Goal: Task Accomplishment & Management: Manage account settings

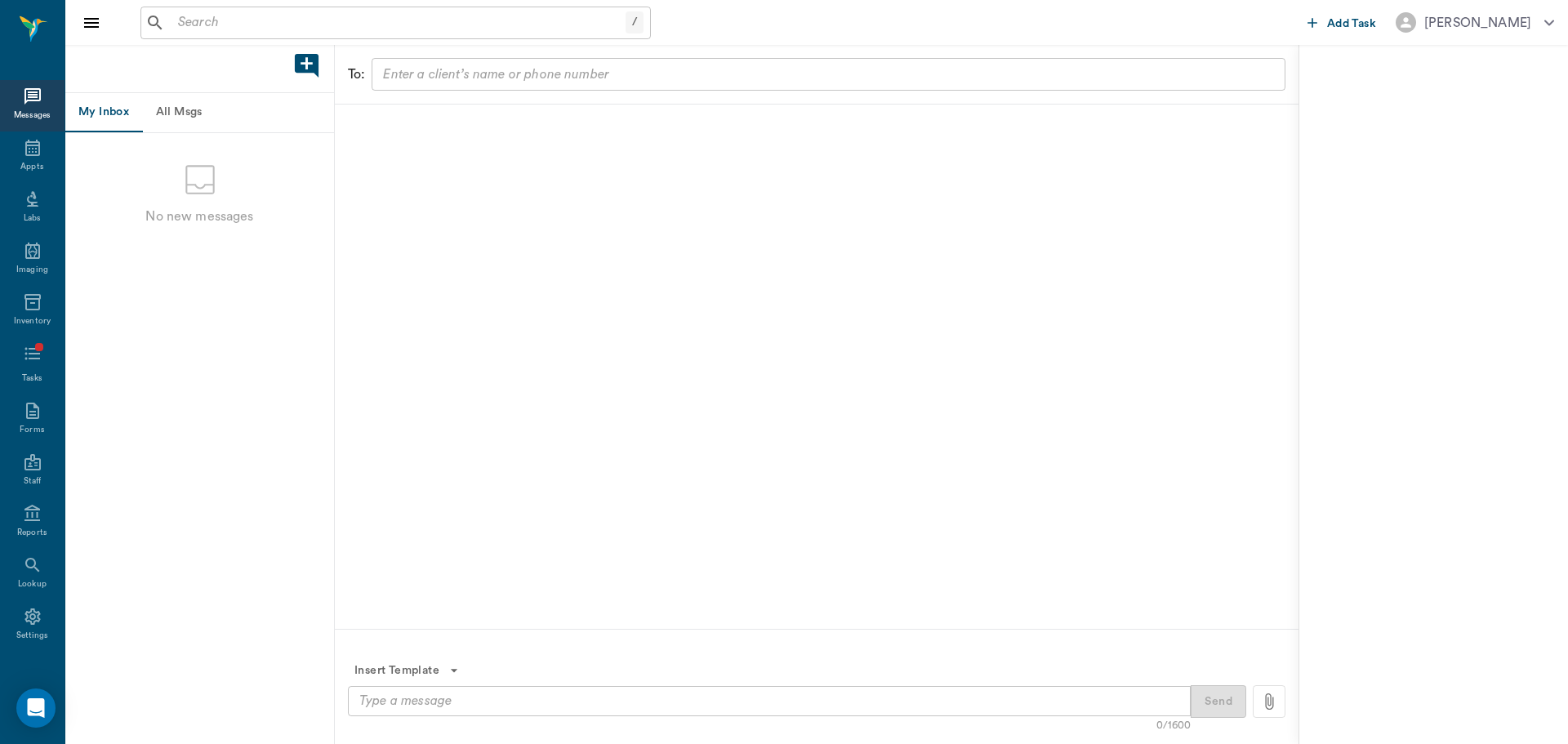
click at [223, 17] on input "text" at bounding box center [398, 22] width 454 height 23
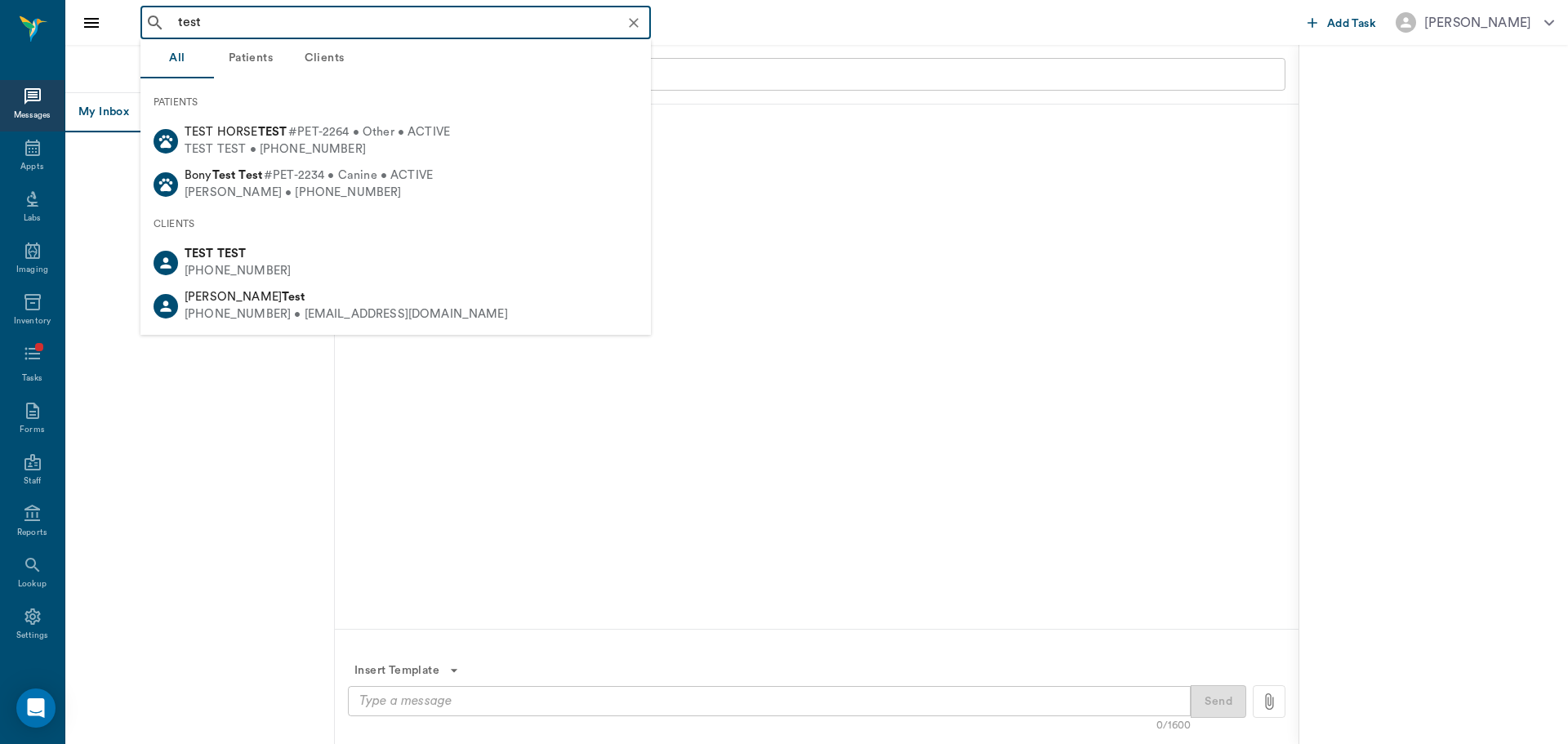
click at [326, 145] on div "TEST TEST • [PHONE_NUMBER]" at bounding box center [317, 149] width 265 height 18
type input "test"
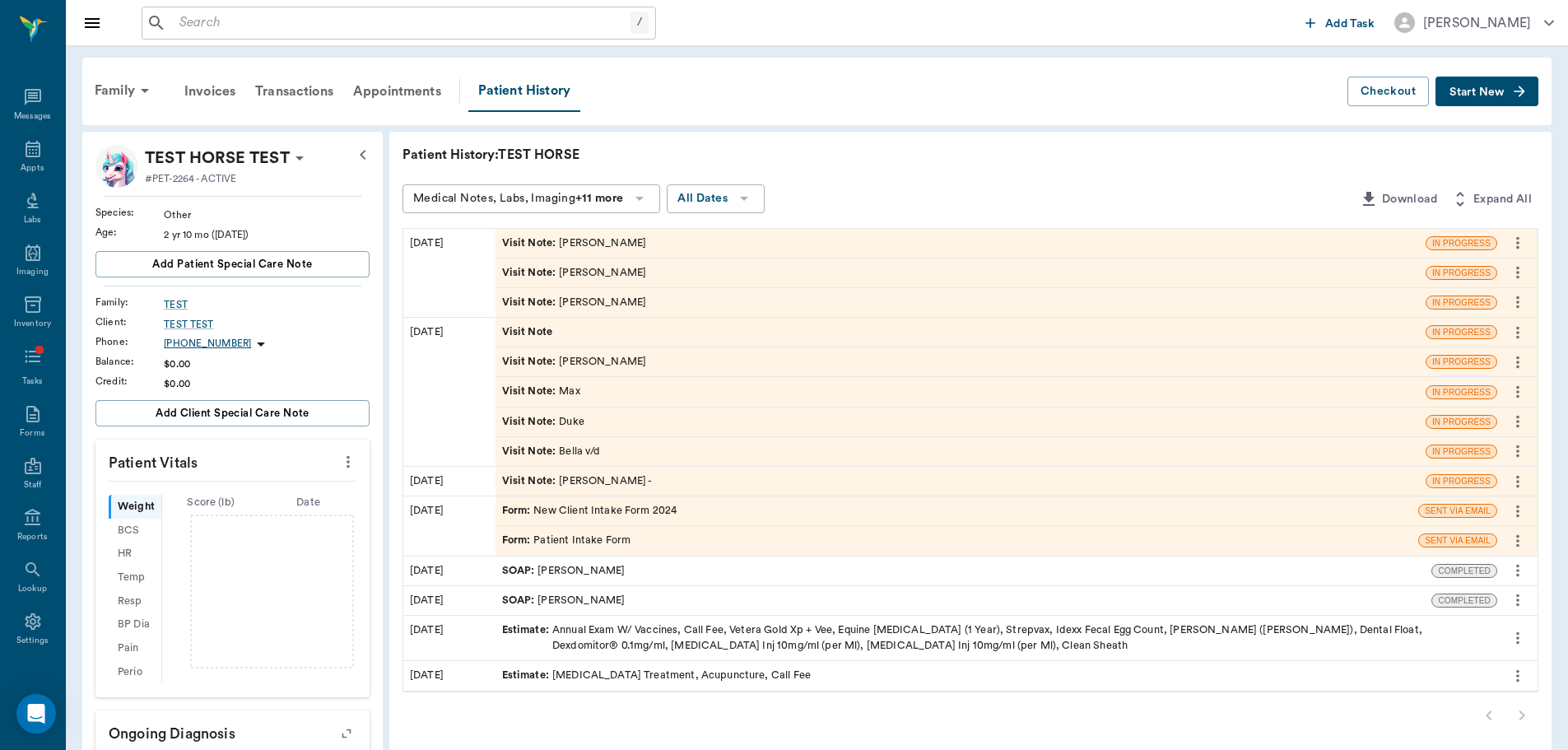
click at [571, 252] on div "Visit Note : [PERSON_NAME]" at bounding box center [960, 243] width 930 height 29
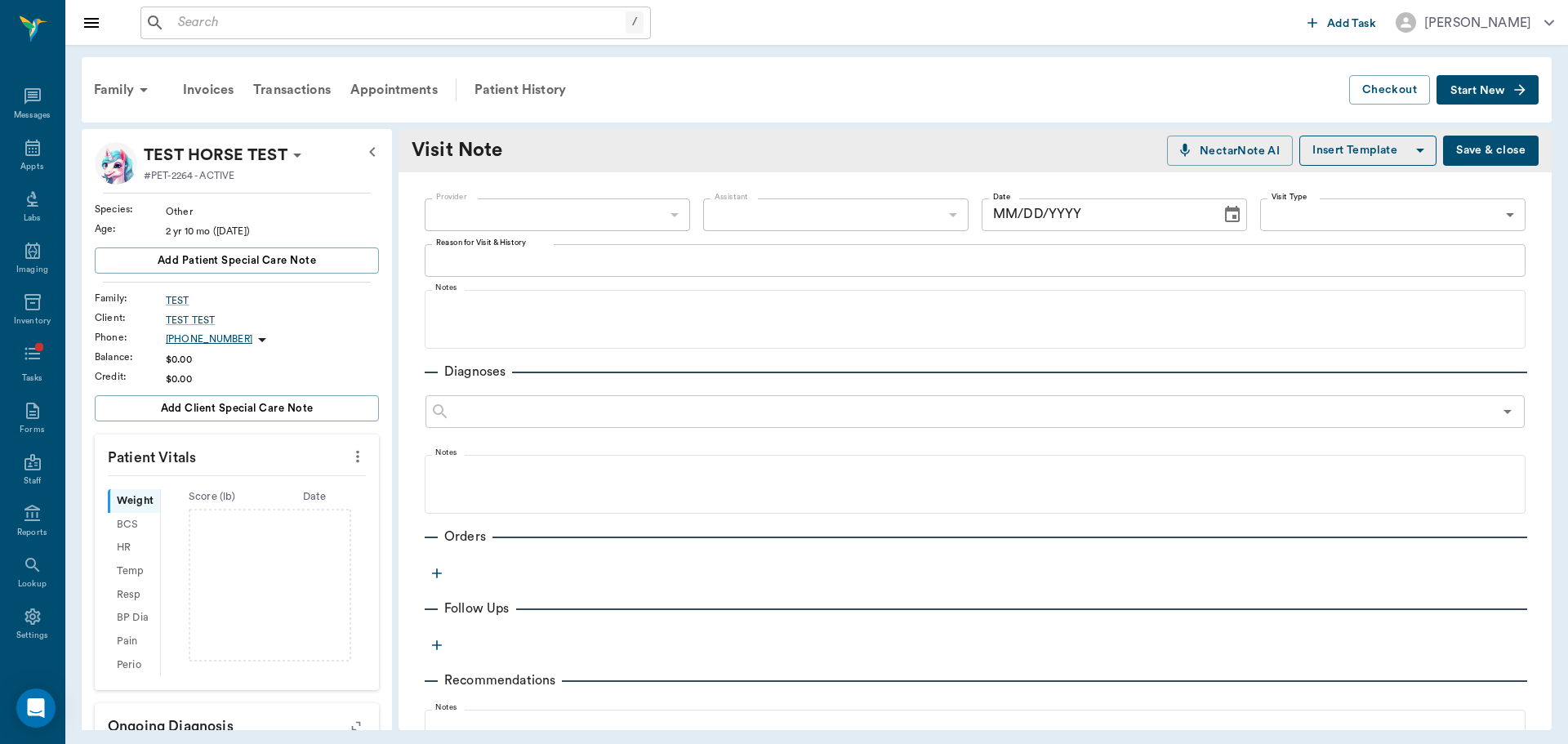
type input "649b3e03b5bc7e03f9326794"
type textarea "Blue"
type input "[DATE]"
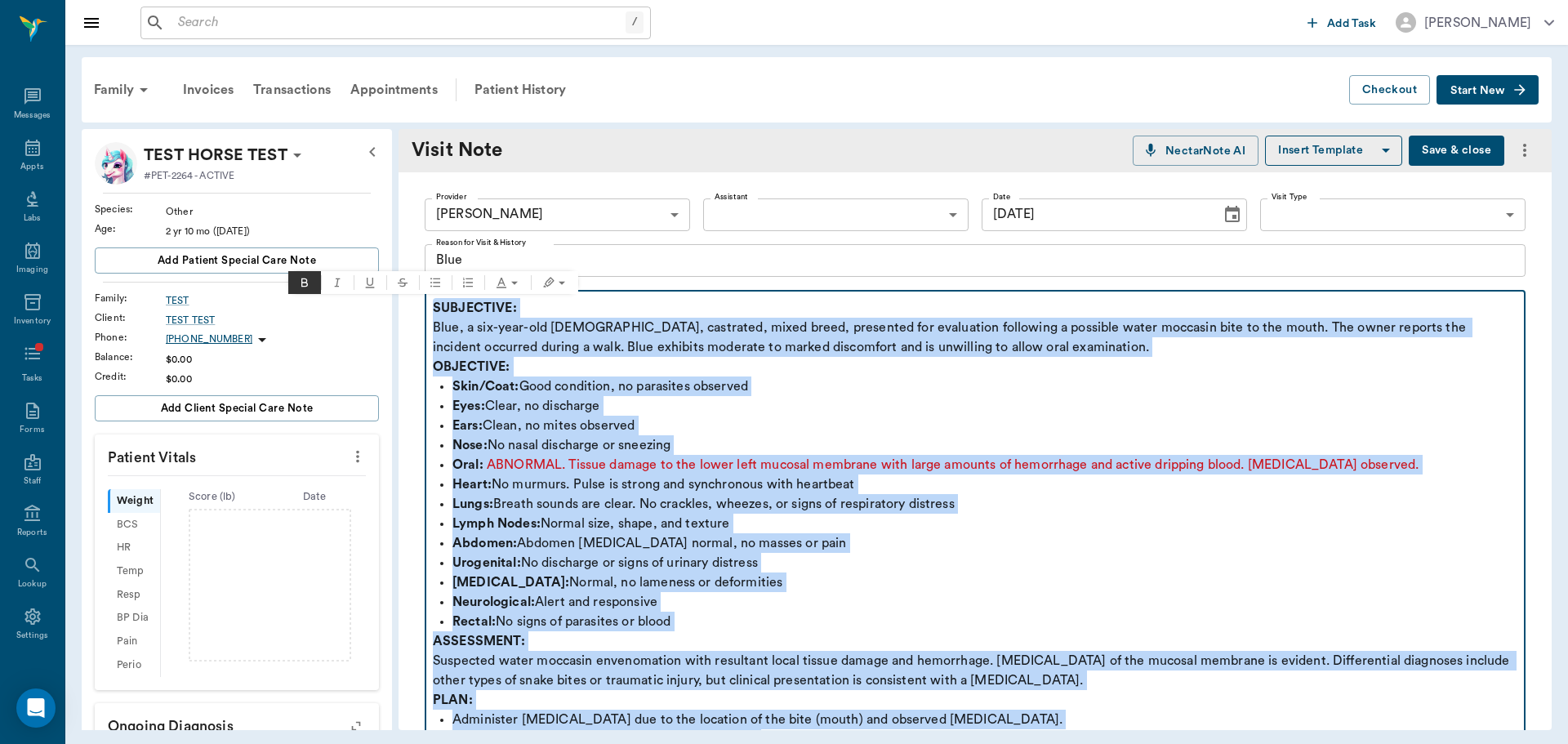
drag, startPoint x: 713, startPoint y: 429, endPoint x: 428, endPoint y: 300, distance: 312.8
click at [428, 300] on fieldset "Notes SUBJECTIVE: Blue, a six-year-old [DEMOGRAPHIC_DATA], castrated, mixed bre…" at bounding box center [975, 565] width 1101 height 565
copy div "SUBJECTIVE: Blue, a six-year-old [DEMOGRAPHIC_DATA], castrated, mixed breed, pr…"
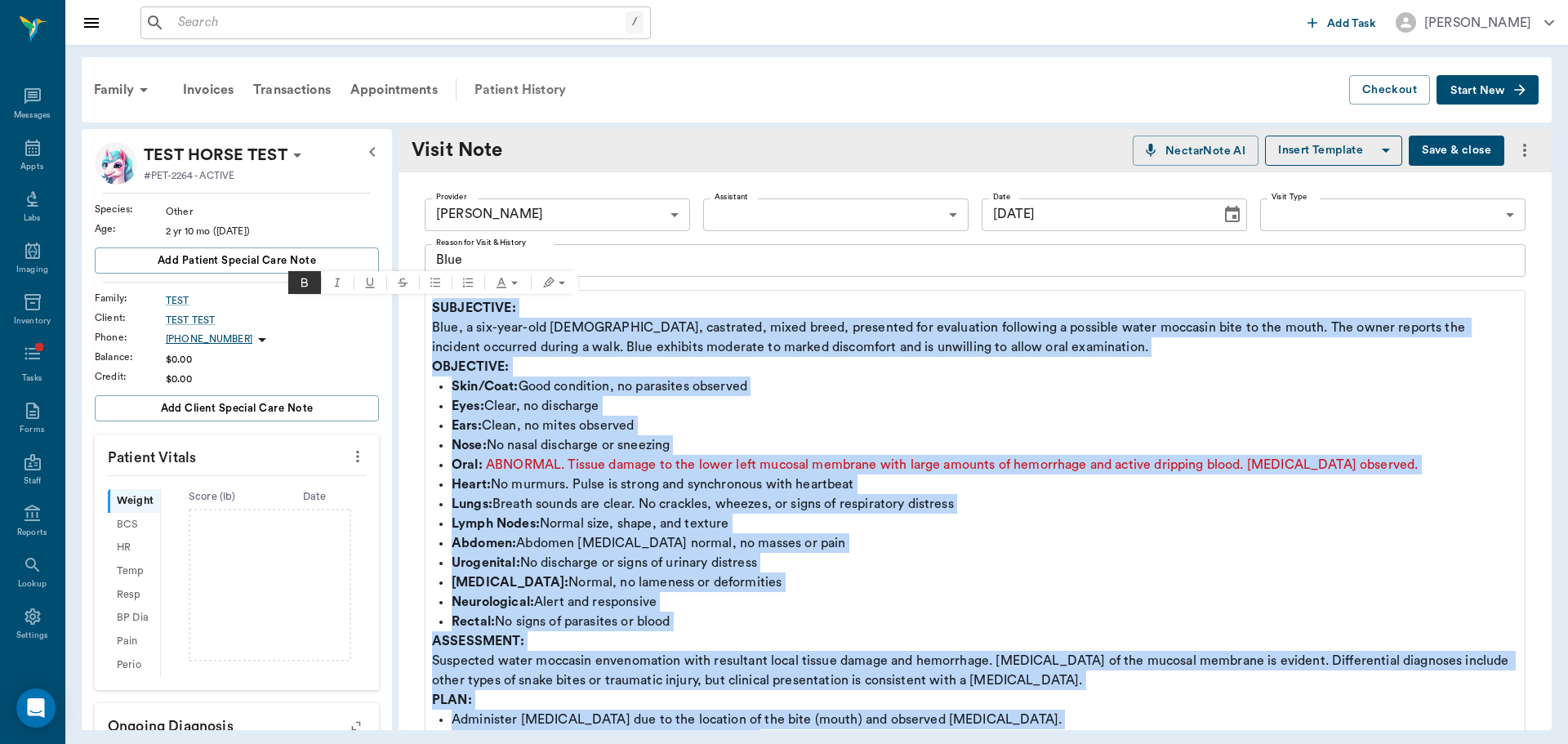
click at [553, 90] on div "Patient History" at bounding box center [520, 89] width 112 height 40
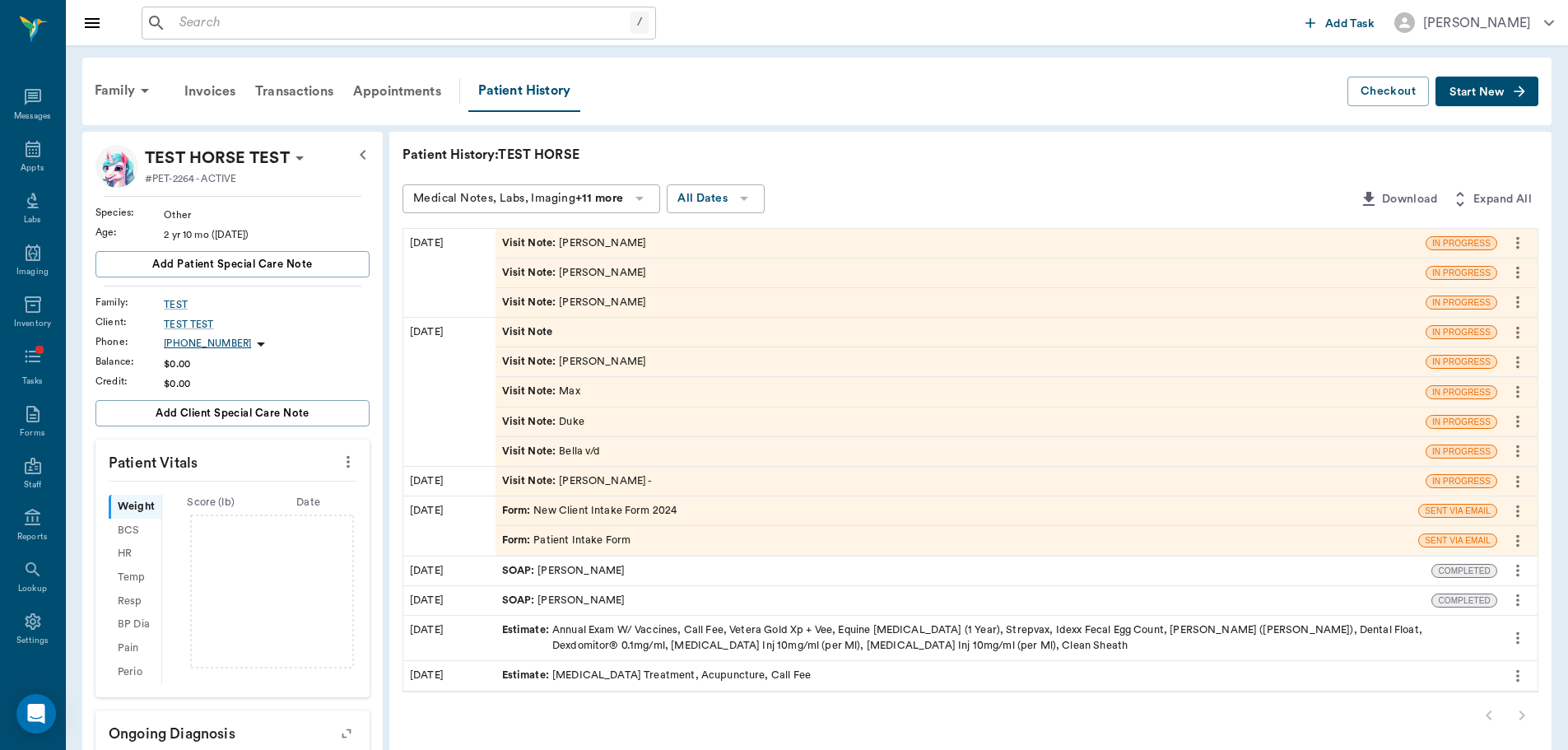
click at [1514, 243] on icon "more" at bounding box center [1517, 243] width 18 height 20
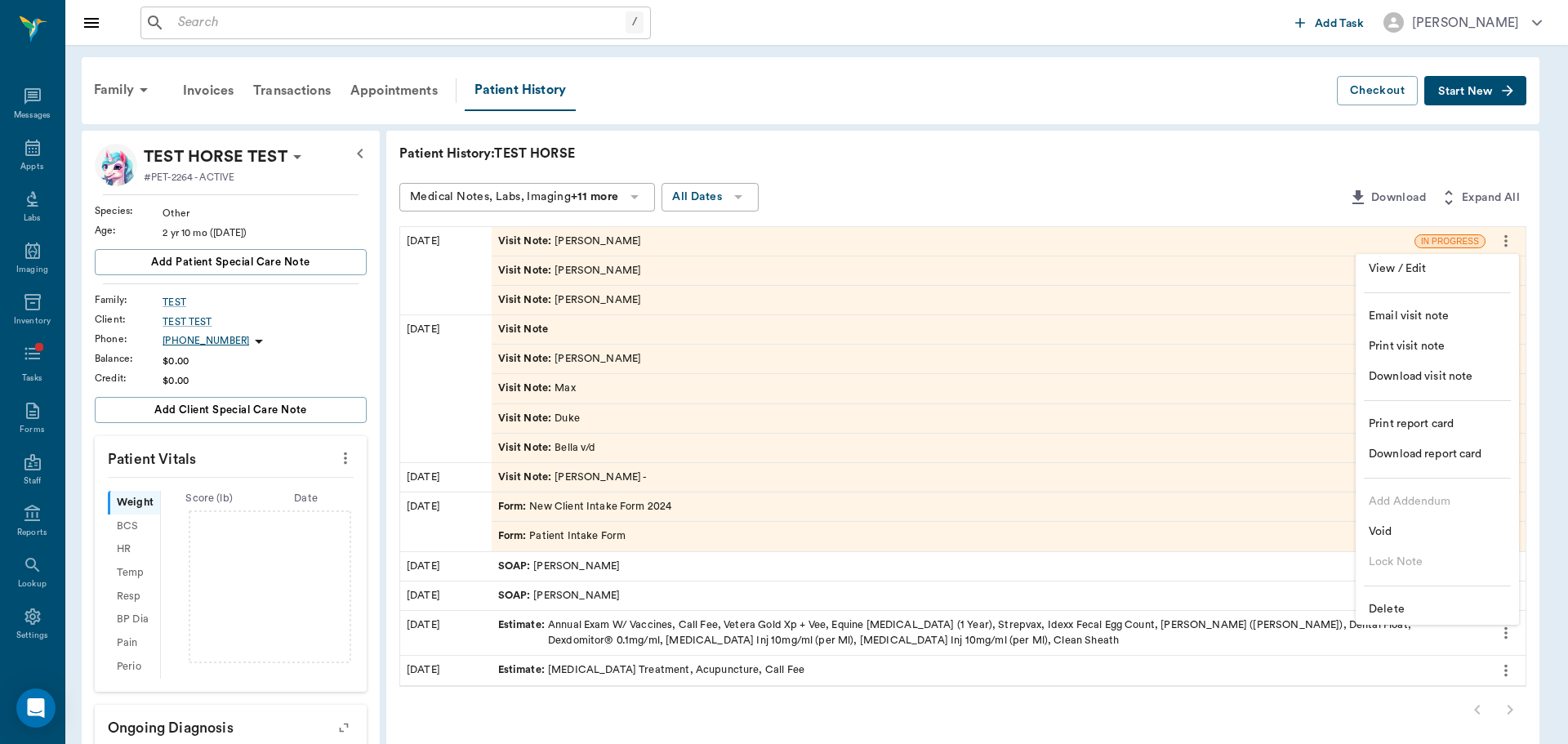
click at [1442, 617] on span "Delete" at bounding box center [1437, 609] width 137 height 18
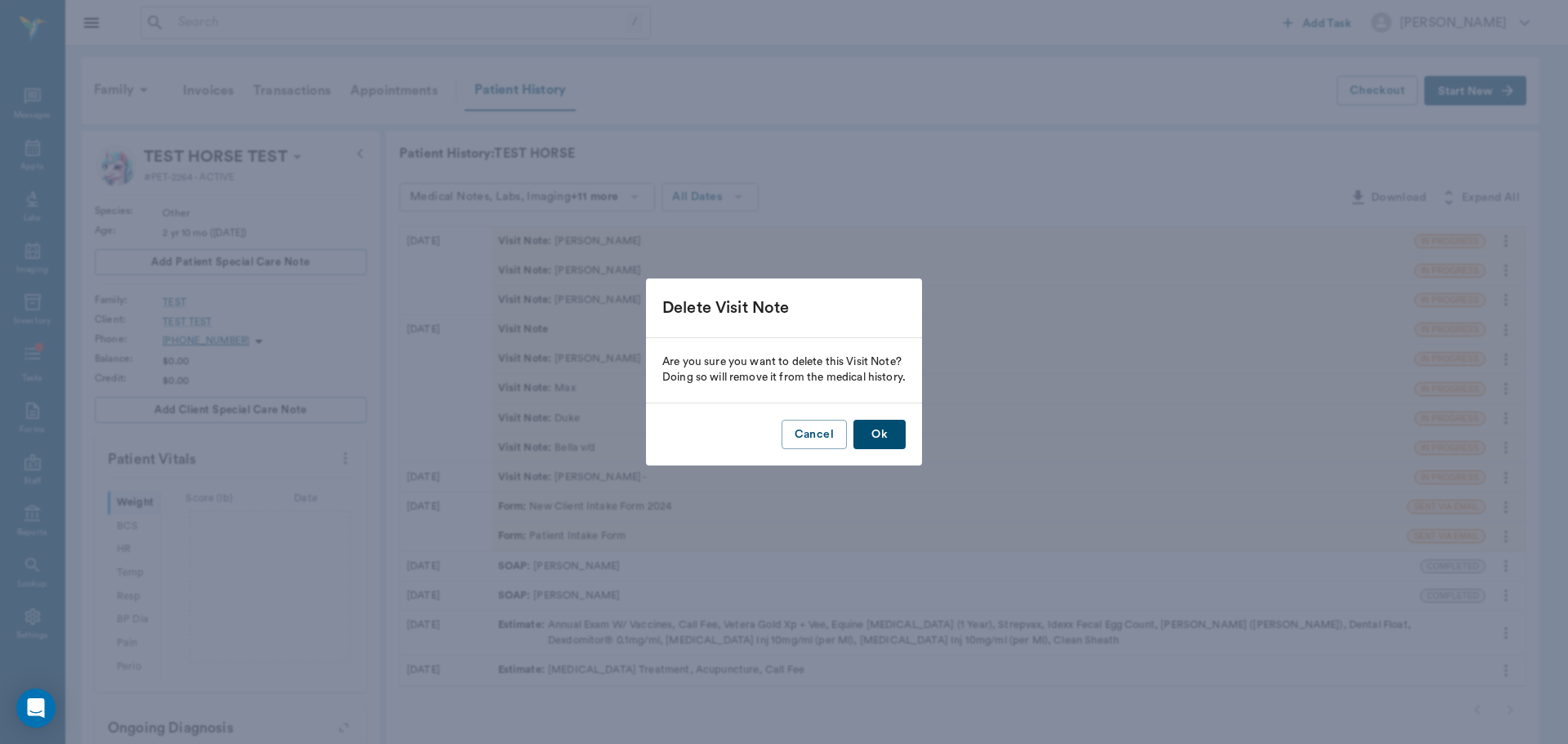
click at [892, 435] on button "Ok" at bounding box center [879, 434] width 53 height 30
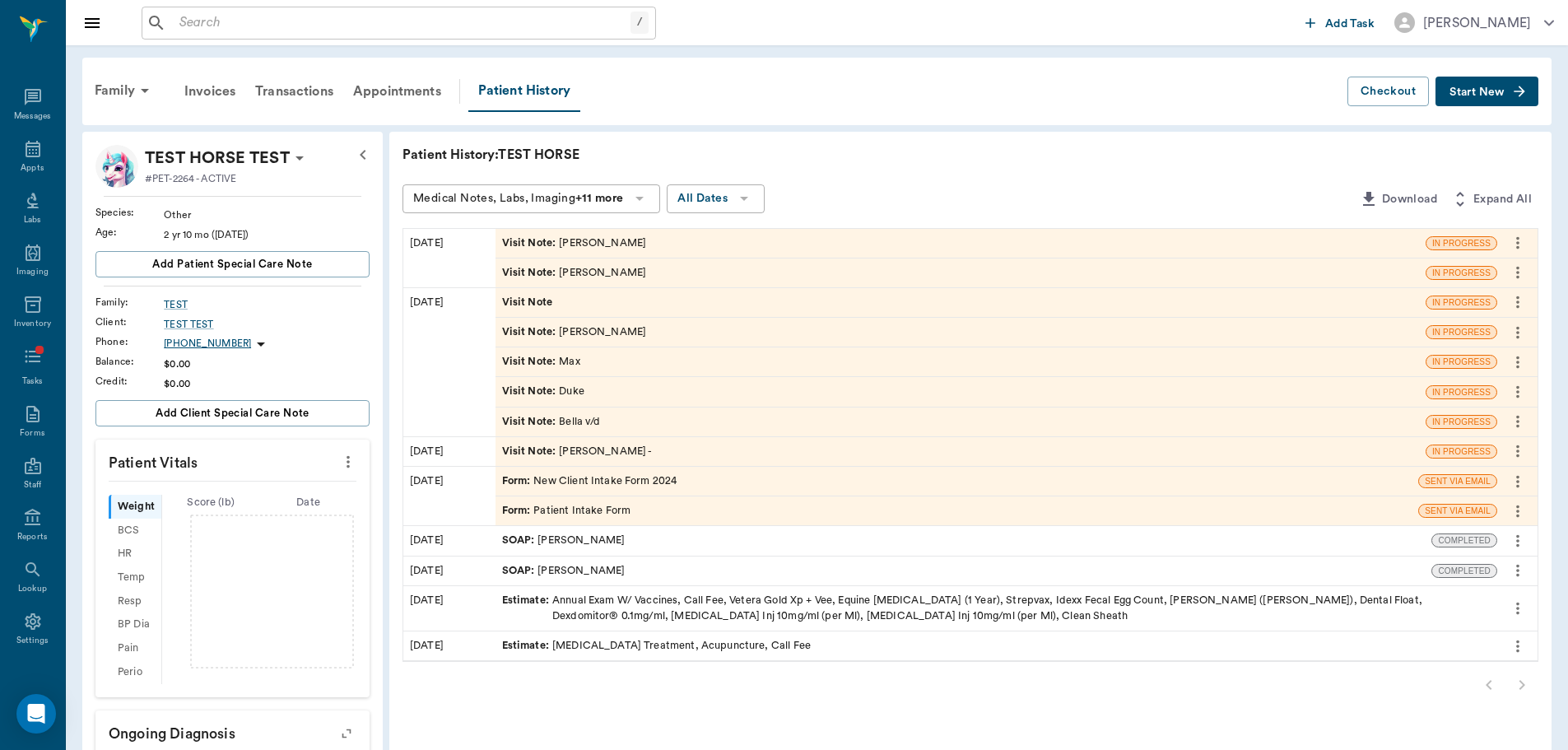
click at [649, 243] on div "Visit Note : [PERSON_NAME]" at bounding box center [960, 243] width 930 height 29
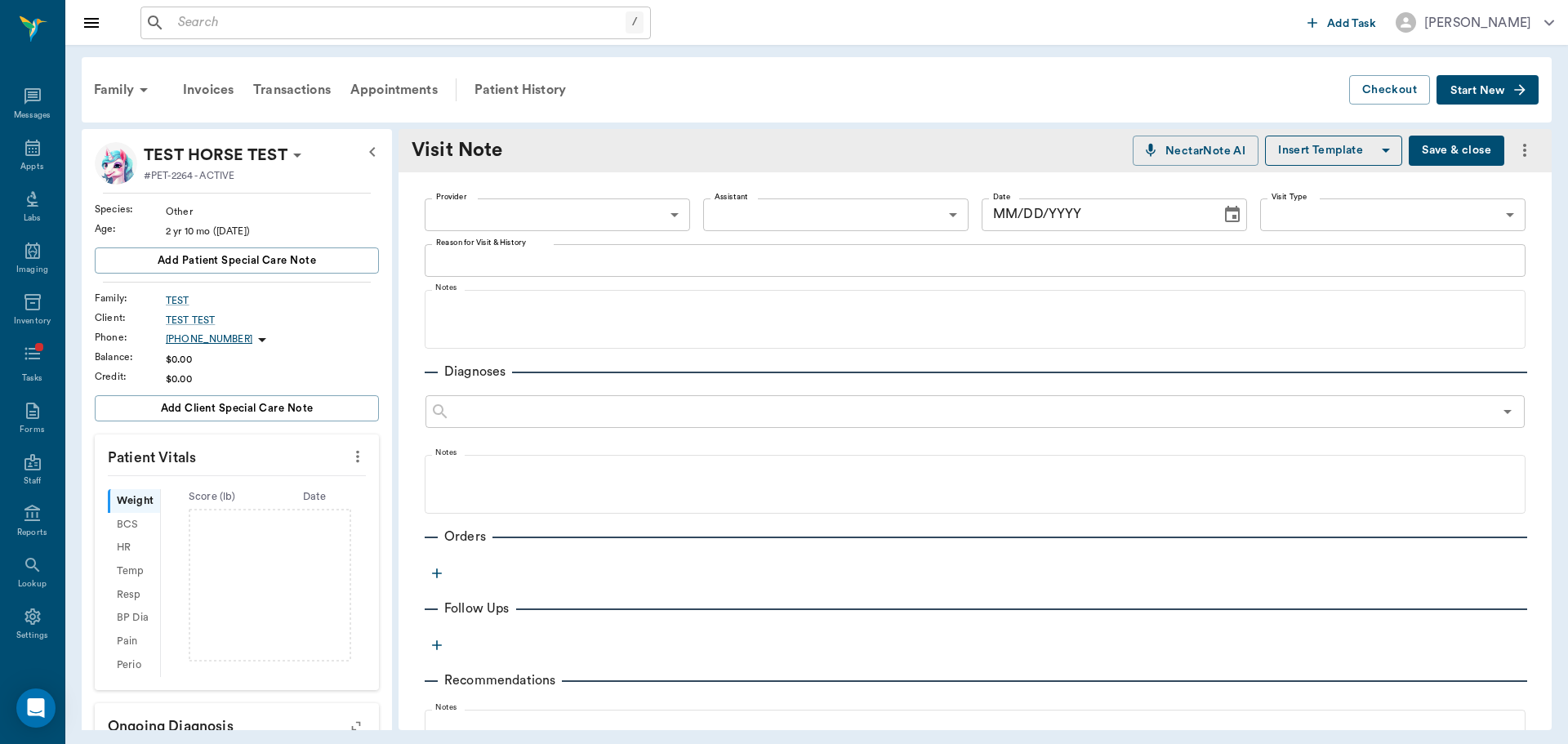
type input "649b3e03b5bc7e03f9326794"
type textarea "Bentley"
type input "[DATE]"
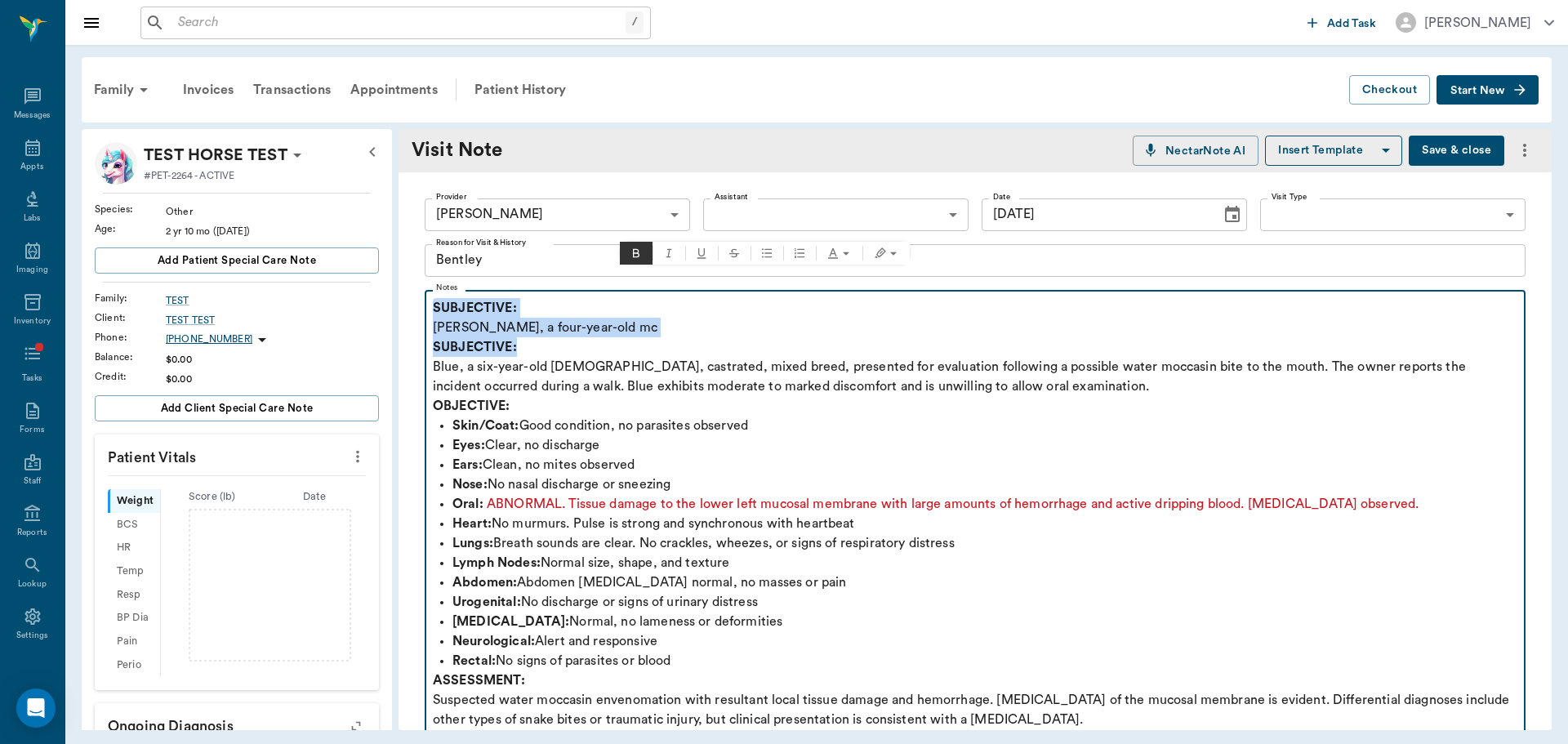
scroll to position [82, 0]
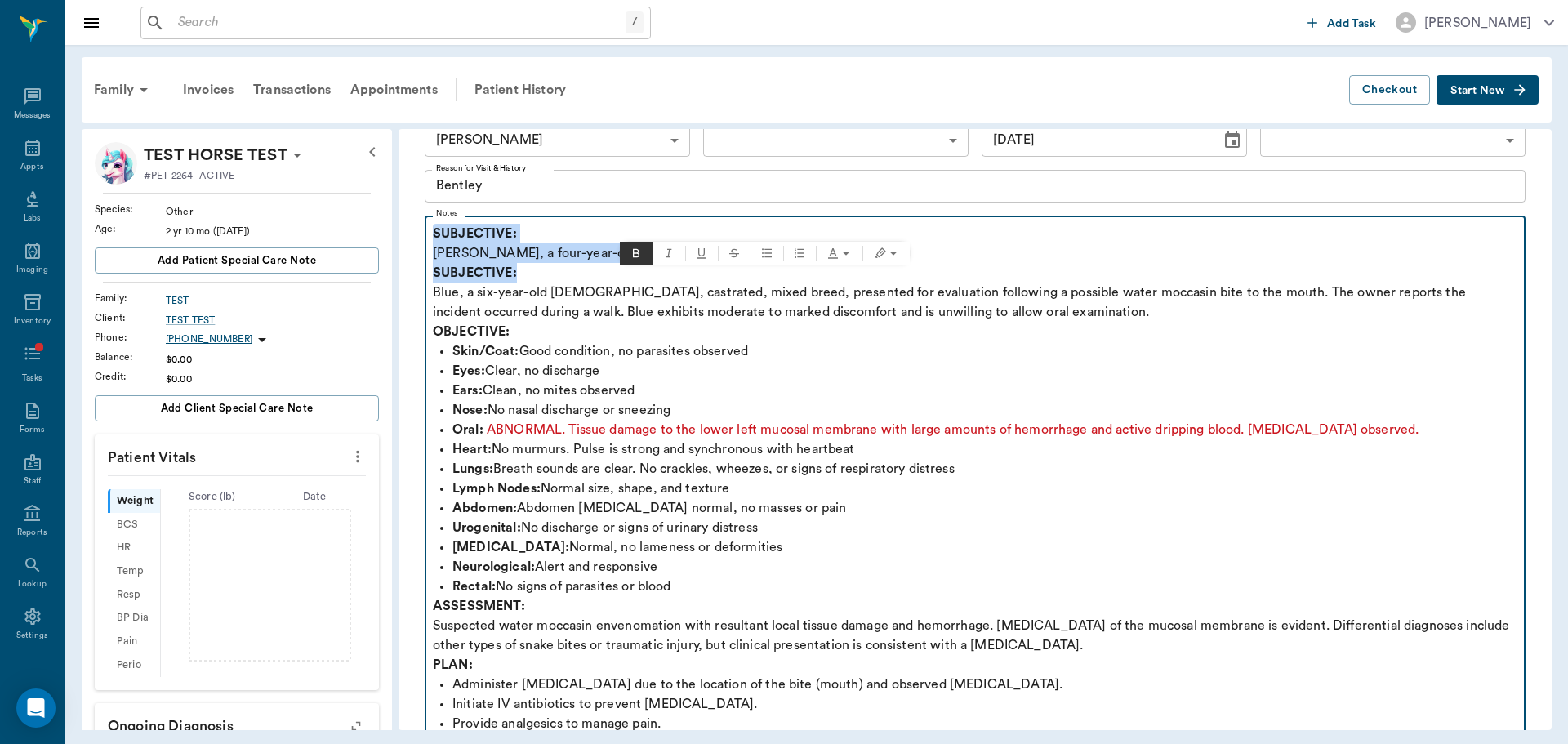
drag, startPoint x: 435, startPoint y: 308, endPoint x: 764, endPoint y: 342, distance: 330.8
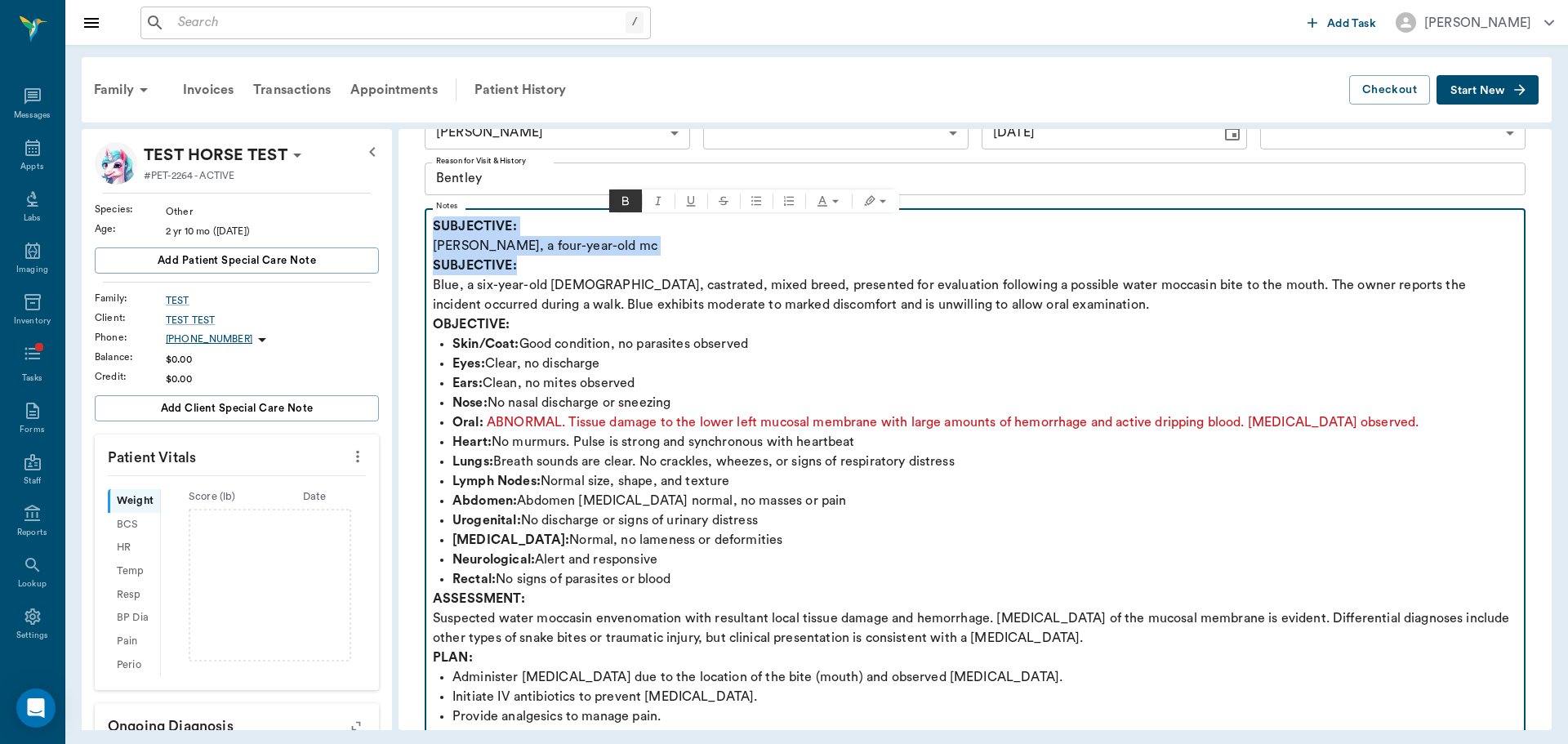
click at [749, 340] on p "Skin/Coat: Good condition, no parasites observed" at bounding box center [984, 343] width 1065 height 19
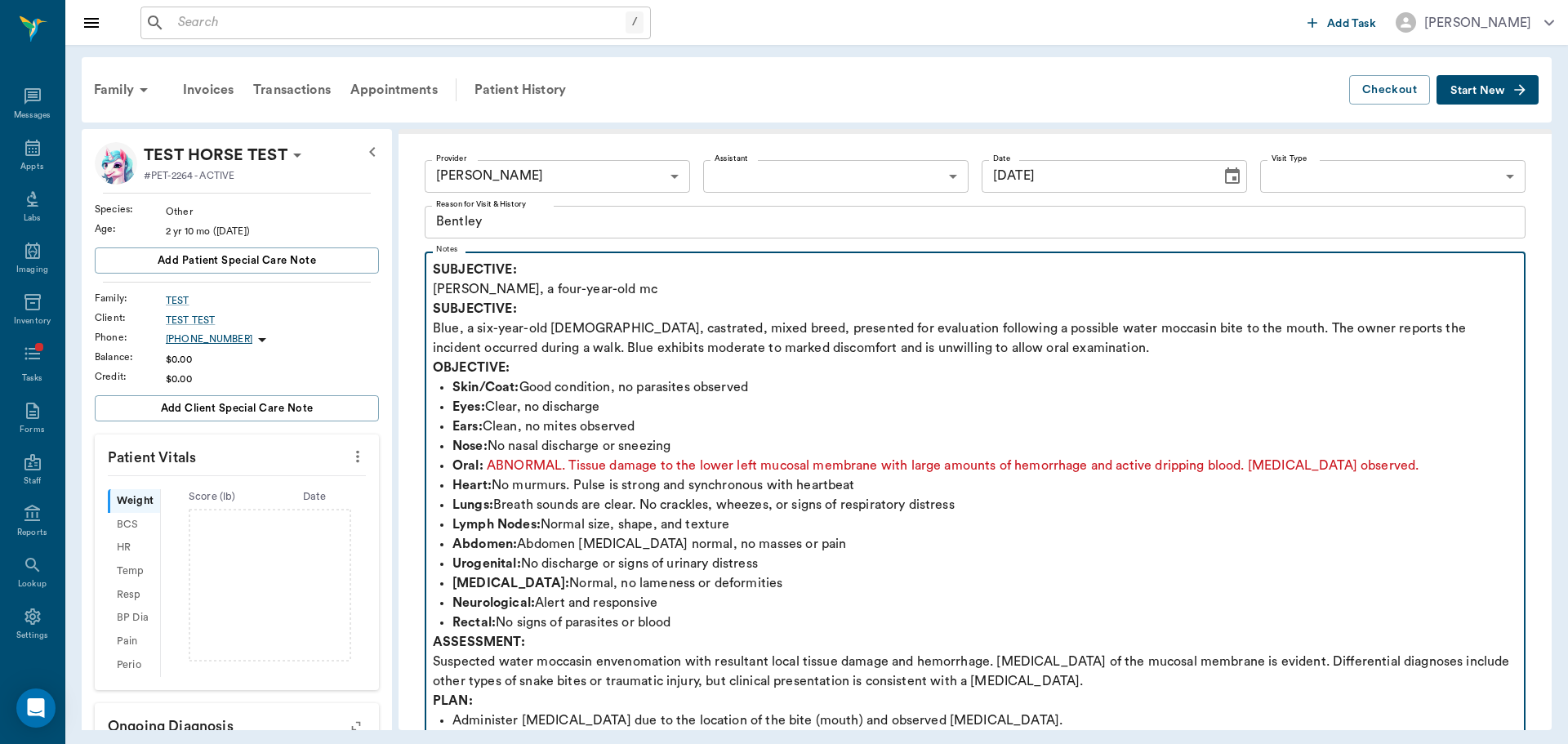
scroll to position [0, 0]
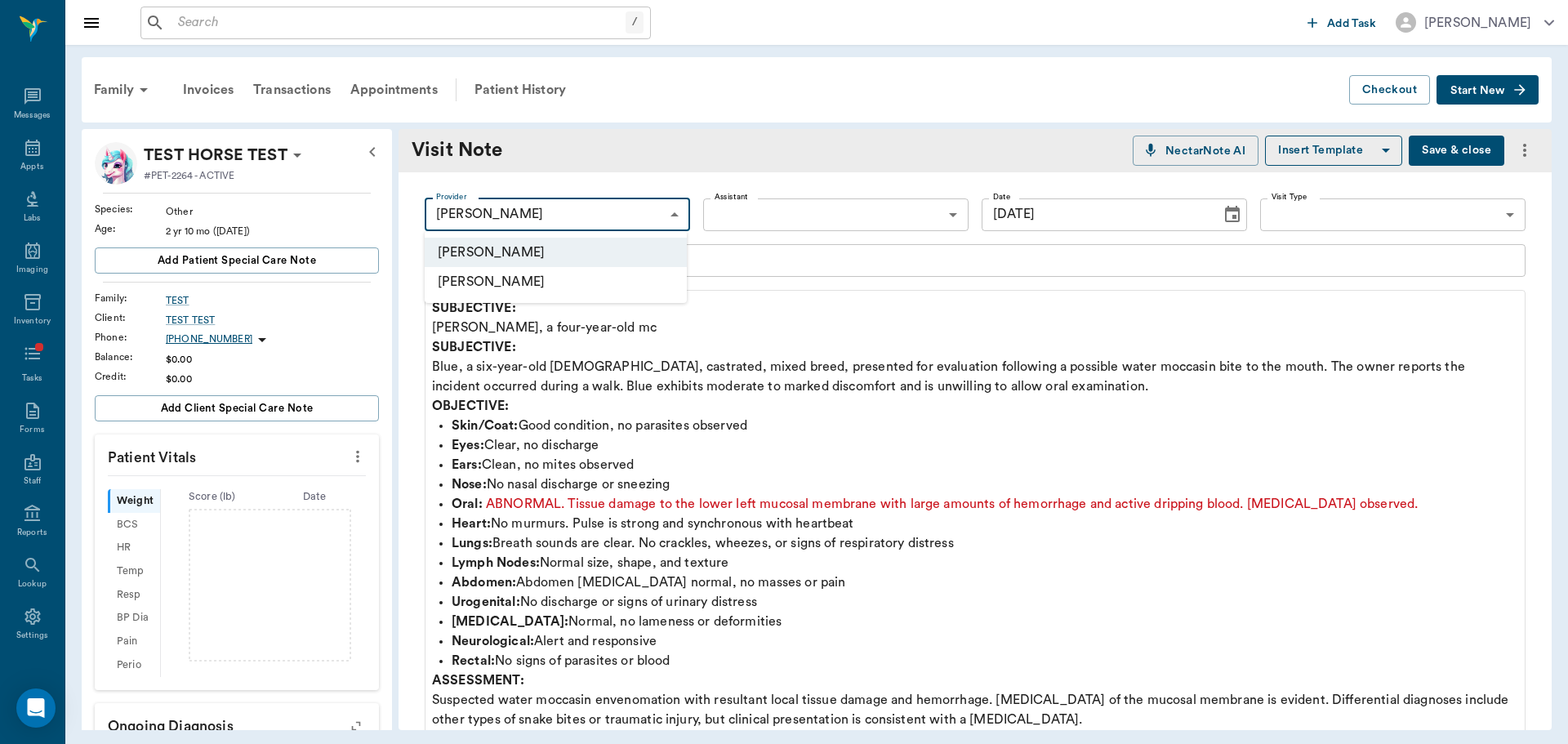
click at [615, 224] on body "/ ​ Add Task [PERSON_NAME] Nectar Messages Appts Labs Imaging Inventory Tasks F…" at bounding box center [784, 372] width 1568 height 744
click at [614, 244] on li "[PERSON_NAME]" at bounding box center [556, 253] width 262 height 30
click at [535, 96] on div "Patient History" at bounding box center [520, 89] width 112 height 40
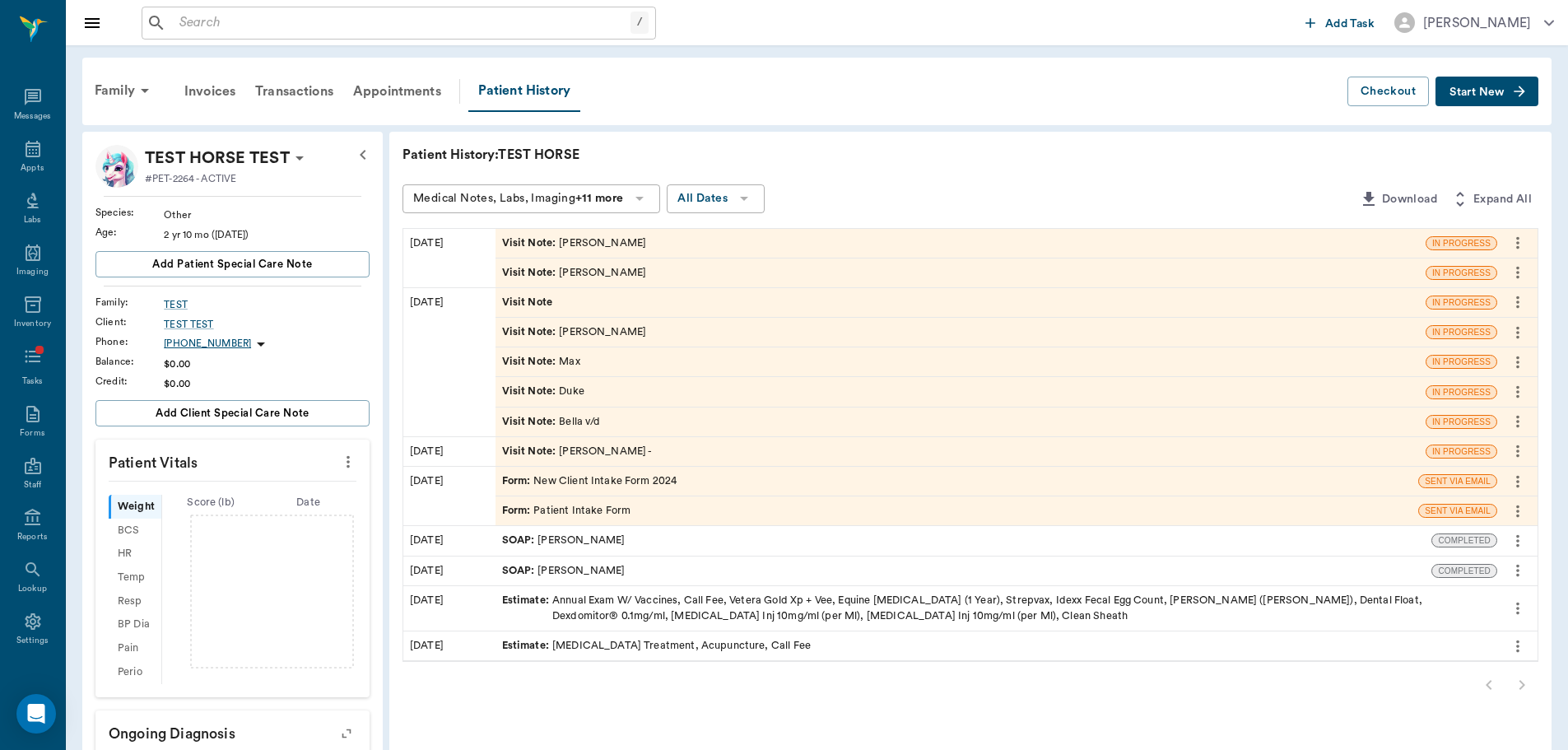
click at [600, 270] on div "Visit Note : [PERSON_NAME]" at bounding box center [575, 272] width 145 height 16
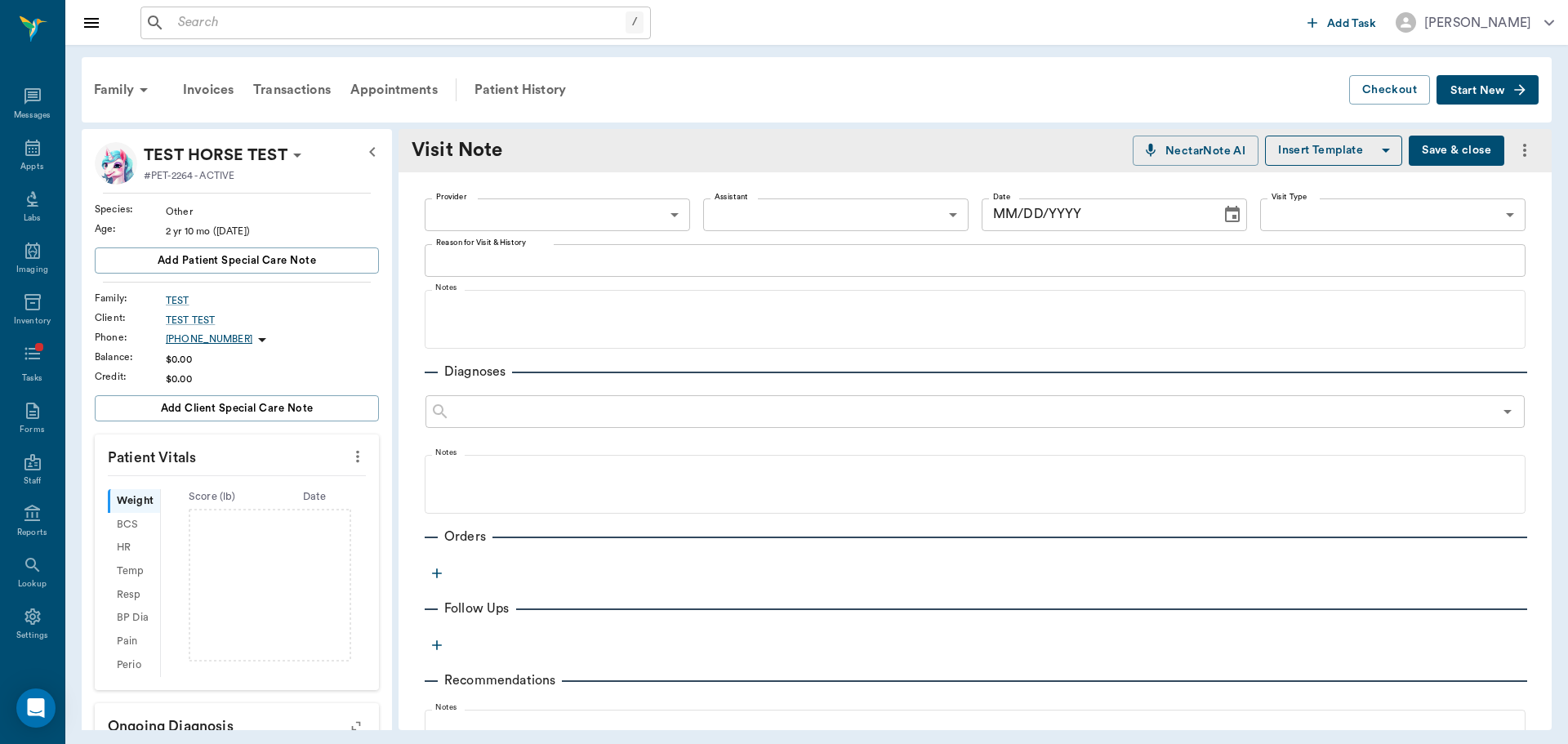
type input "649b3e03b5bc7e03f9326794"
type textarea "Bart"
type input "[DATE]"
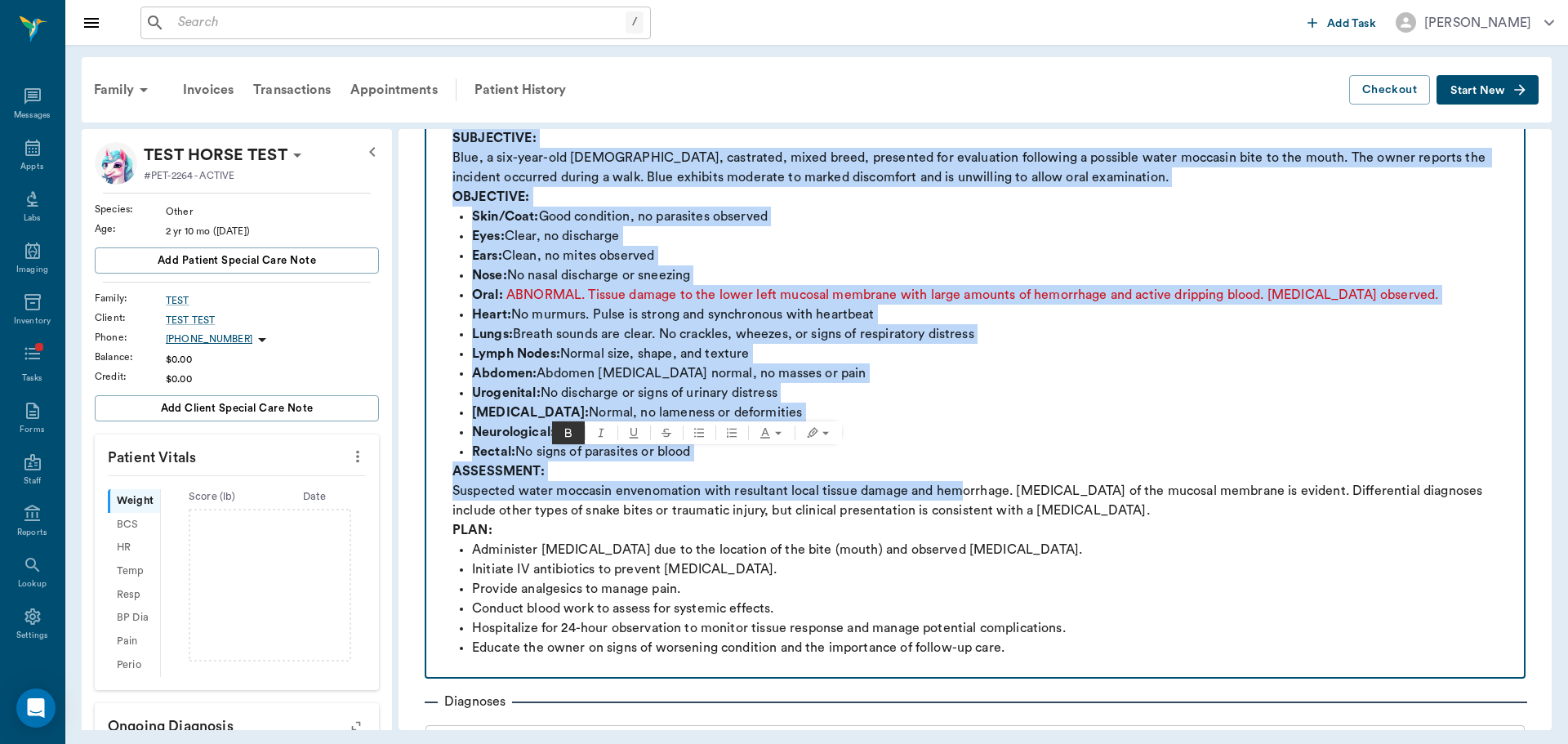
scroll to position [1307, 0]
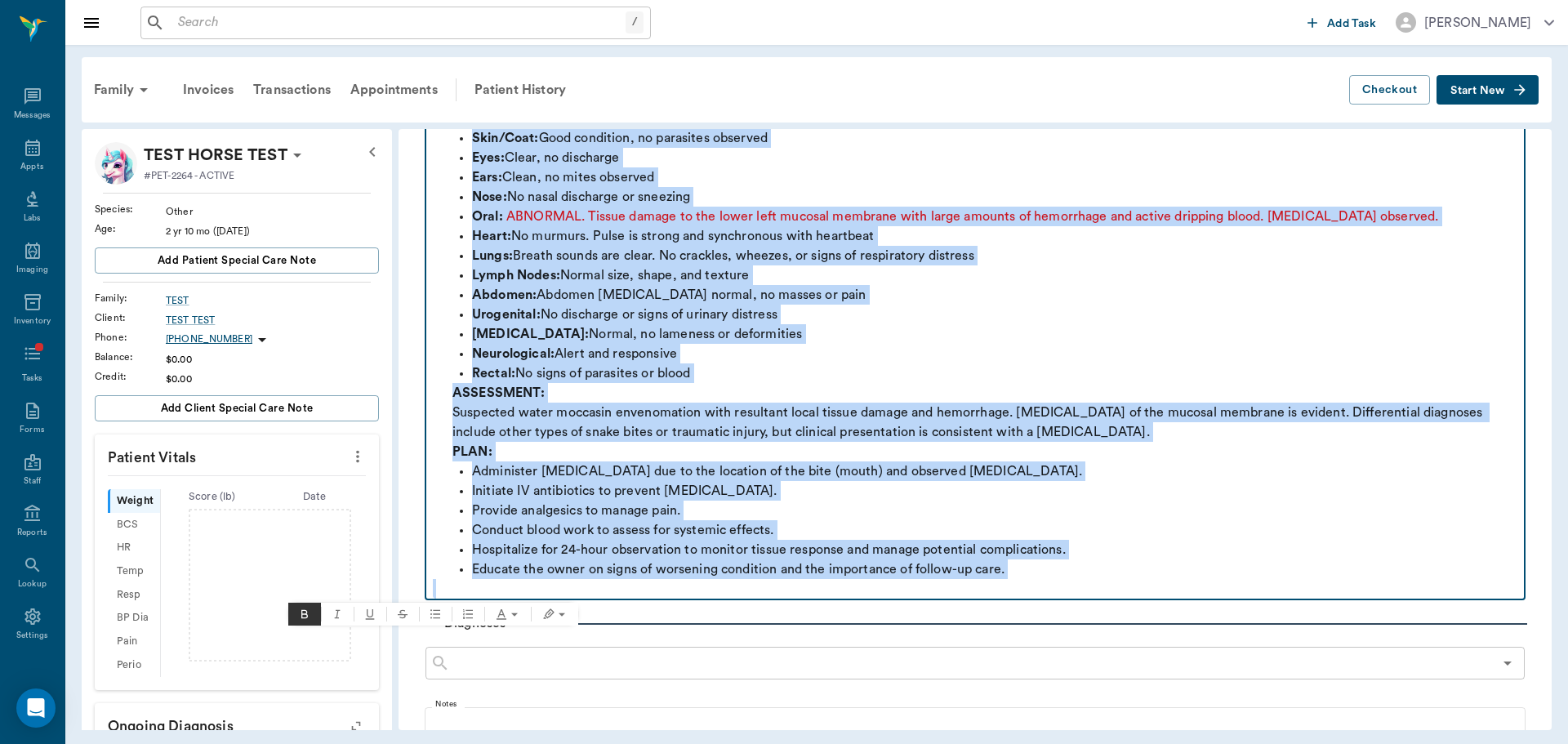
drag, startPoint x: 435, startPoint y: 427, endPoint x: 1151, endPoint y: 676, distance: 758.1
click at [1151, 676] on div "Provider [PERSON_NAME] 649b3e03b5bc7e03f9326794 Provider Assistant ​ Assistant …" at bounding box center [974, 18] width 1153 height 2307
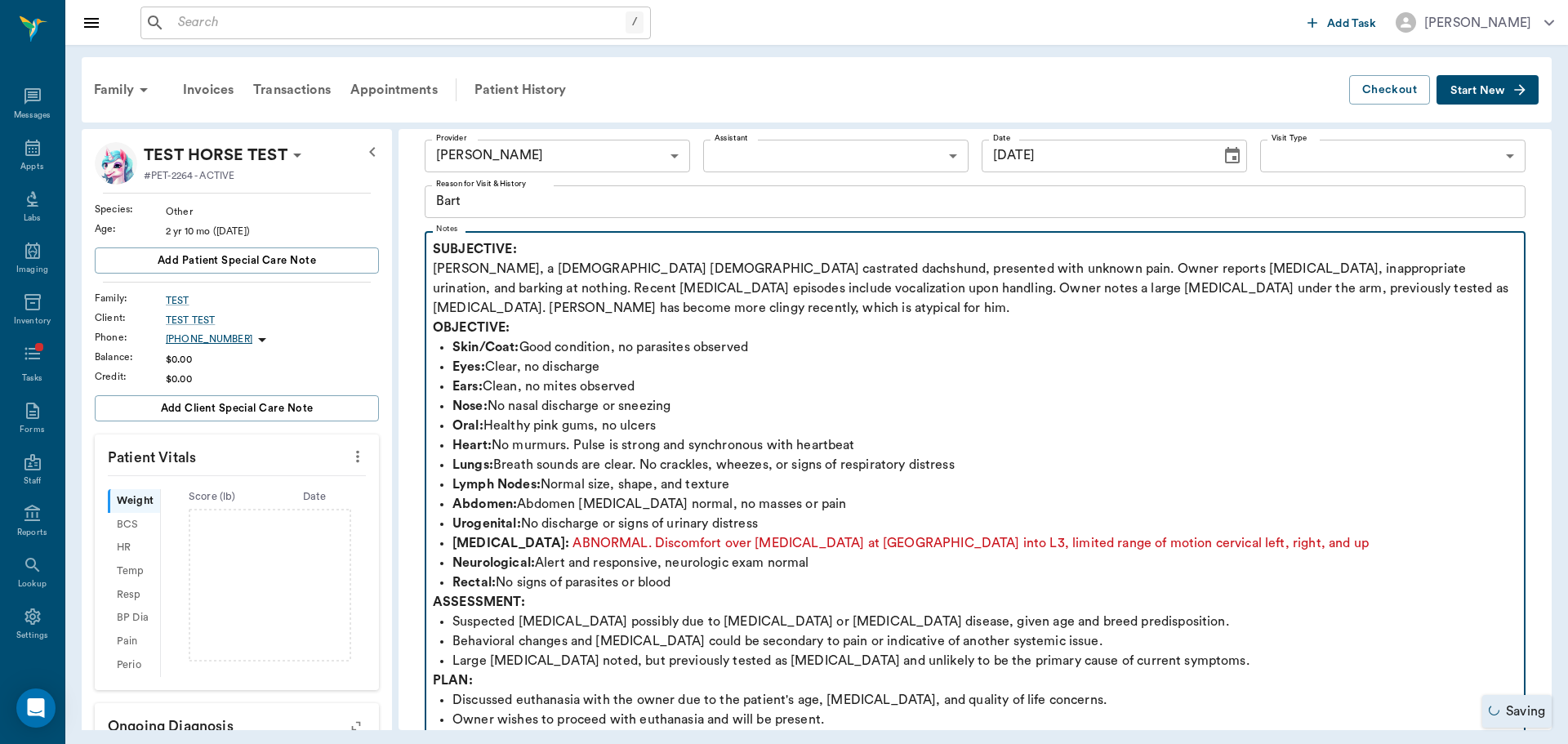
scroll to position [0, 0]
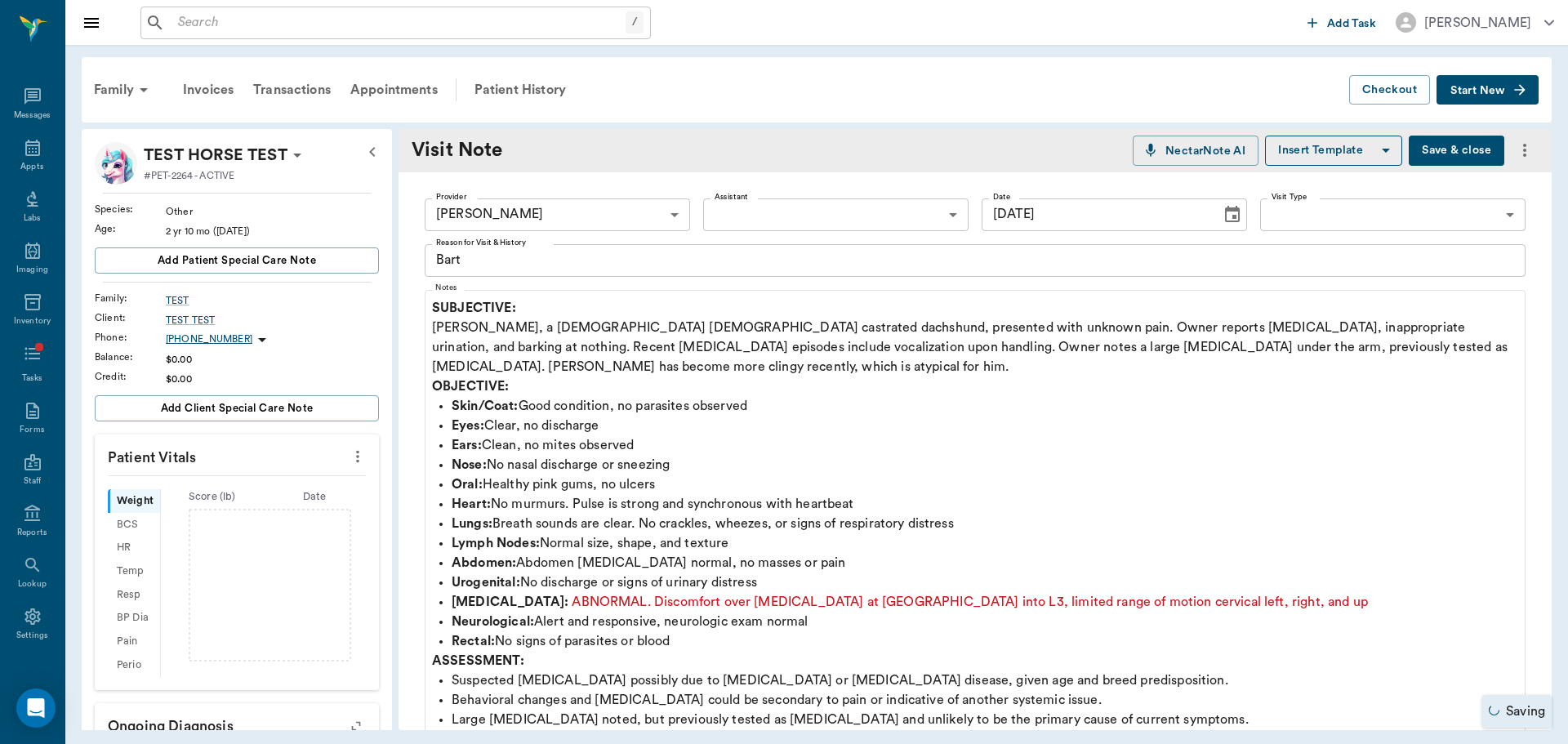
click at [1473, 147] on button "Save & close" at bounding box center [1456, 150] width 96 height 30
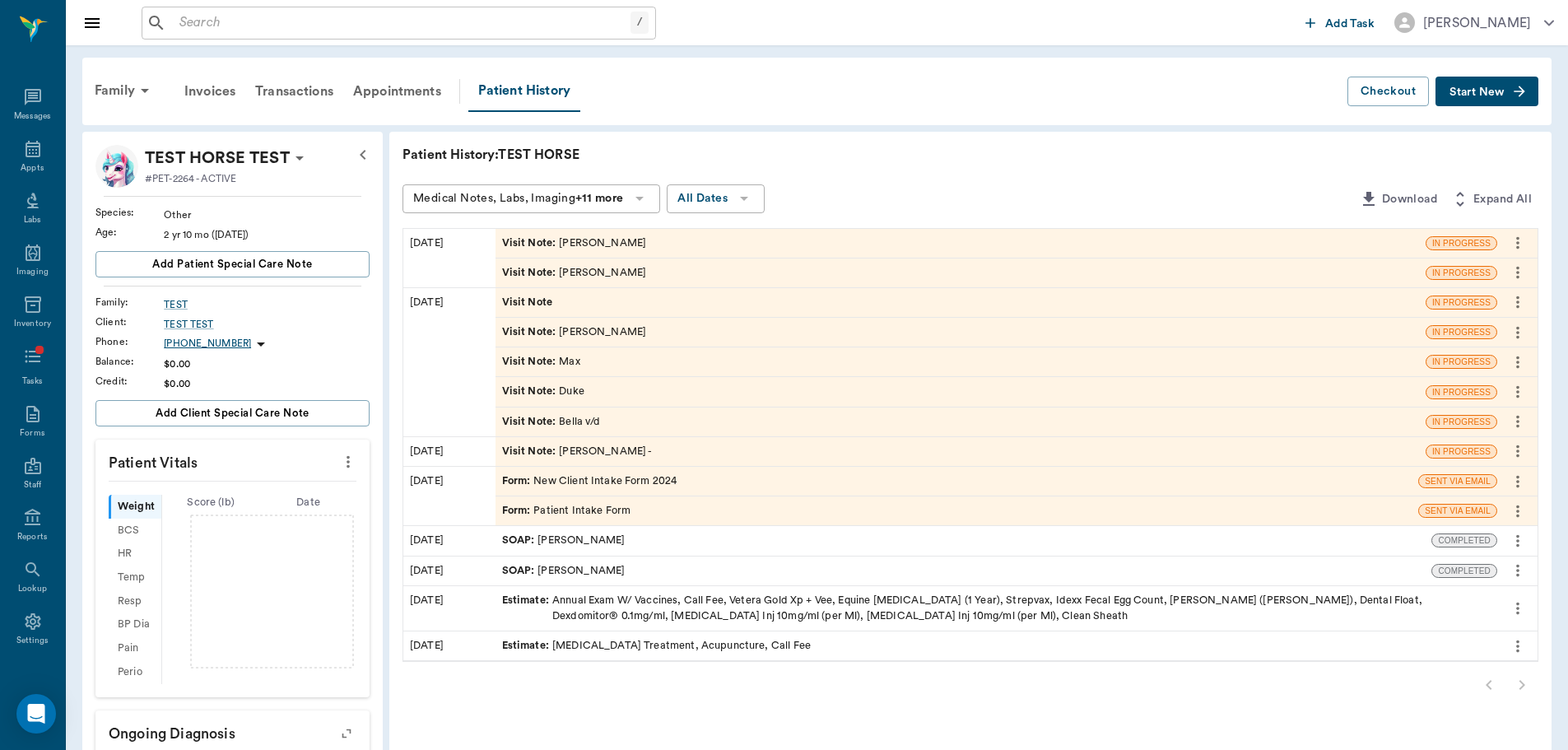
click at [1495, 98] on button "Start New" at bounding box center [1486, 91] width 103 height 31
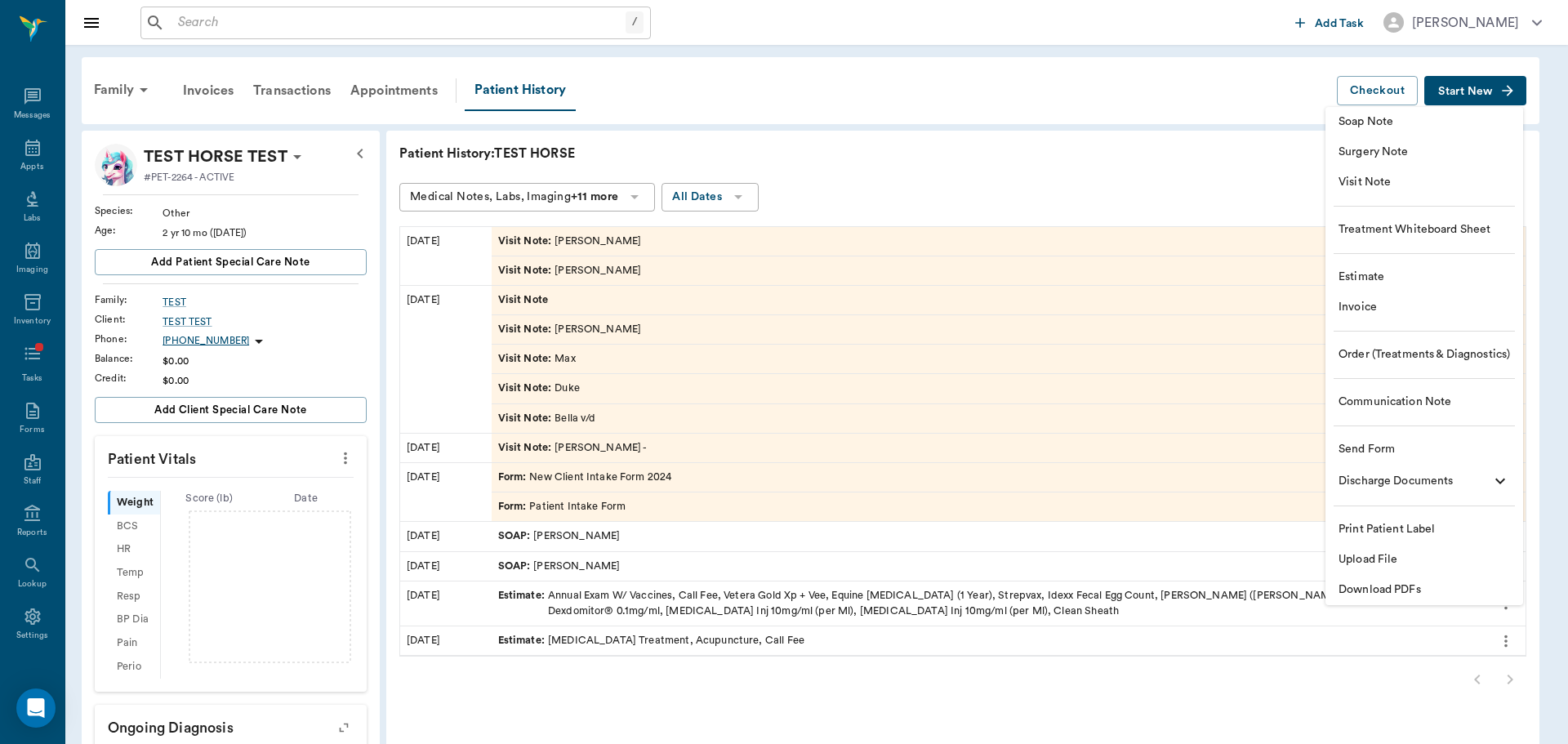
click at [1466, 186] on span "Visit Note" at bounding box center [1424, 183] width 171 height 18
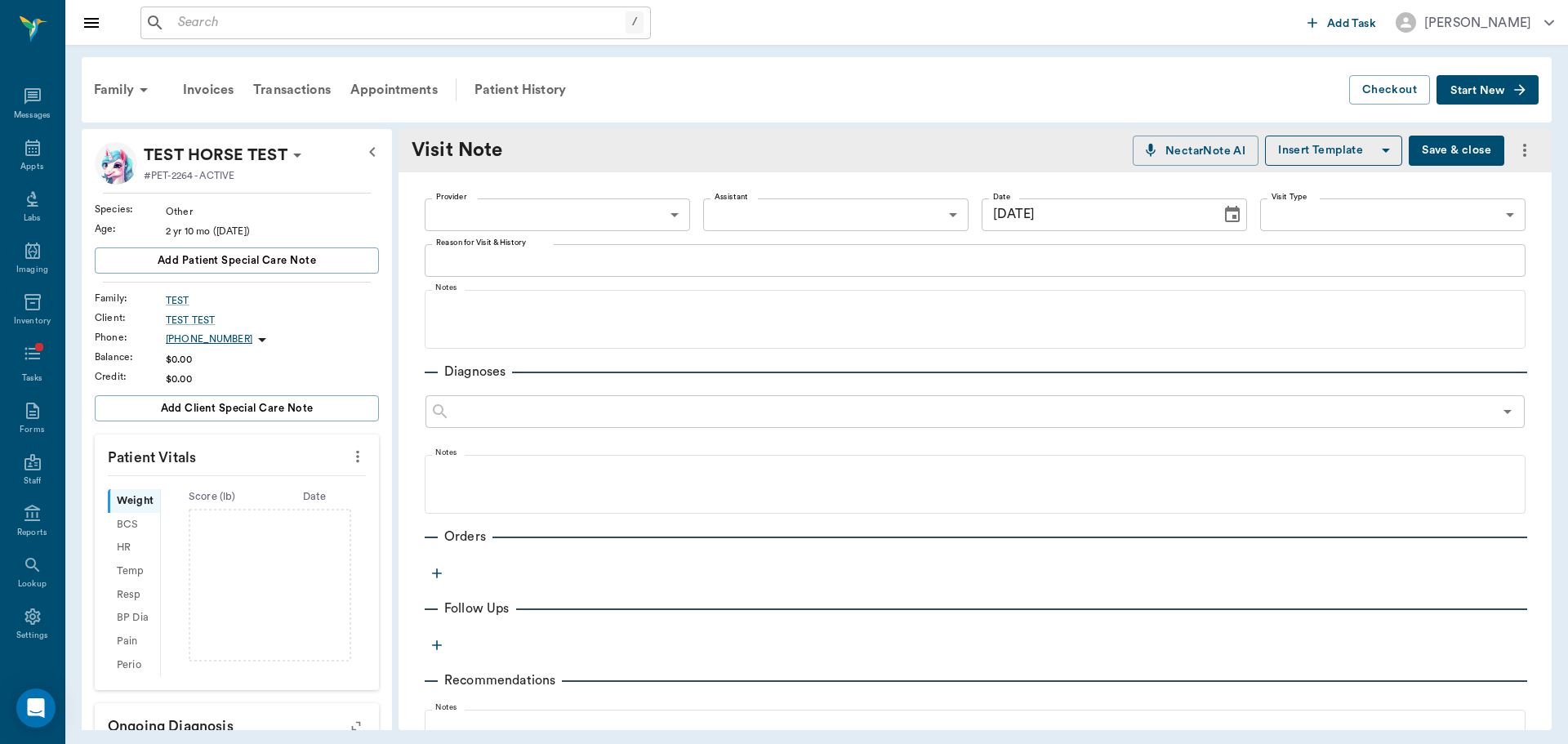
type input "[DATE]"
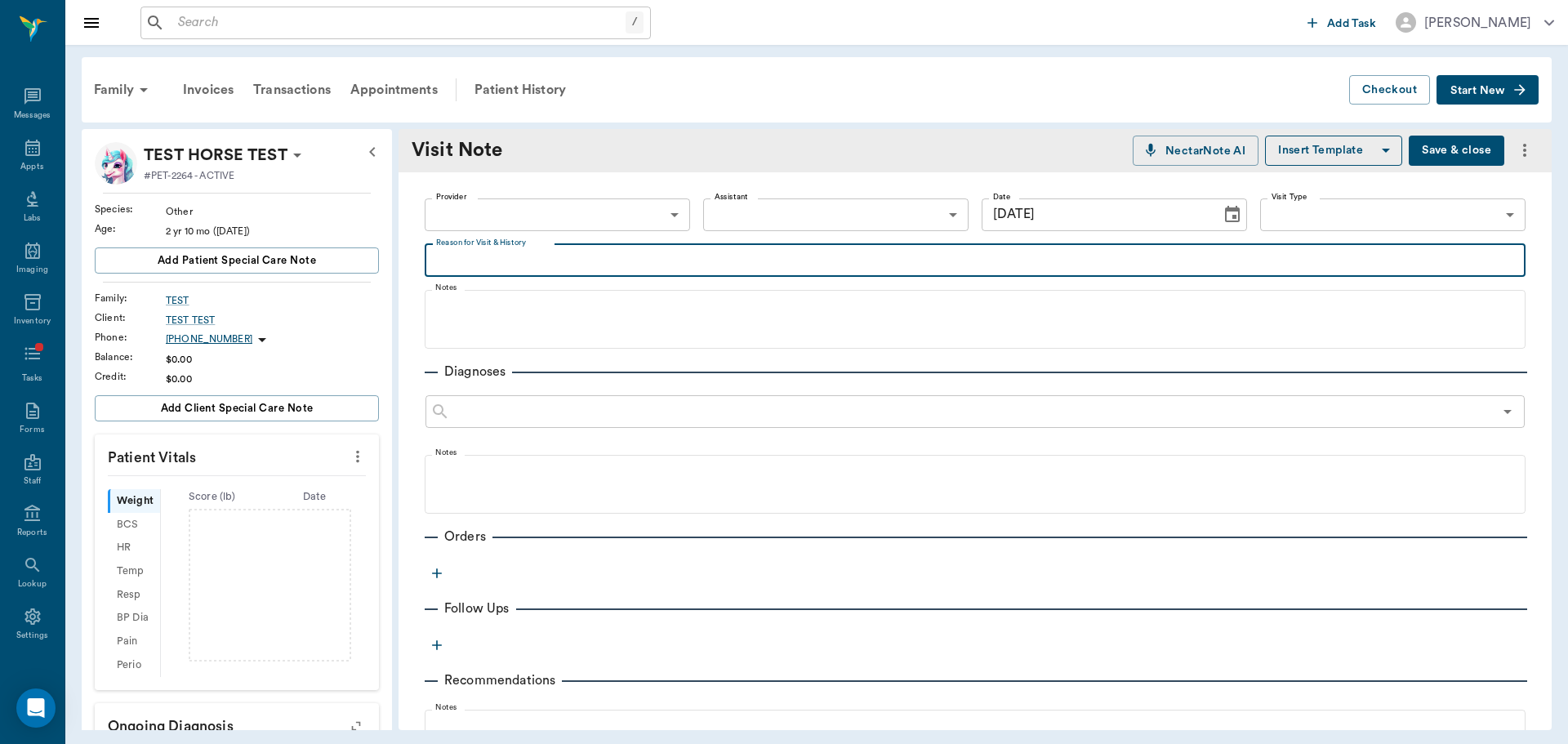
click at [509, 254] on textarea "Reason for Visit & History" at bounding box center [975, 260] width 1079 height 18
type textarea "Opie"
click at [1460, 154] on button "Save & close" at bounding box center [1456, 150] width 96 height 30
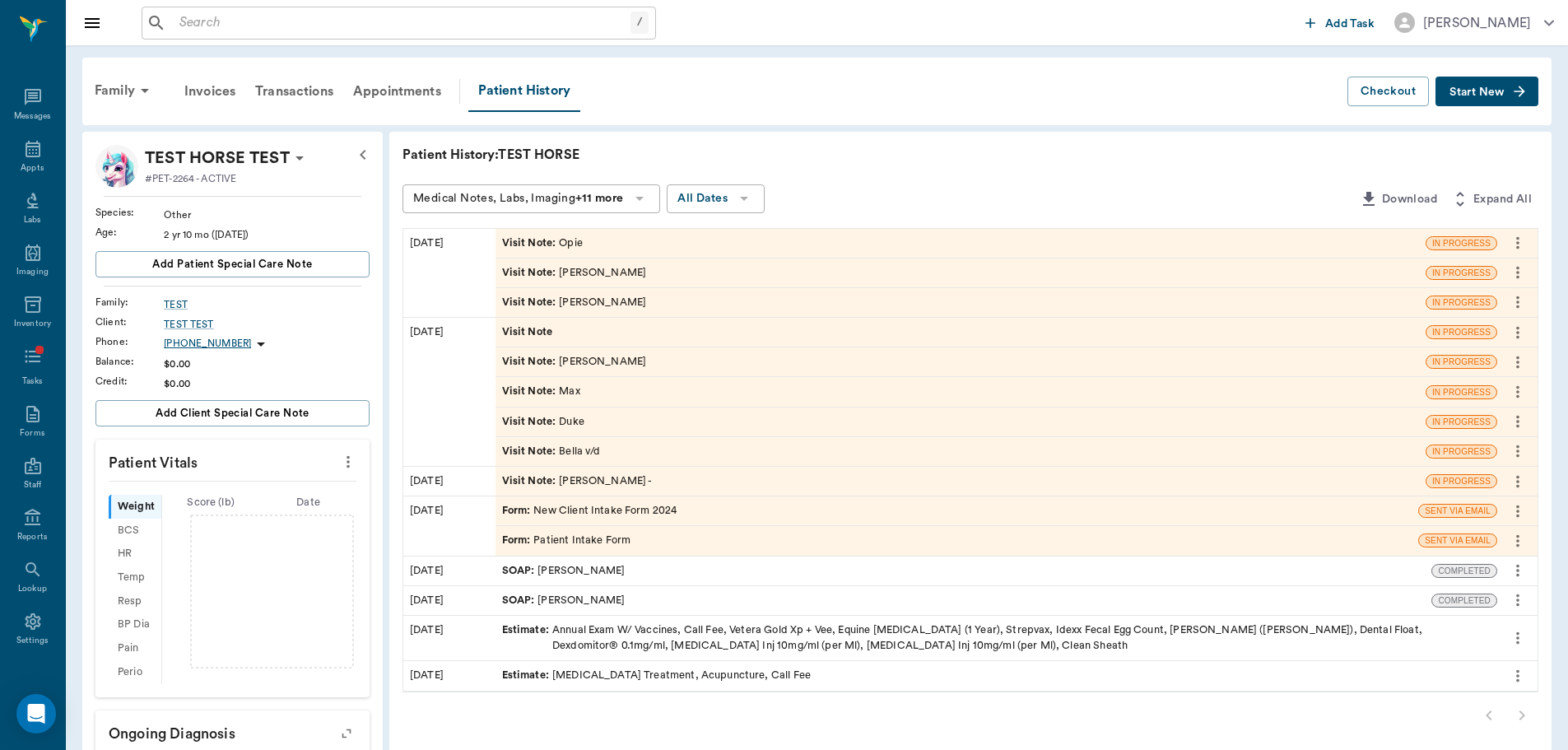
click at [1501, 105] on button "Start New" at bounding box center [1486, 91] width 103 height 31
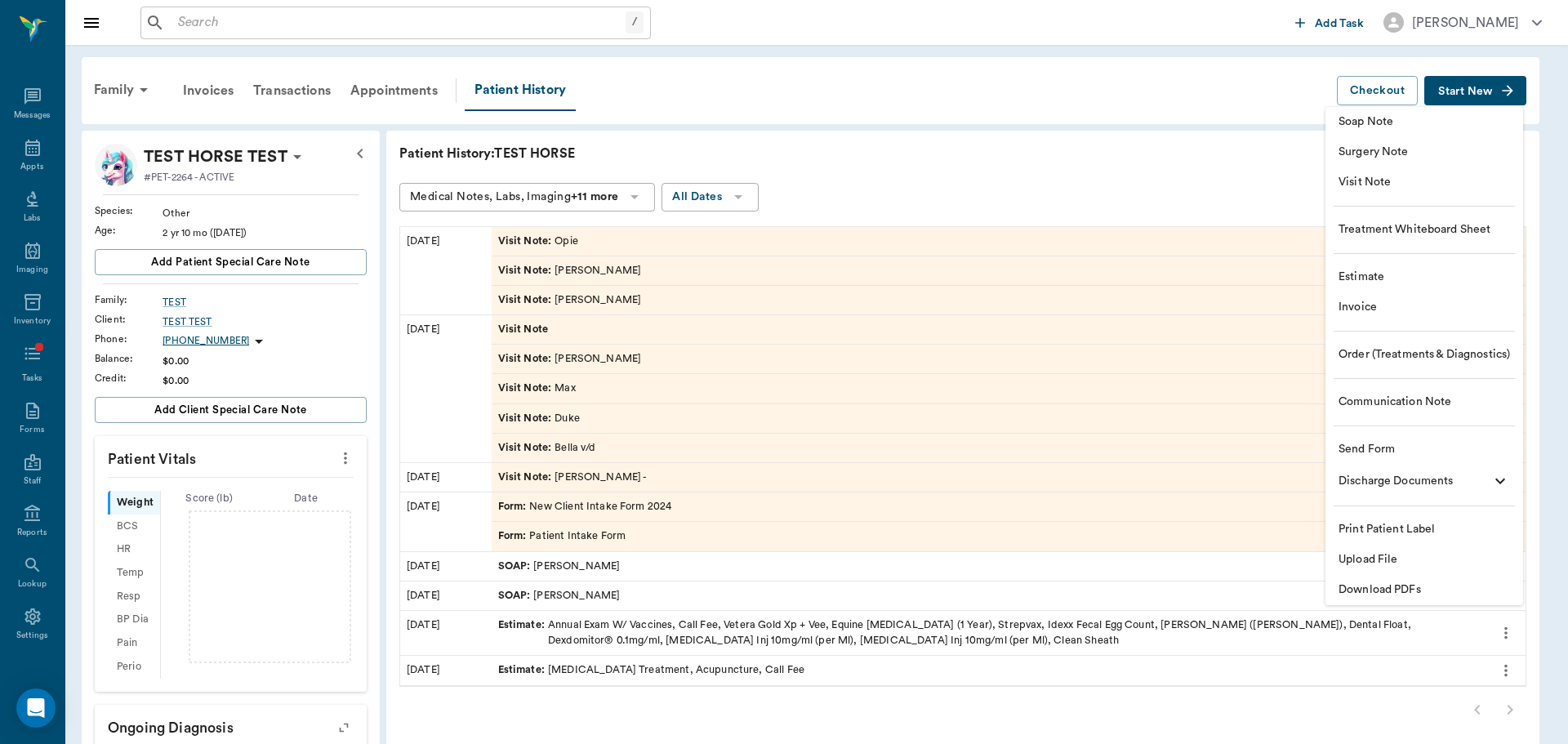
click at [1408, 193] on li "Visit Note" at bounding box center [1424, 183] width 197 height 30
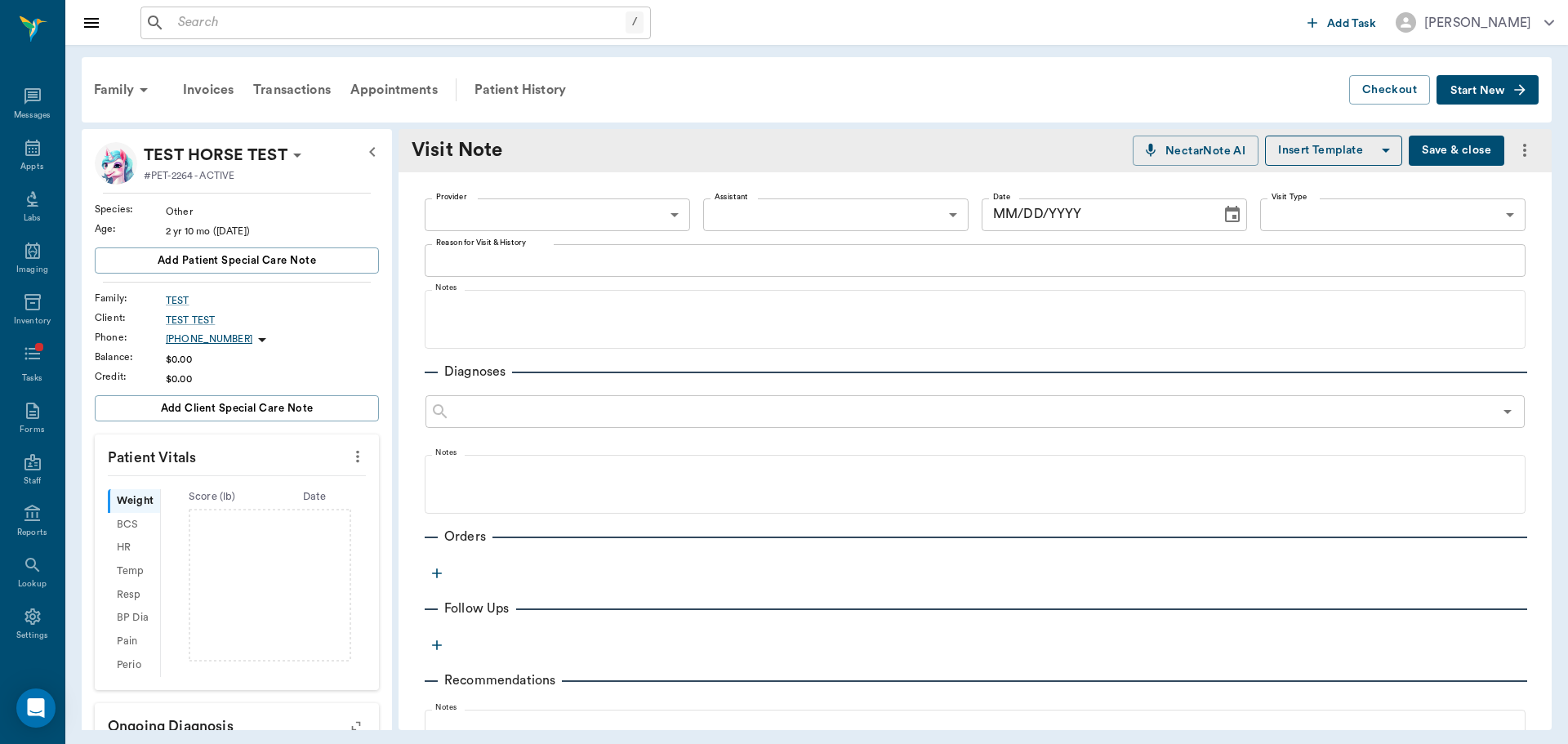
type input "[DATE]"
click at [553, 262] on textarea "Reason for Visit & History" at bounding box center [975, 260] width 1079 height 18
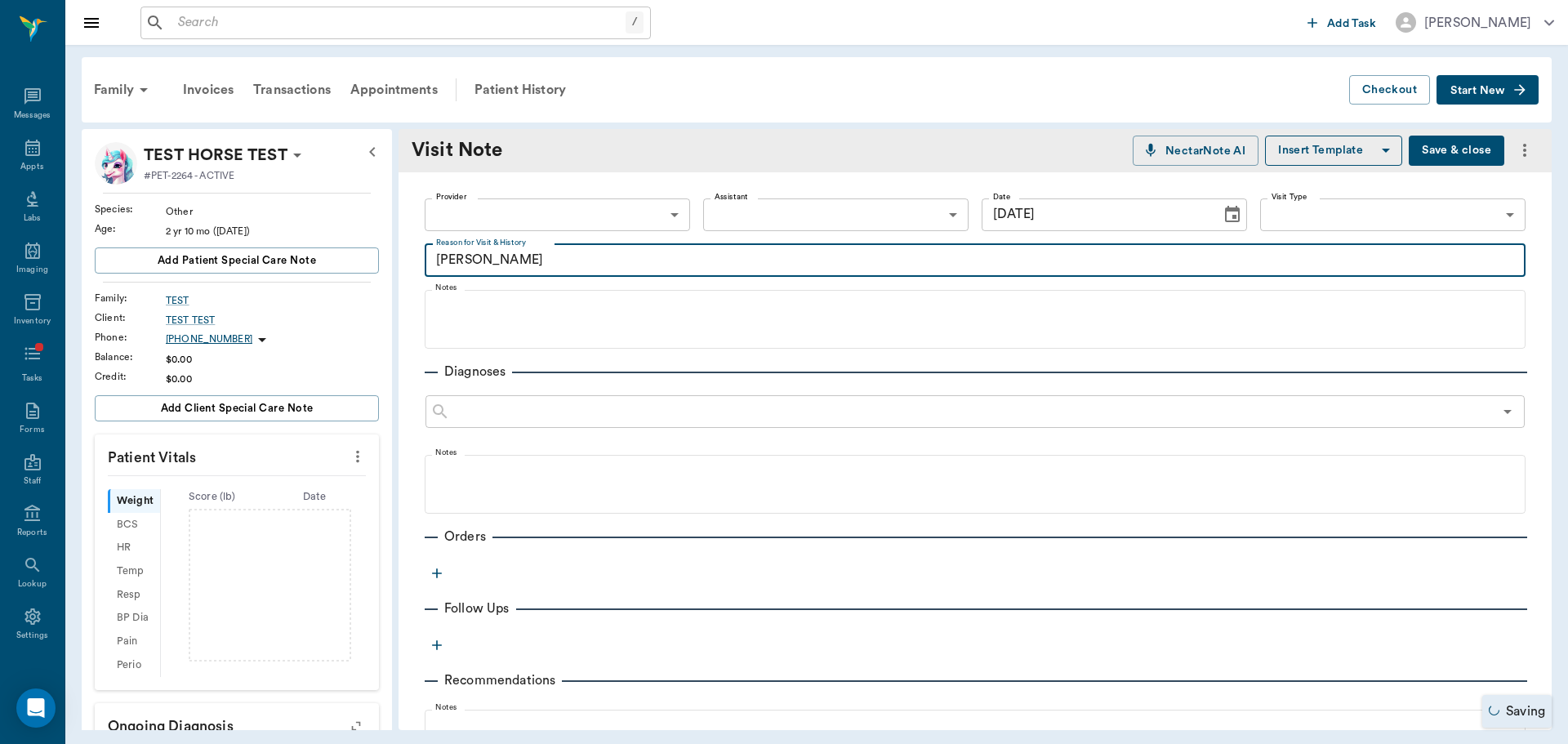
type textarea "[PERSON_NAME]"
click at [1444, 148] on button "Save & close" at bounding box center [1456, 150] width 96 height 30
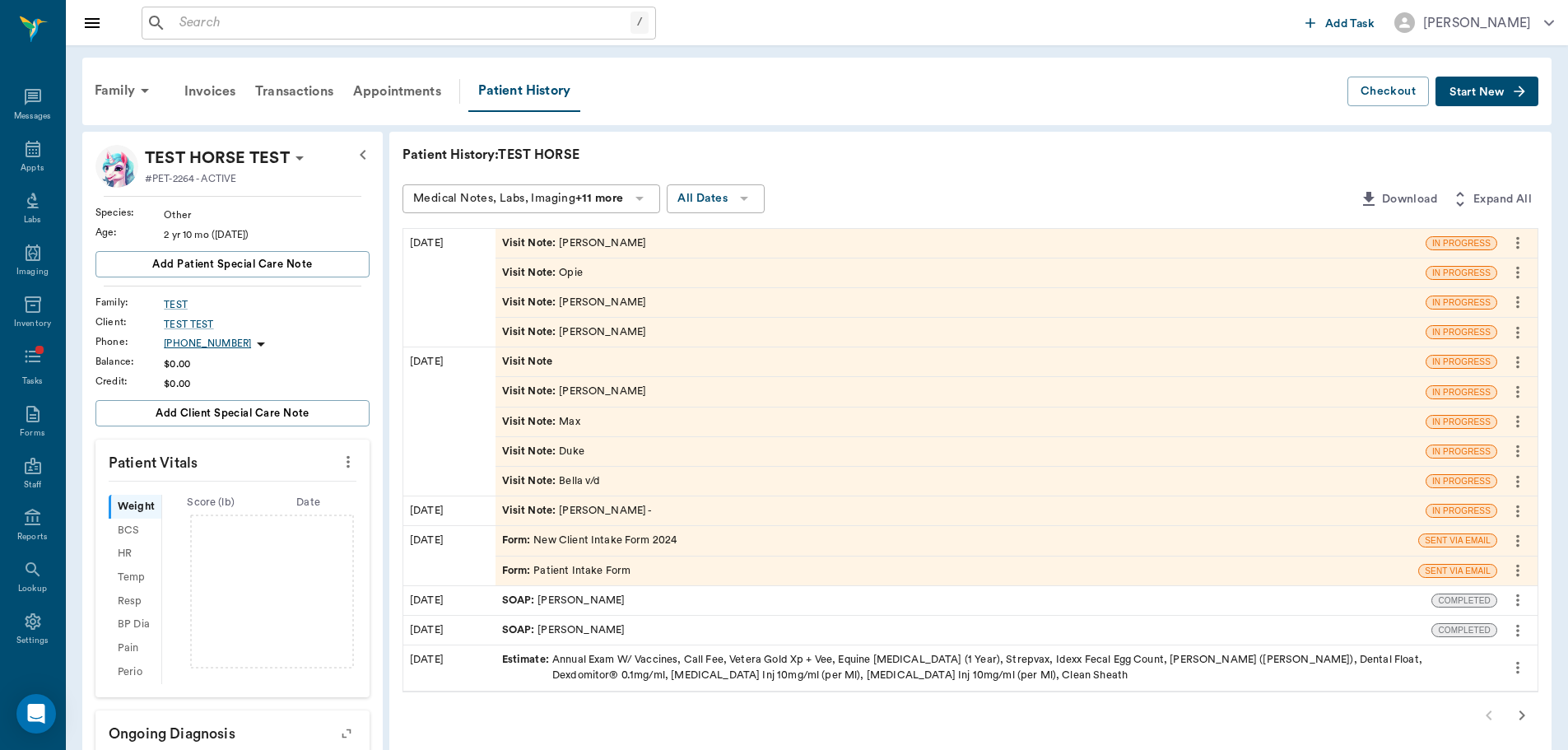
click at [1511, 93] on icon "button" at bounding box center [1520, 91] width 17 height 17
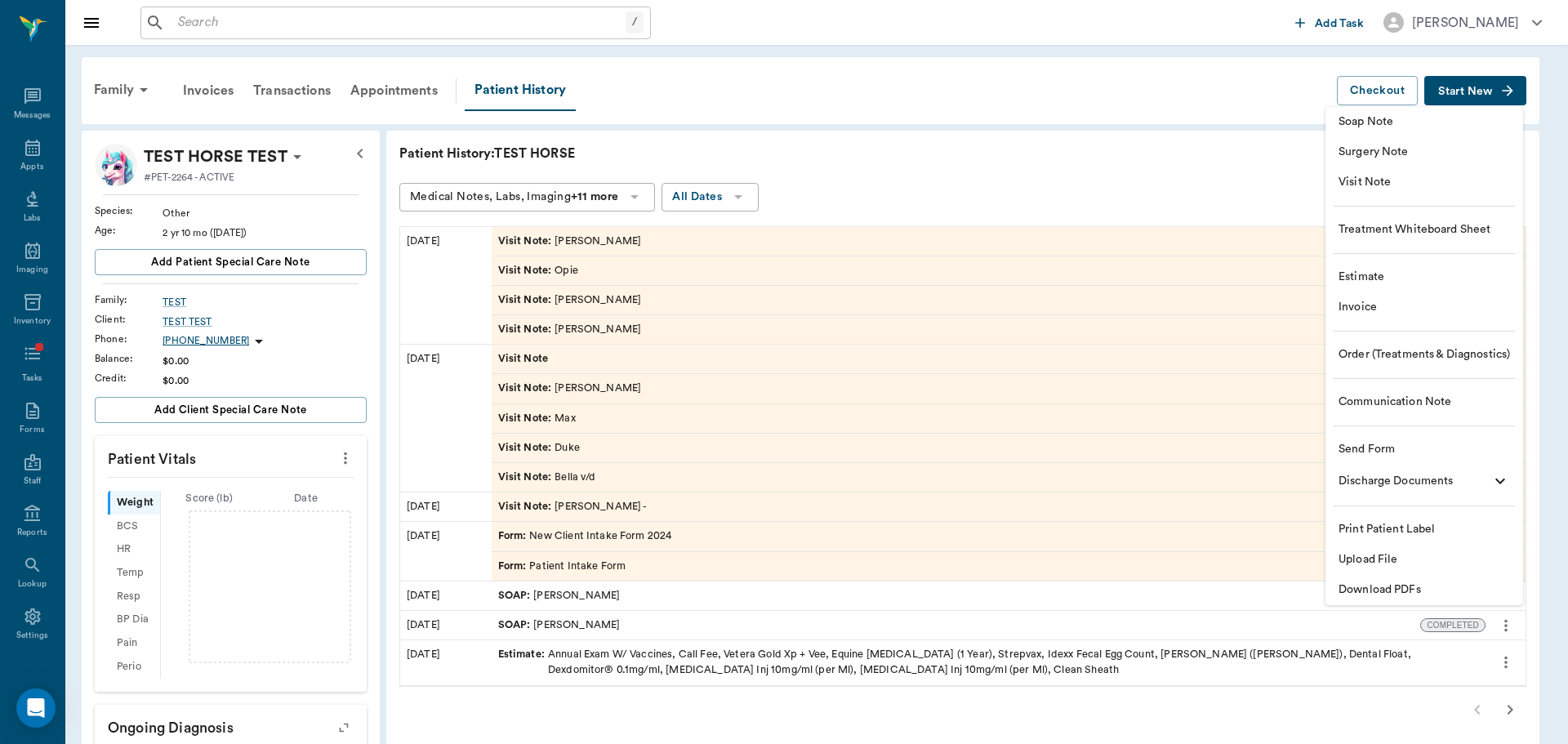
click at [1354, 171] on li "Visit Note" at bounding box center [1424, 183] width 197 height 30
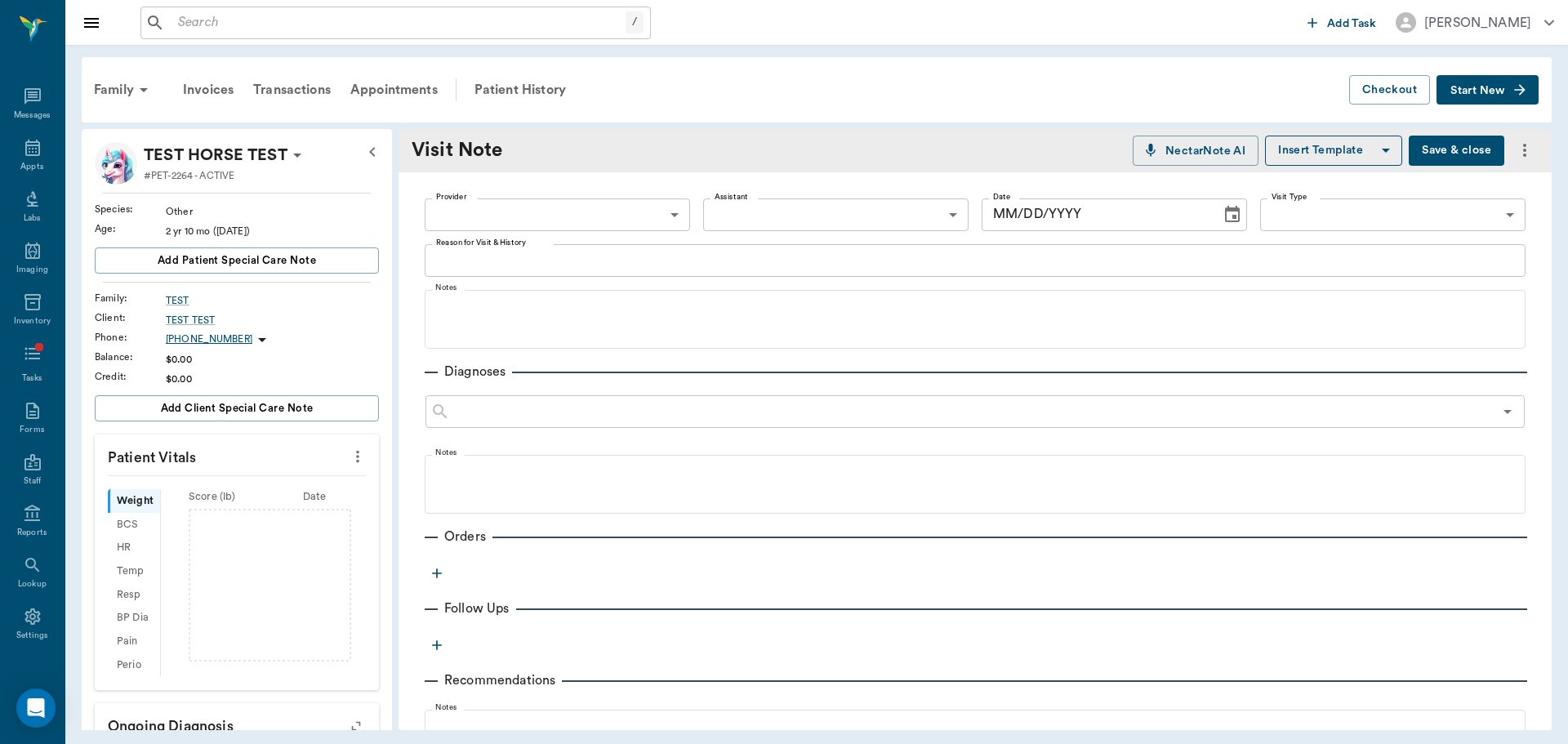
type input "[DATE]"
click at [578, 262] on textarea "Reason for Visit & History" at bounding box center [975, 260] width 1079 height 18
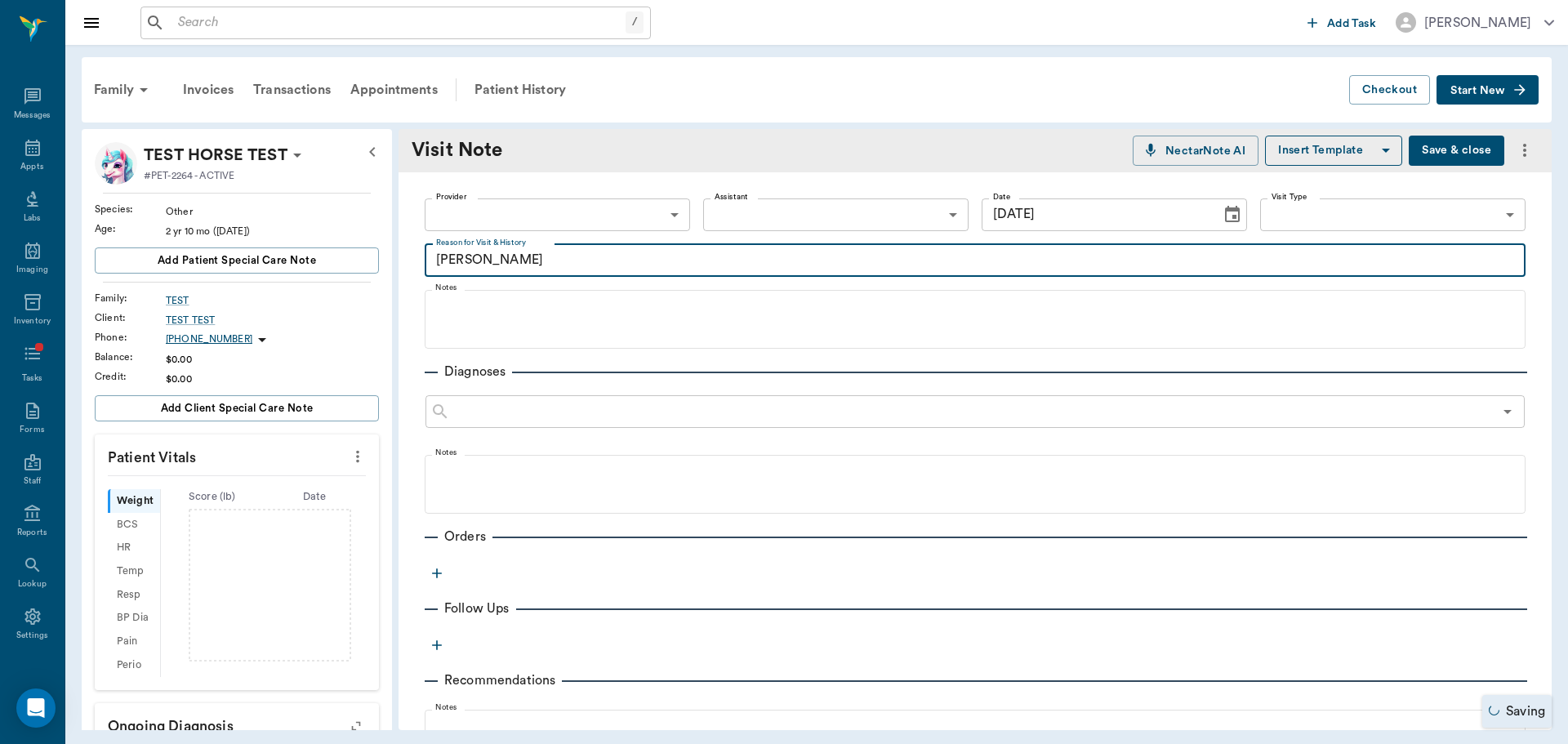
type textarea "[PERSON_NAME]"
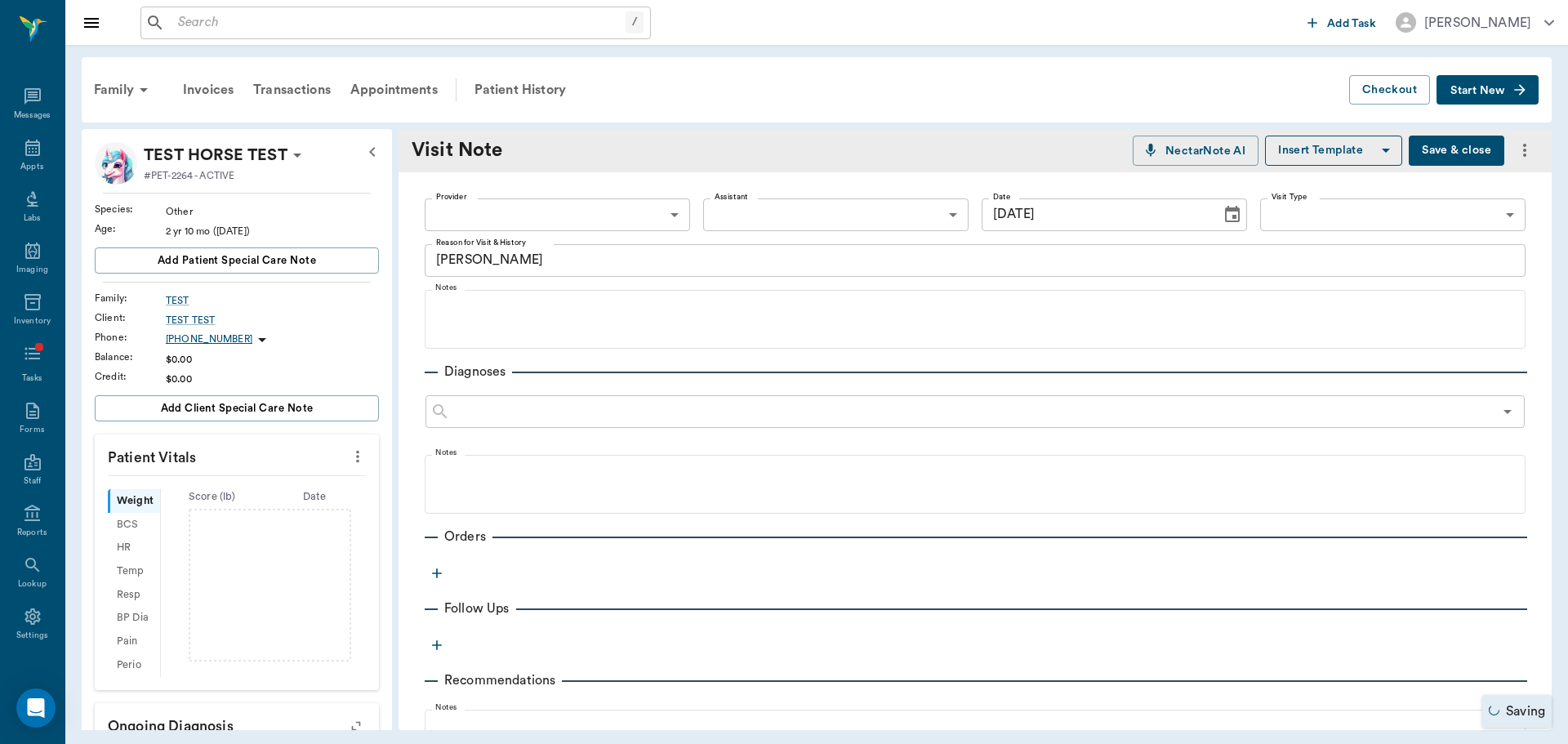
click at [1461, 144] on button "Save & close" at bounding box center [1456, 150] width 96 height 30
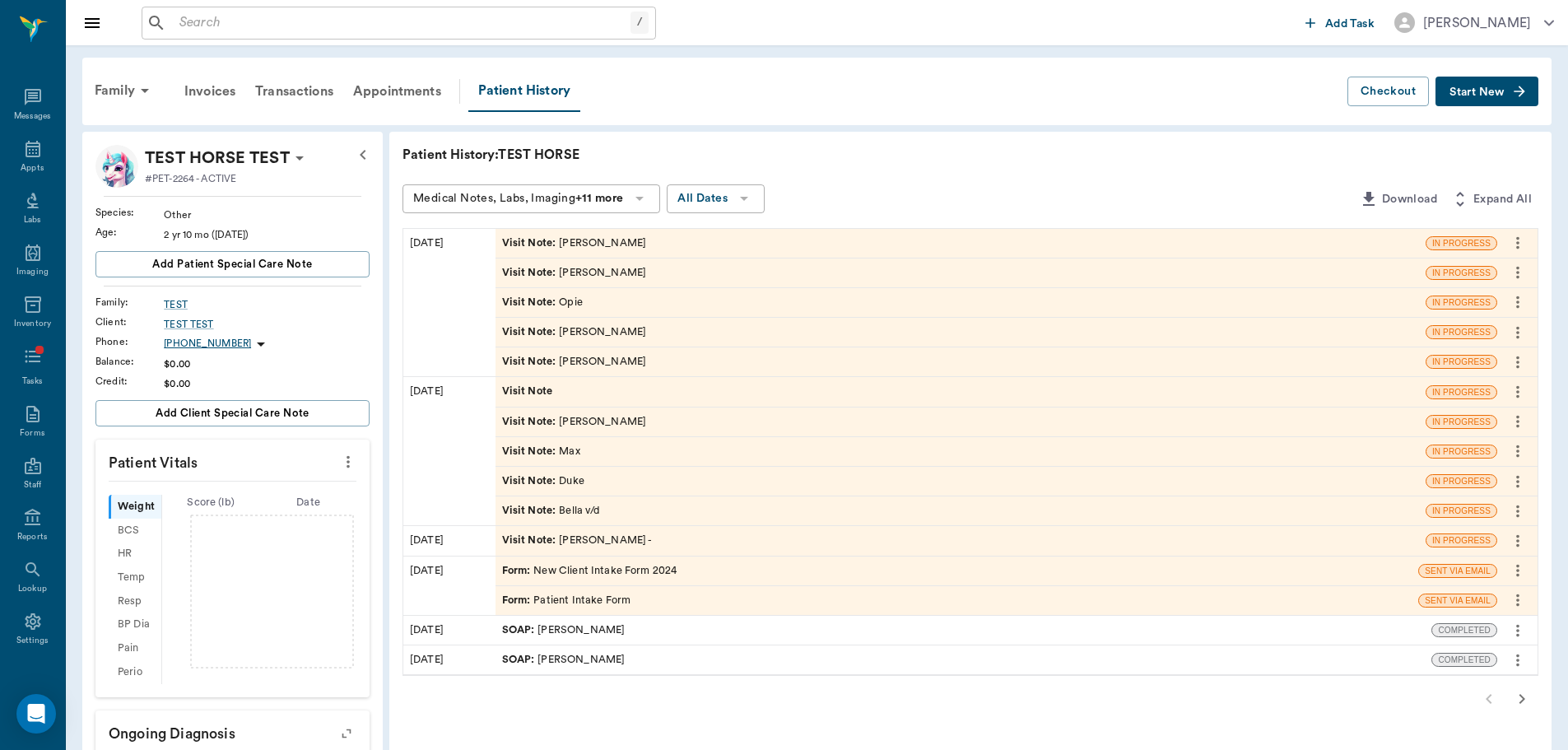
click at [591, 272] on div "Visit Note : [PERSON_NAME]" at bounding box center [960, 272] width 930 height 29
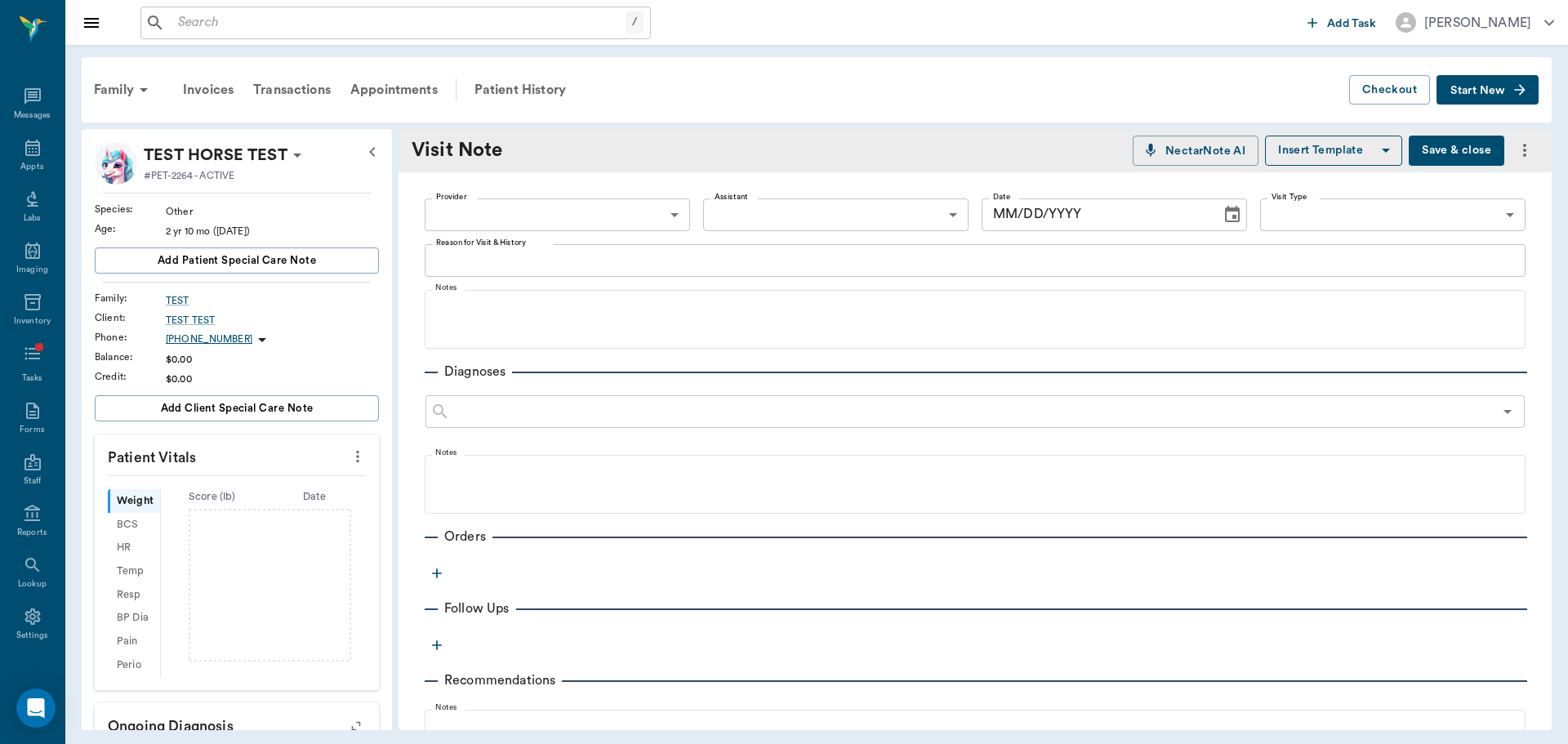
type textarea "[PERSON_NAME]"
type input "[DATE]"
click at [573, 269] on div "[PERSON_NAME] x Reason for Visit & History" at bounding box center [975, 260] width 1101 height 32
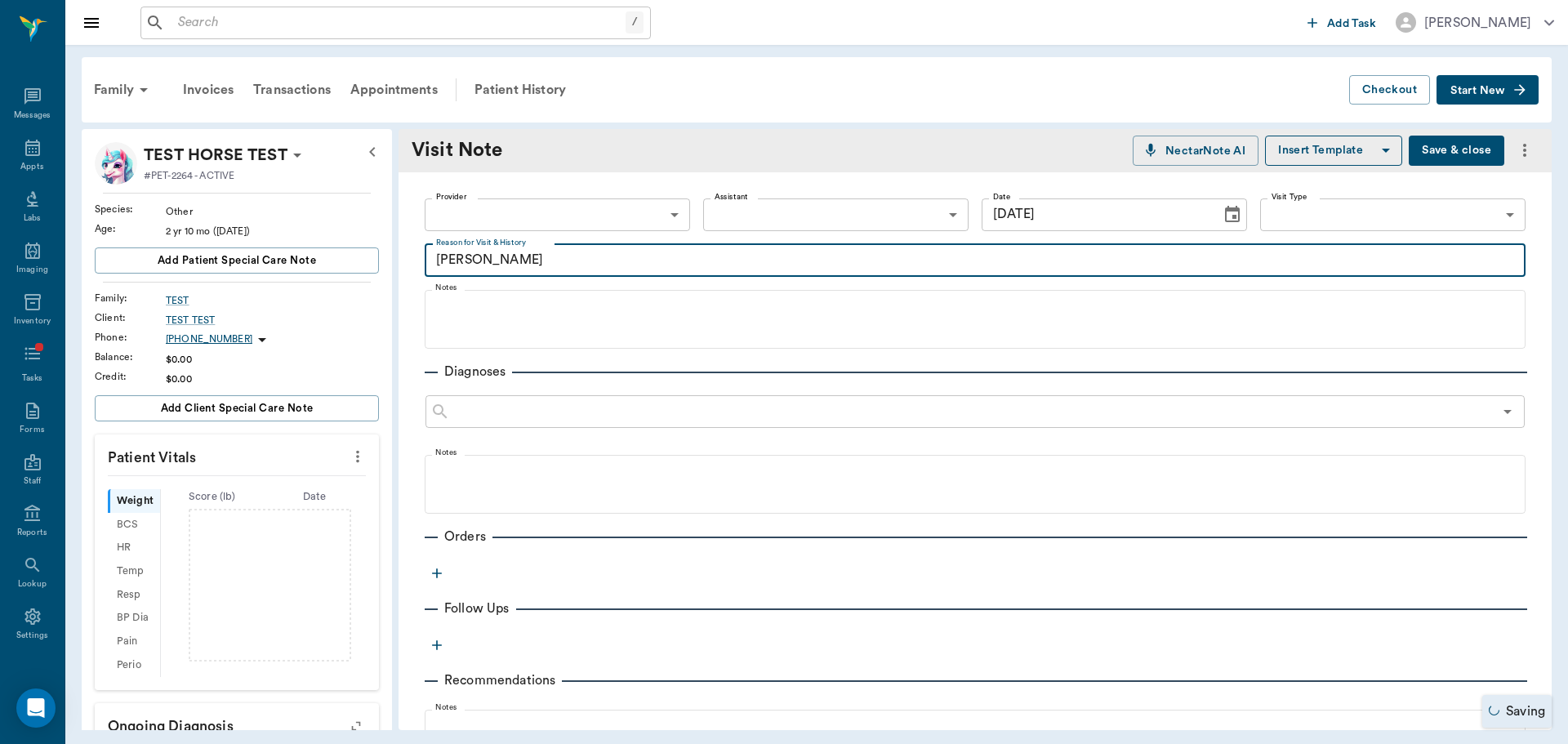
type textarea "[PERSON_NAME]"
click at [1439, 145] on button "Save & close" at bounding box center [1456, 150] width 96 height 30
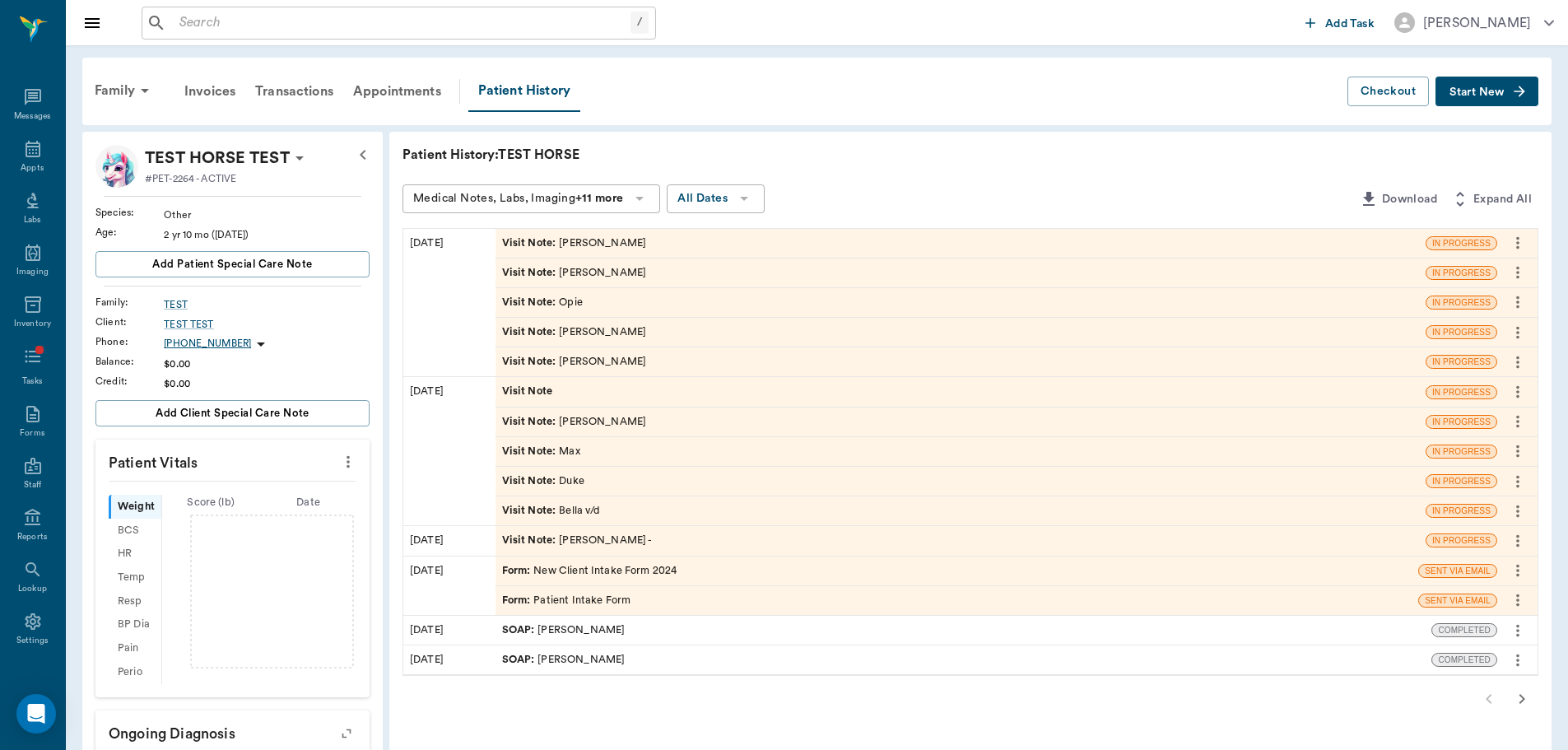
click at [571, 243] on div "Visit Note : [PERSON_NAME]" at bounding box center [575, 243] width 145 height 16
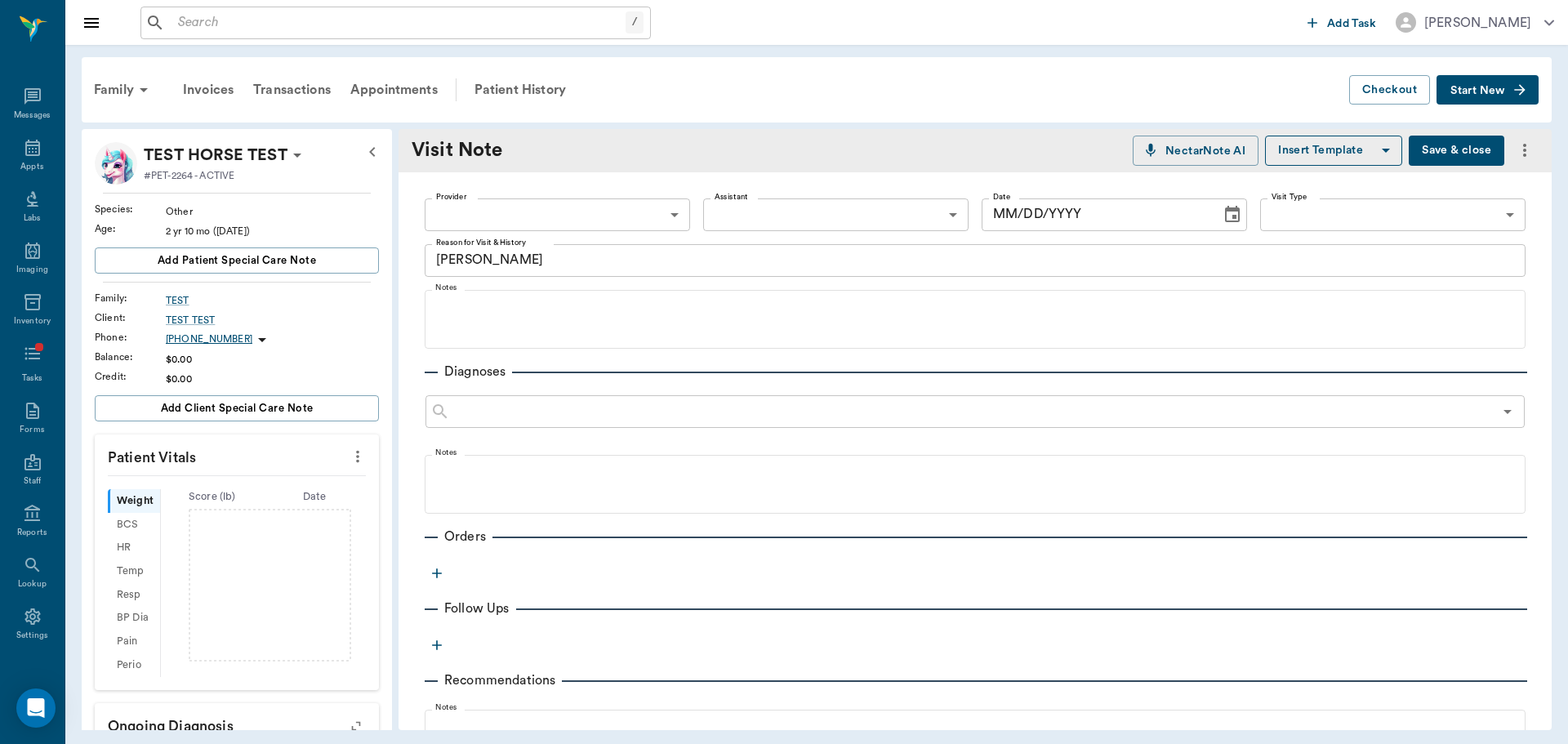
type textarea "[PERSON_NAME]"
type input "[DATE]"
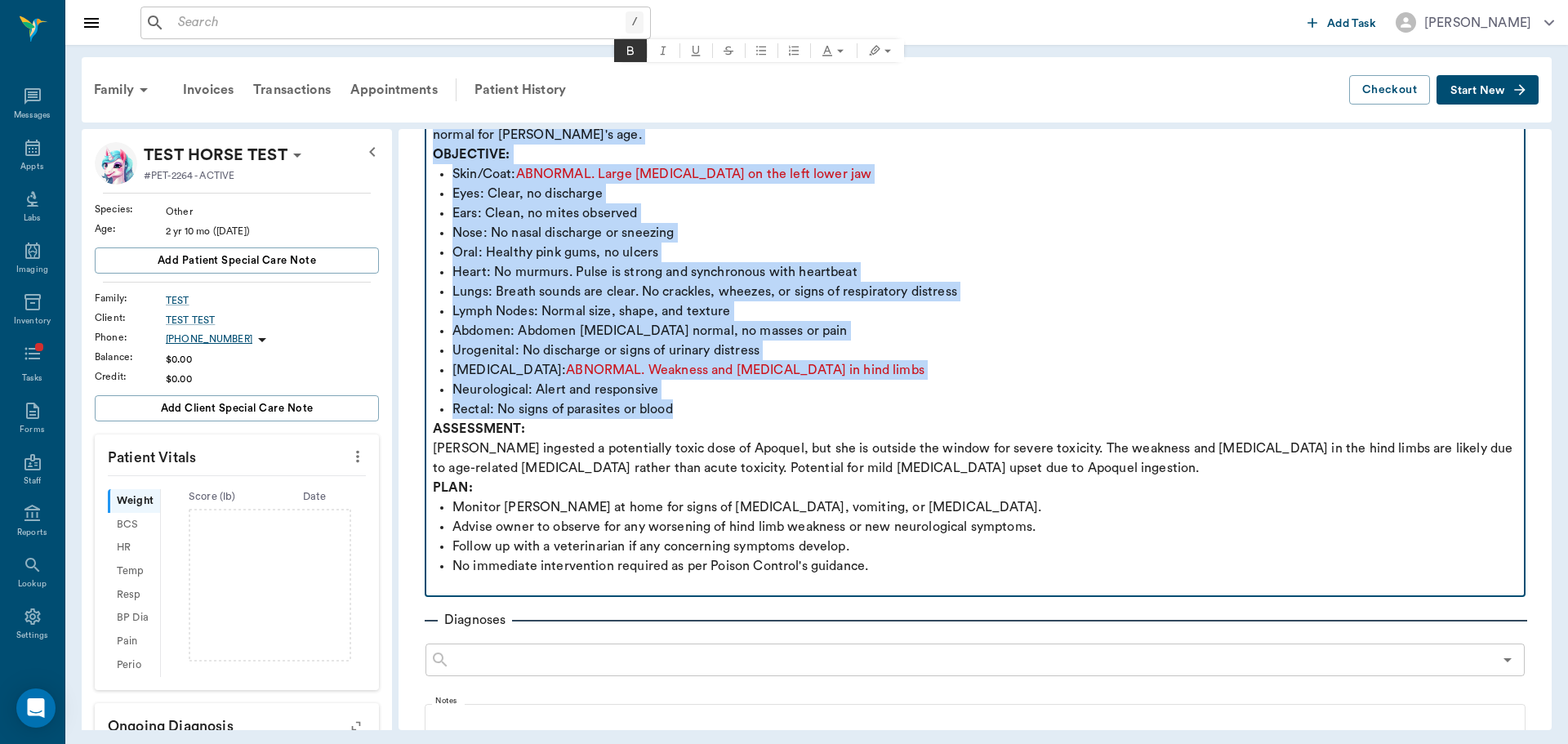
scroll to position [326, 0]
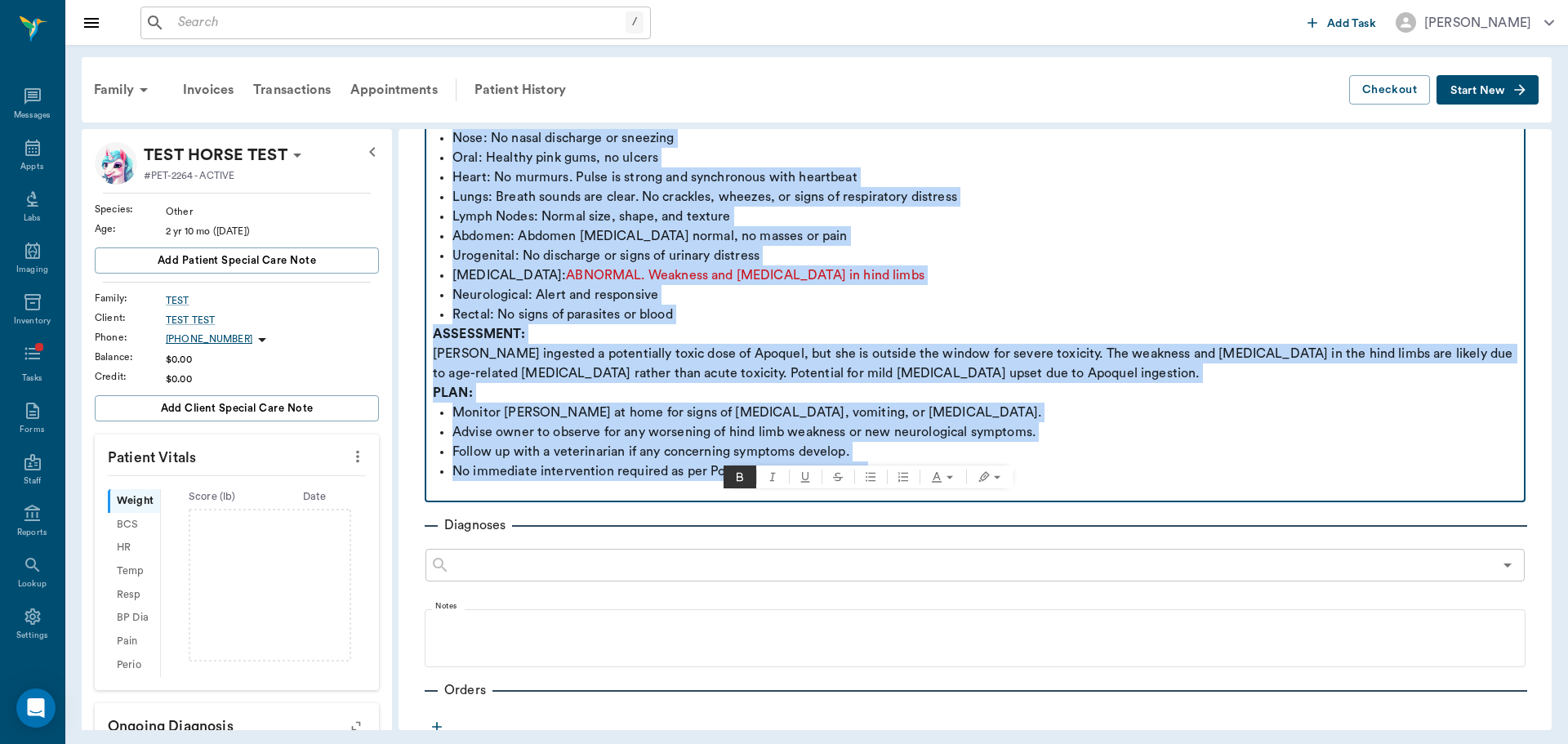
drag, startPoint x: 435, startPoint y: 306, endPoint x: 1138, endPoint y: 450, distance: 717.6
click at [1138, 450] on div "SUBJECTIVE: [PERSON_NAME], a [DEMOGRAPHIC_DATA] [DEMOGRAPHIC_DATA] spayed Labra…" at bounding box center [975, 236] width 1085 height 529
copy div "SUBJECTIVE: [PERSON_NAME], a [DEMOGRAPHIC_DATA] [DEMOGRAPHIC_DATA] spayed Labra…"
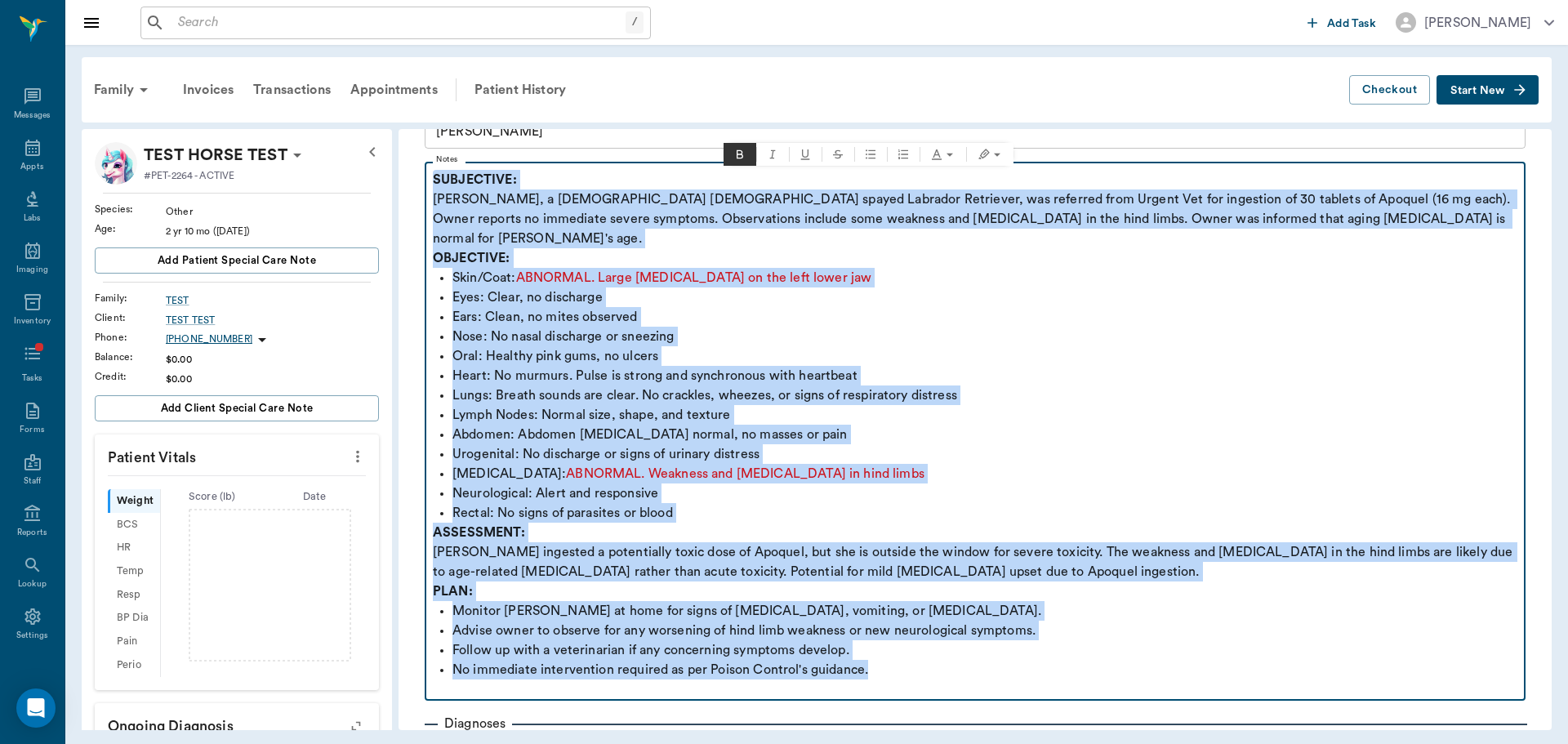
scroll to position [0, 0]
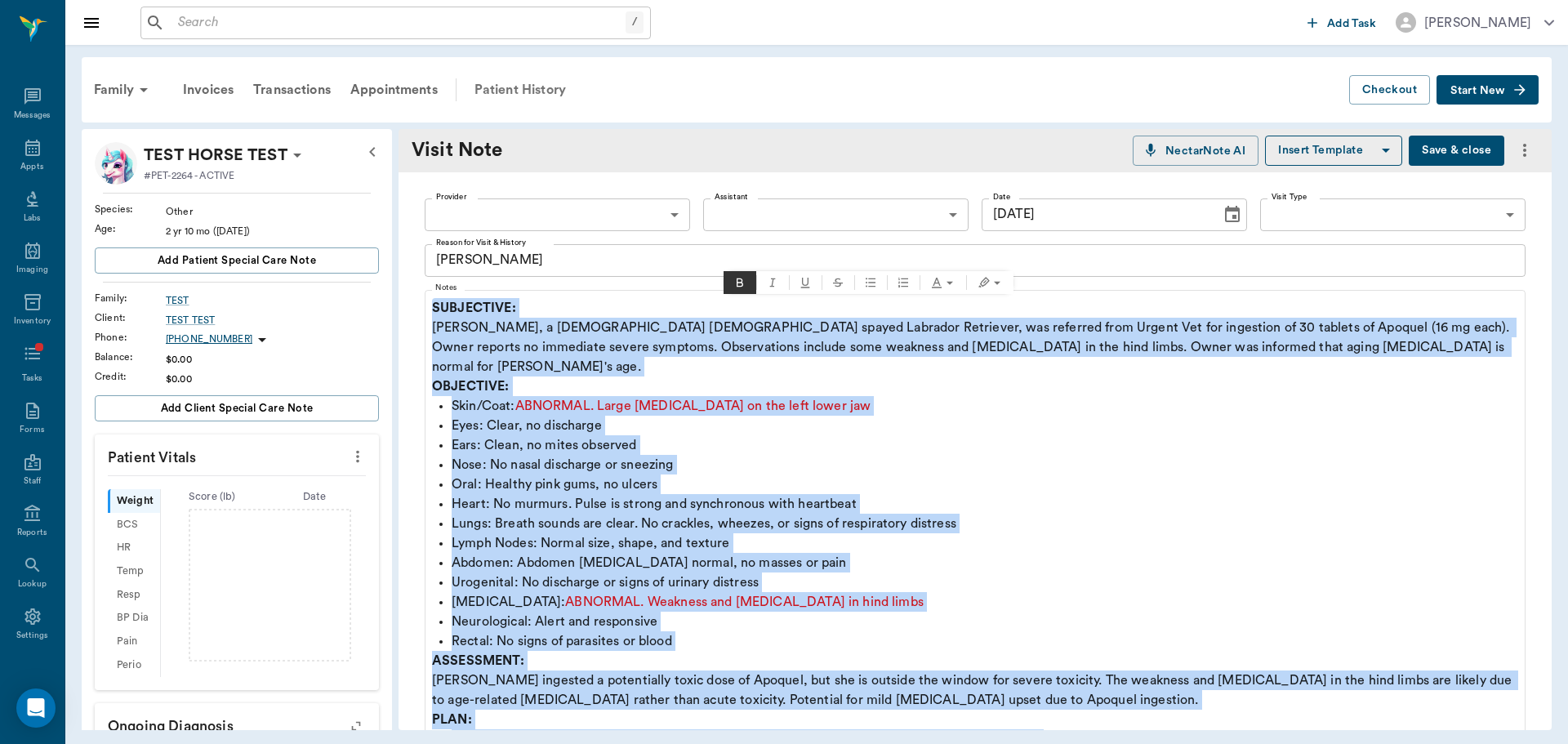
click at [503, 97] on div "Patient History" at bounding box center [520, 89] width 112 height 40
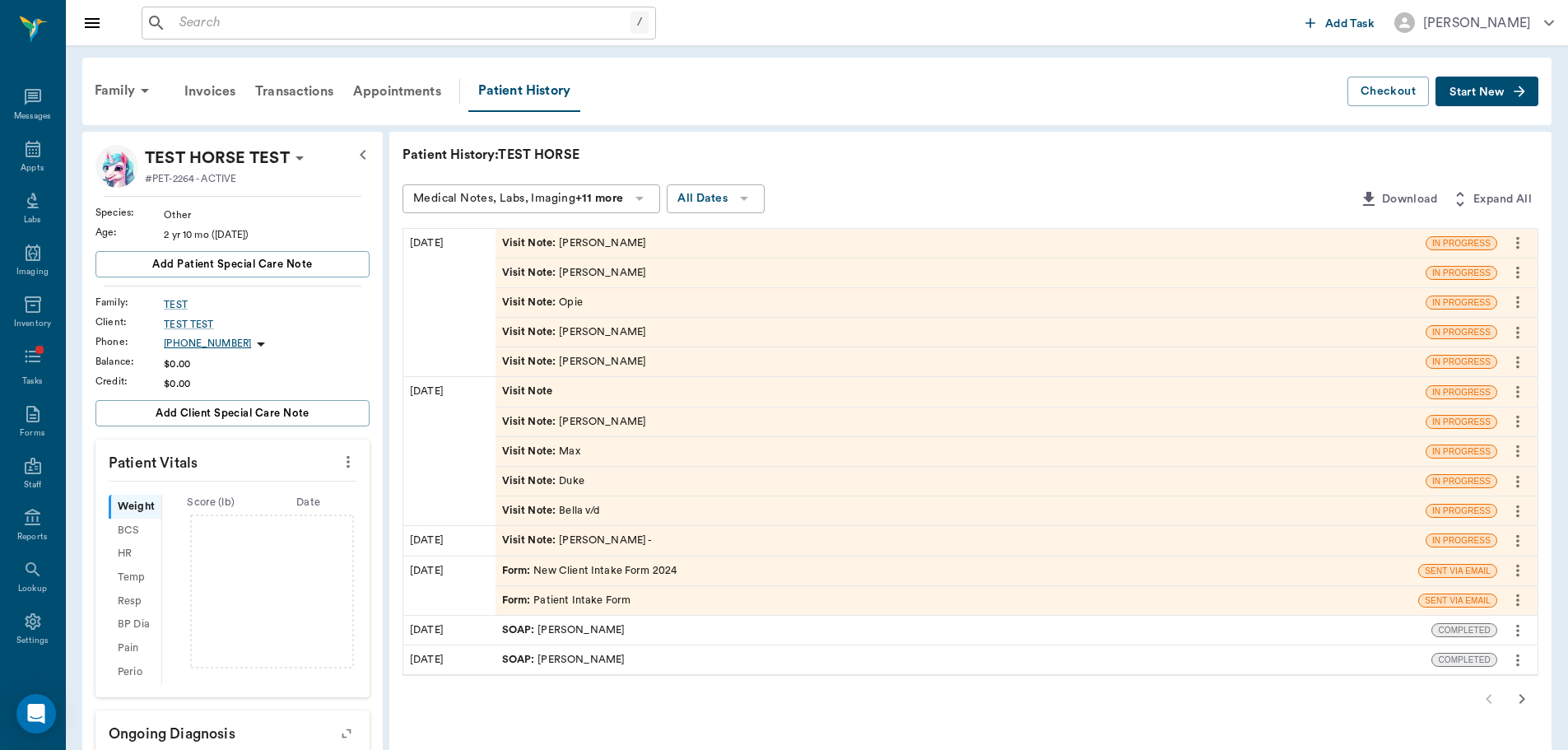
click at [596, 336] on div "Visit Note : [PERSON_NAME]" at bounding box center [575, 332] width 145 height 16
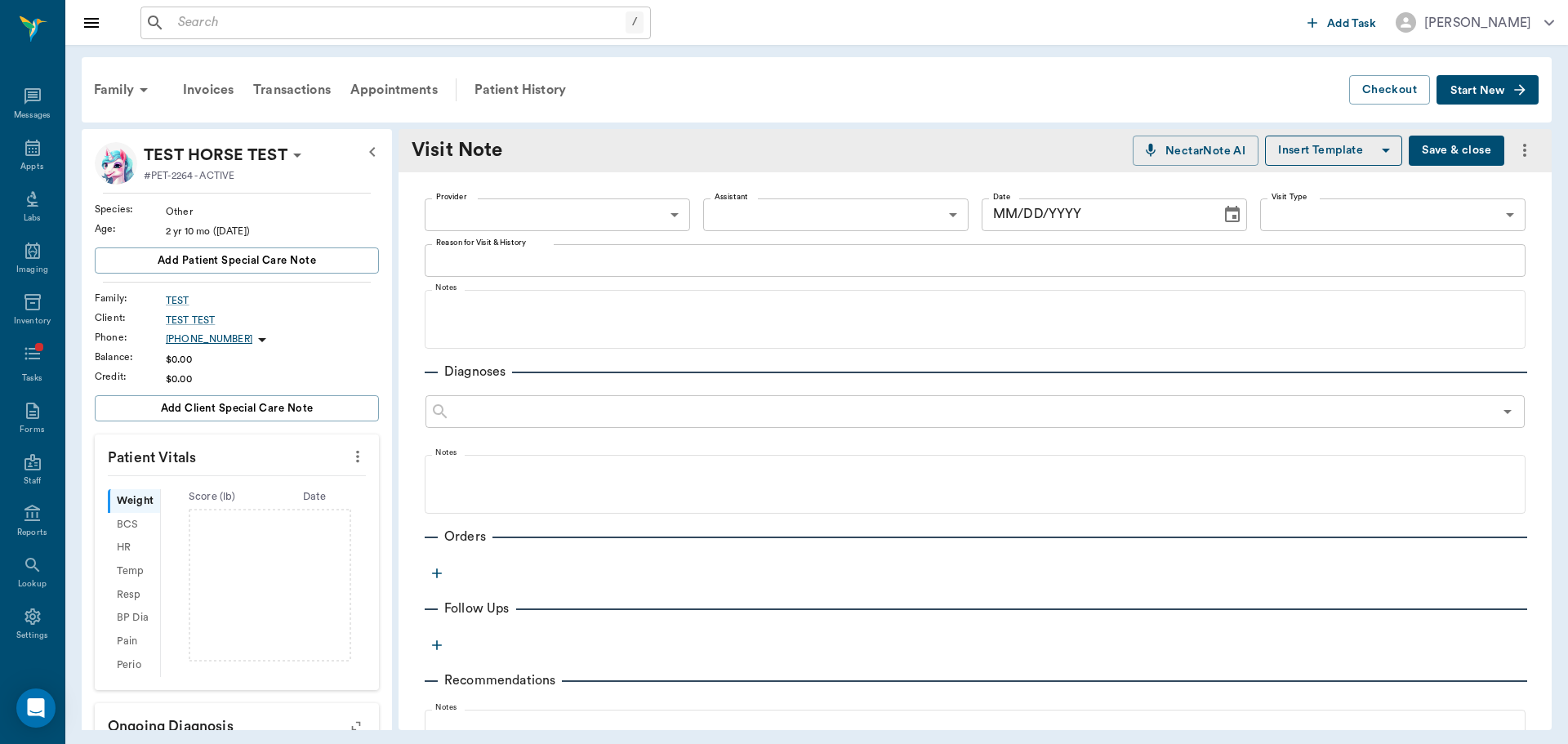
type input "649b3e03b5bc7e03f9326794"
type textarea "Bentley"
type input "[DATE]"
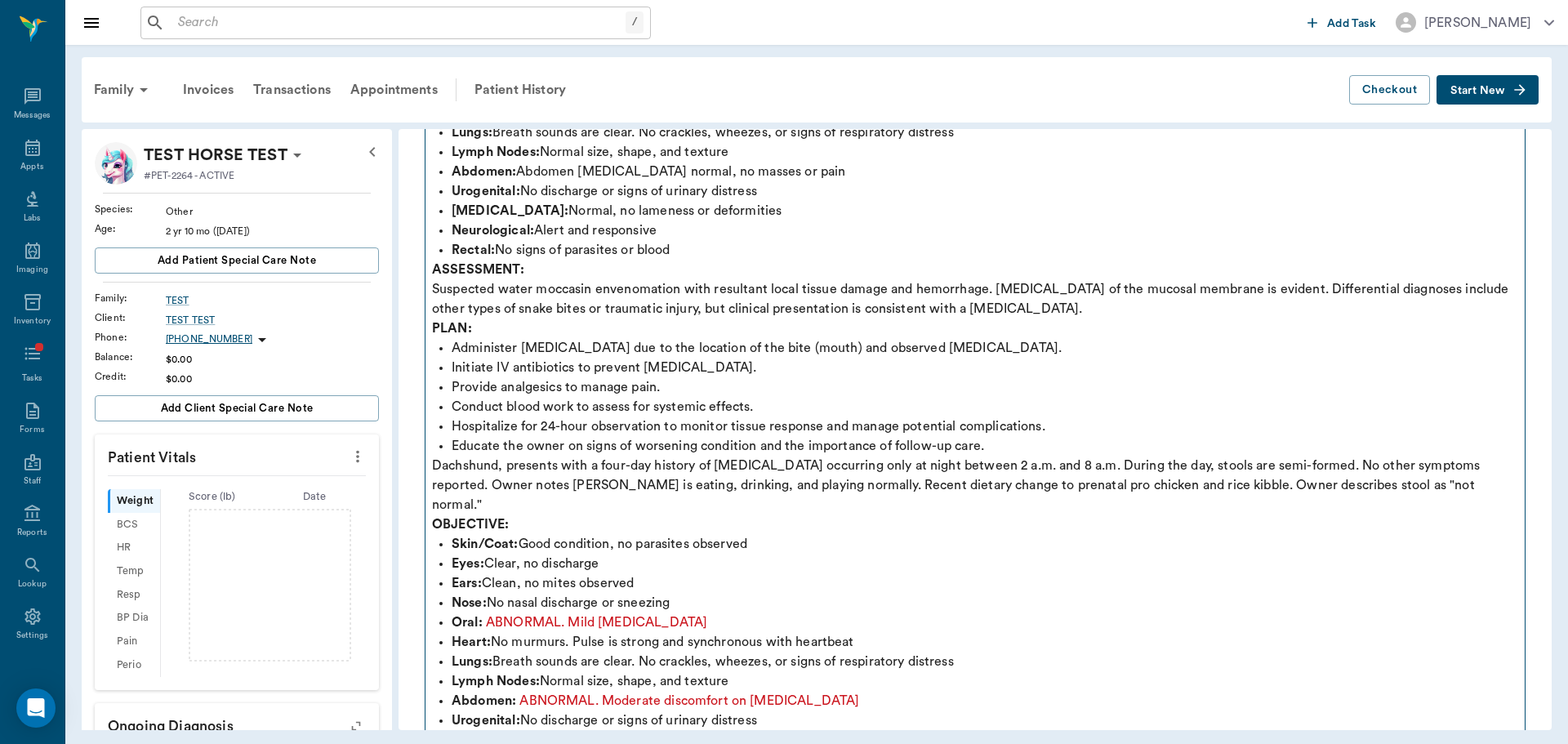
scroll to position [408, 0]
drag, startPoint x: 435, startPoint y: 466, endPoint x: 727, endPoint y: 496, distance: 293.5
click at [732, 496] on p "Dachshund, presents with a four-day history of [MEDICAL_DATA] occurring only at…" at bounding box center [975, 488] width 1085 height 59
click at [713, 492] on p "Dachshund, presents with a four-day history of [MEDICAL_DATA] occurring only at…" at bounding box center [975, 488] width 1085 height 59
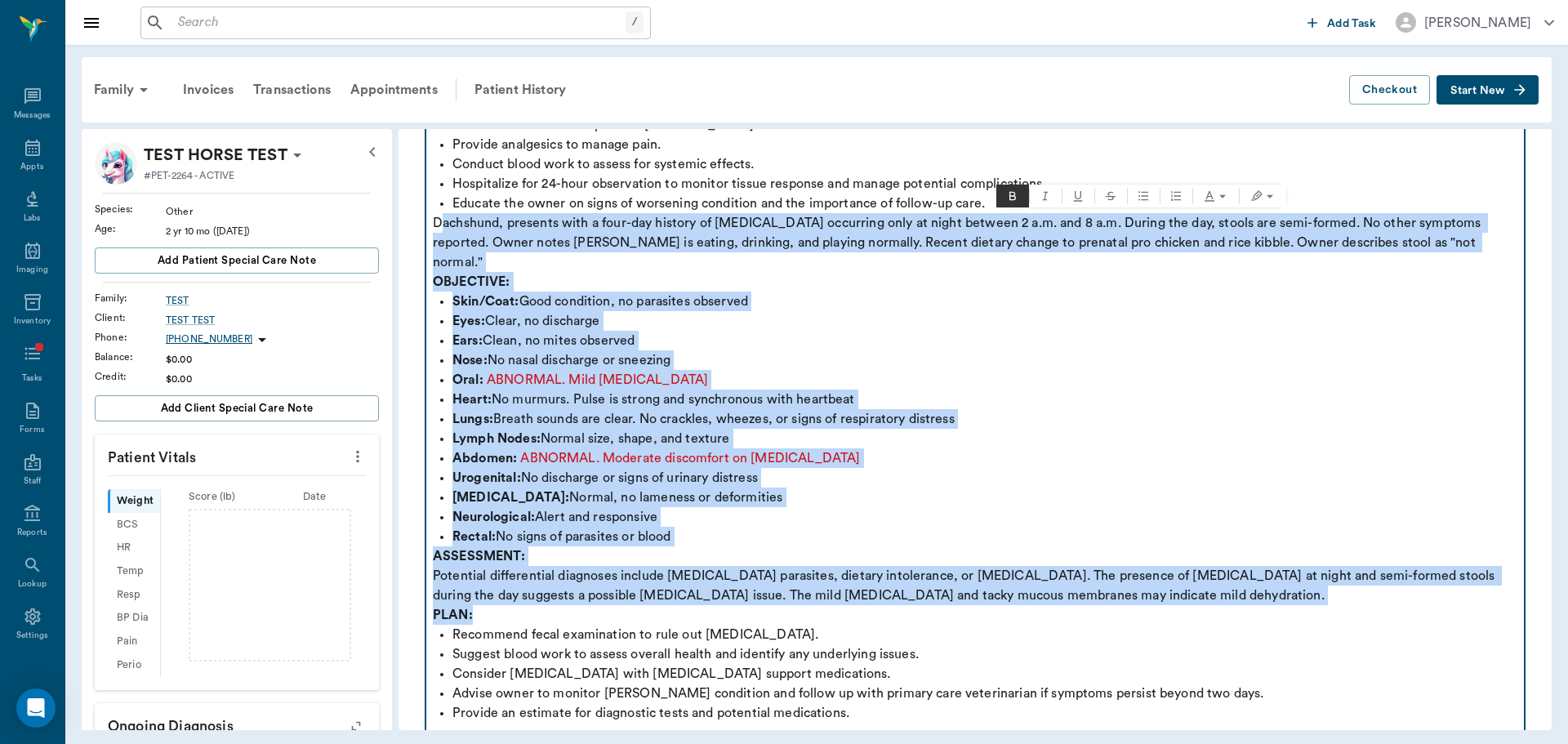
scroll to position [817, 0]
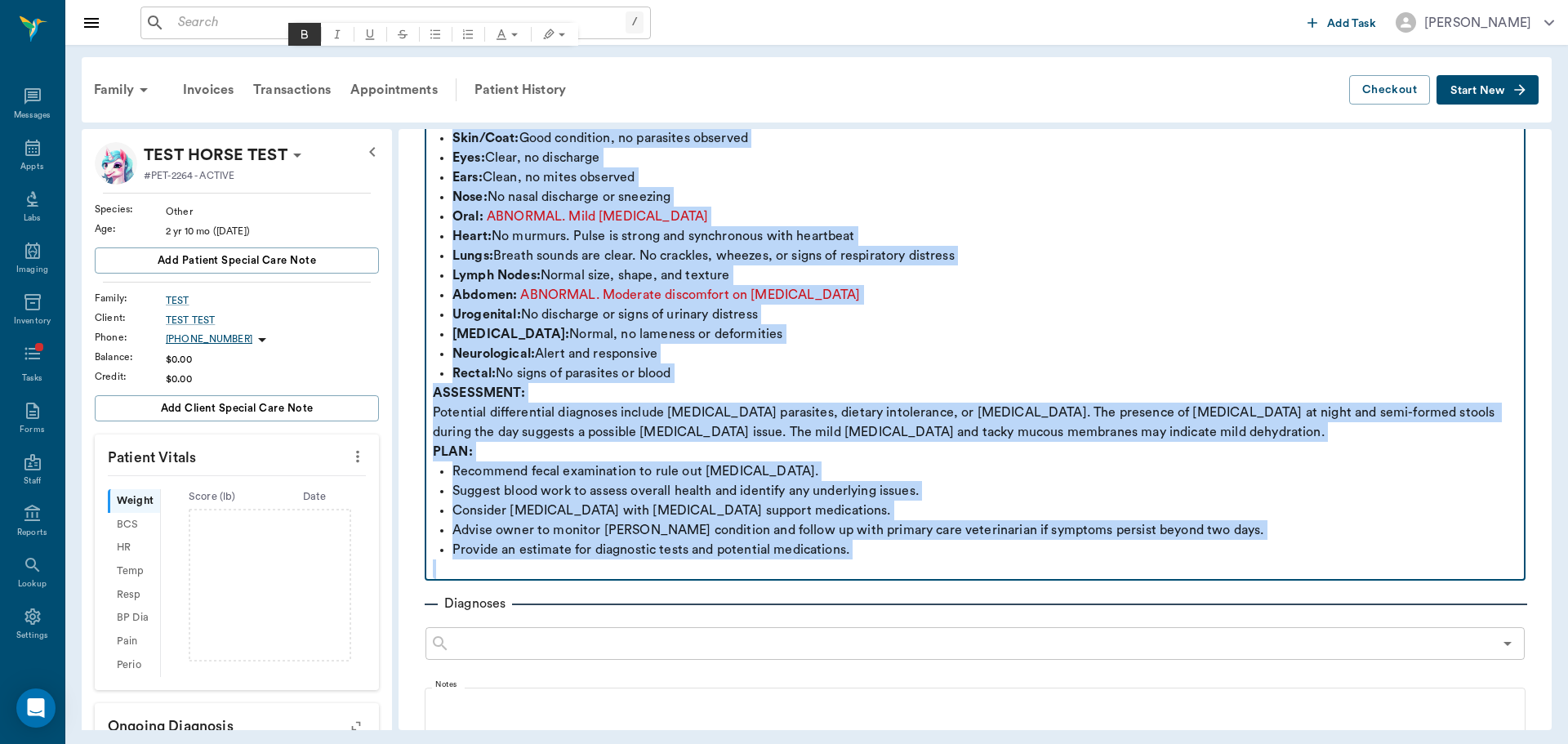
drag, startPoint x: 437, startPoint y: 467, endPoint x: 1264, endPoint y: 540, distance: 830.2
click at [1264, 540] on div "SUBJECTIVE: [PERSON_NAME], a four-year-old mc SUBJECTIVE: Blue, a six-year-old …" at bounding box center [975, 30] width 1085 height 1098
copy div "Dachshund, presents with a four-day history of [MEDICAL_DATA] occurring only at…"
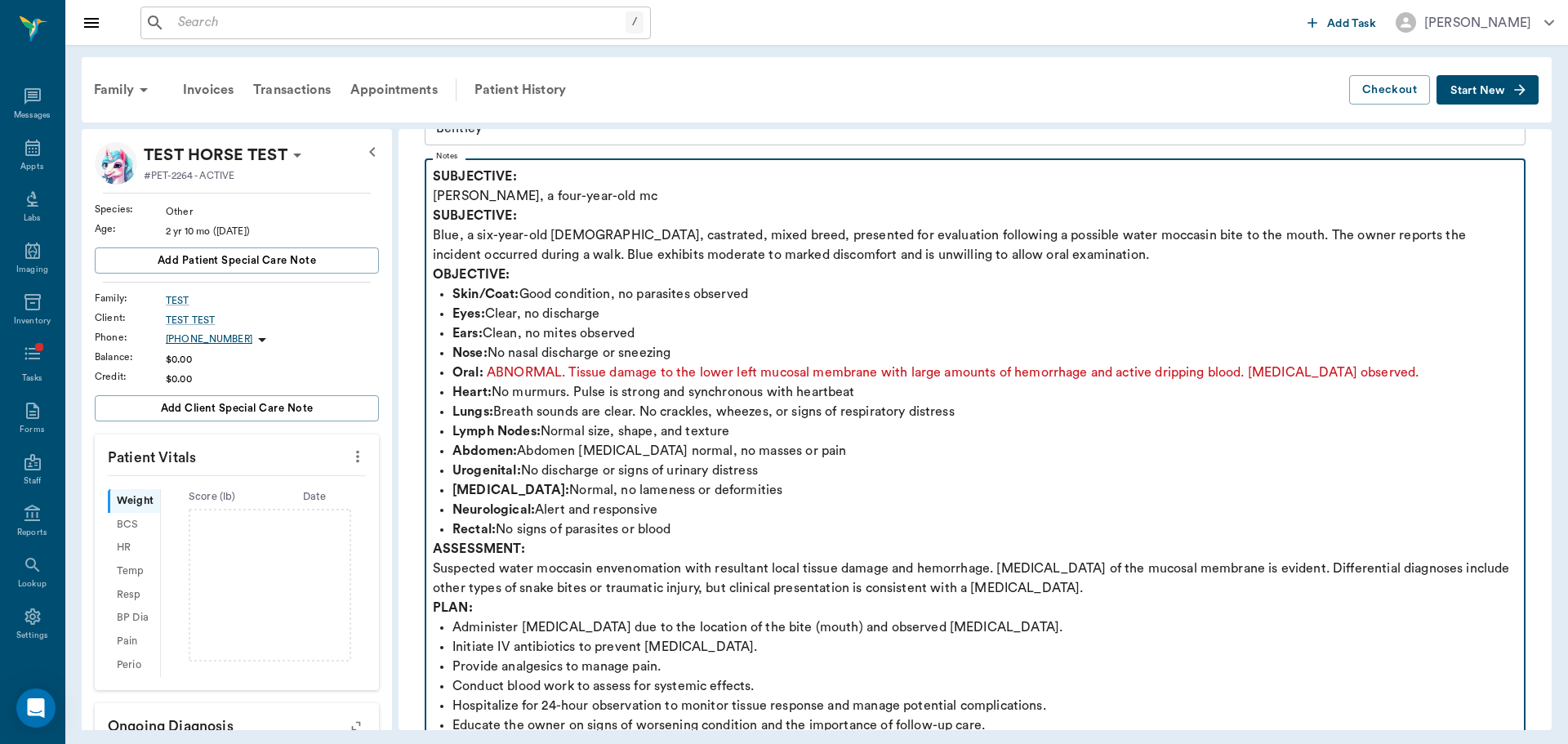
scroll to position [0, 0]
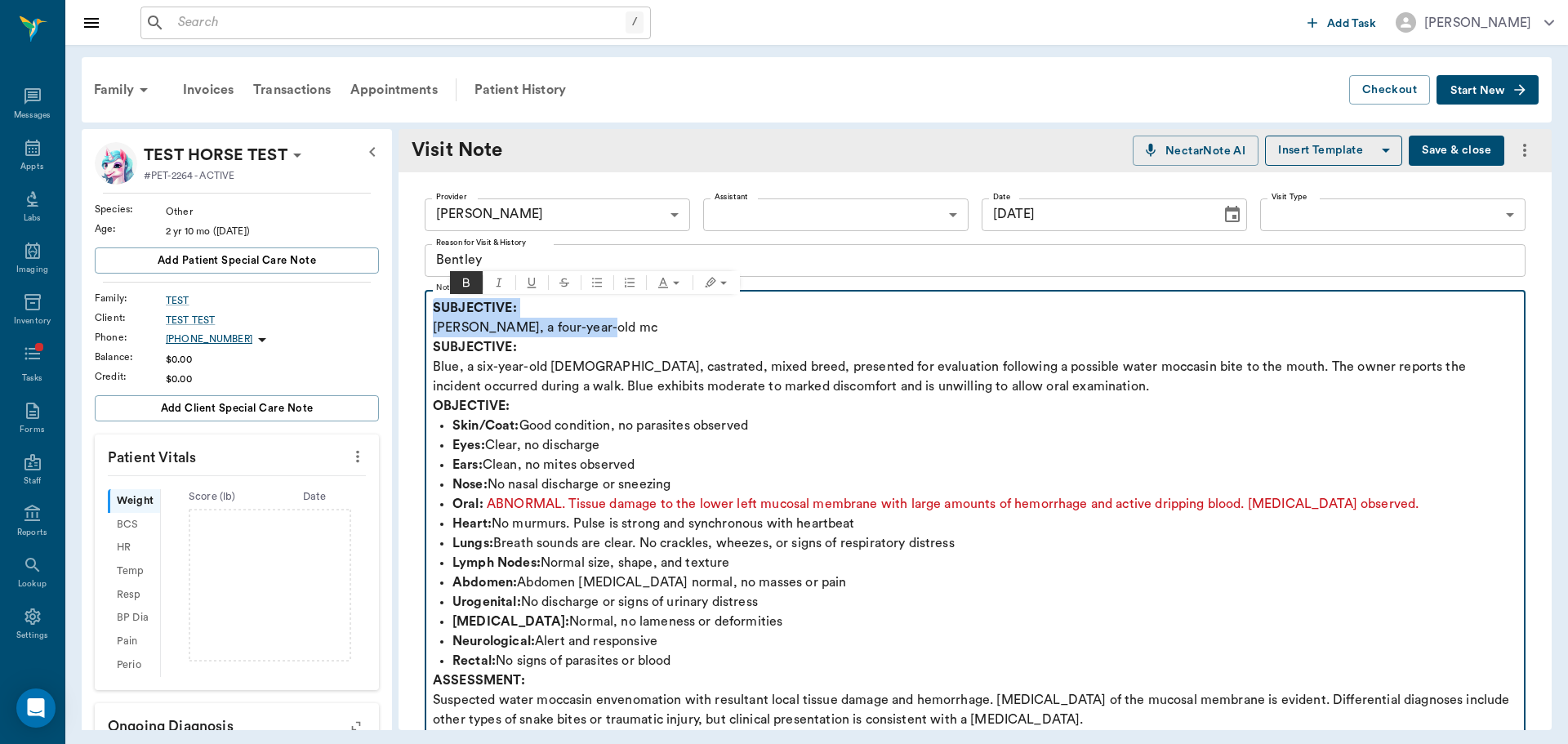
drag, startPoint x: 435, startPoint y: 310, endPoint x: 602, endPoint y: 323, distance: 167.5
click at [602, 323] on p "SUBJECTIVE: [PERSON_NAME], a four-year-old mc" at bounding box center [975, 317] width 1085 height 40
copy p "SUBJECTIVE: [PERSON_NAME], a four-year-old mc"
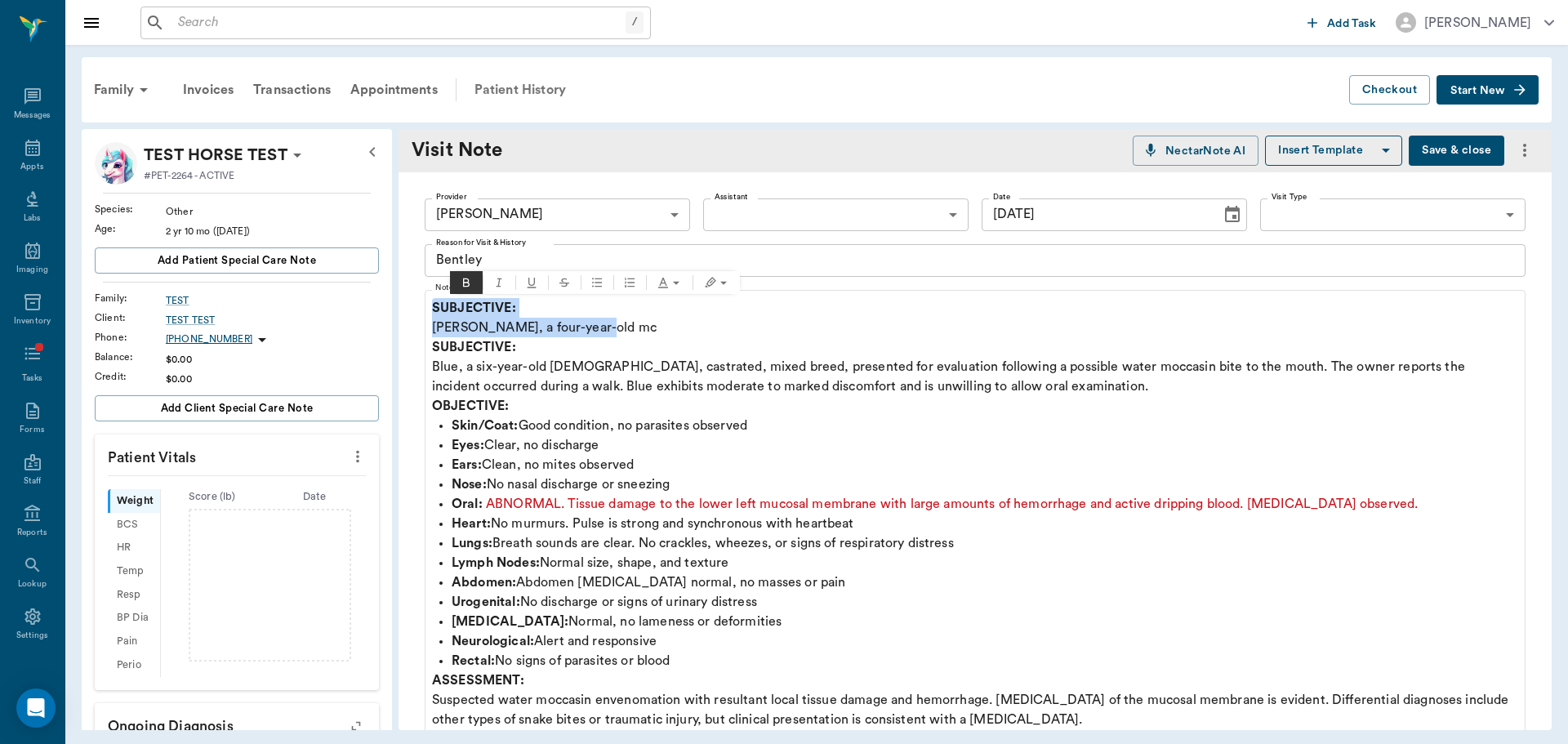
click at [511, 85] on div "Patient History" at bounding box center [520, 89] width 112 height 40
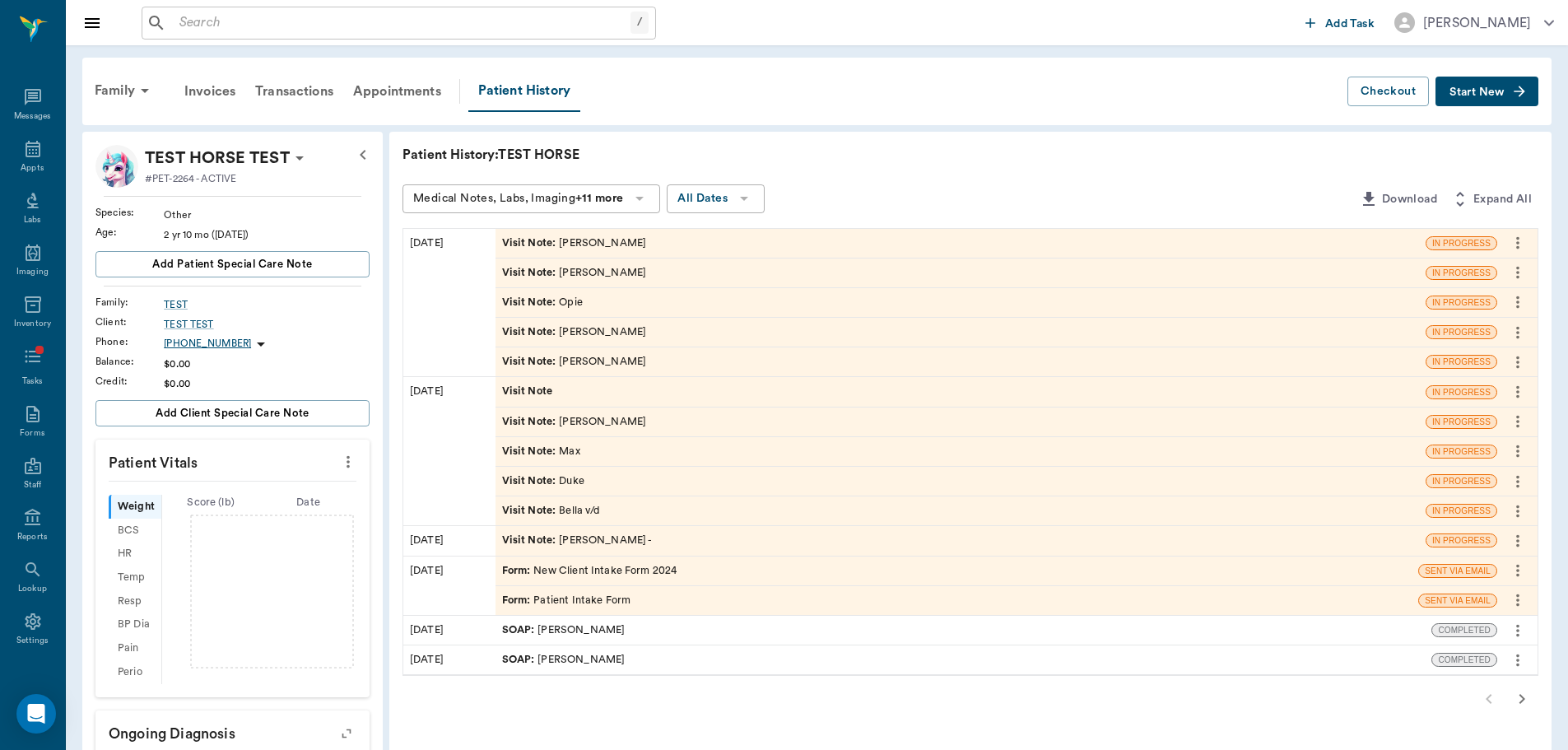
click at [509, 280] on span "Visit Note :" at bounding box center [531, 272] width 58 height 16
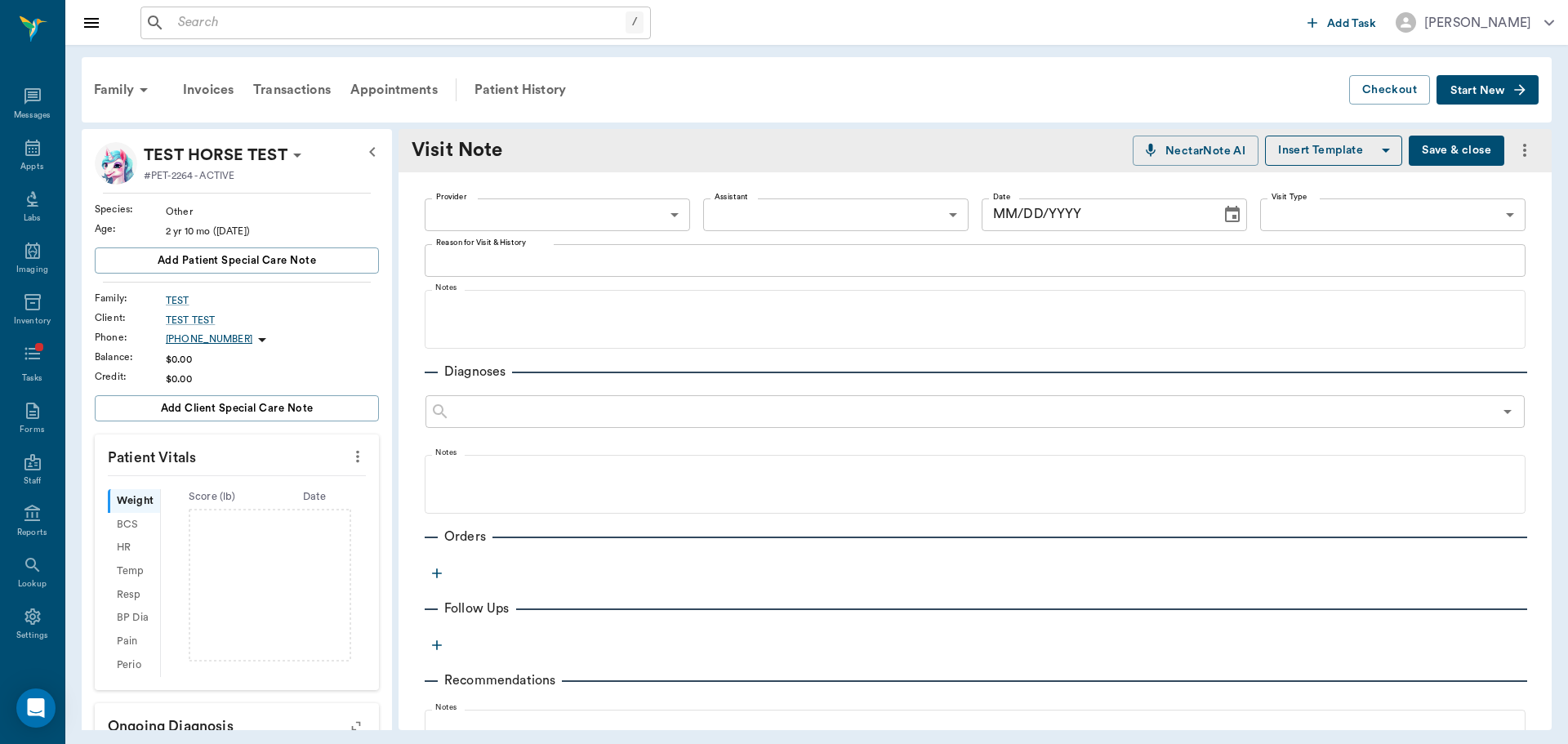
type textarea "[PERSON_NAME]"
type input "[DATE]"
click at [557, 98] on div "Patient History" at bounding box center [520, 89] width 112 height 40
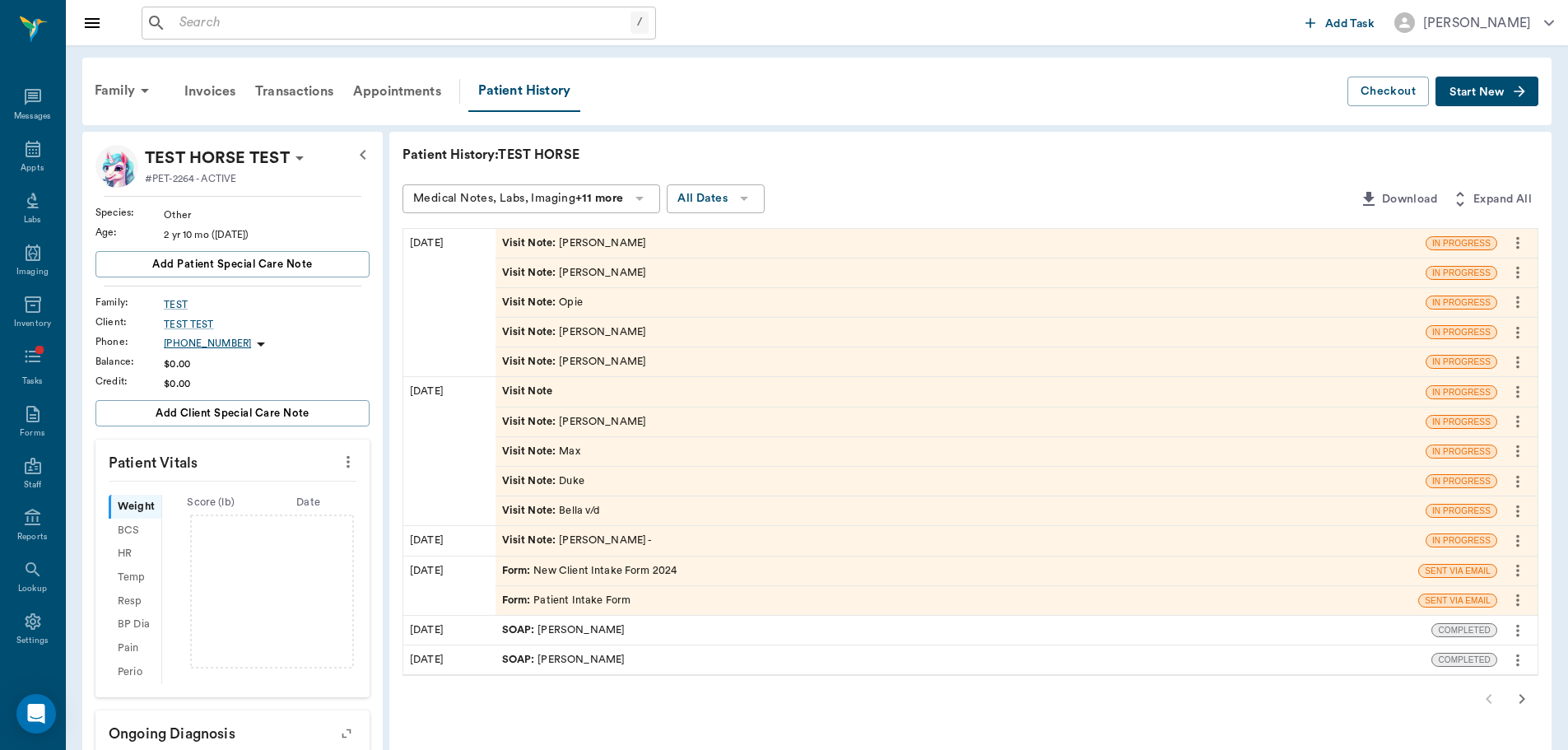
click at [543, 275] on span "Visit Note :" at bounding box center [531, 272] width 58 height 16
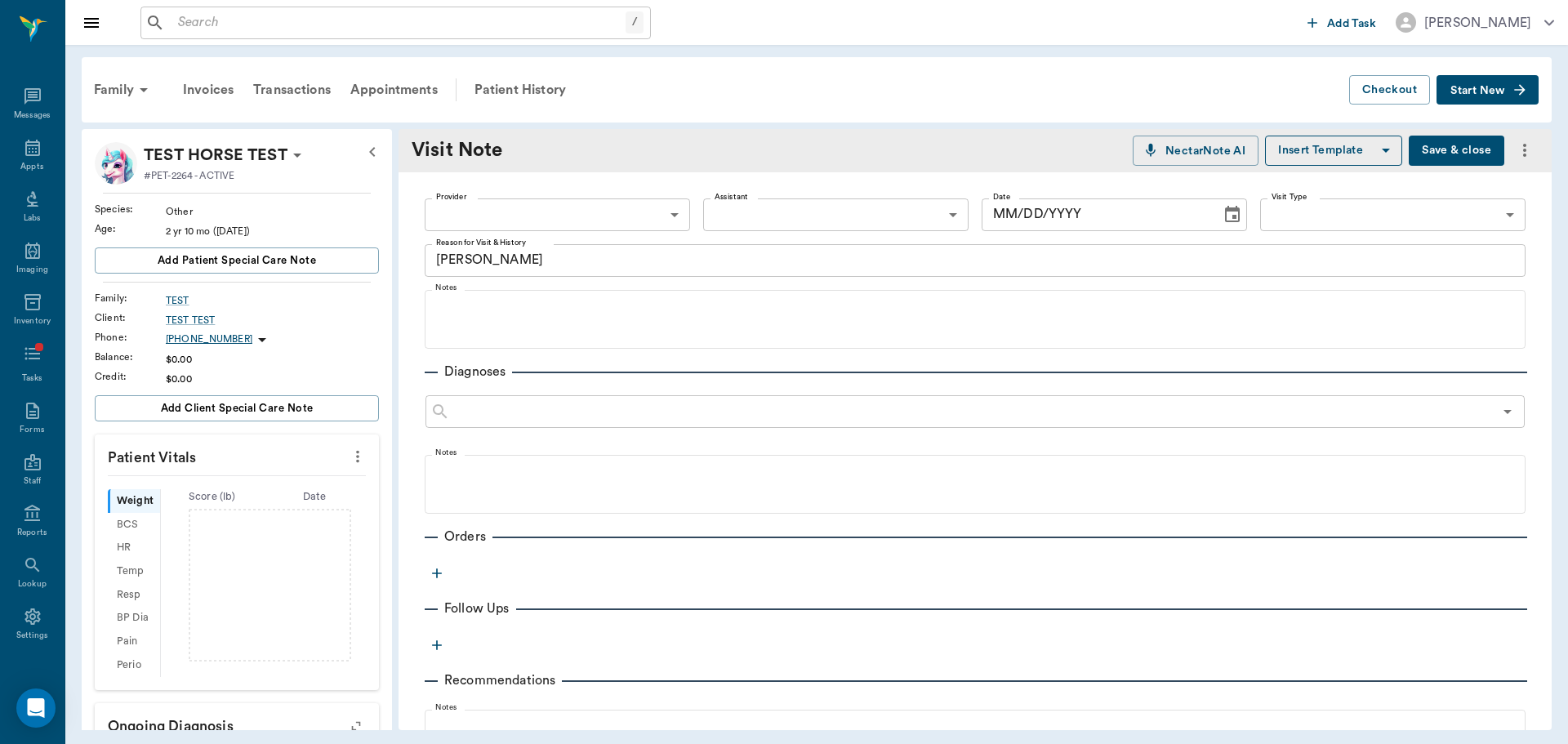
type textarea "[PERSON_NAME]"
type input "[DATE]"
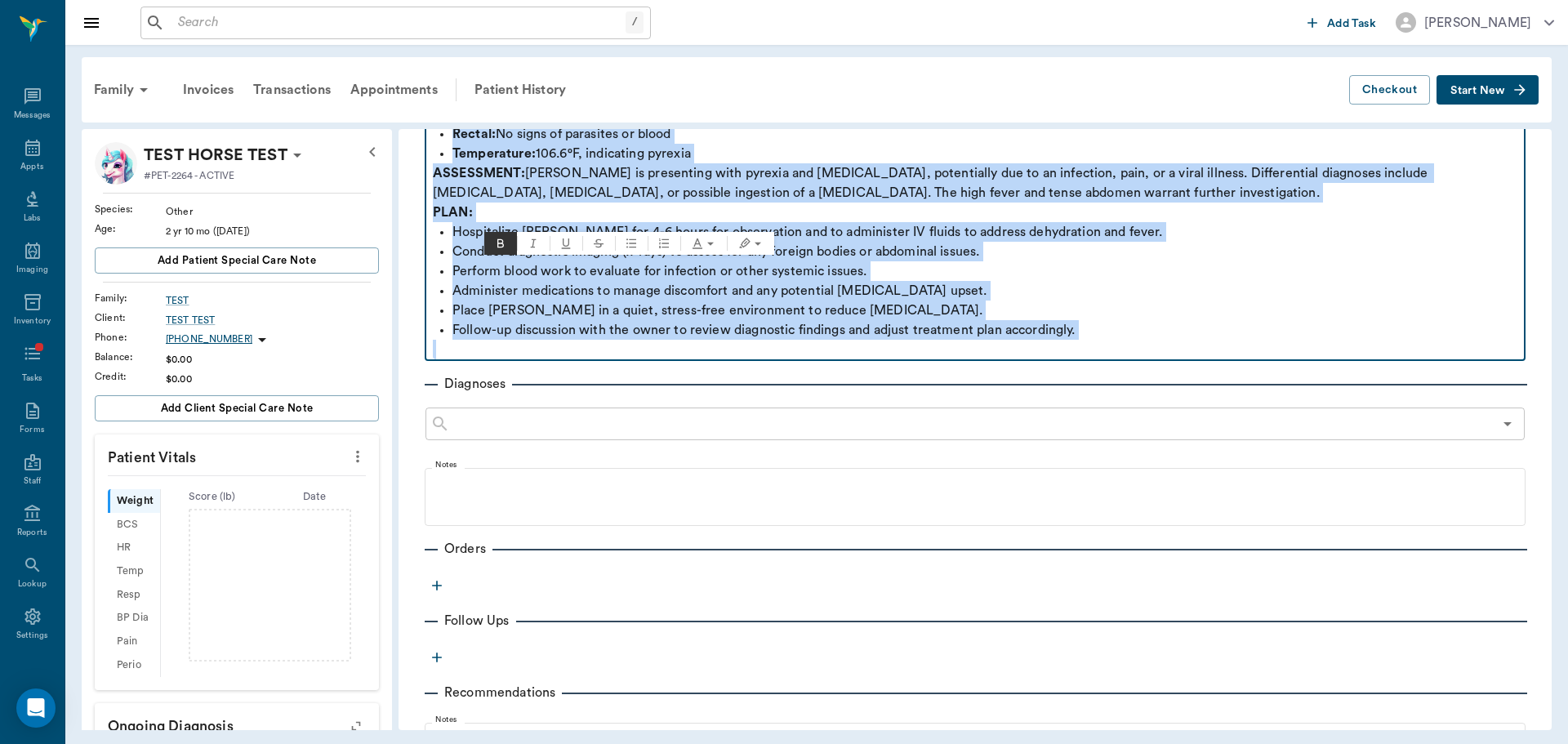
scroll to position [490, 0]
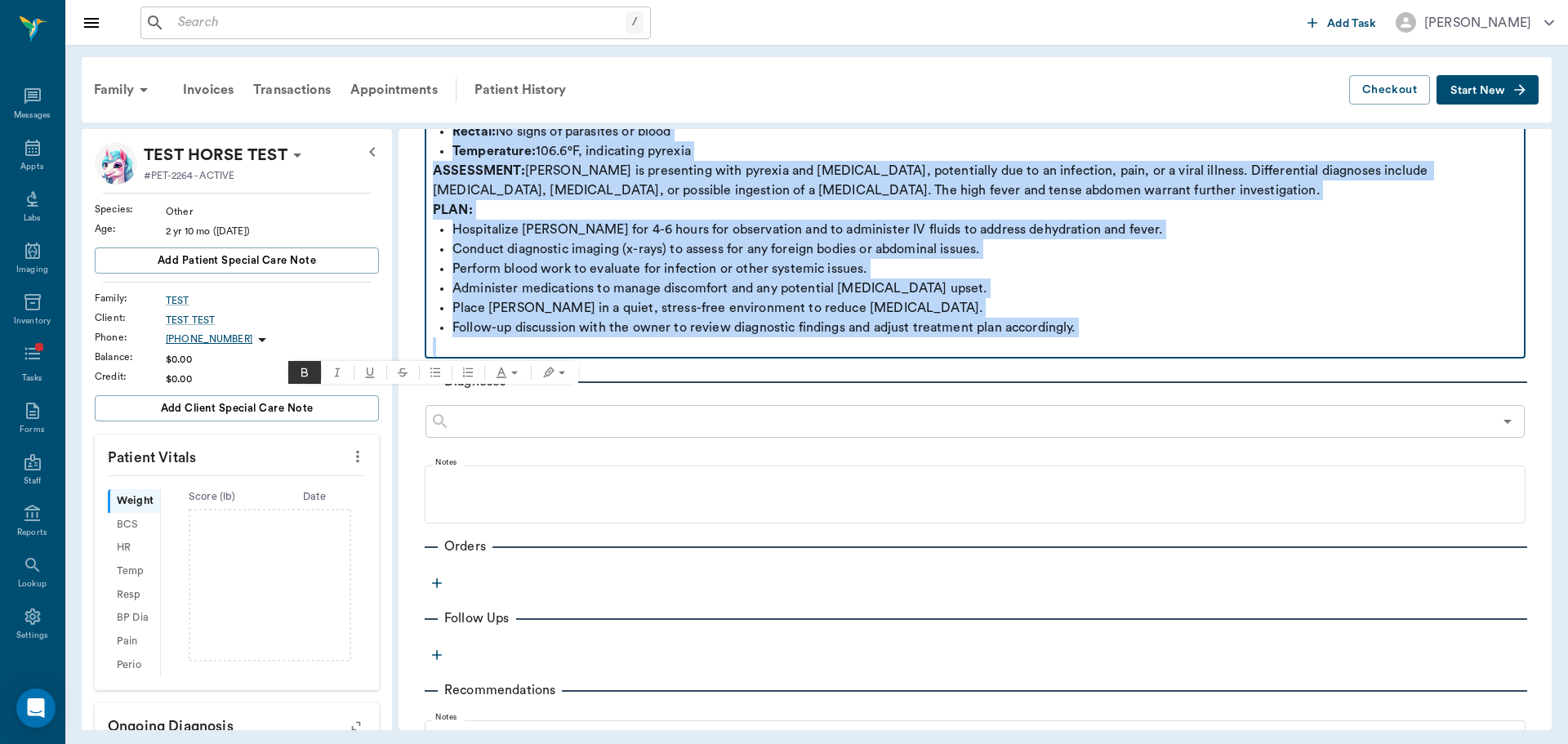
drag, startPoint x: 432, startPoint y: 305, endPoint x: 1362, endPoint y: 376, distance: 932.7
click at [1362, 376] on div "Provider ​ Provider Assistant ​ Assistant Date [DATE] Date Visit Type ​ Visit T…" at bounding box center [974, 306] width 1153 height 1248
copy div "LOREMIPSUM: Dolor, s 8-amet-con adipisci elit Seddoe, temporinc utla etdolore m…"
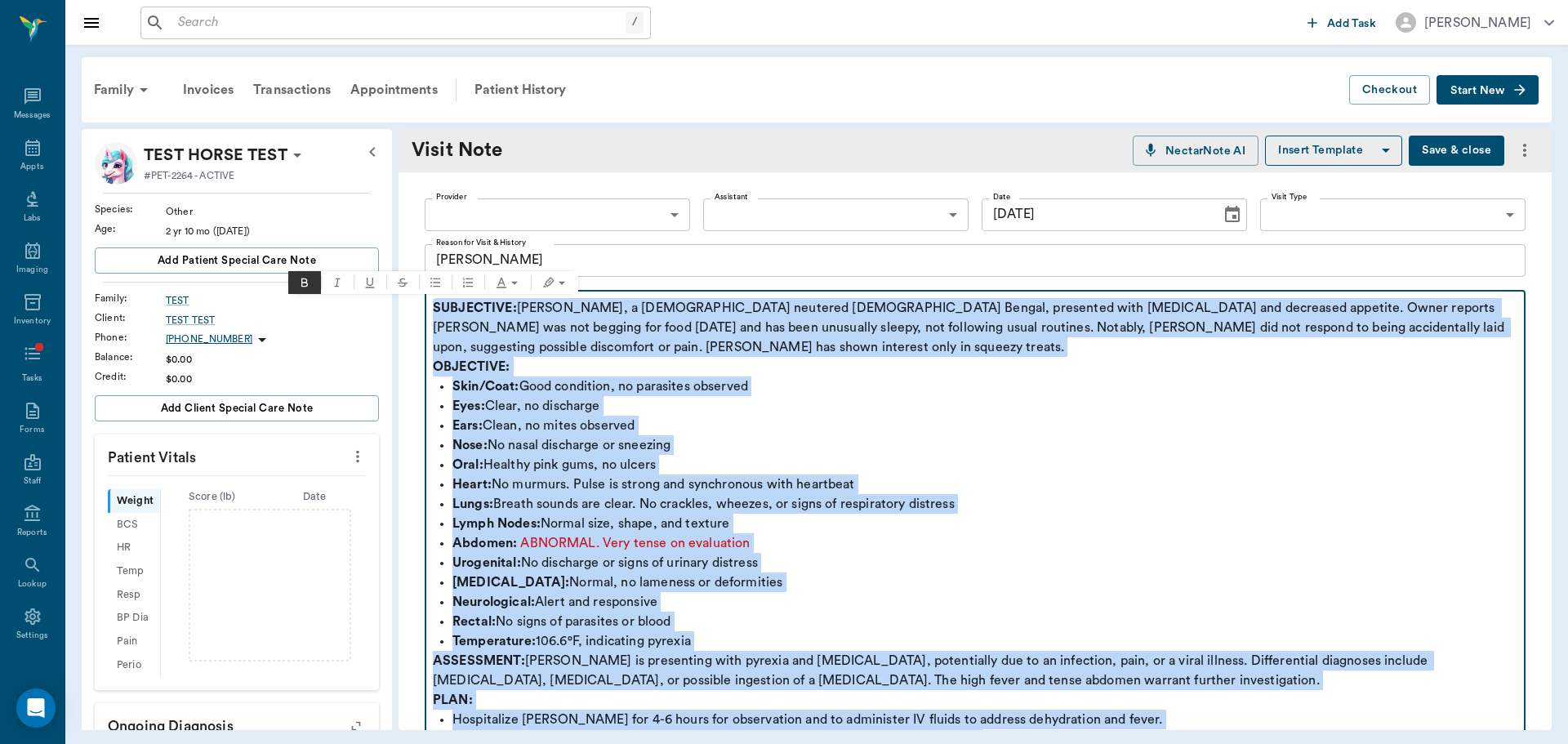
copy div "LOREMIPSUM: Dolor, s 8-amet-con adipisci elit Seddoe, temporinc utla etdolore m…"
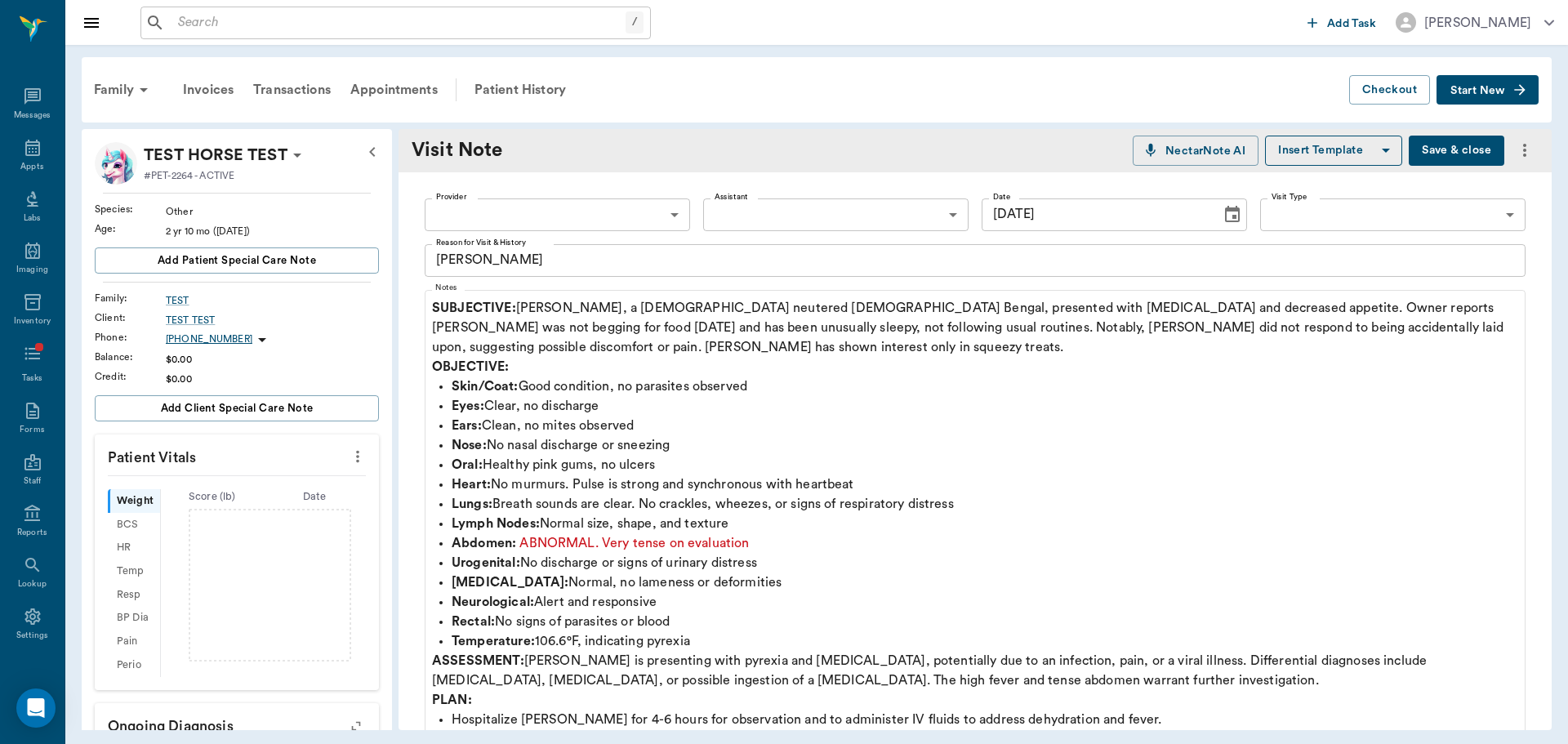
click at [611, 89] on div "Family Invoices Transactions Appointments Patient History" at bounding box center [716, 89] width 1266 height 40
click at [547, 91] on div "Patient History" at bounding box center [520, 89] width 112 height 40
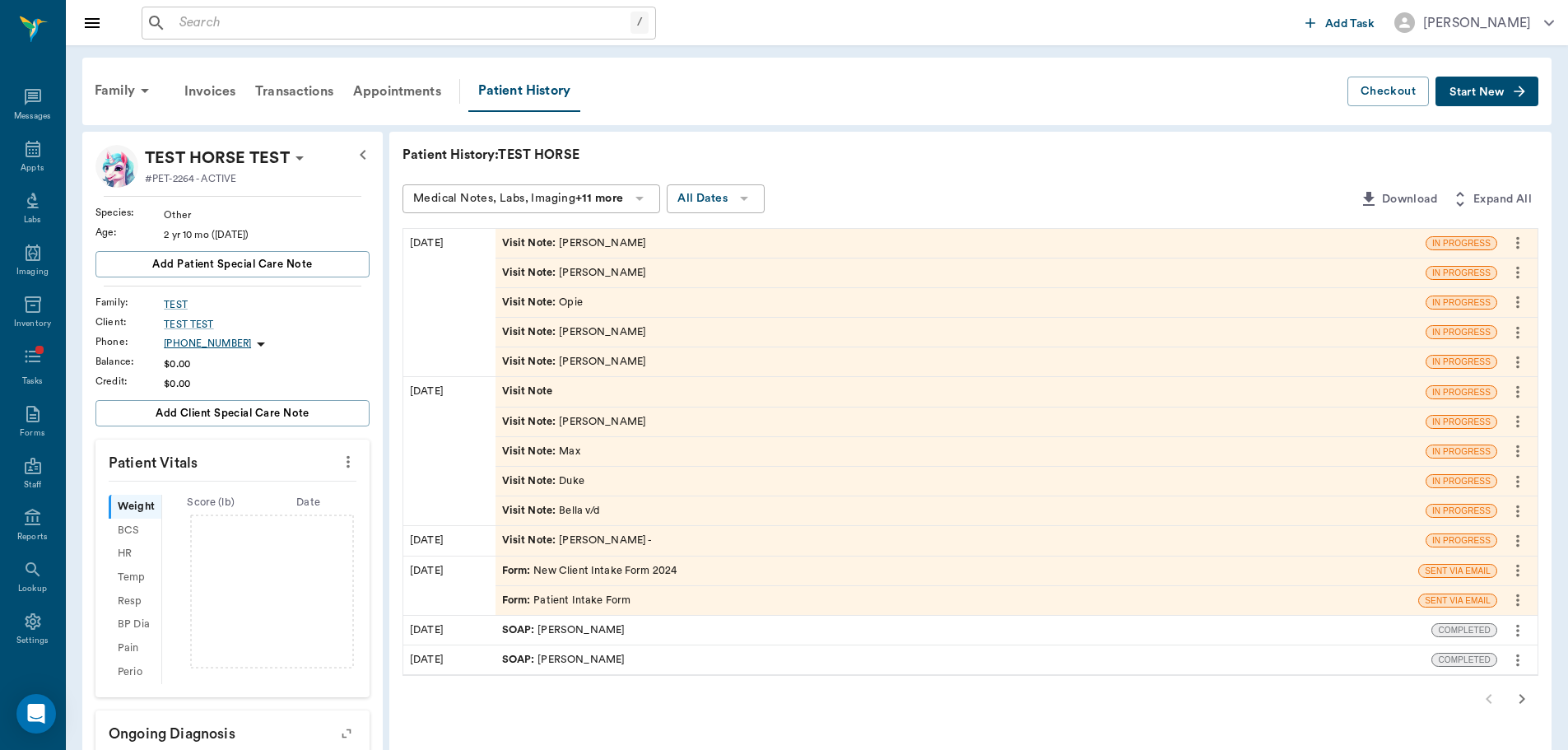
click at [1521, 247] on icon "more" at bounding box center [1517, 243] width 18 height 20
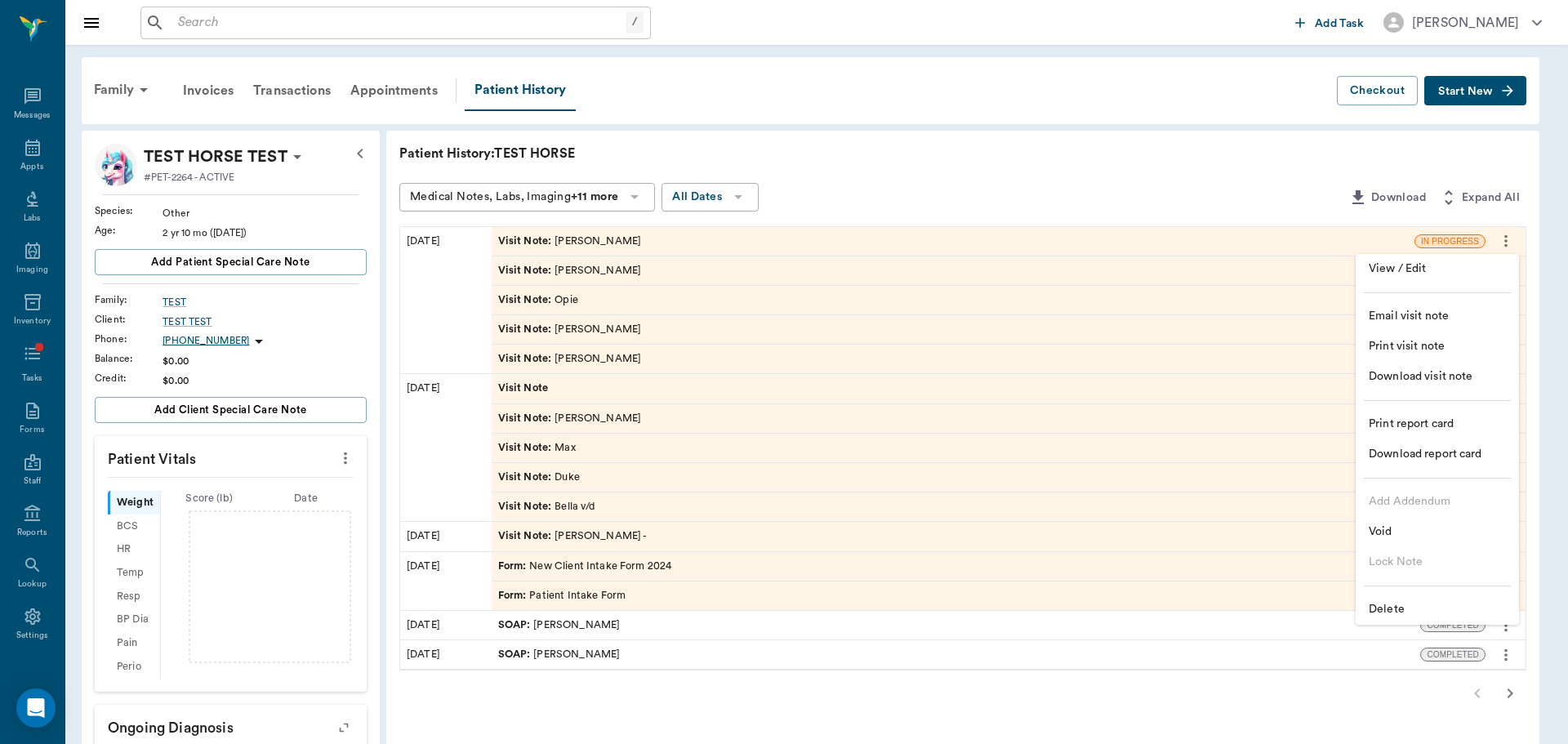
click at [1411, 606] on span "Delete" at bounding box center [1437, 609] width 137 height 18
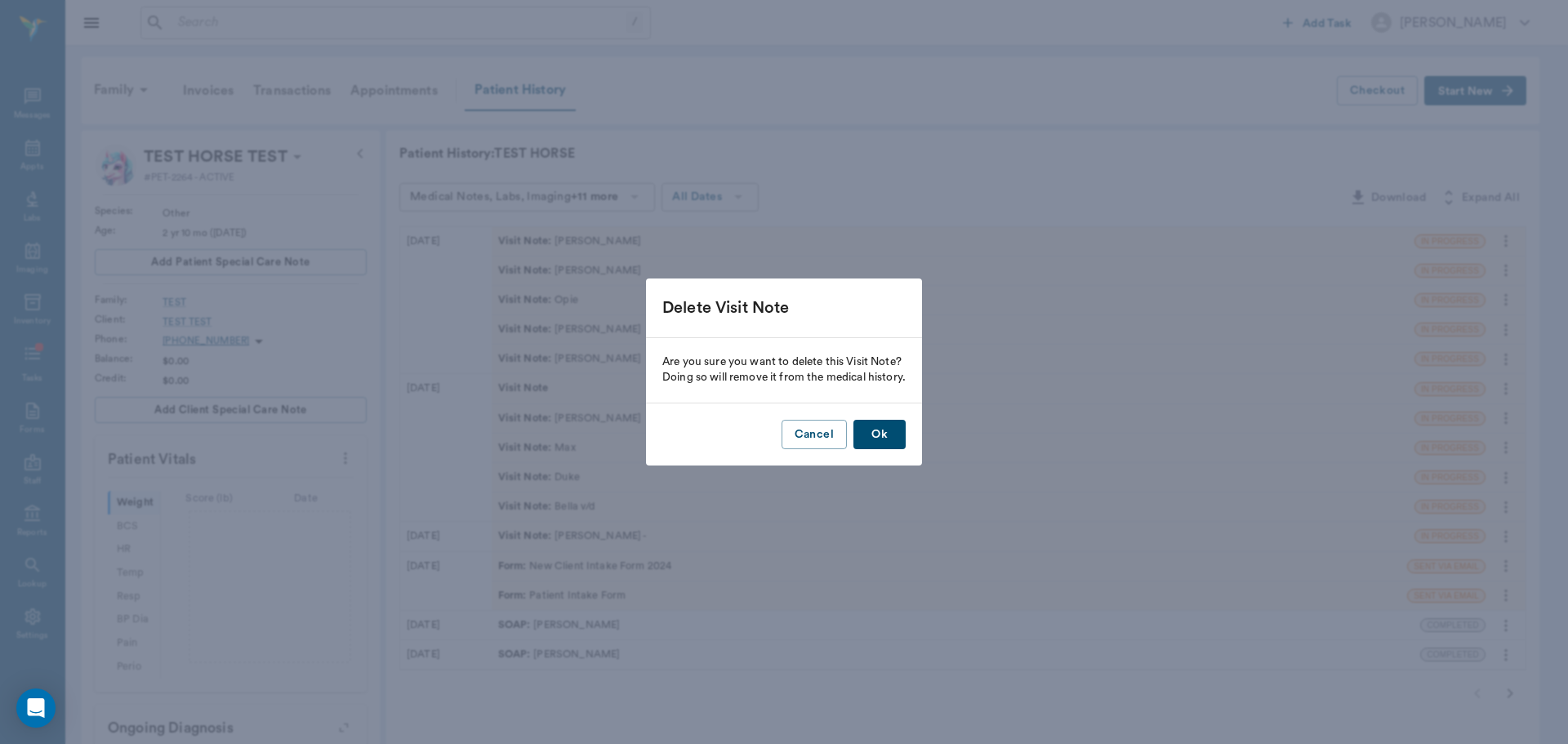
click at [871, 434] on button "Ok" at bounding box center [879, 434] width 53 height 30
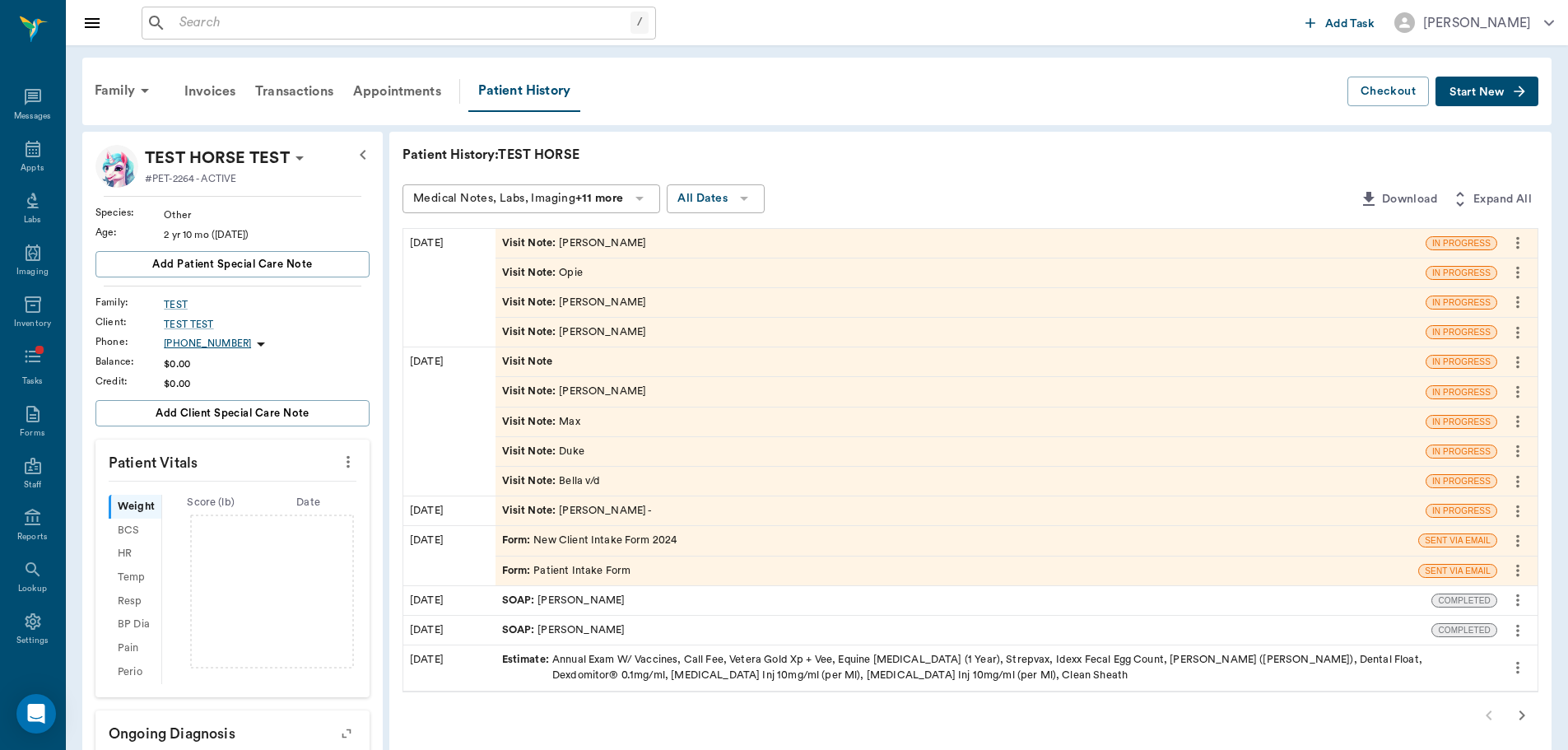
click at [1221, 276] on div "Visit Note : Opie" at bounding box center [960, 272] width 930 height 29
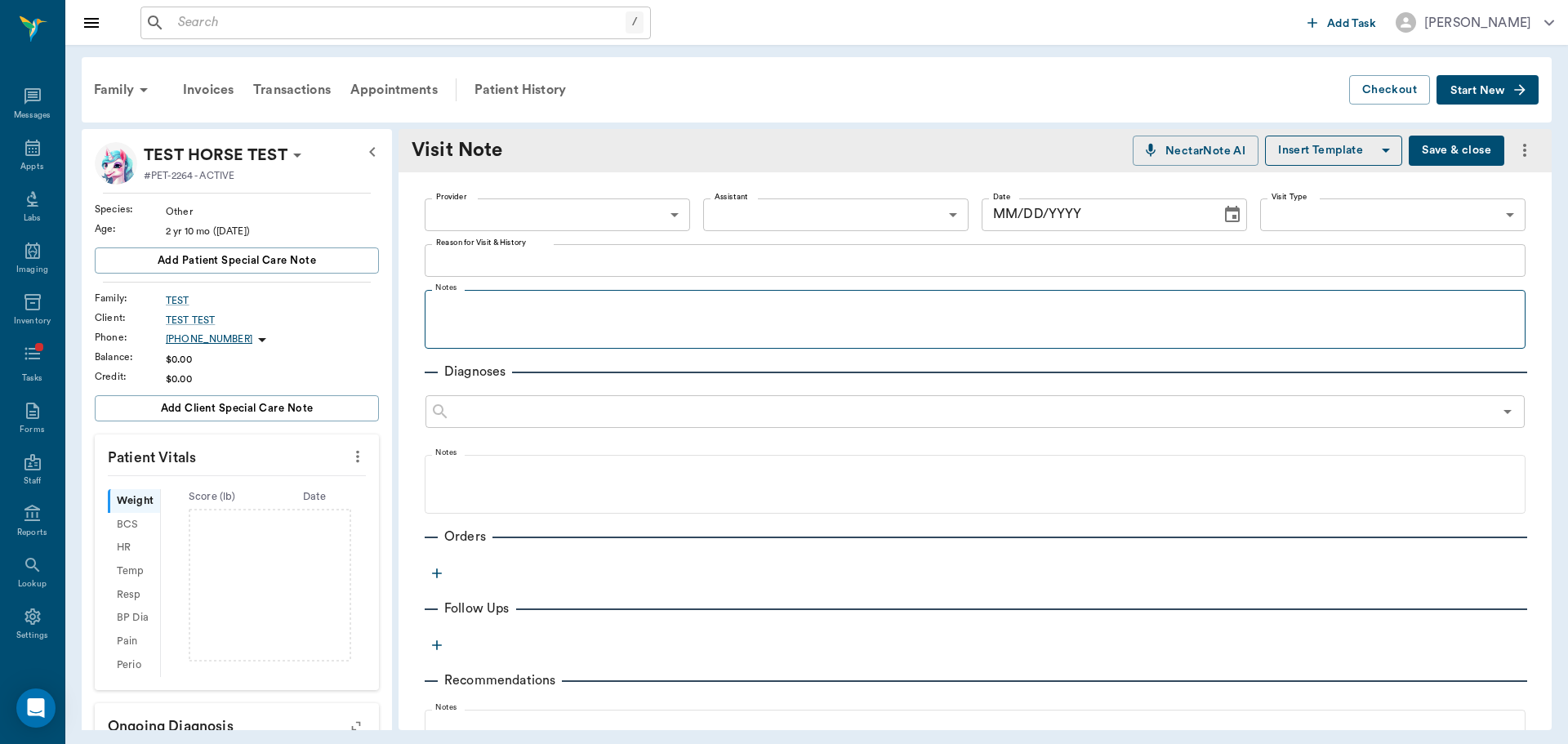
type textarea "Opie"
type input "[DATE]"
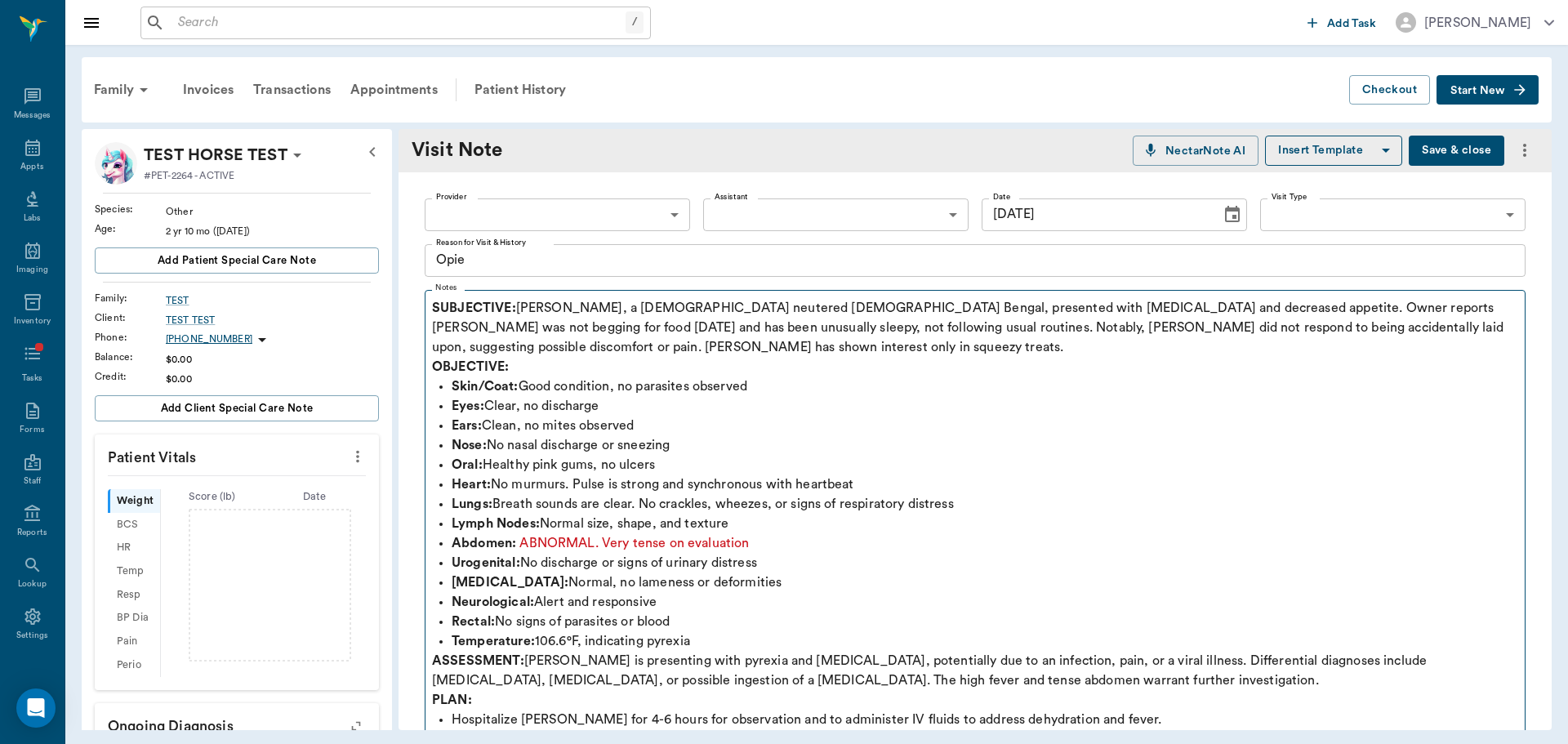
drag, startPoint x: 431, startPoint y: 303, endPoint x: 508, endPoint y: 348, distance: 89.2
click at [508, 348] on fieldset "Notes SUBJECTIVE: [PERSON_NAME], a [DEMOGRAPHIC_DATA] neutered [DEMOGRAPHIC_DAT…" at bounding box center [975, 565] width 1101 height 564
click at [864, 334] on p "SUBJECTIVE: [PERSON_NAME], a [DEMOGRAPHIC_DATA] neutered [DEMOGRAPHIC_DATA] Ben…" at bounding box center [975, 327] width 1085 height 59
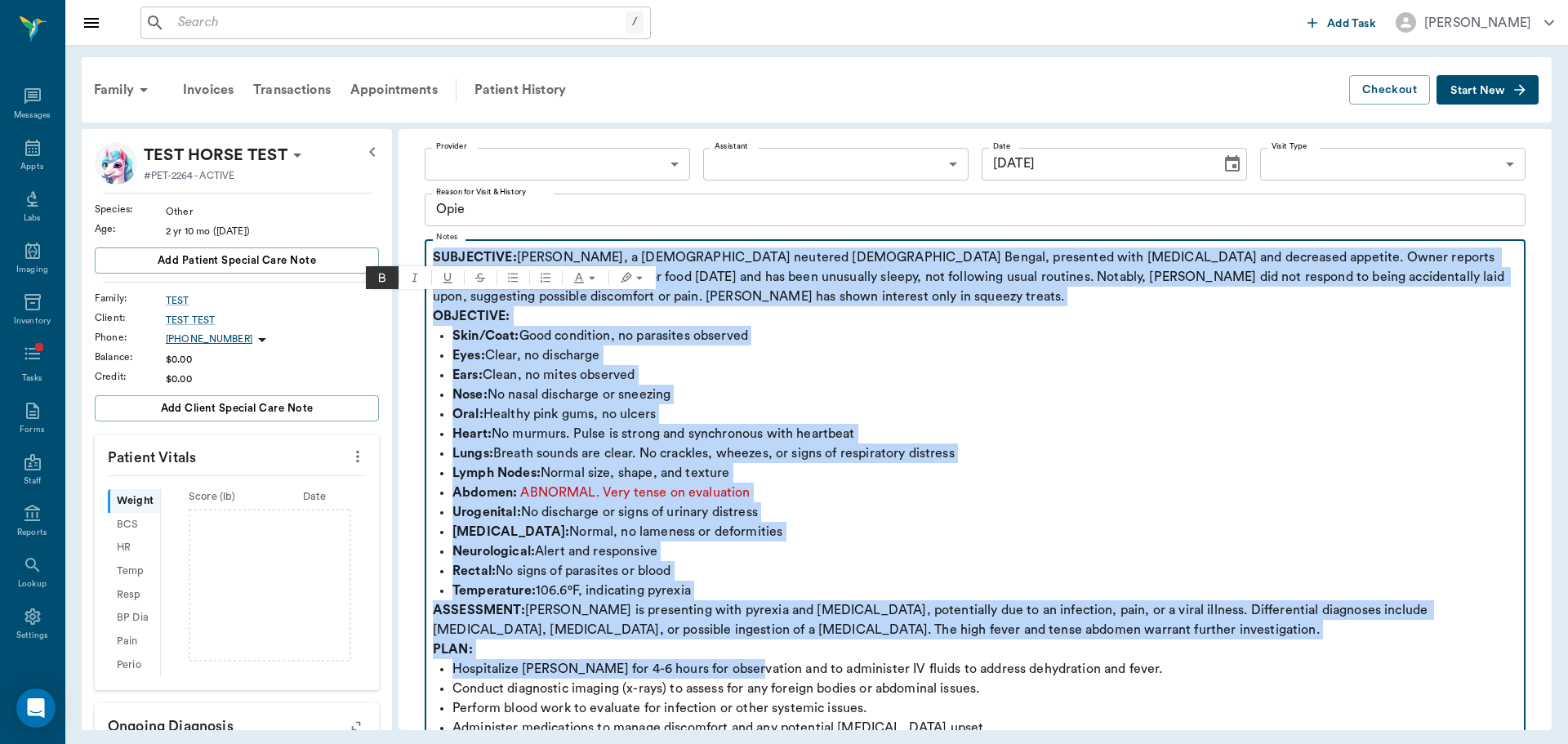
scroll to position [490, 0]
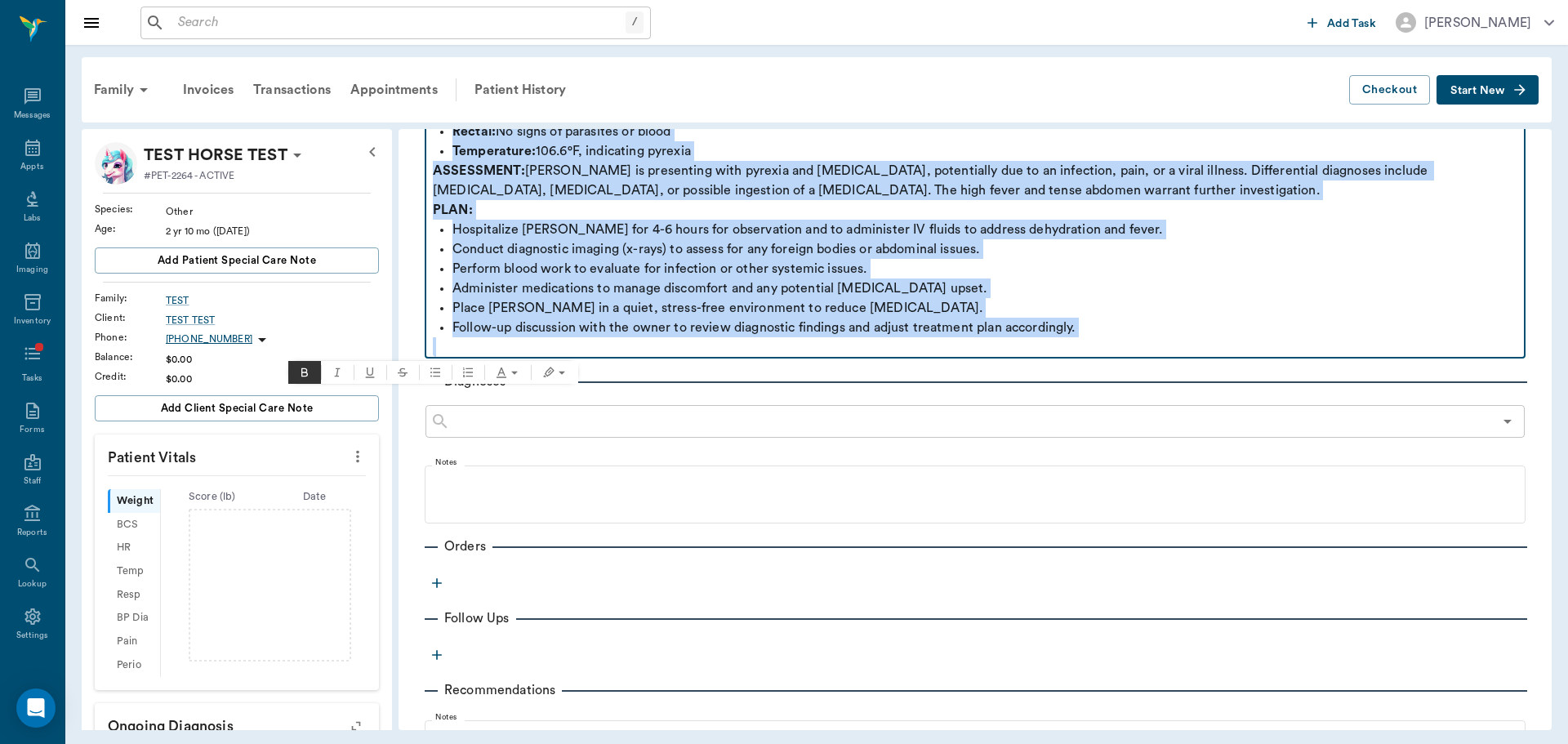
drag, startPoint x: 434, startPoint y: 304, endPoint x: 935, endPoint y: 371, distance: 505.5
click at [935, 371] on div "Provider ​ Provider Assistant ​ Assistant Date [DATE] Date Visit Type ​ Visit T…" at bounding box center [974, 306] width 1153 height 1248
copy div "LOREMIPSUM: Dolor, s 8-amet-con adipisci elit Seddoe, temporinc utla etdolore m…"
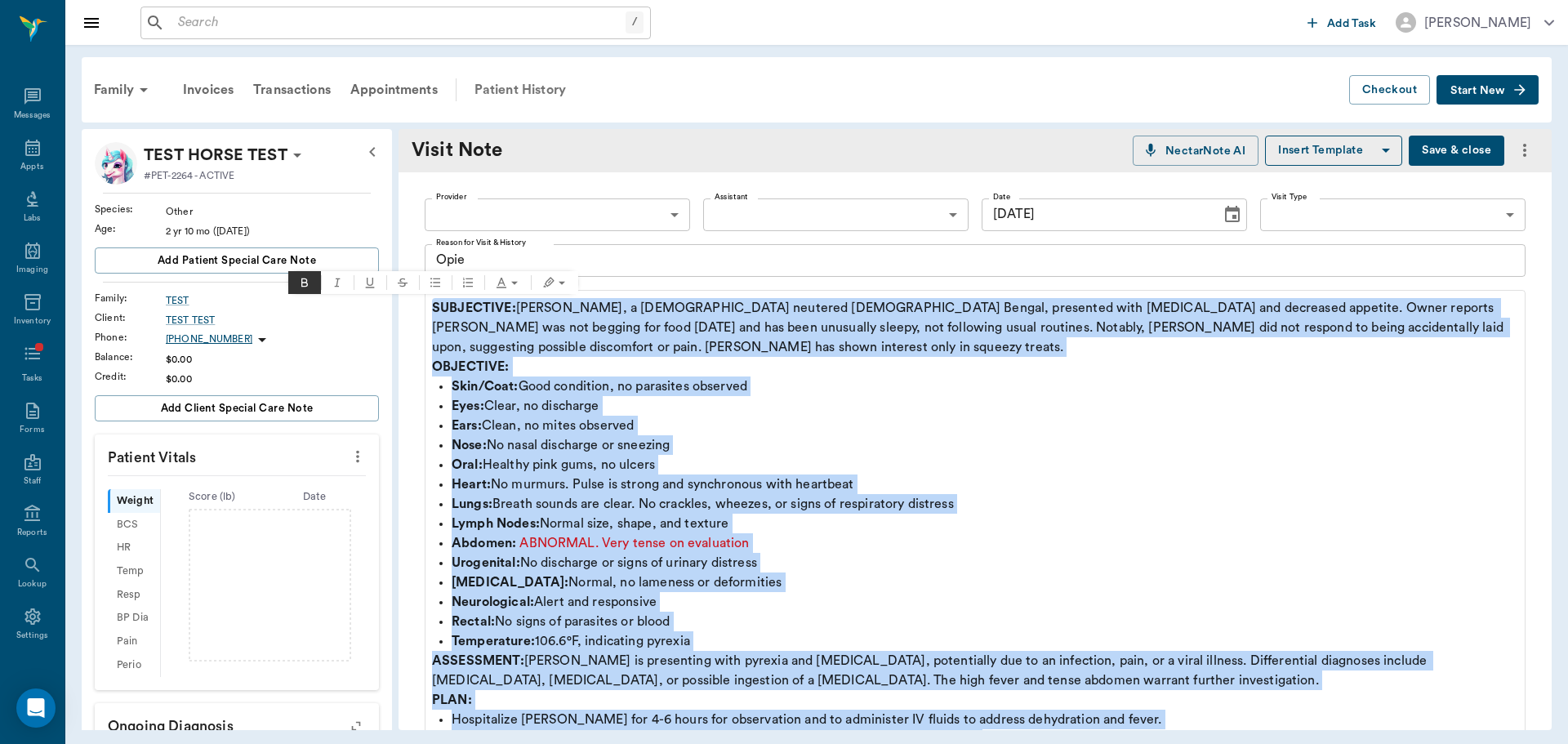
click at [501, 78] on div "Patient History" at bounding box center [520, 89] width 112 height 40
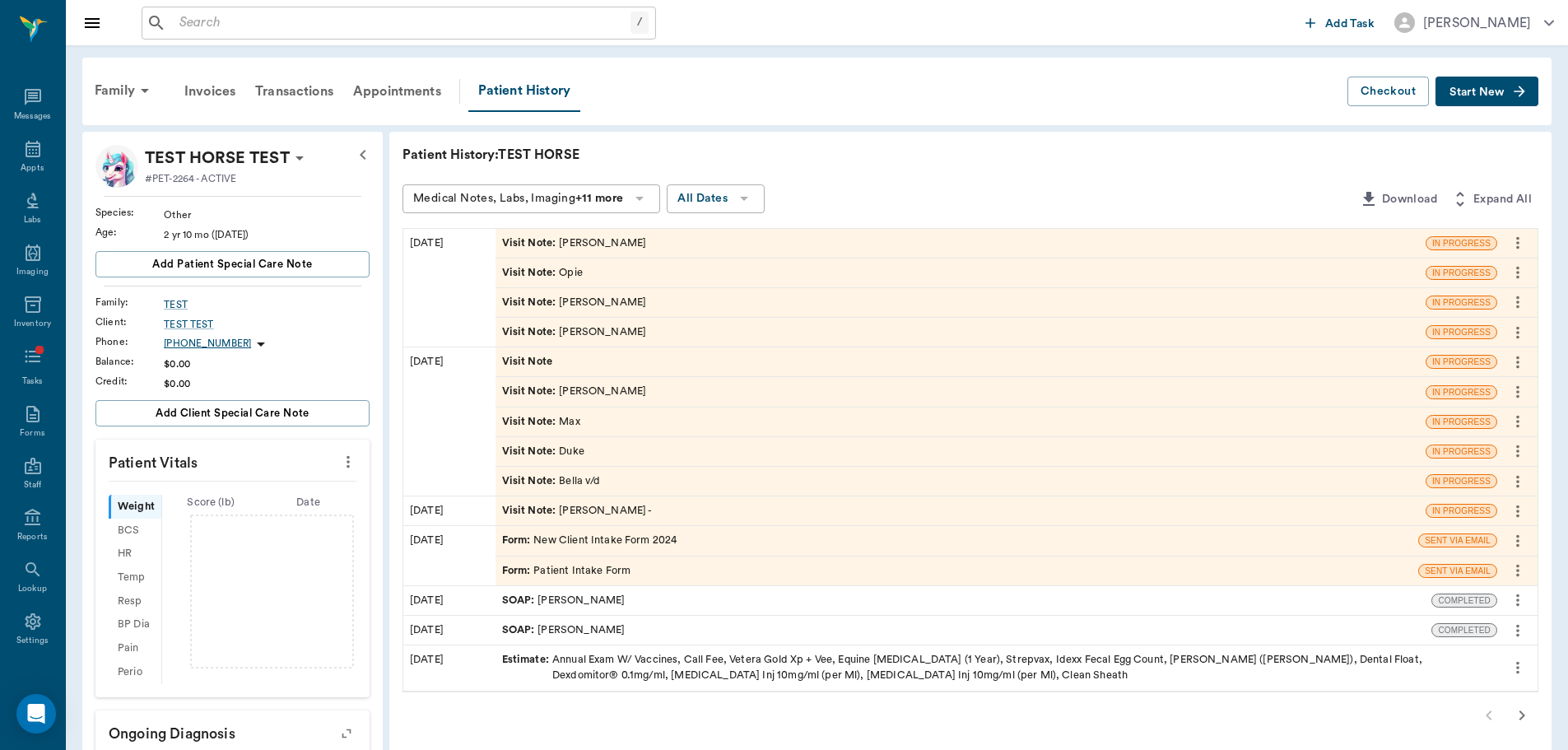
click at [589, 298] on div "Visit Note : [PERSON_NAME]" at bounding box center [575, 302] width 145 height 16
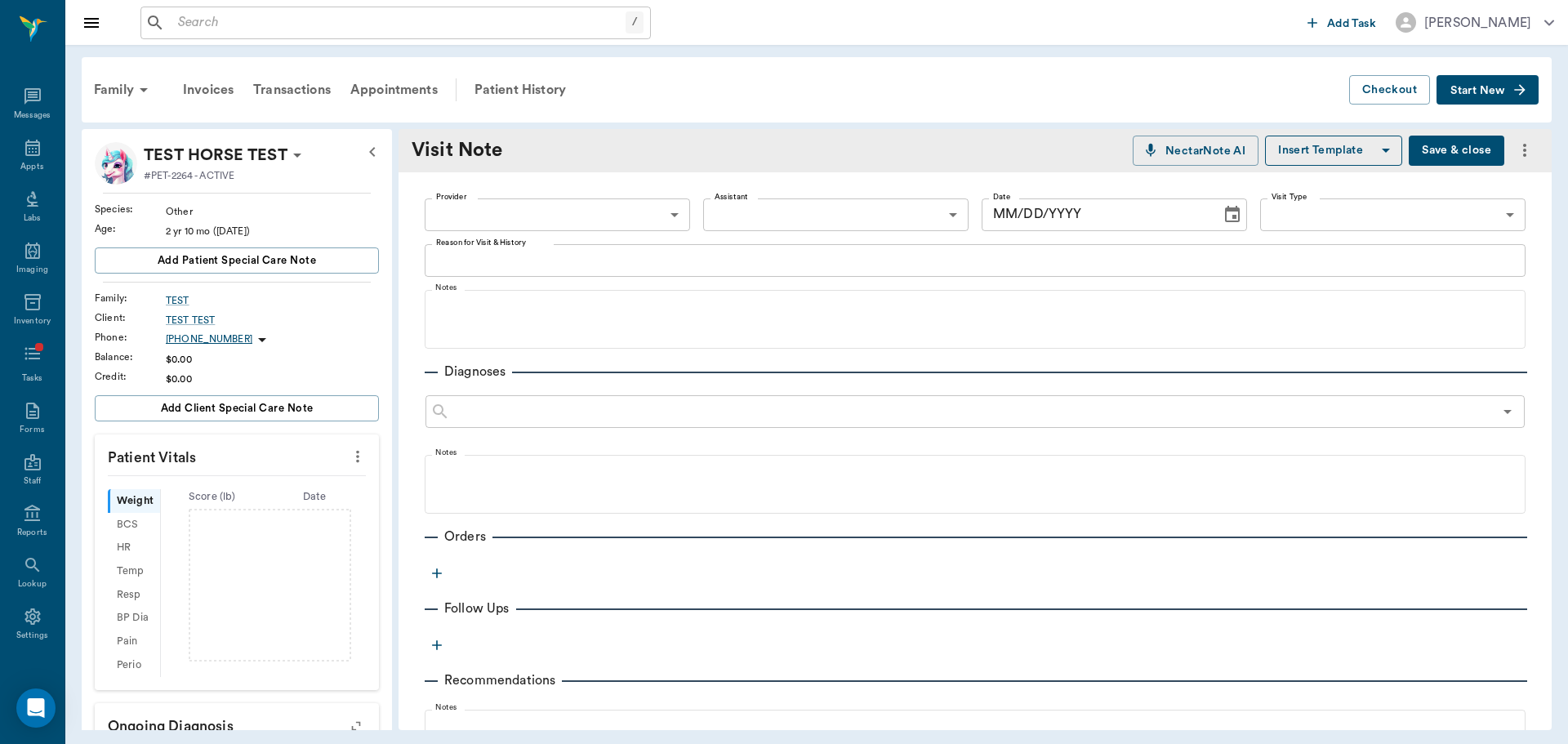
type input "649b3e03b5bc7e03f9326794"
type textarea "Bentley"
type input "[DATE]"
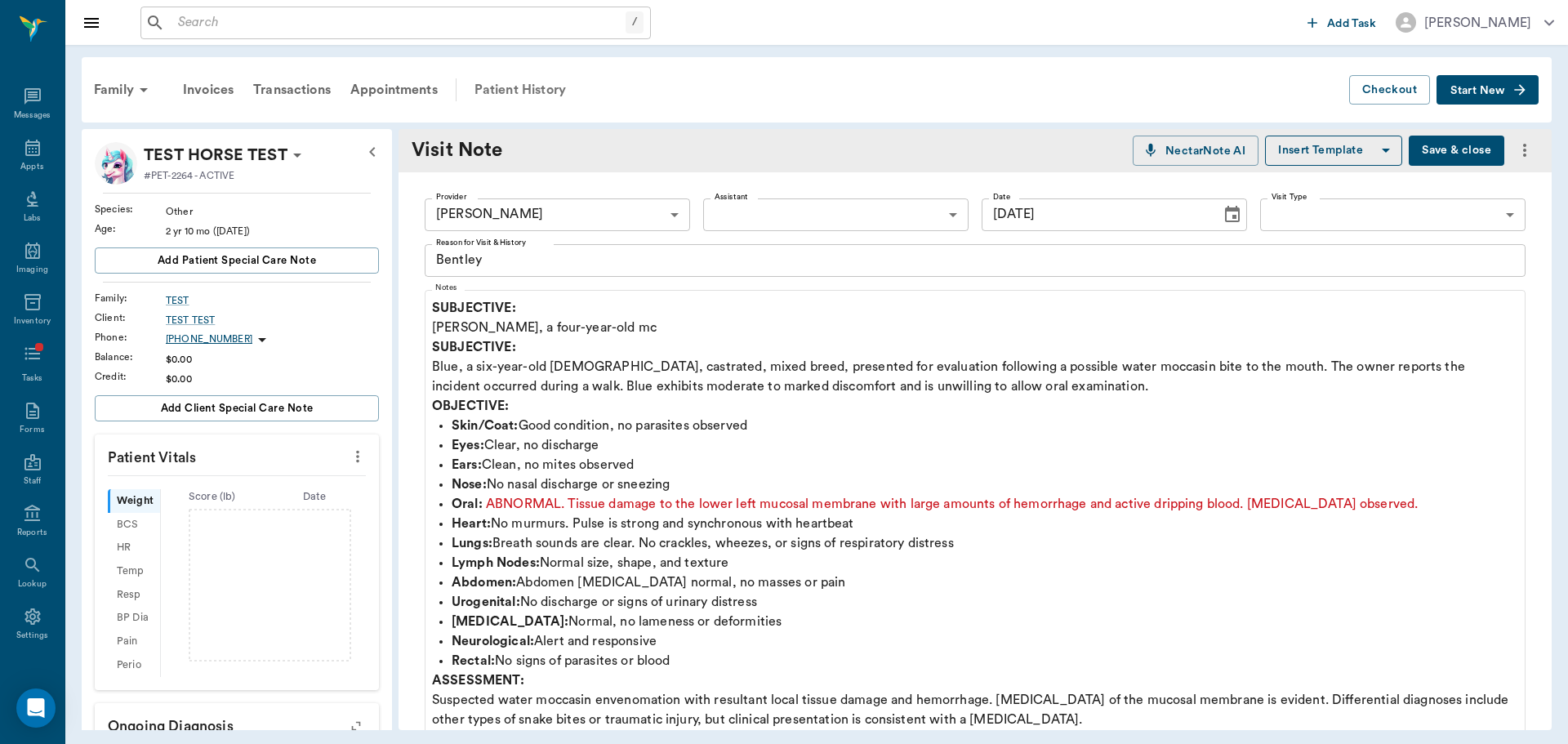
click at [499, 85] on div "Patient History" at bounding box center [520, 89] width 112 height 40
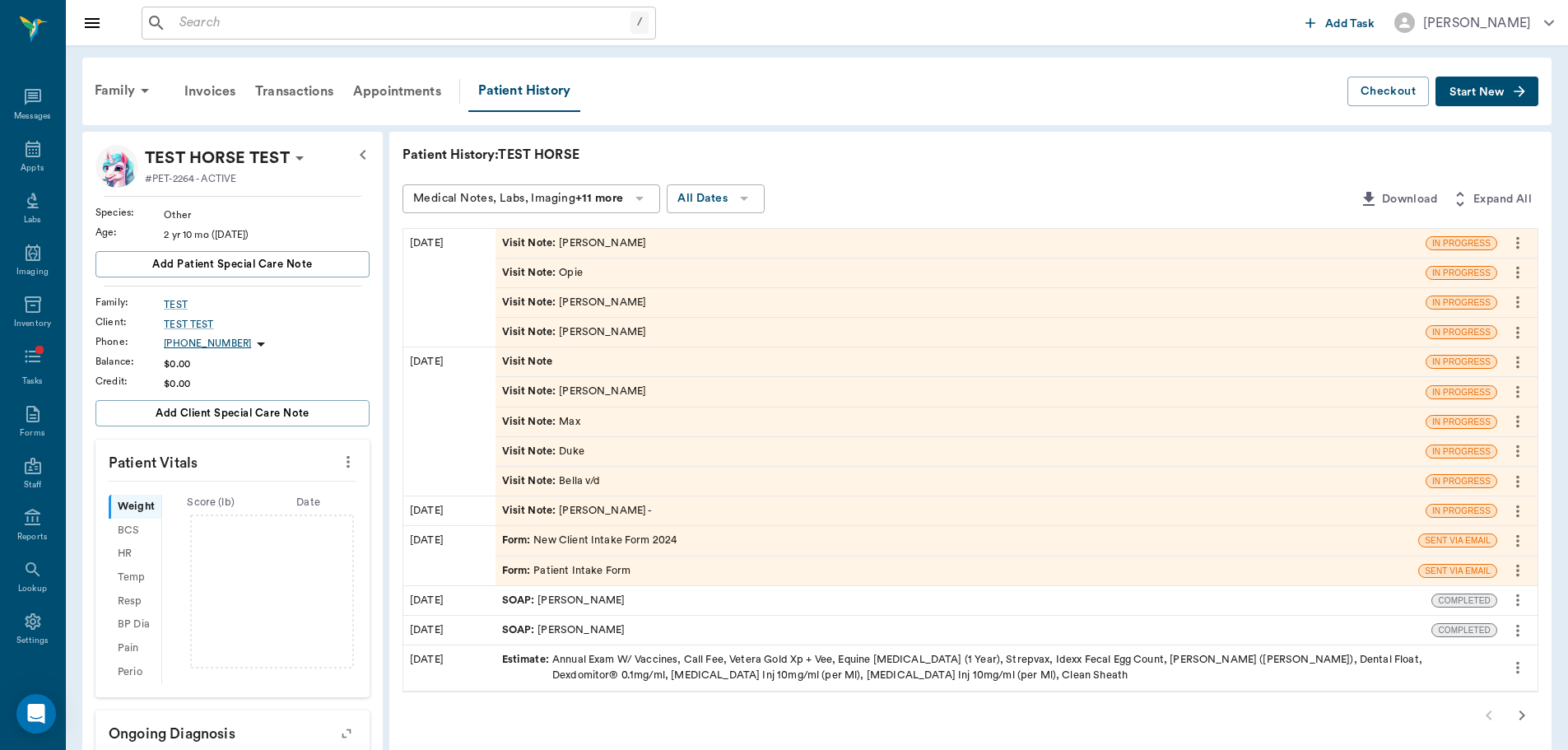
click at [1508, 304] on button "more" at bounding box center [1518, 302] width 26 height 28
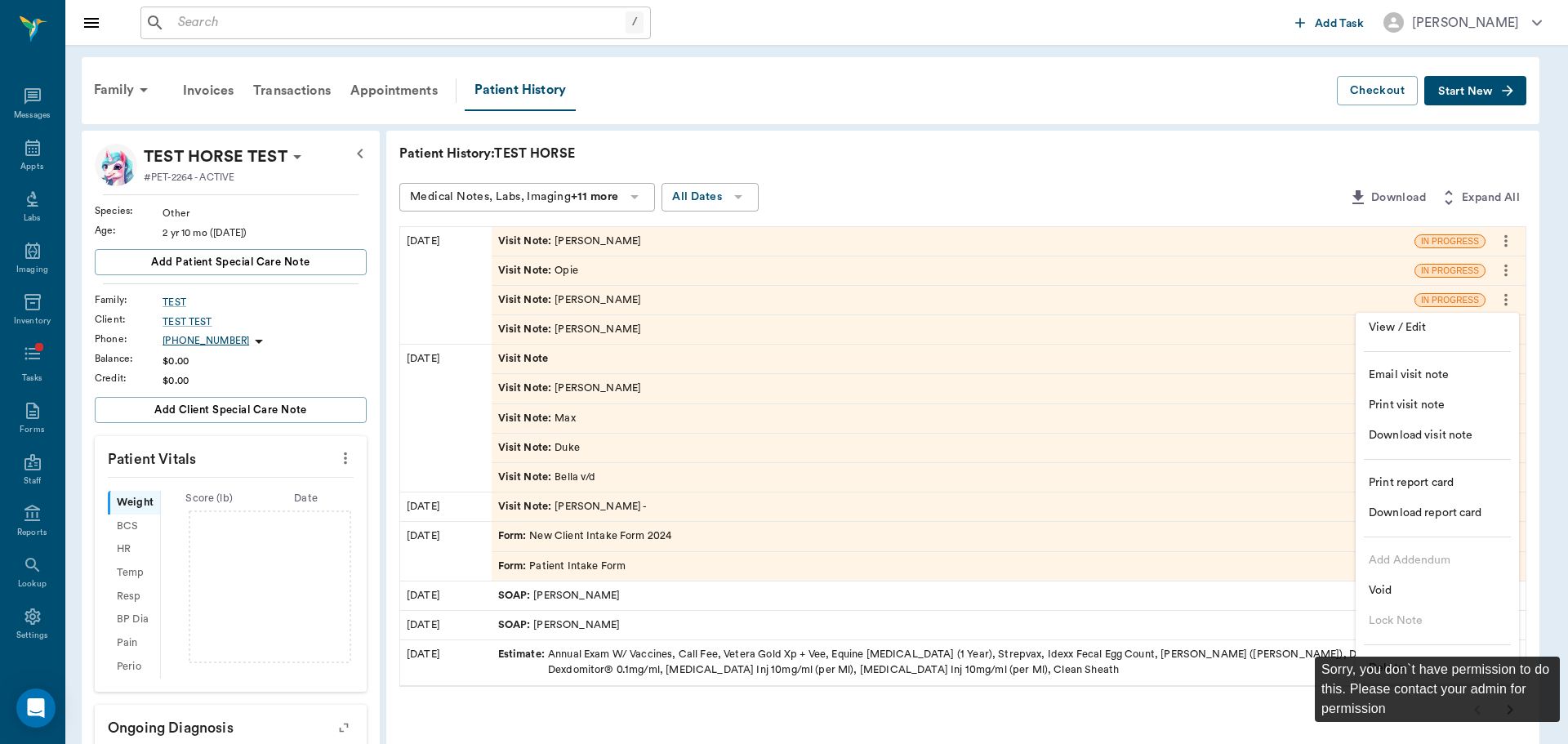
click at [1390, 659] on div "Sorry, you don`t have permission to do this. Please contact your admin for perm…" at bounding box center [1438, 689] width 245 height 65
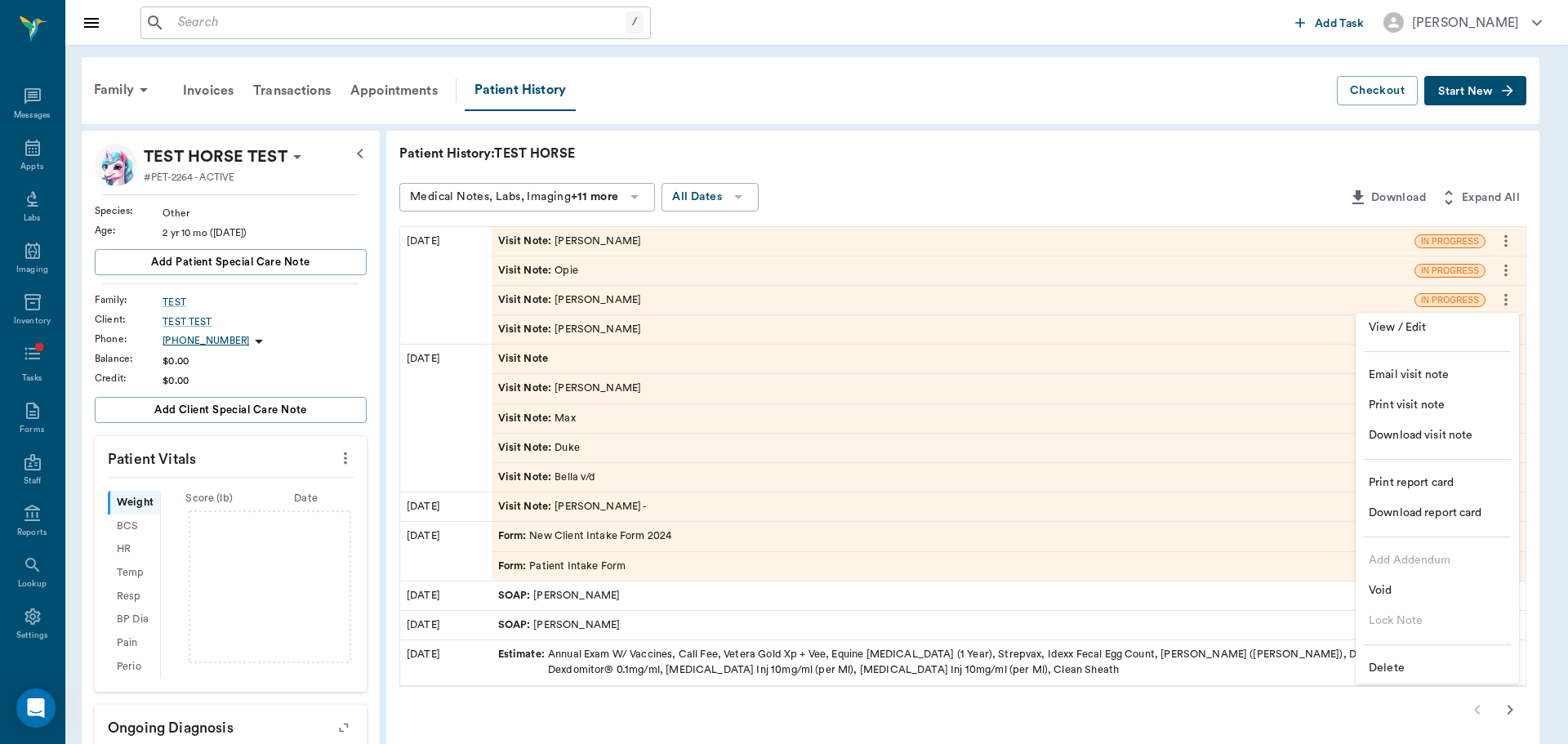
click at [1387, 664] on span "Delete" at bounding box center [1437, 668] width 137 height 18
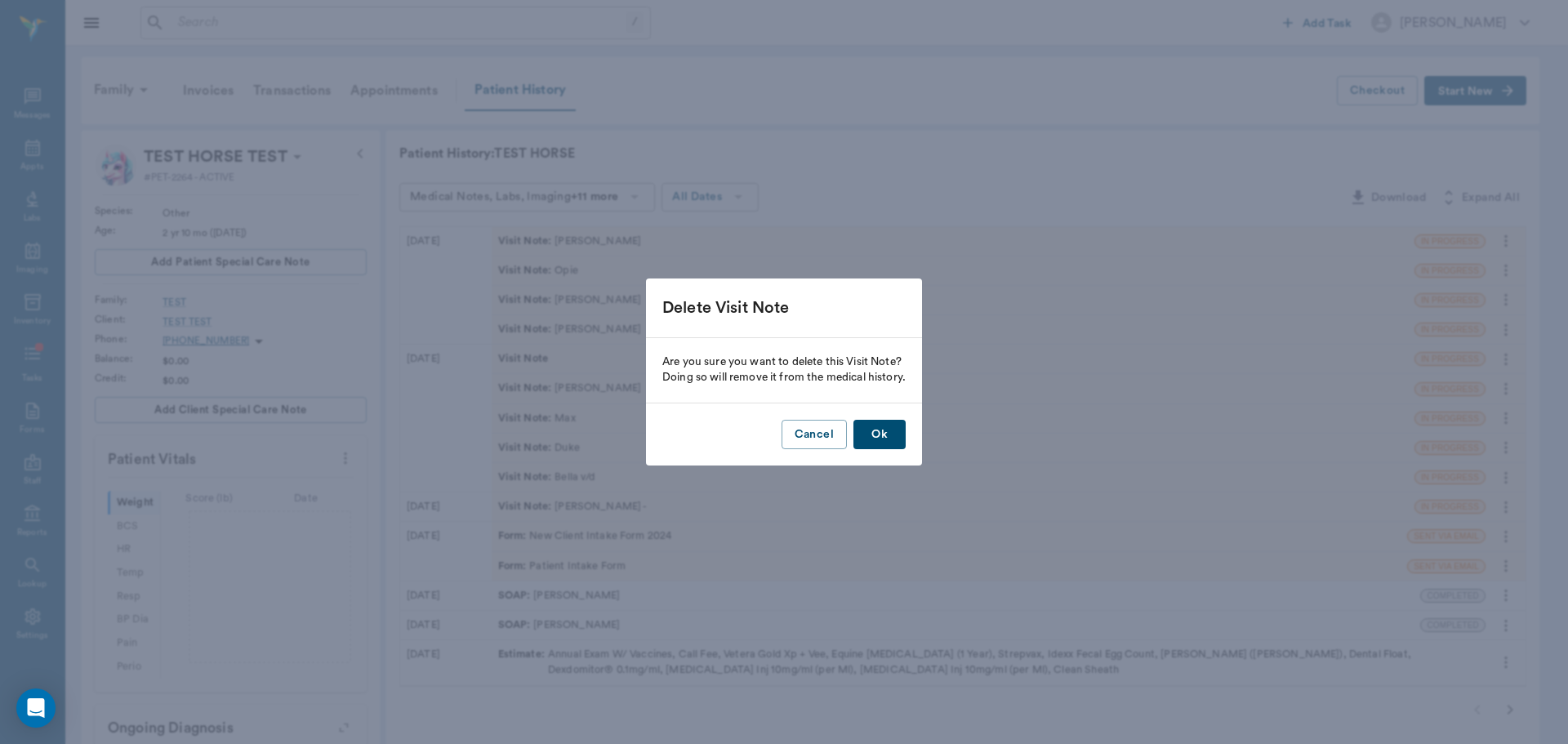
click at [893, 431] on button "Ok" at bounding box center [879, 434] width 53 height 30
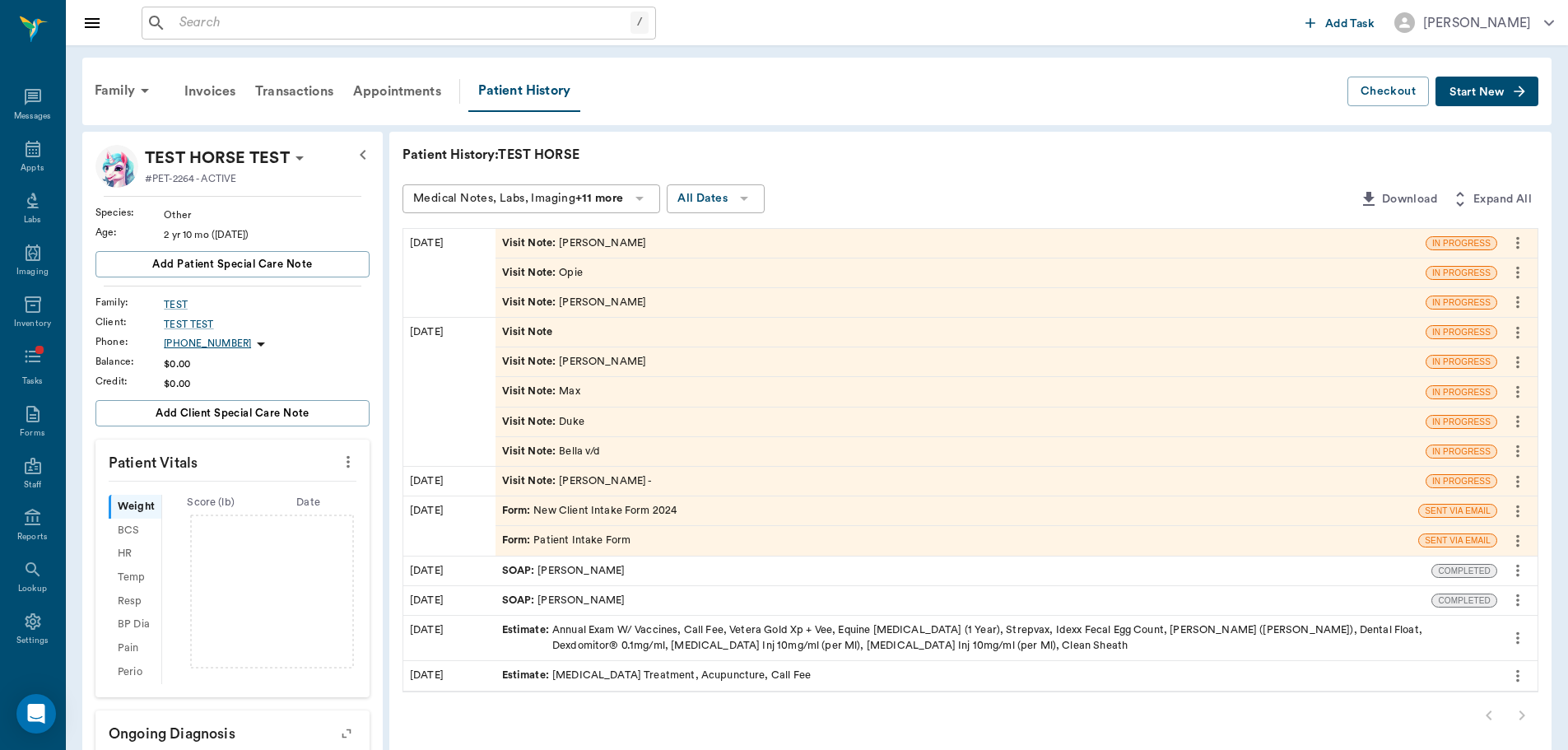
click at [548, 309] on span "Visit Note :" at bounding box center [531, 302] width 58 height 16
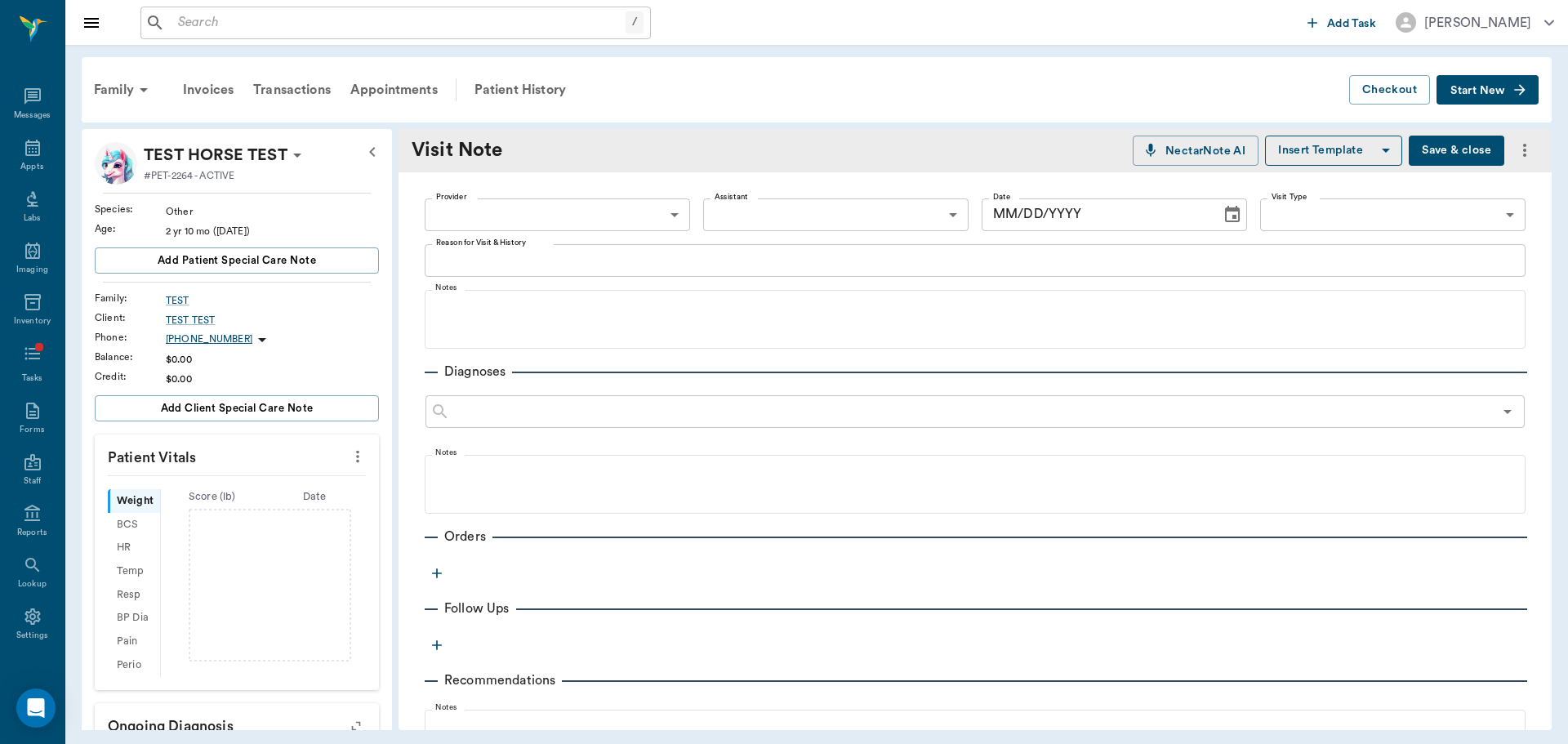
type input "649b3e03b5bc7e03f9326794"
type textarea "Bart"
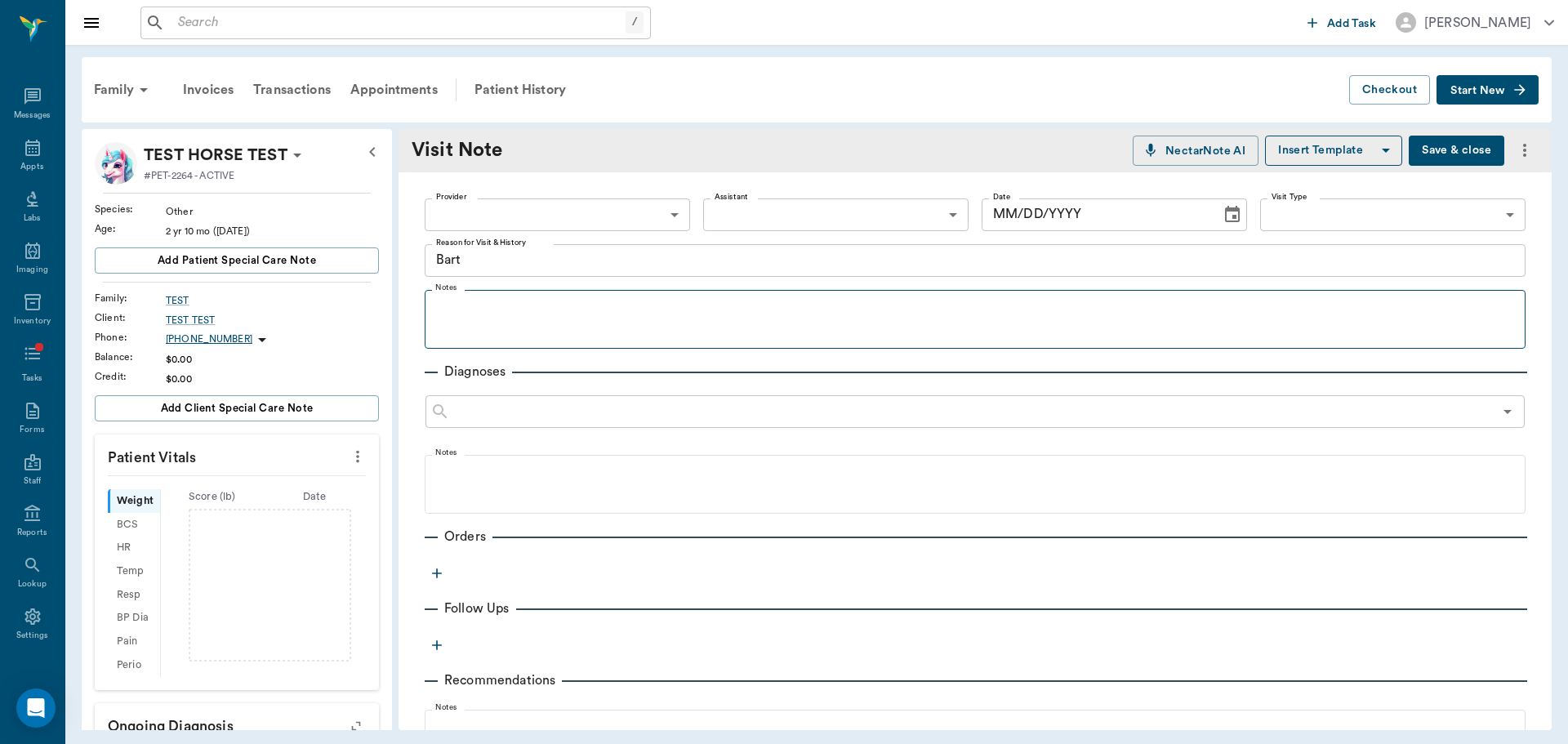
type input "[DATE]"
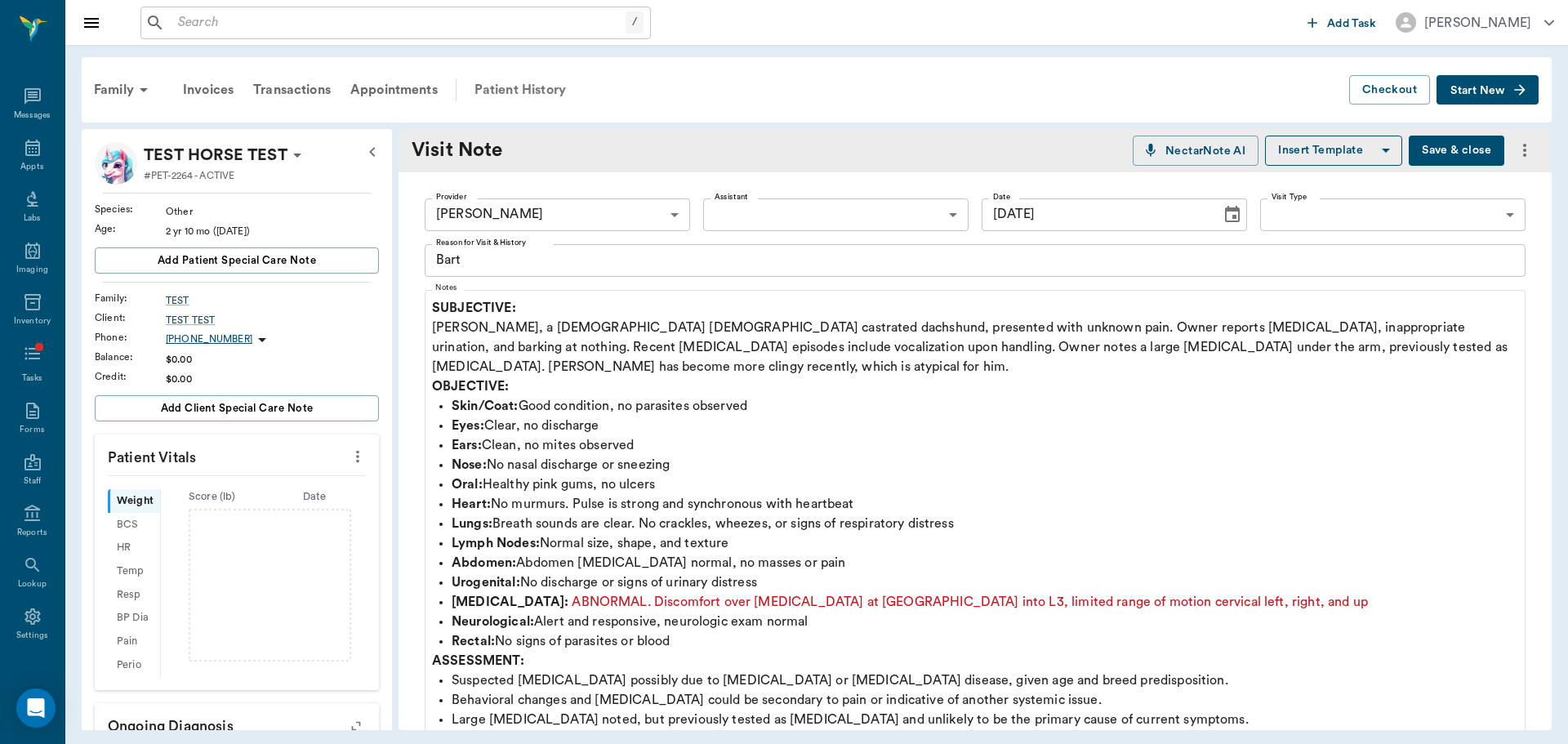
click at [507, 100] on div "Patient History" at bounding box center [520, 89] width 112 height 40
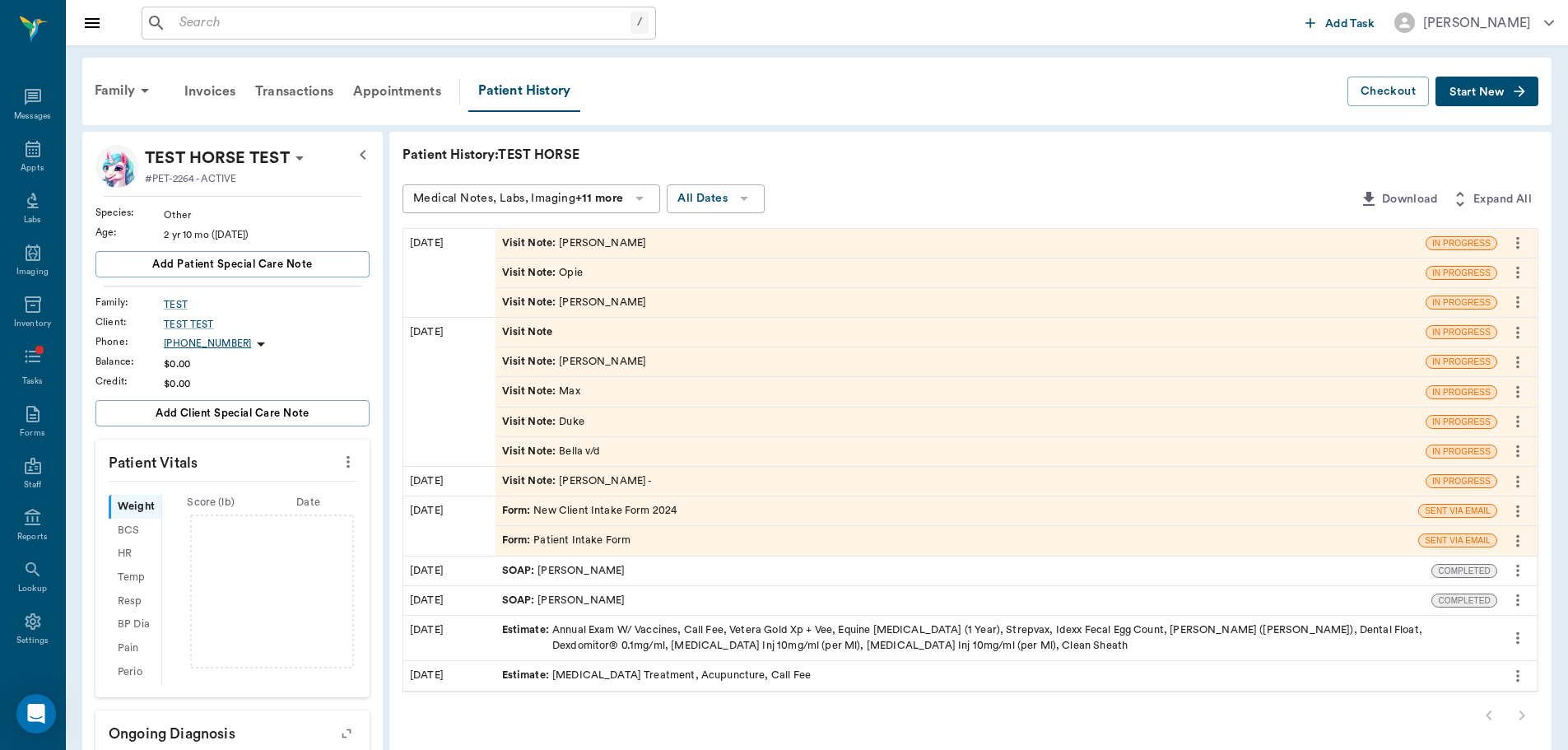
click at [580, 239] on div "Visit Note : [PERSON_NAME]" at bounding box center [575, 243] width 145 height 16
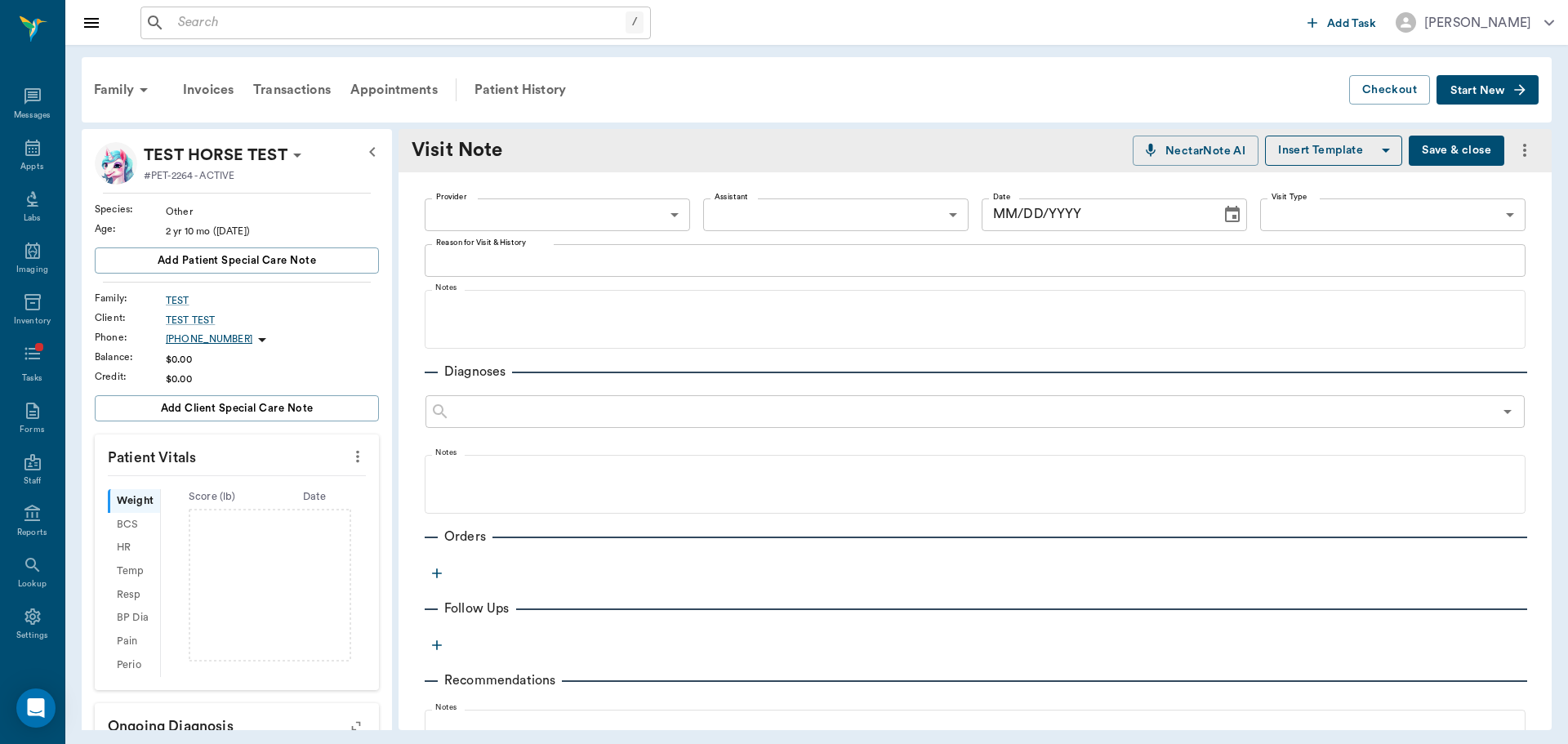
type textarea "[PERSON_NAME]"
type input "[DATE]"
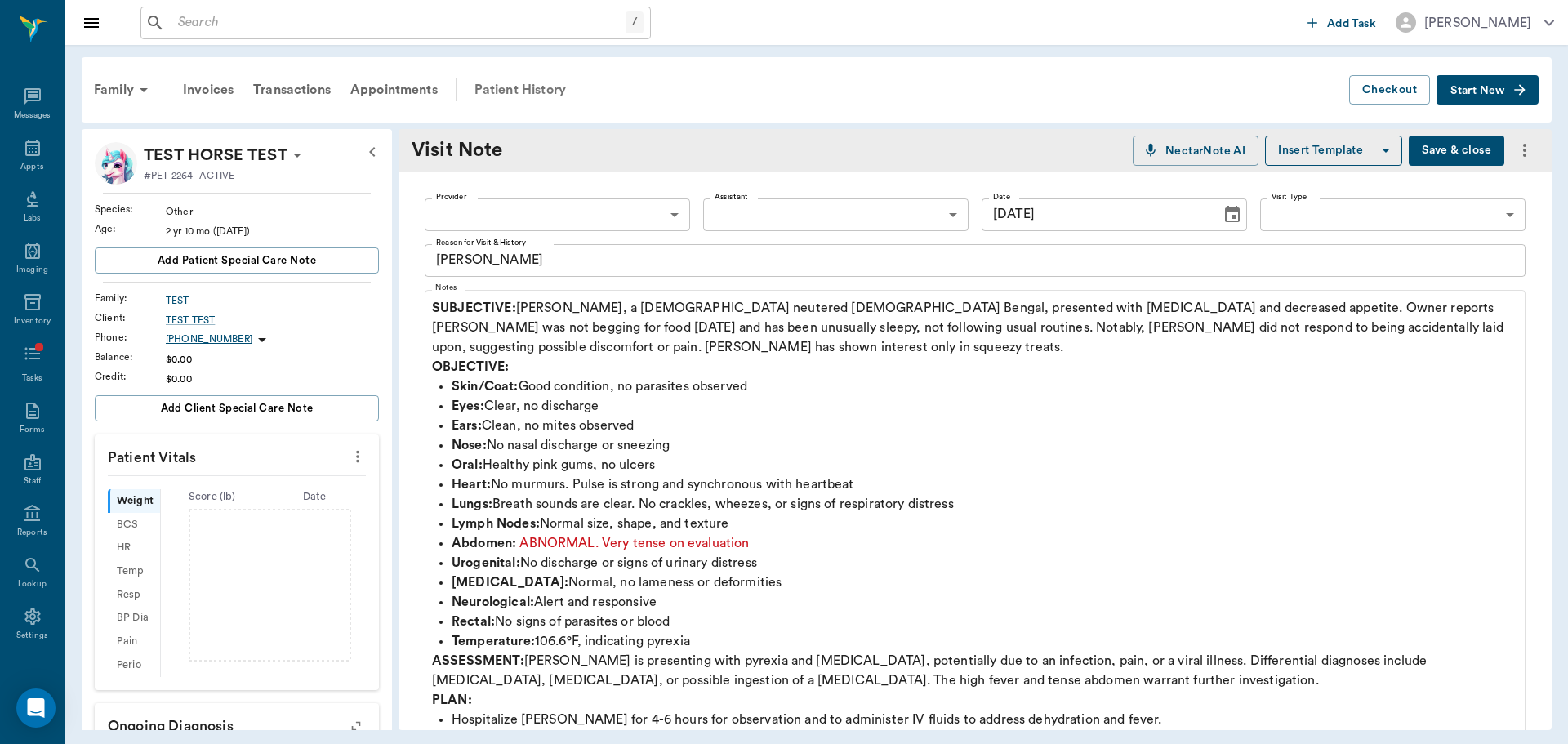
click at [531, 90] on div "Patient History" at bounding box center [520, 89] width 112 height 40
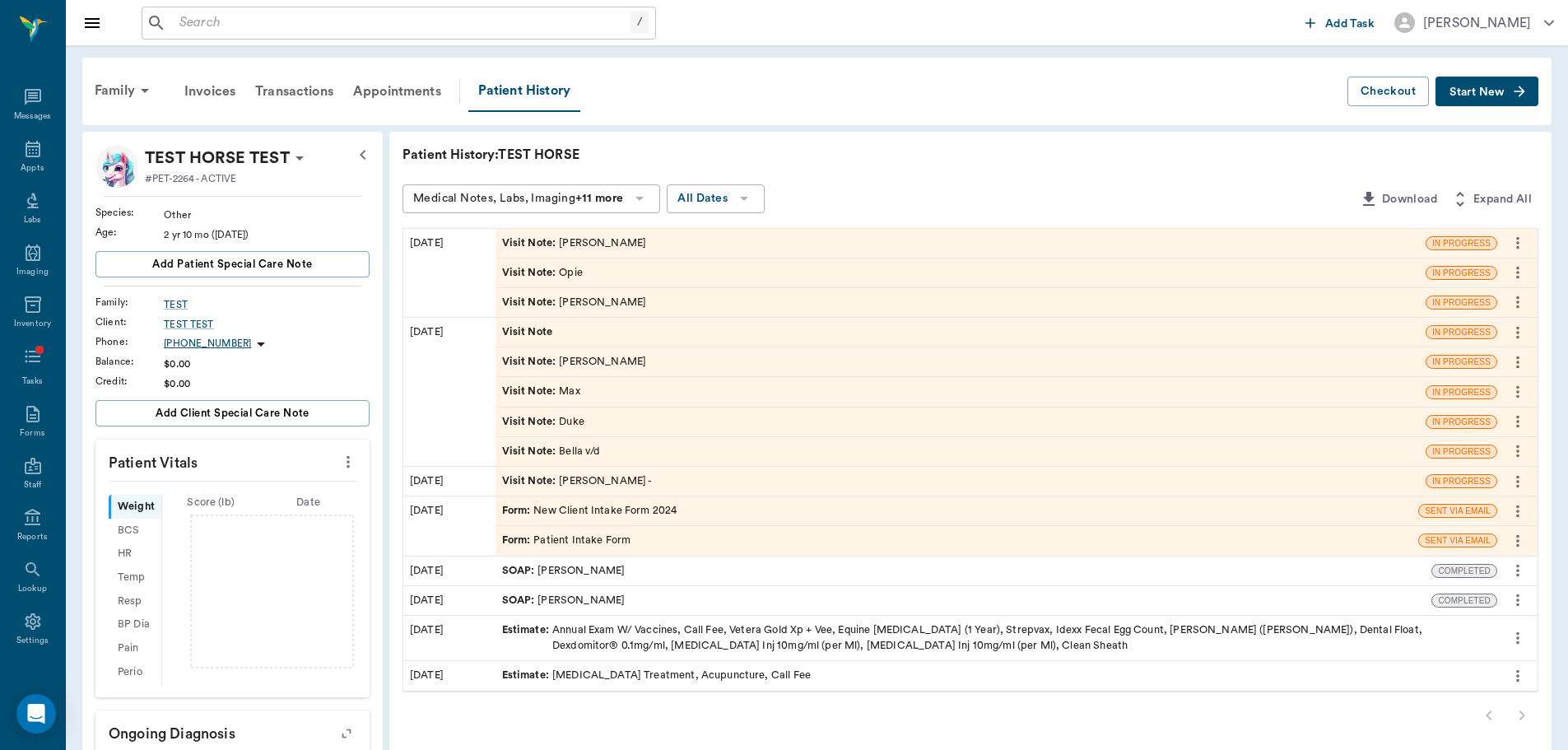
click at [561, 273] on div "Visit Note : Opie" at bounding box center [542, 272] width 81 height 16
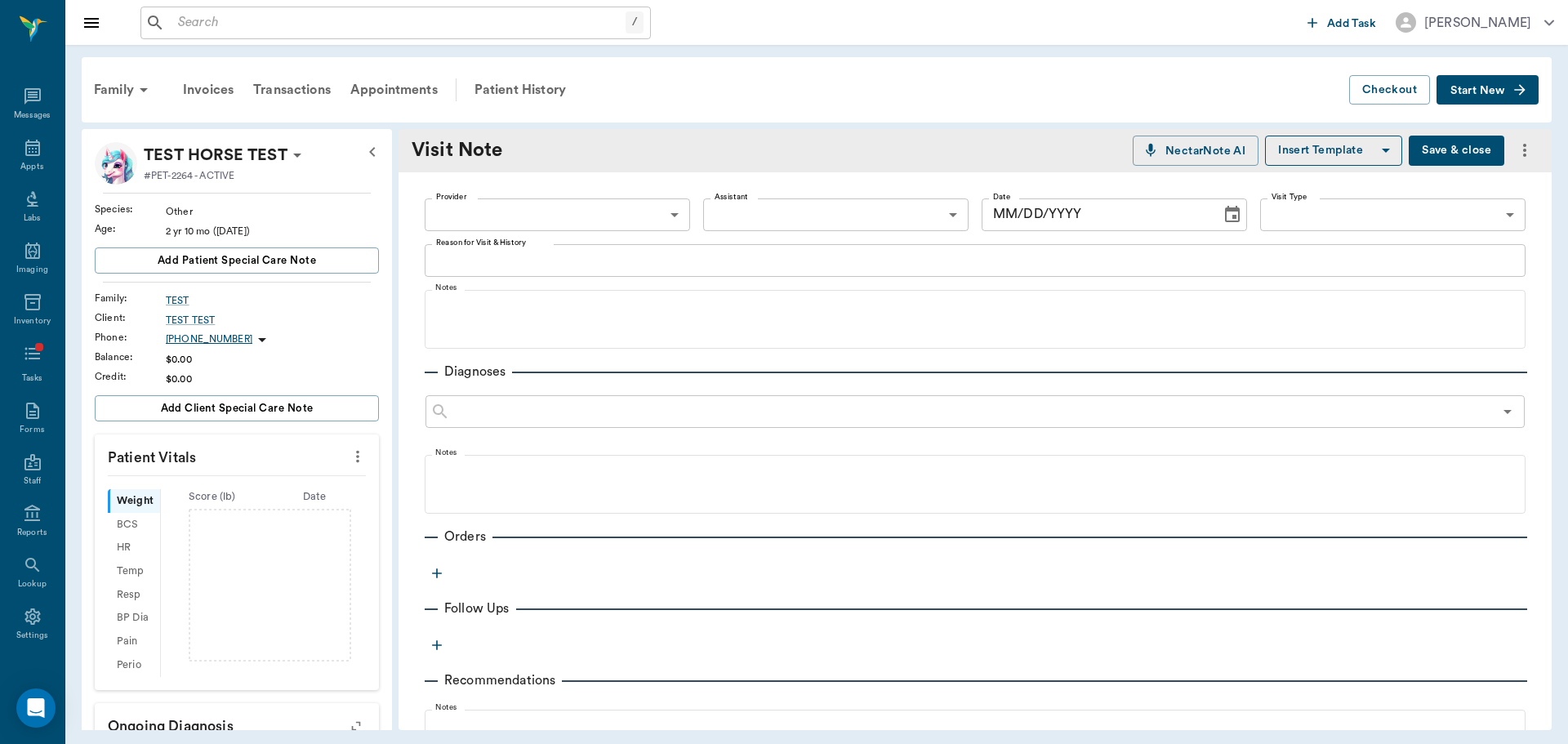
type textarea "Opie"
type input "[DATE]"
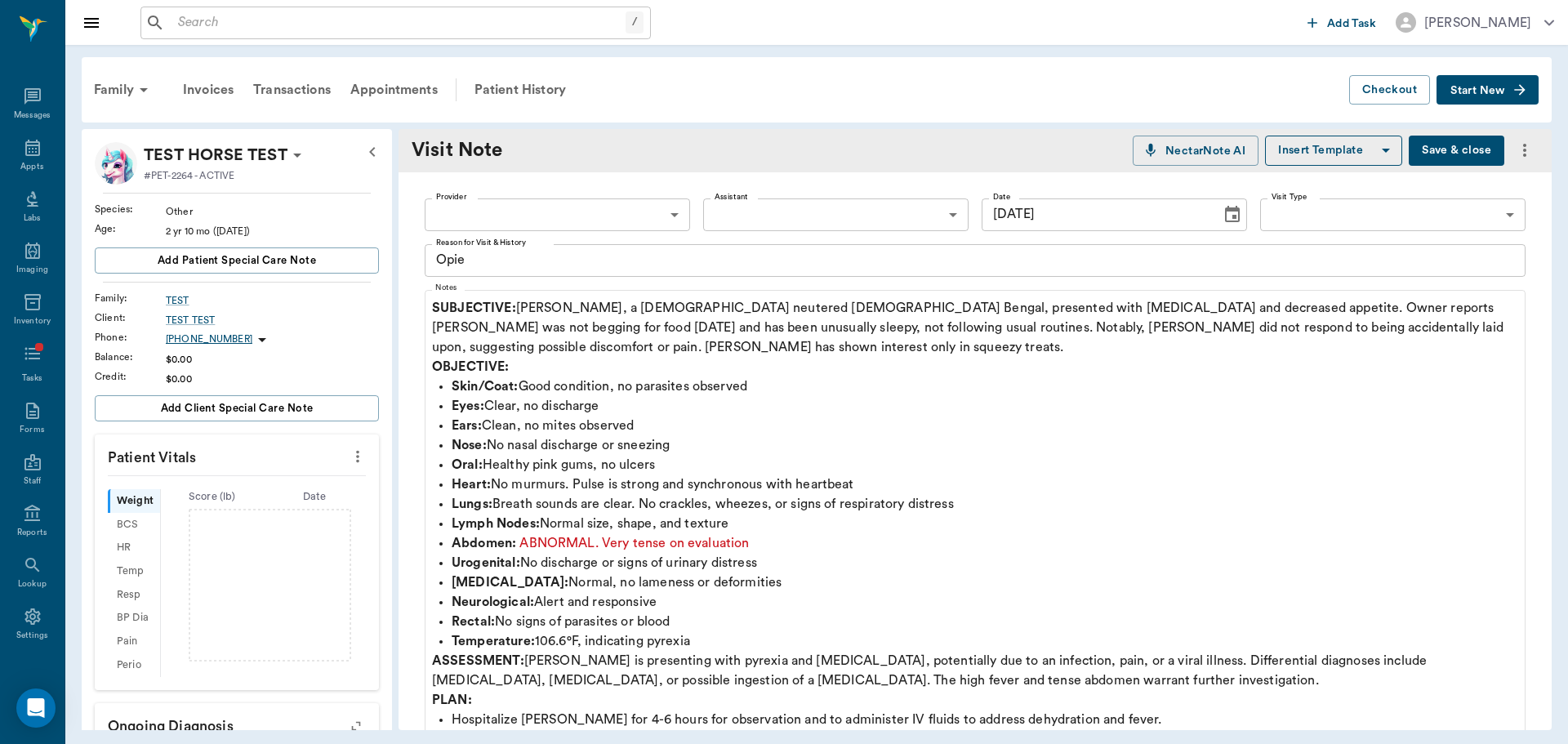
click at [1521, 145] on icon "more" at bounding box center [1525, 149] width 19 height 19
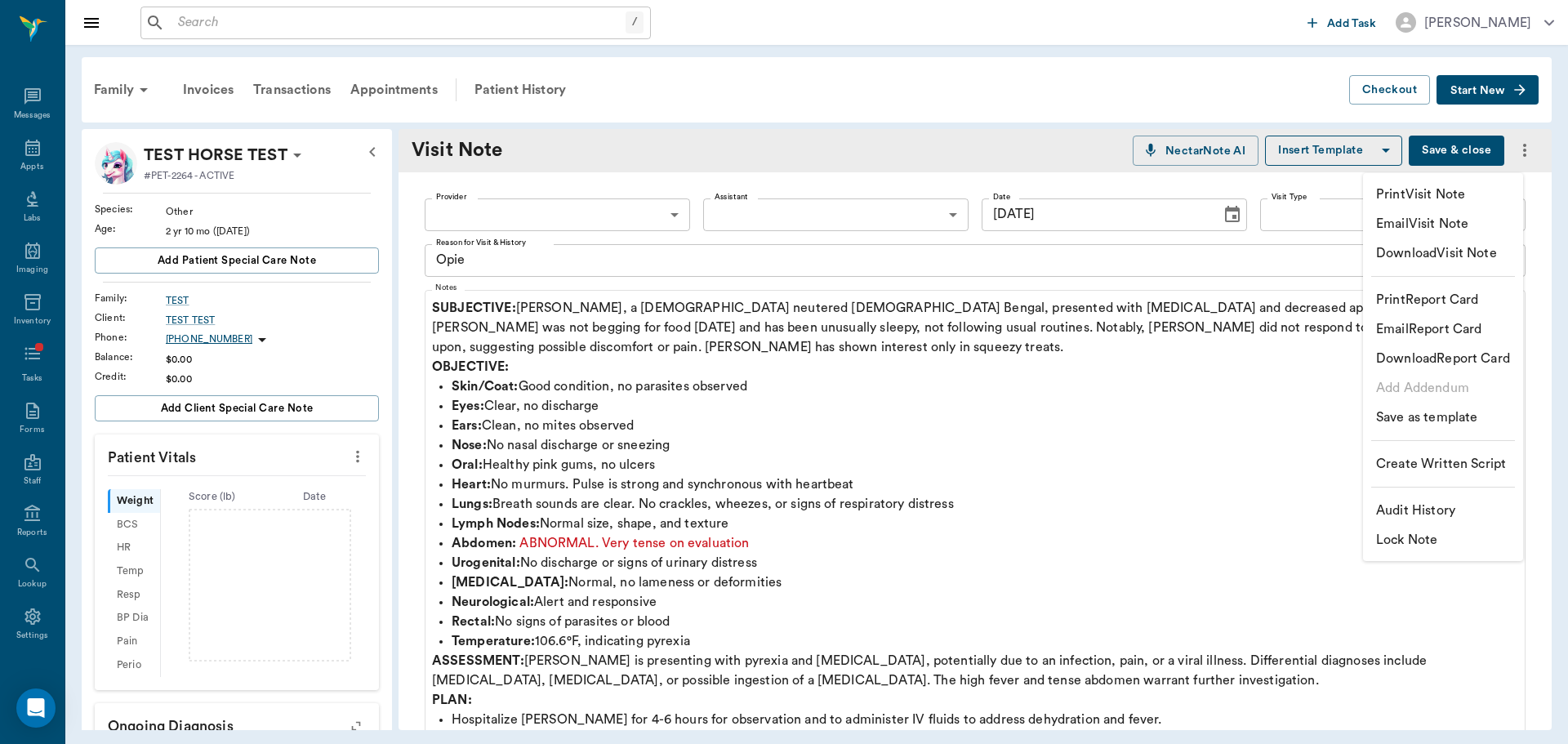
click at [1450, 512] on p "Audit History" at bounding box center [1416, 510] width 79 height 19
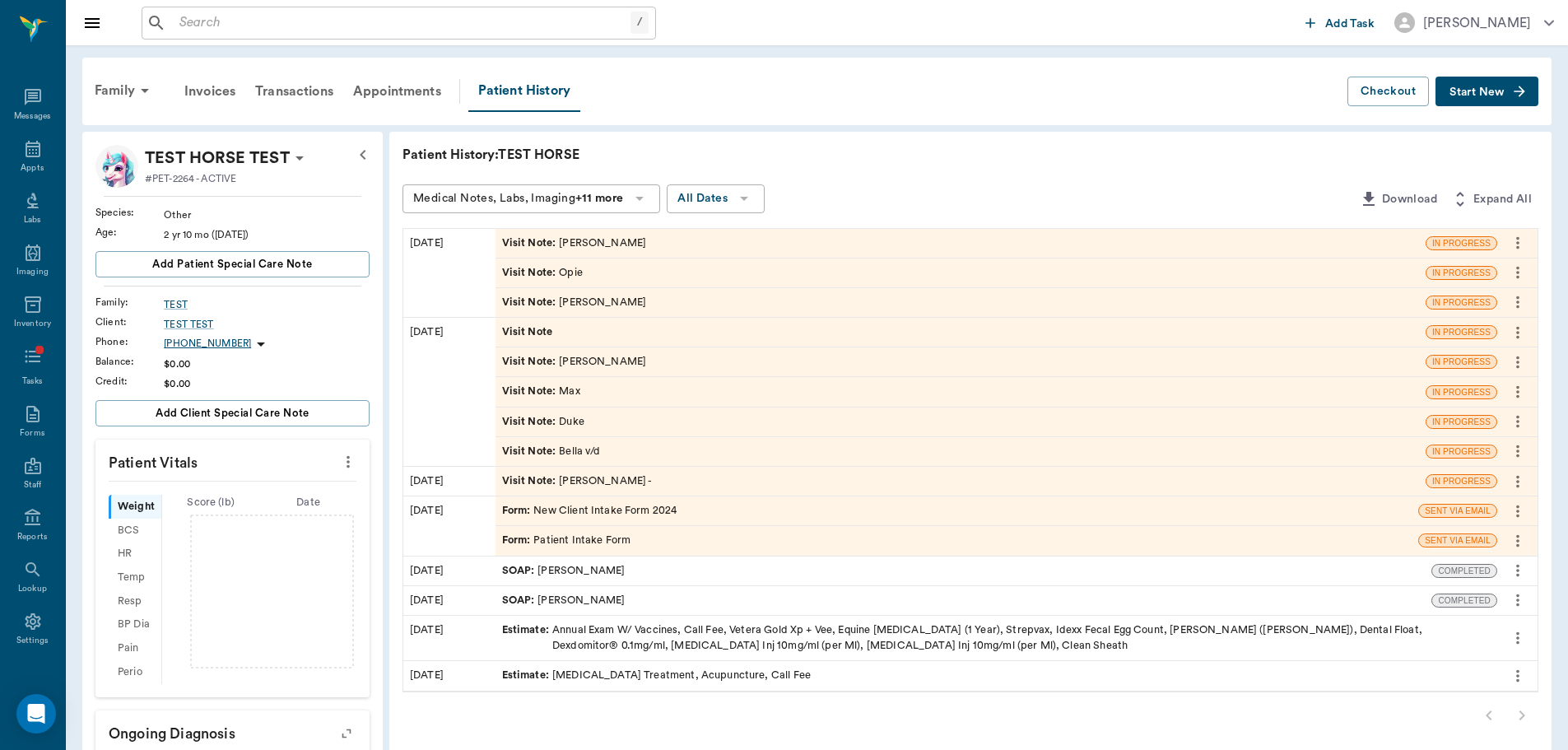
click at [547, 336] on span "Visit Note" at bounding box center [529, 332] width 54 height 16
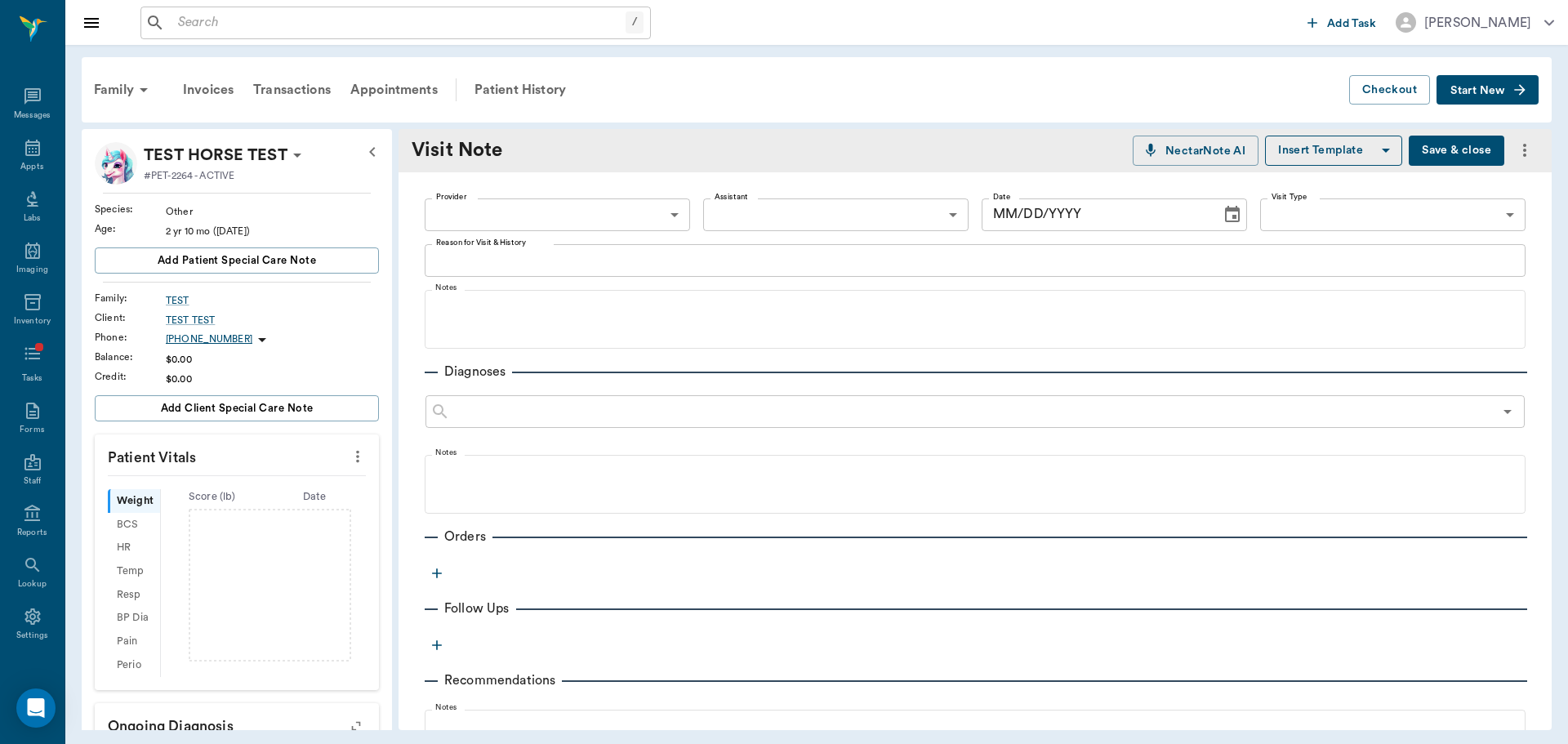
type input "[DATE]"
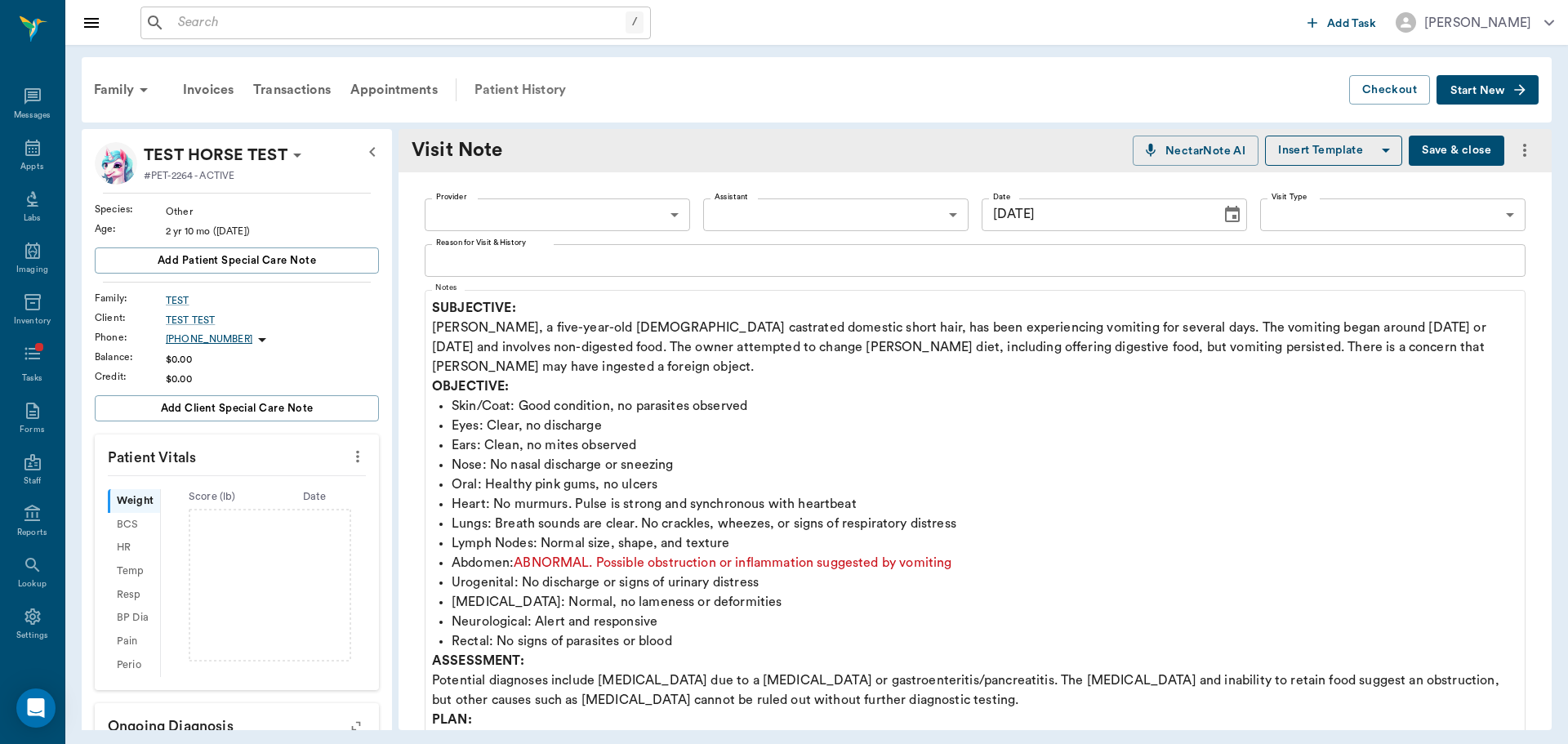
click at [533, 91] on div "Patient History" at bounding box center [520, 89] width 112 height 40
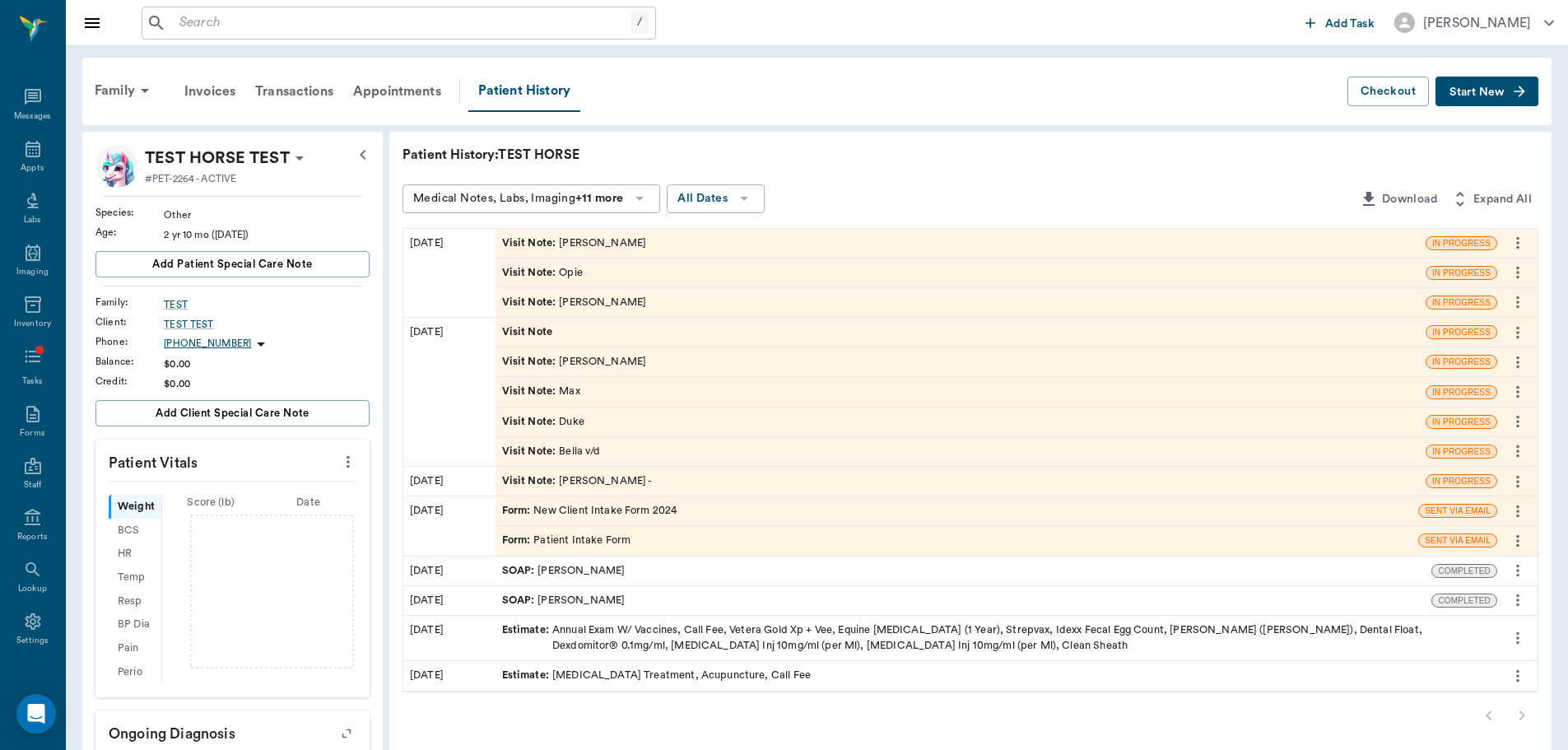
click at [1524, 492] on button "more" at bounding box center [1518, 481] width 26 height 28
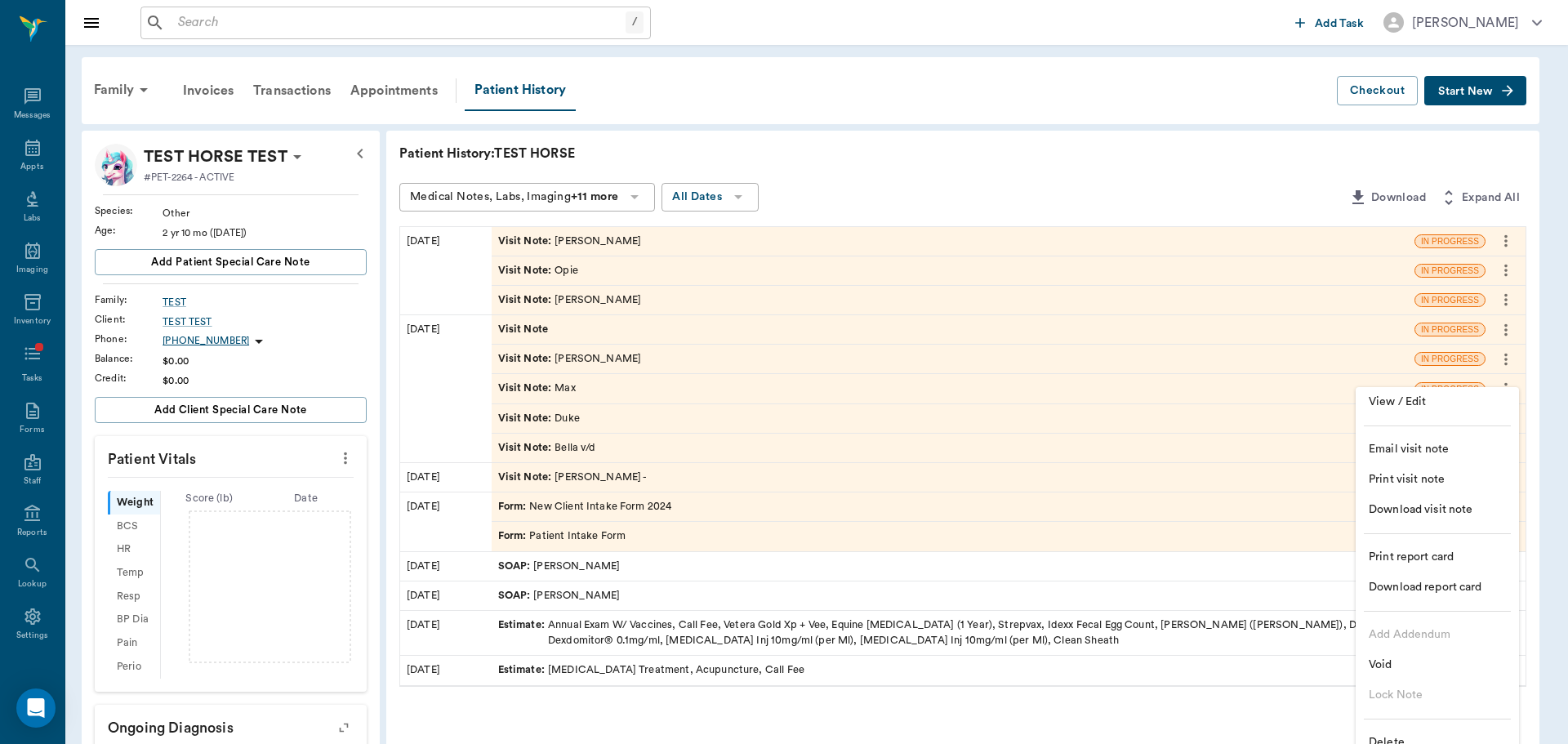
click at [1389, 742] on span "Delete" at bounding box center [1437, 743] width 137 height 18
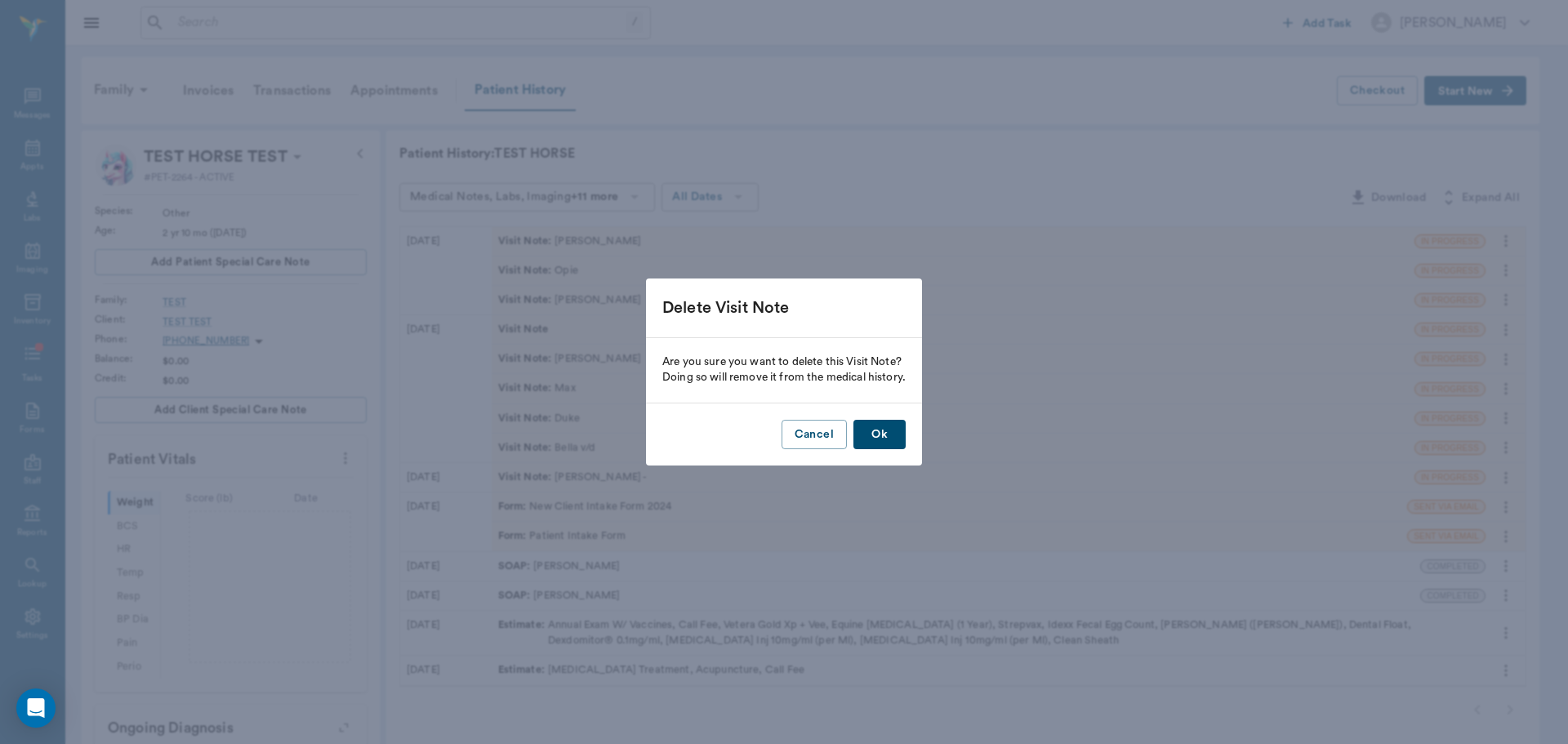
click at [878, 433] on button "Ok" at bounding box center [879, 434] width 53 height 30
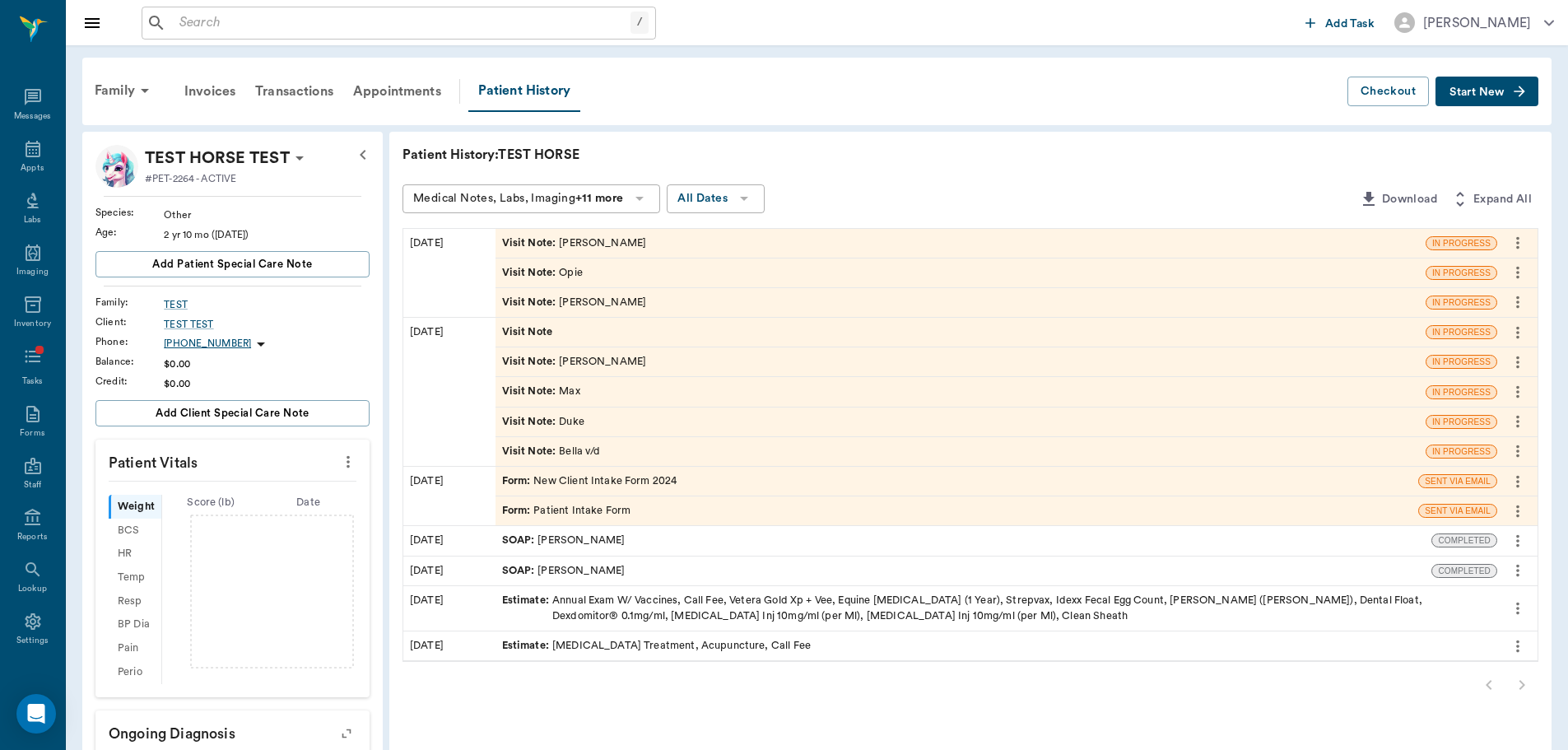
click at [1512, 456] on icon "more" at bounding box center [1517, 451] width 18 height 20
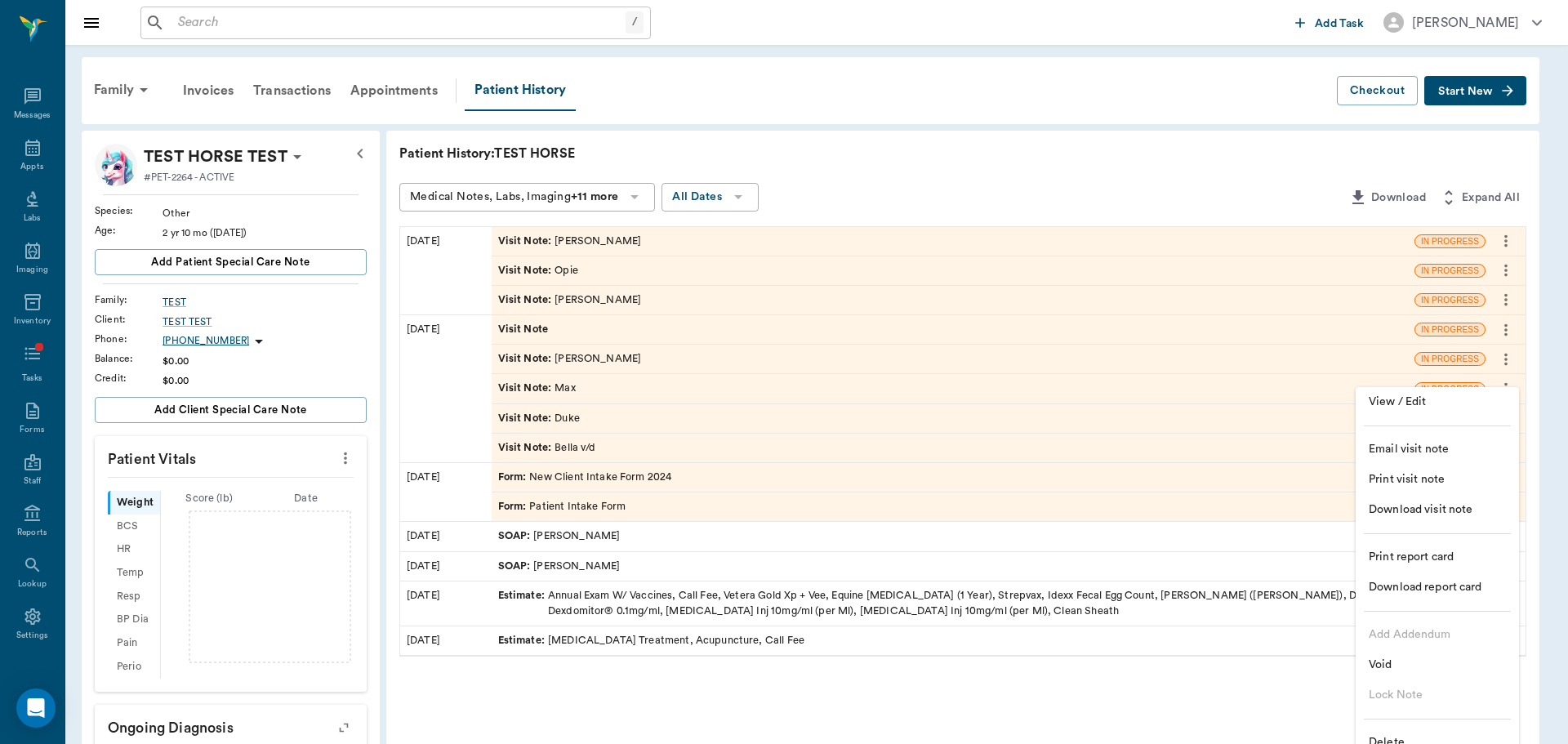
click at [1397, 734] on li "Delete" at bounding box center [1437, 742] width 163 height 30
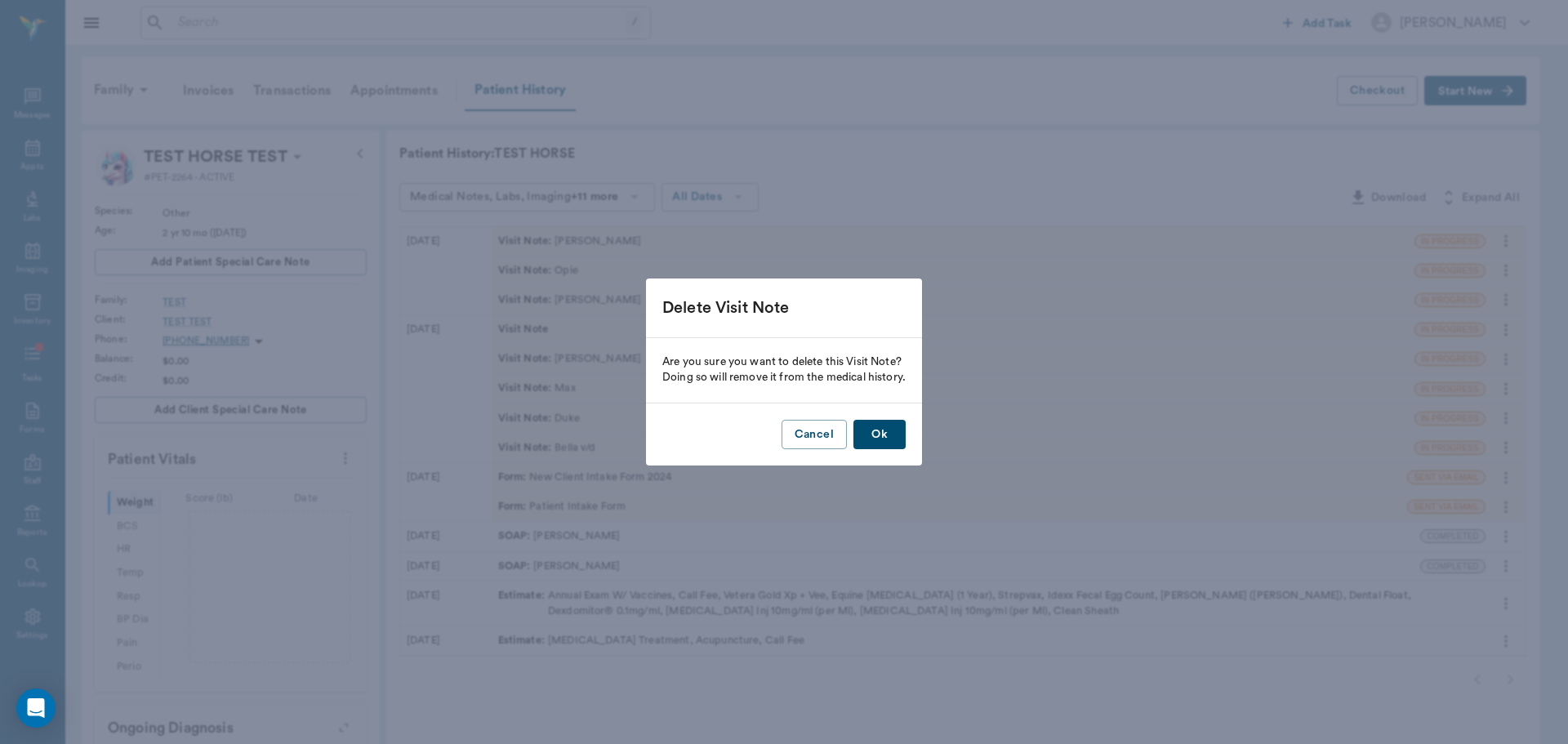
click at [893, 429] on button "Ok" at bounding box center [879, 434] width 53 height 30
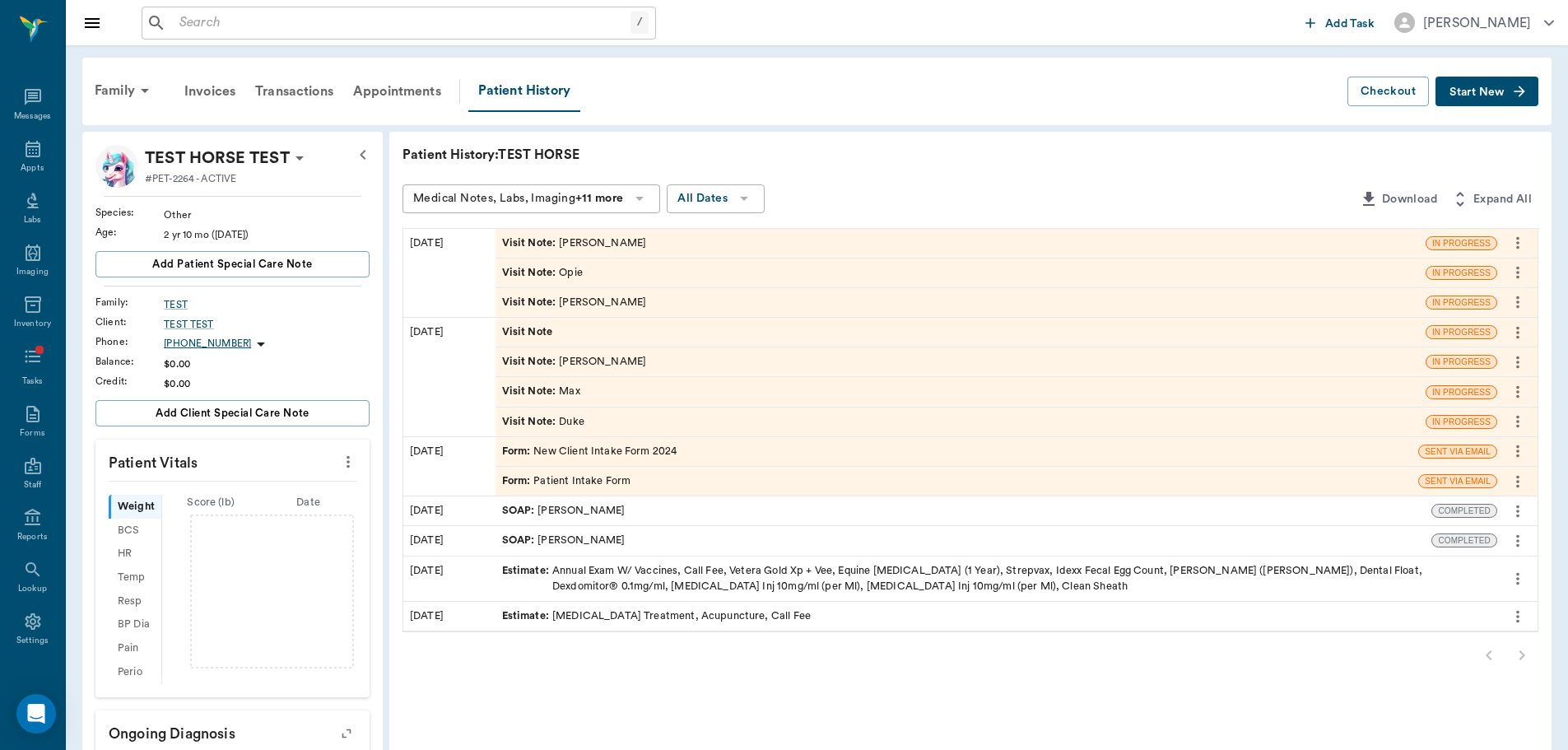
click at [1521, 454] on icon "more" at bounding box center [1517, 451] width 18 height 20
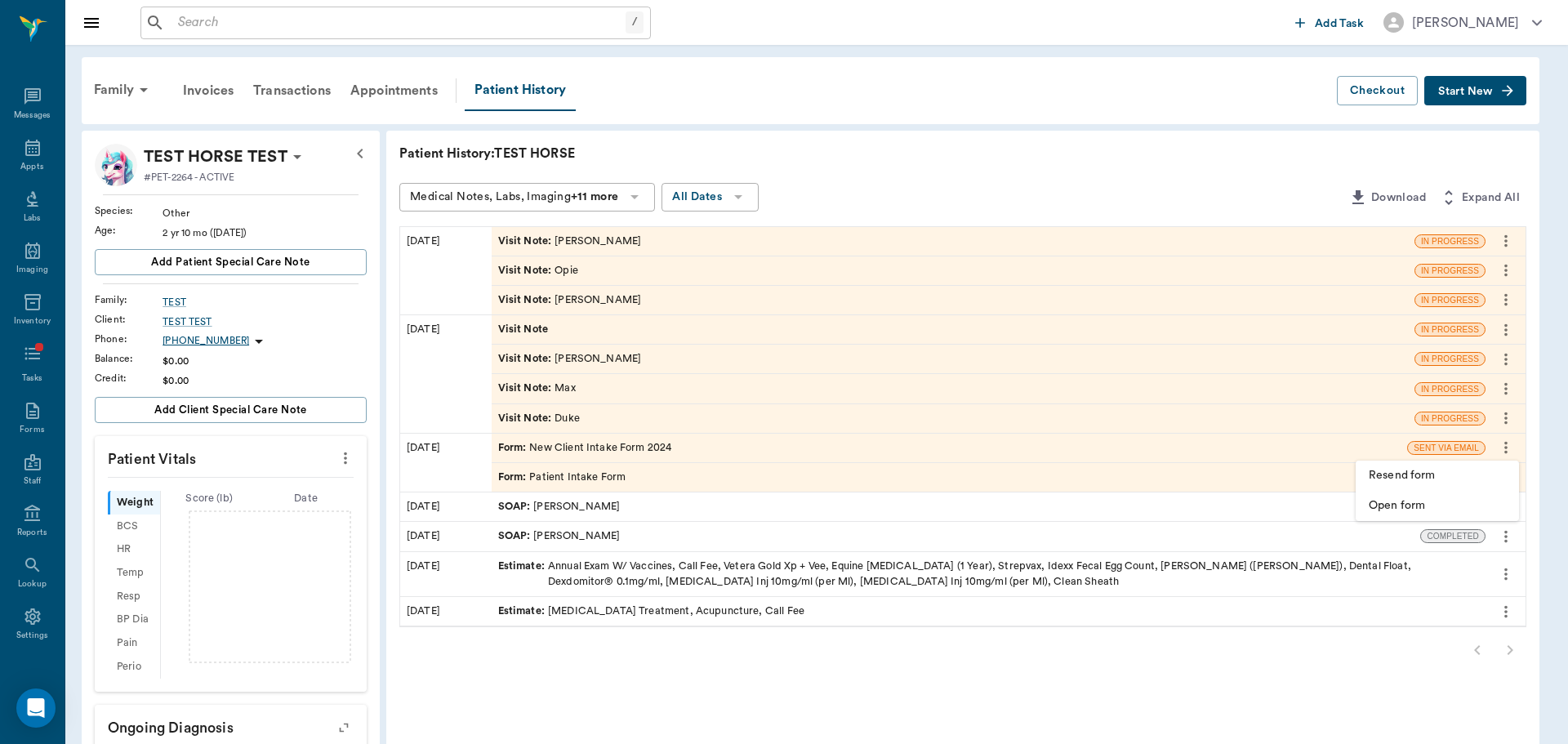
click at [1507, 417] on div at bounding box center [784, 372] width 1568 height 744
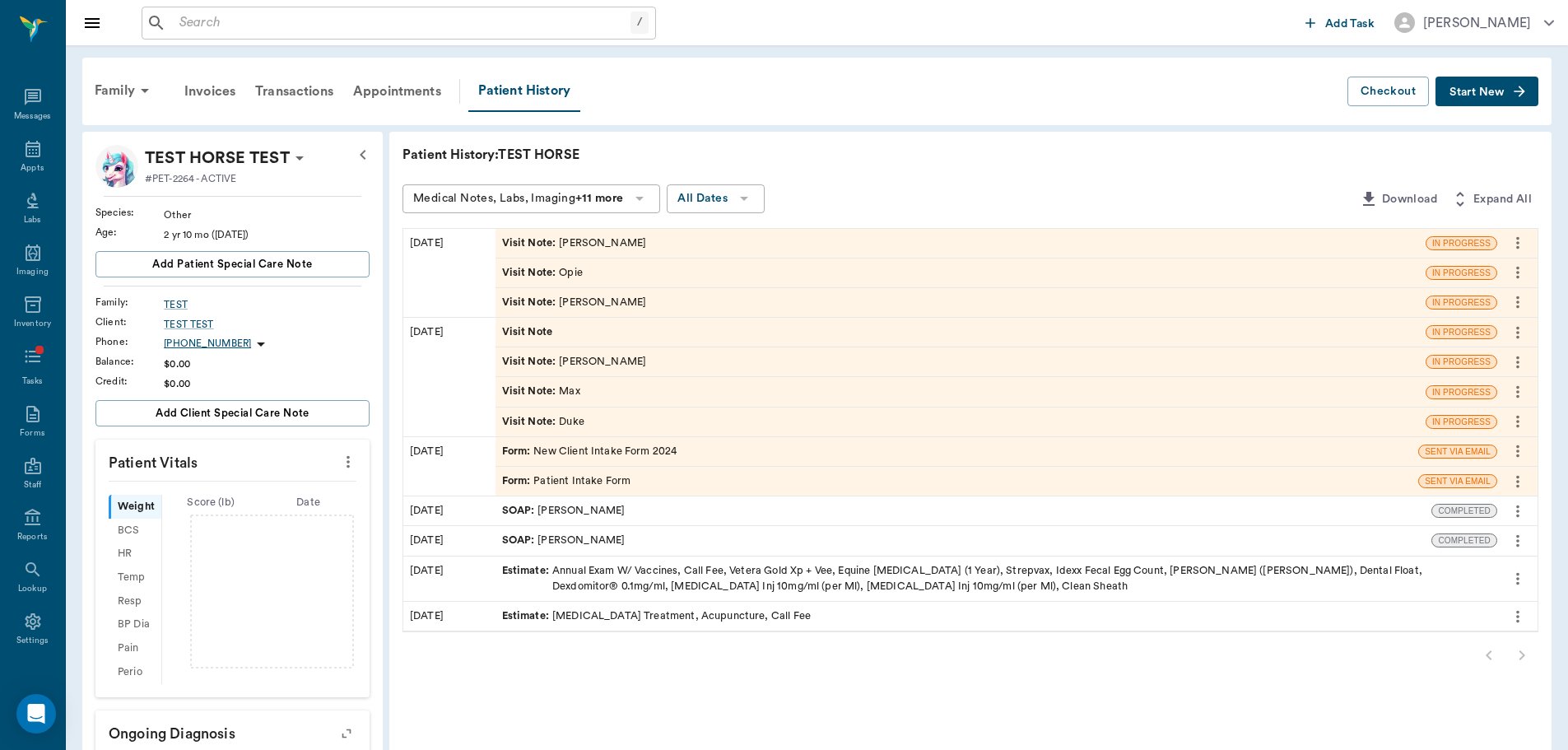
click at [1517, 421] on icon "more" at bounding box center [1518, 421] width 4 height 12
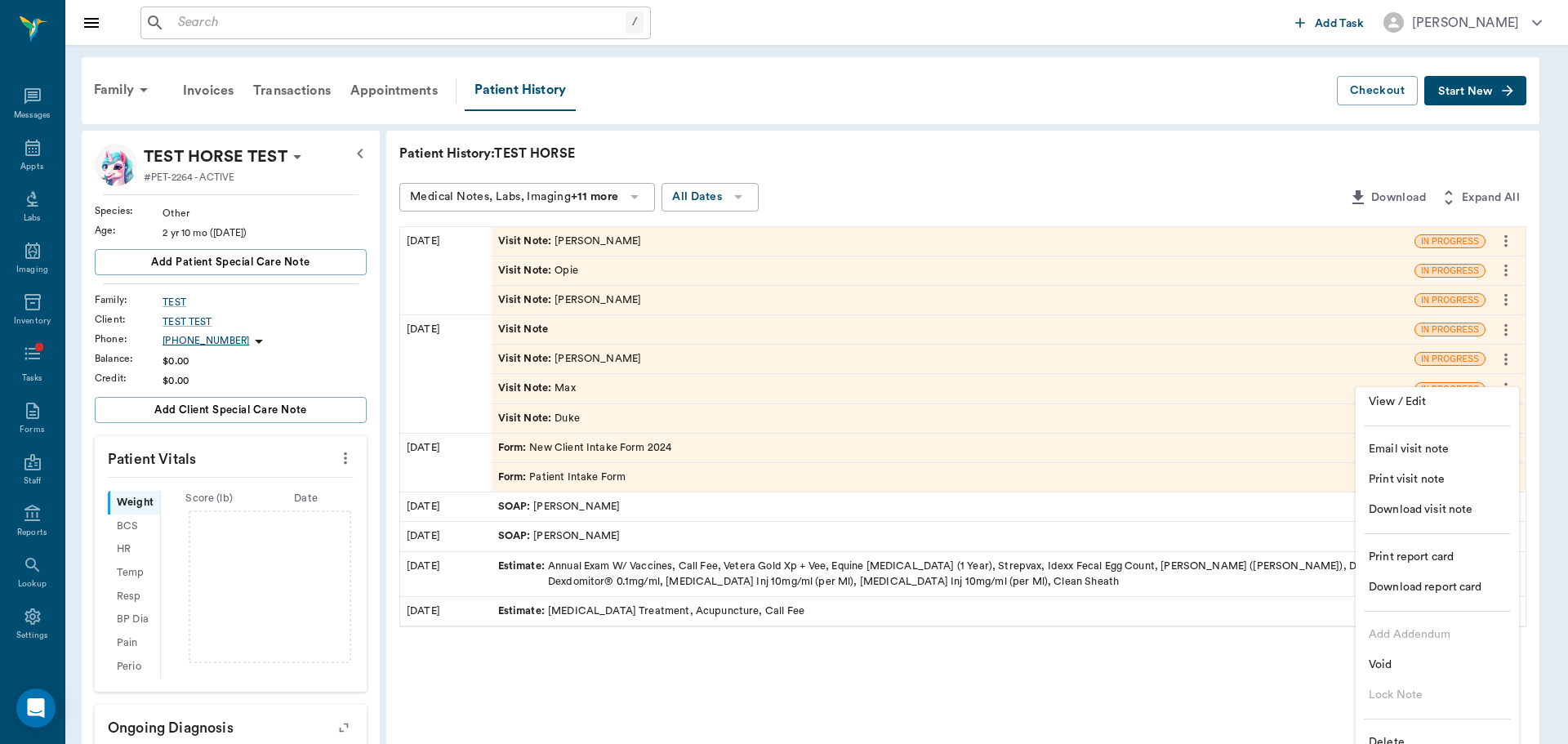
click at [1404, 735] on span "Delete" at bounding box center [1437, 743] width 137 height 18
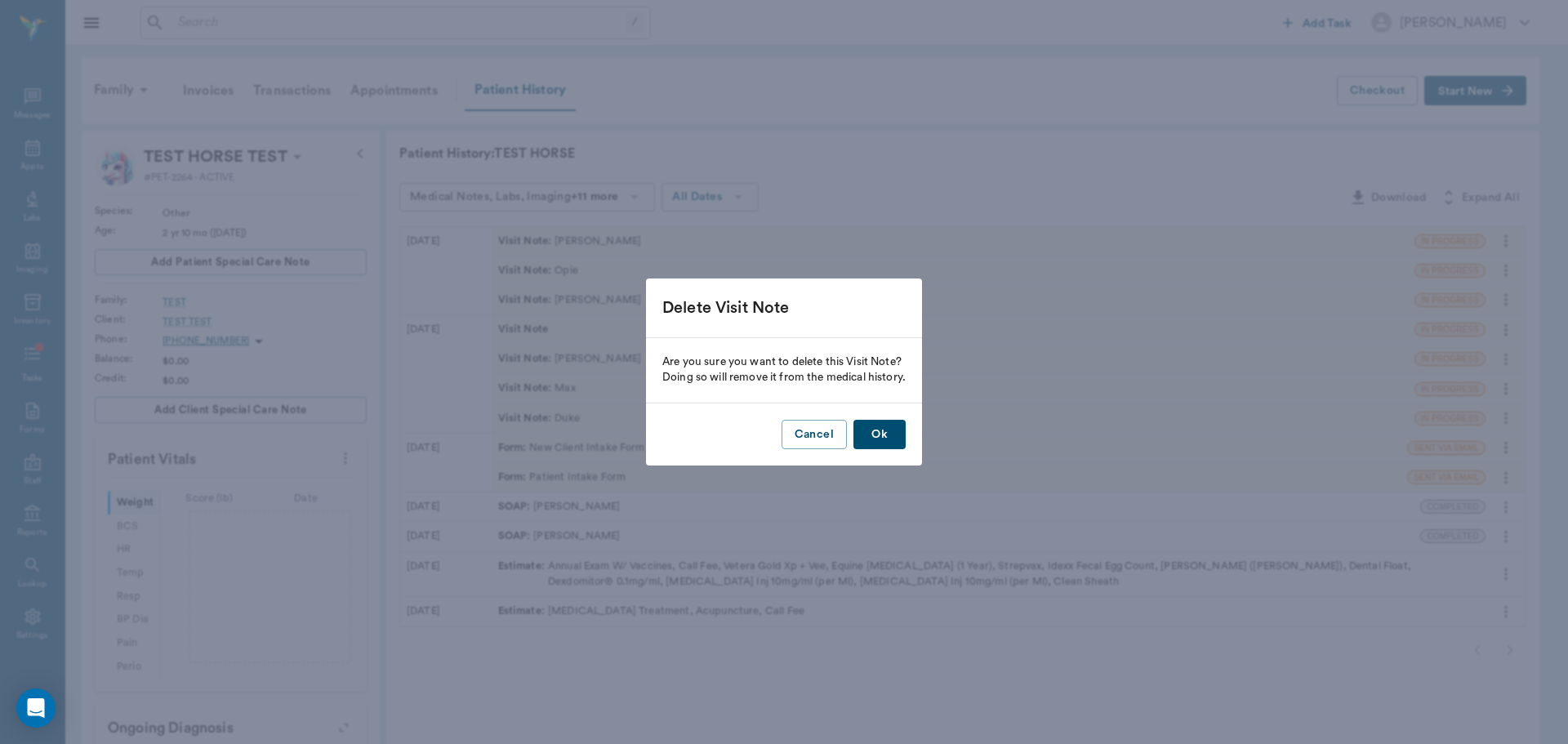
click at [874, 429] on button "Ok" at bounding box center [879, 434] width 53 height 30
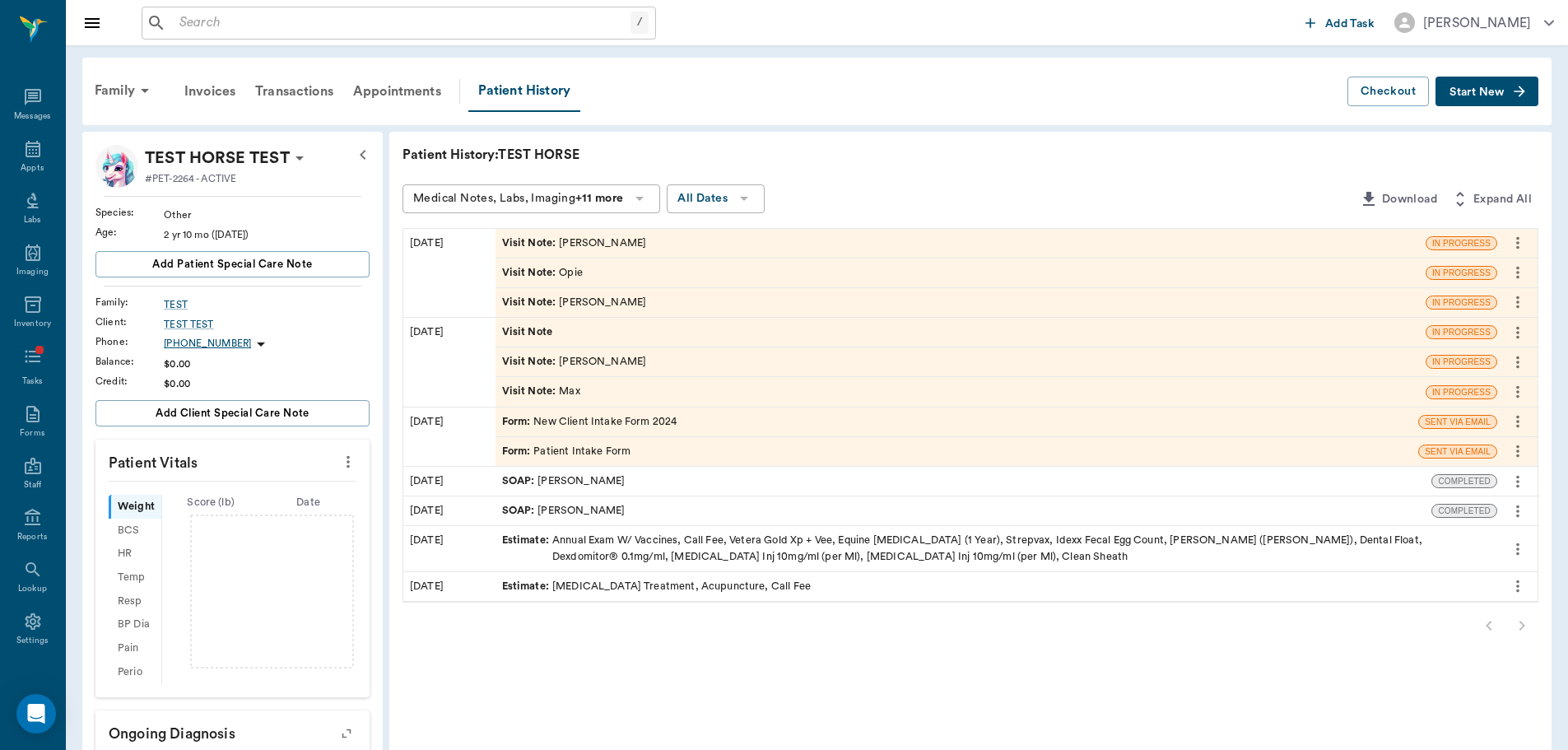
click at [1513, 392] on icon "more" at bounding box center [1517, 391] width 18 height 20
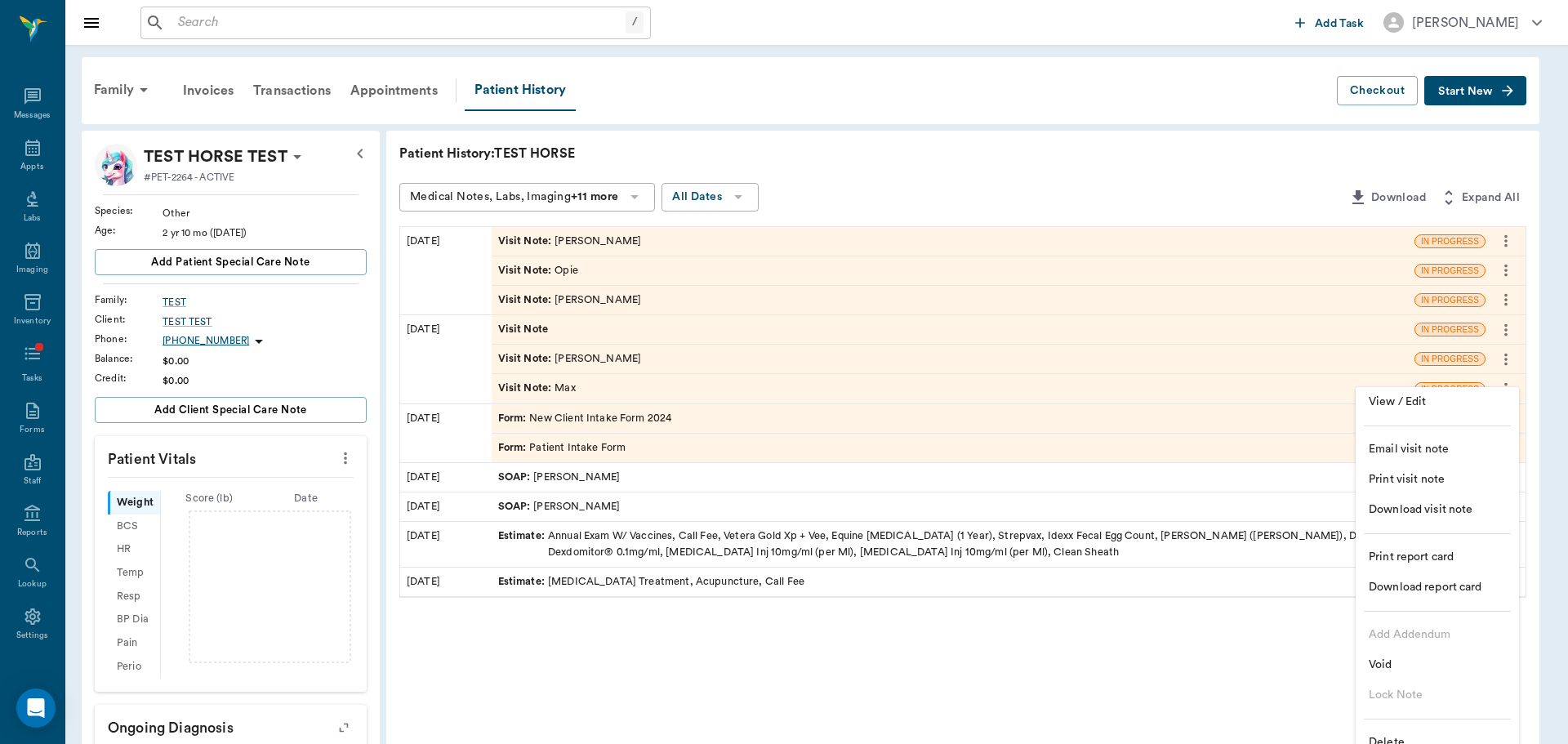
click at [1396, 738] on span "Delete" at bounding box center [1437, 743] width 137 height 18
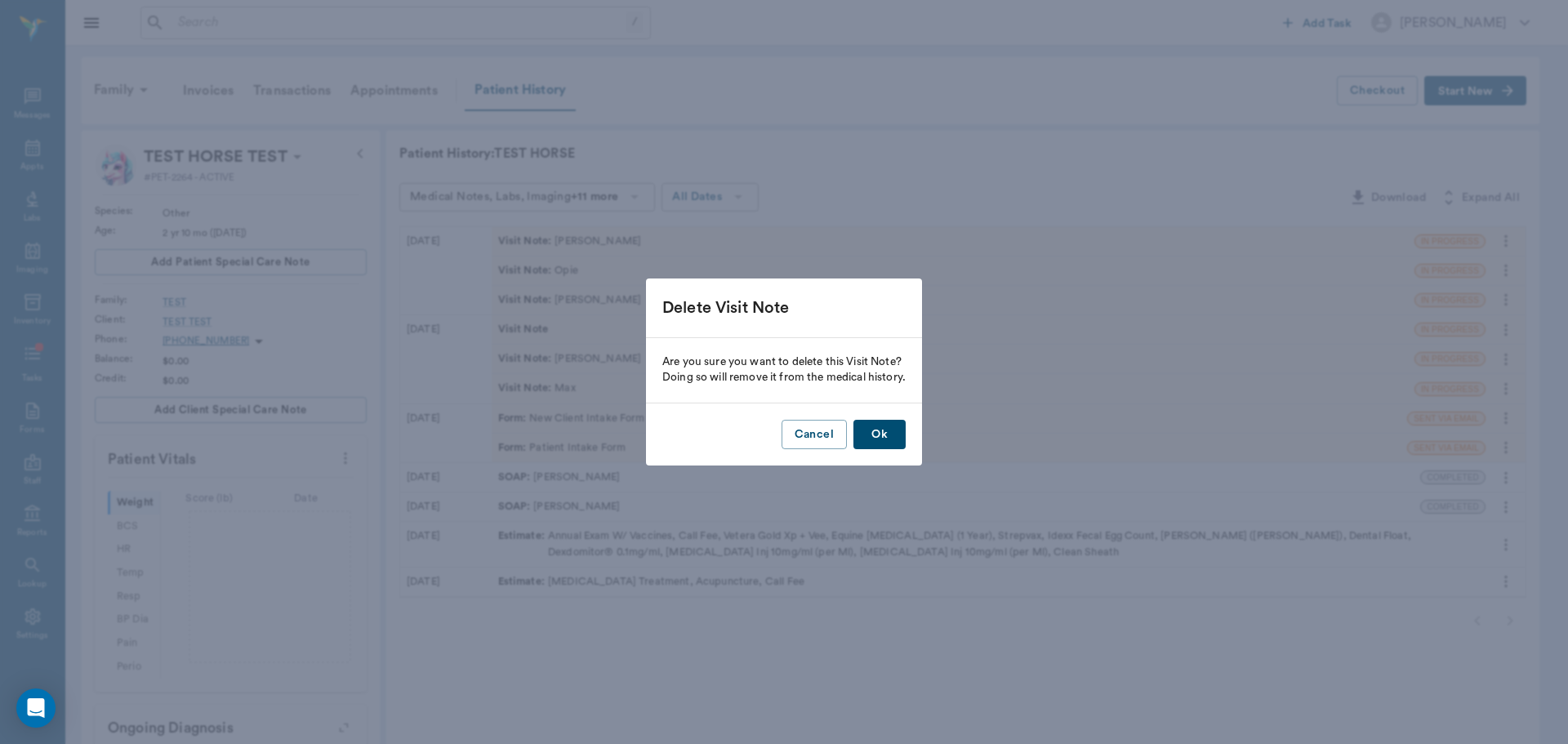
click at [885, 436] on button "Ok" at bounding box center [879, 434] width 53 height 30
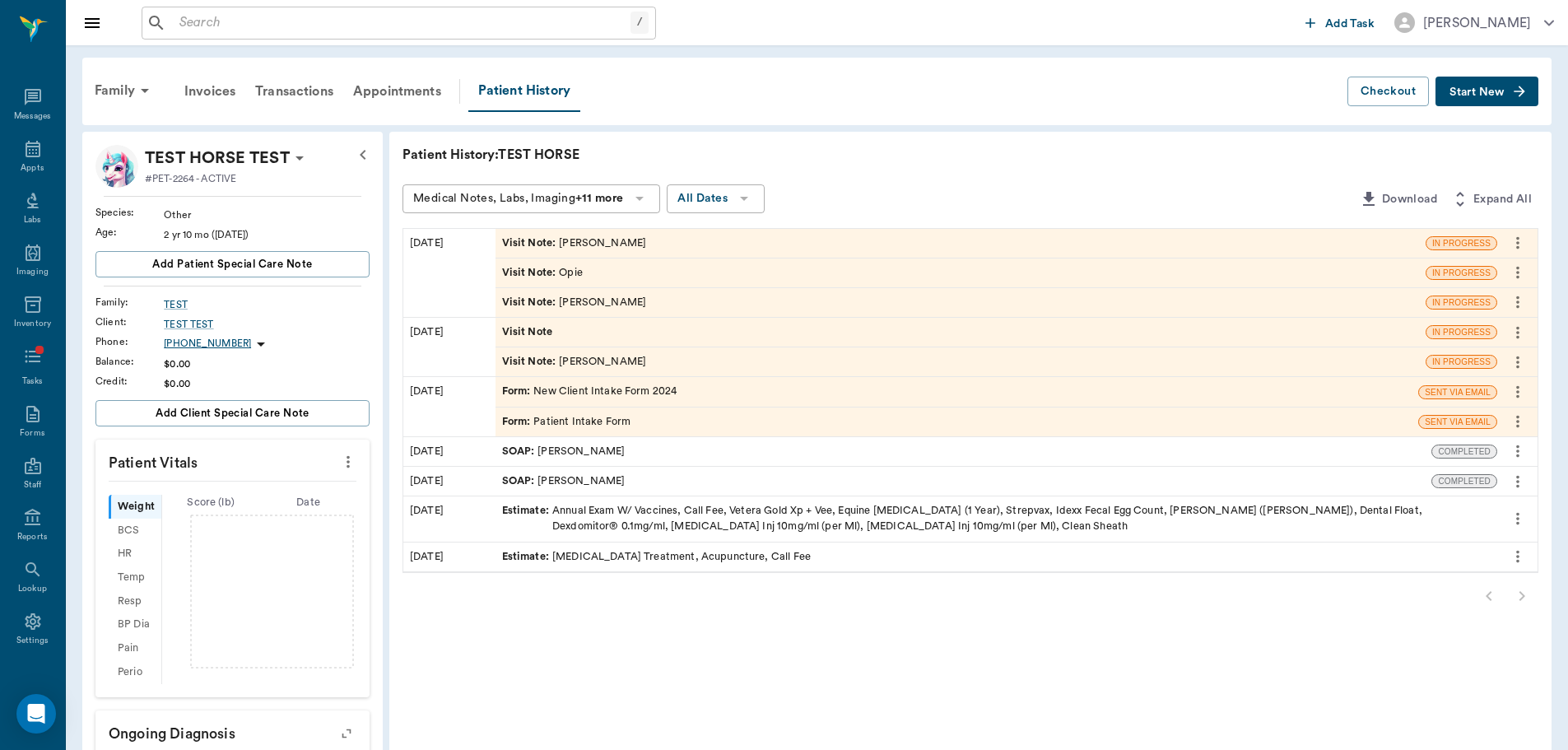
scroll to position [164, 0]
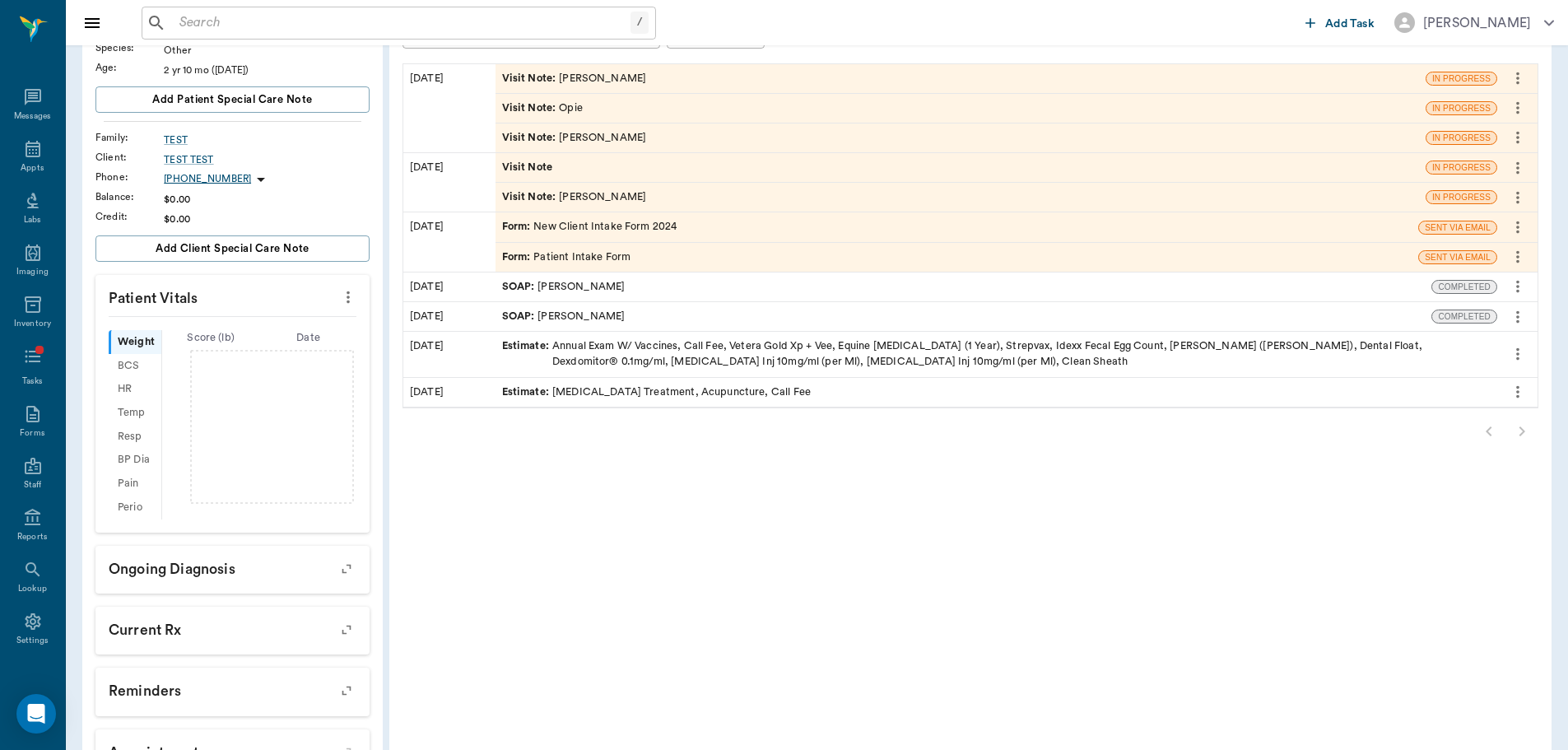
click at [1519, 199] on icon "more" at bounding box center [1518, 197] width 4 height 12
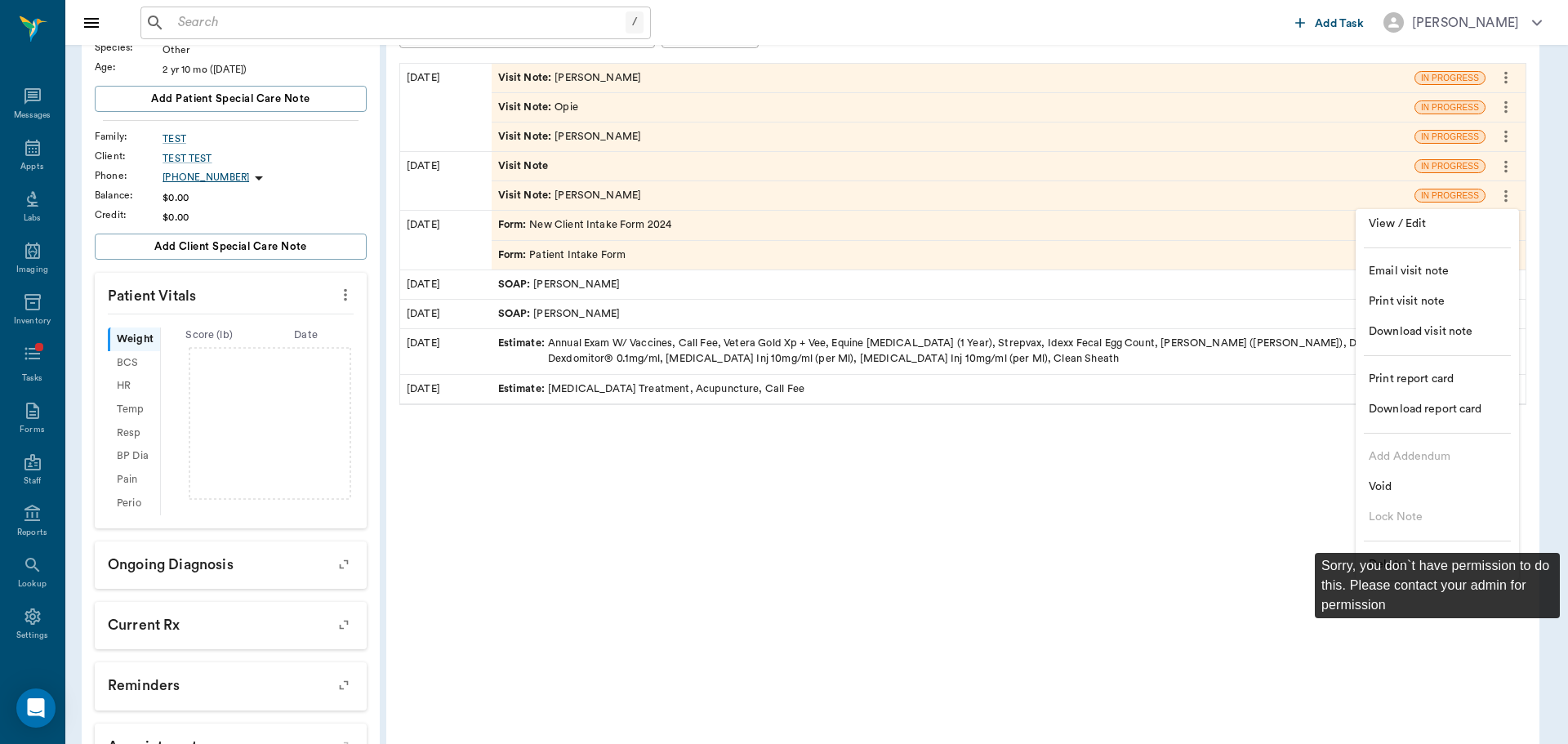
click at [1383, 567] on div "Sorry, you don`t have permission to do this. Please contact your admin for perm…" at bounding box center [1438, 585] width 245 height 65
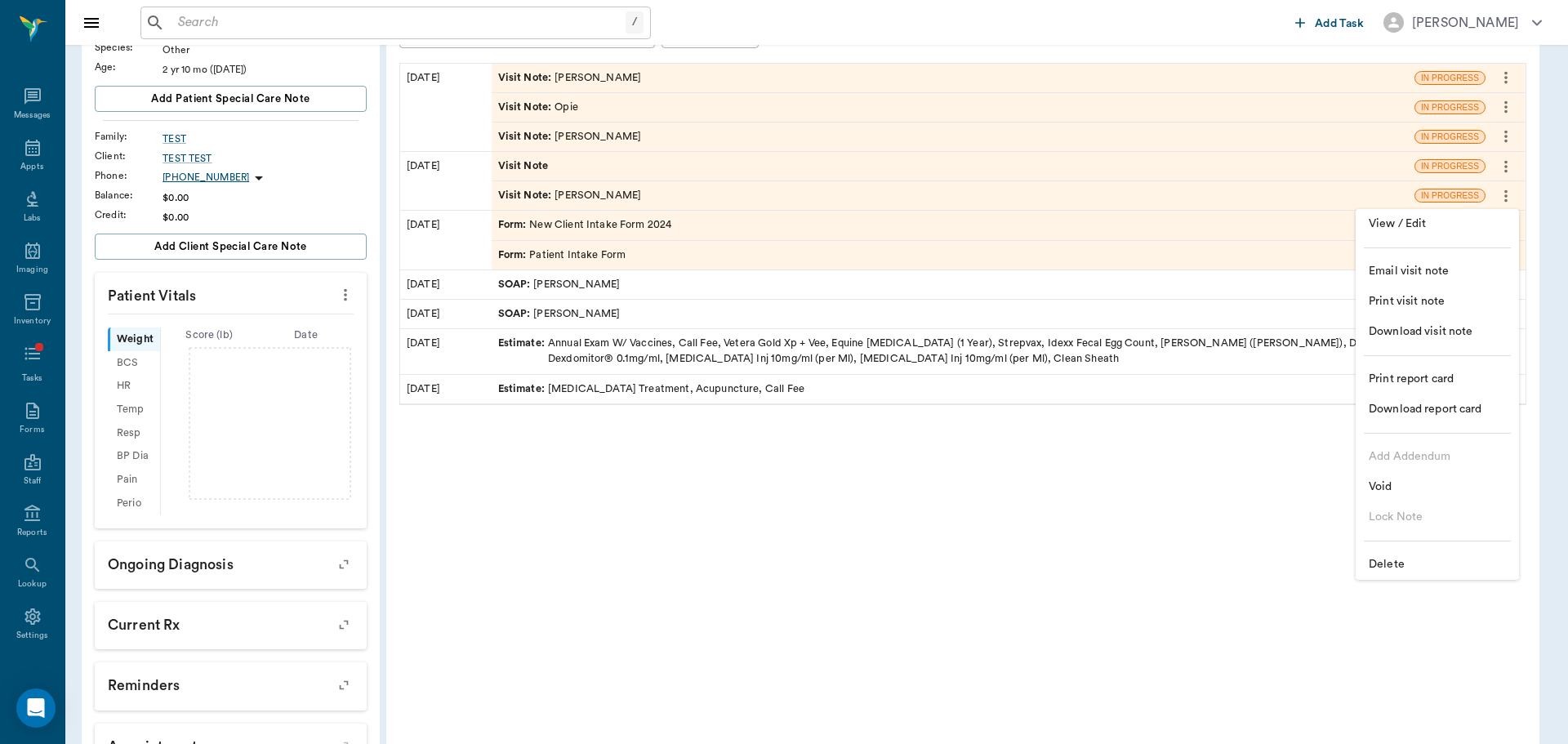
click at [1394, 564] on span "Delete" at bounding box center [1437, 564] width 137 height 18
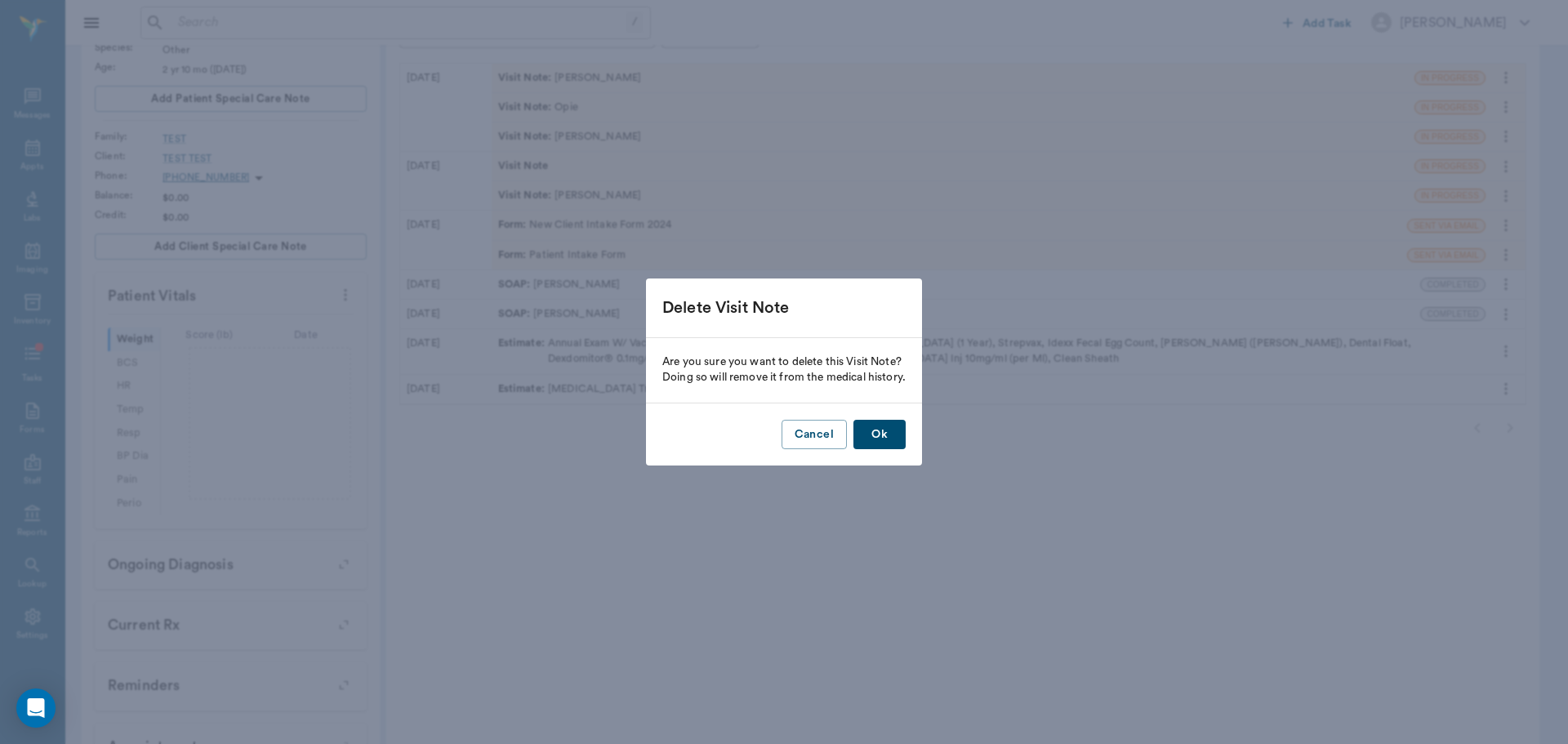
click at [879, 431] on button "Ok" at bounding box center [879, 434] width 53 height 30
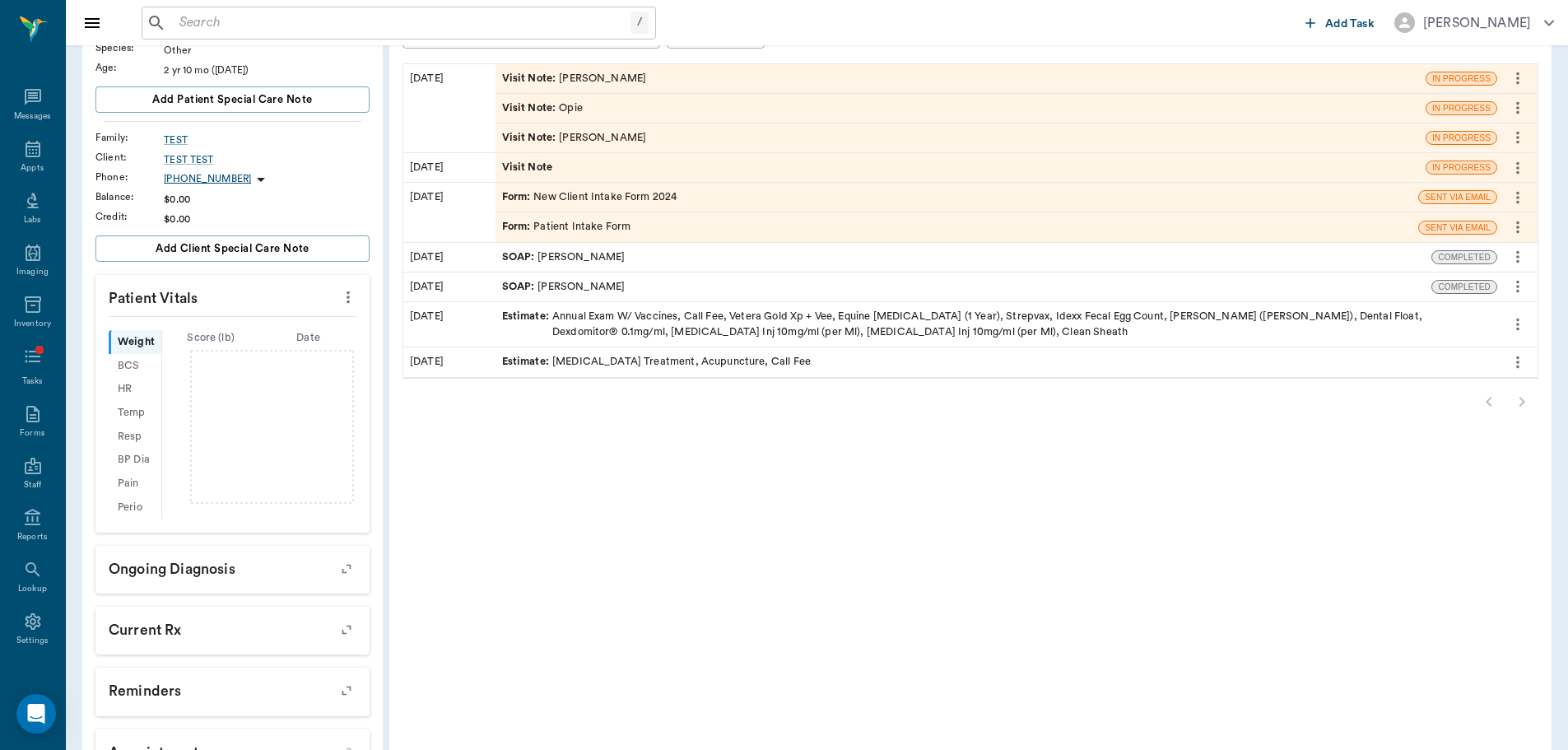
click at [1520, 166] on icon "more" at bounding box center [1517, 167] width 18 height 20
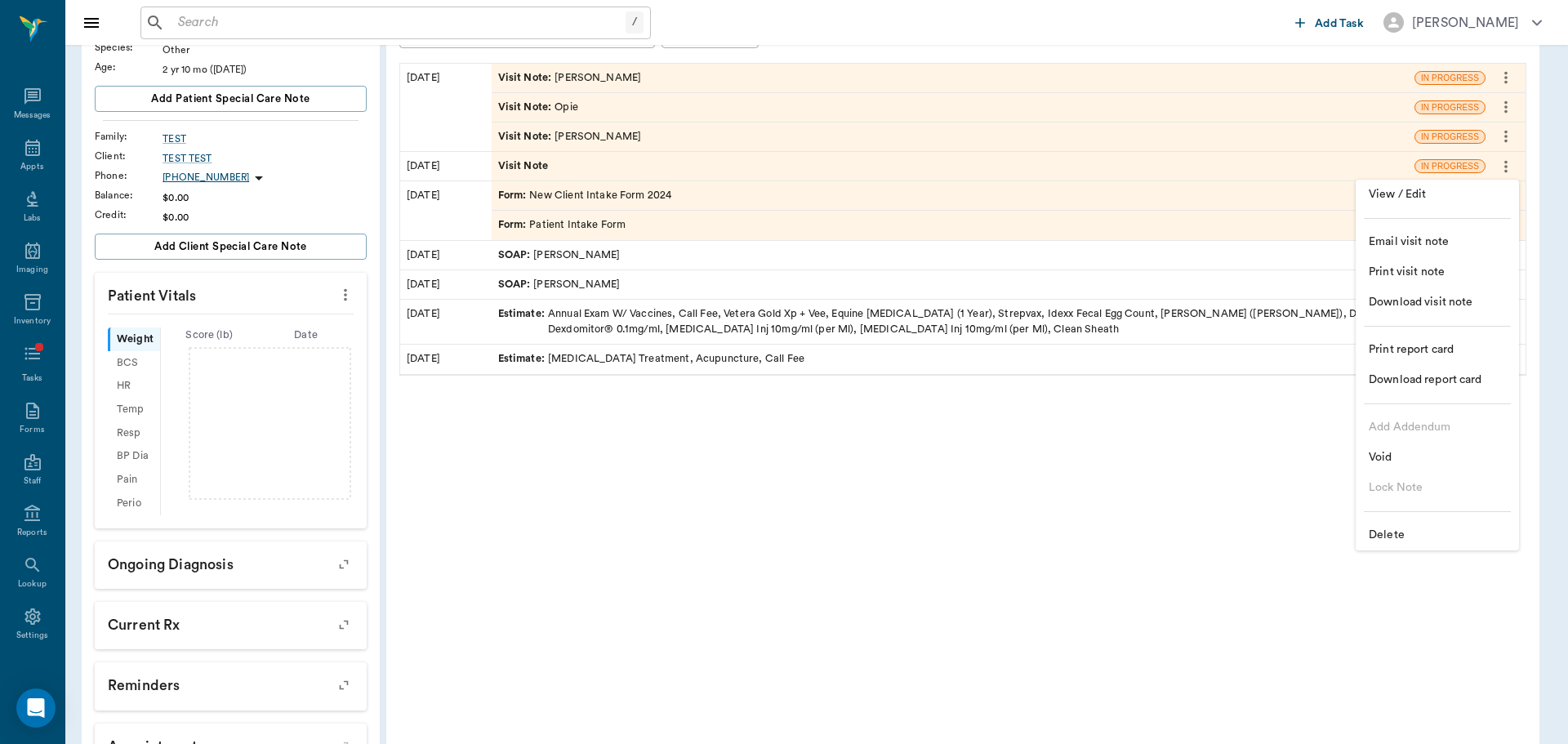
click at [1379, 537] on span "Delete" at bounding box center [1437, 536] width 137 height 18
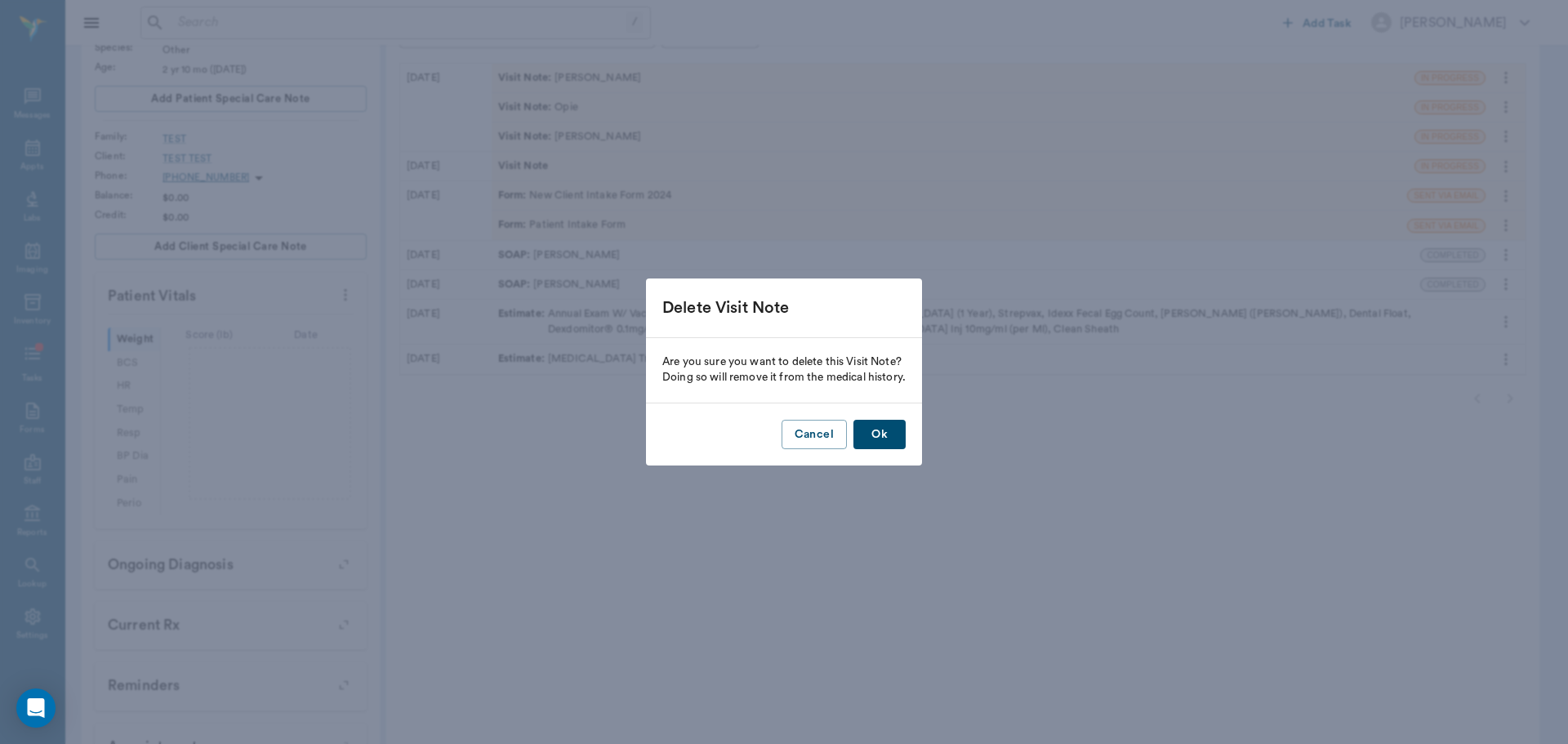
click at [883, 422] on button "Ok" at bounding box center [879, 434] width 53 height 30
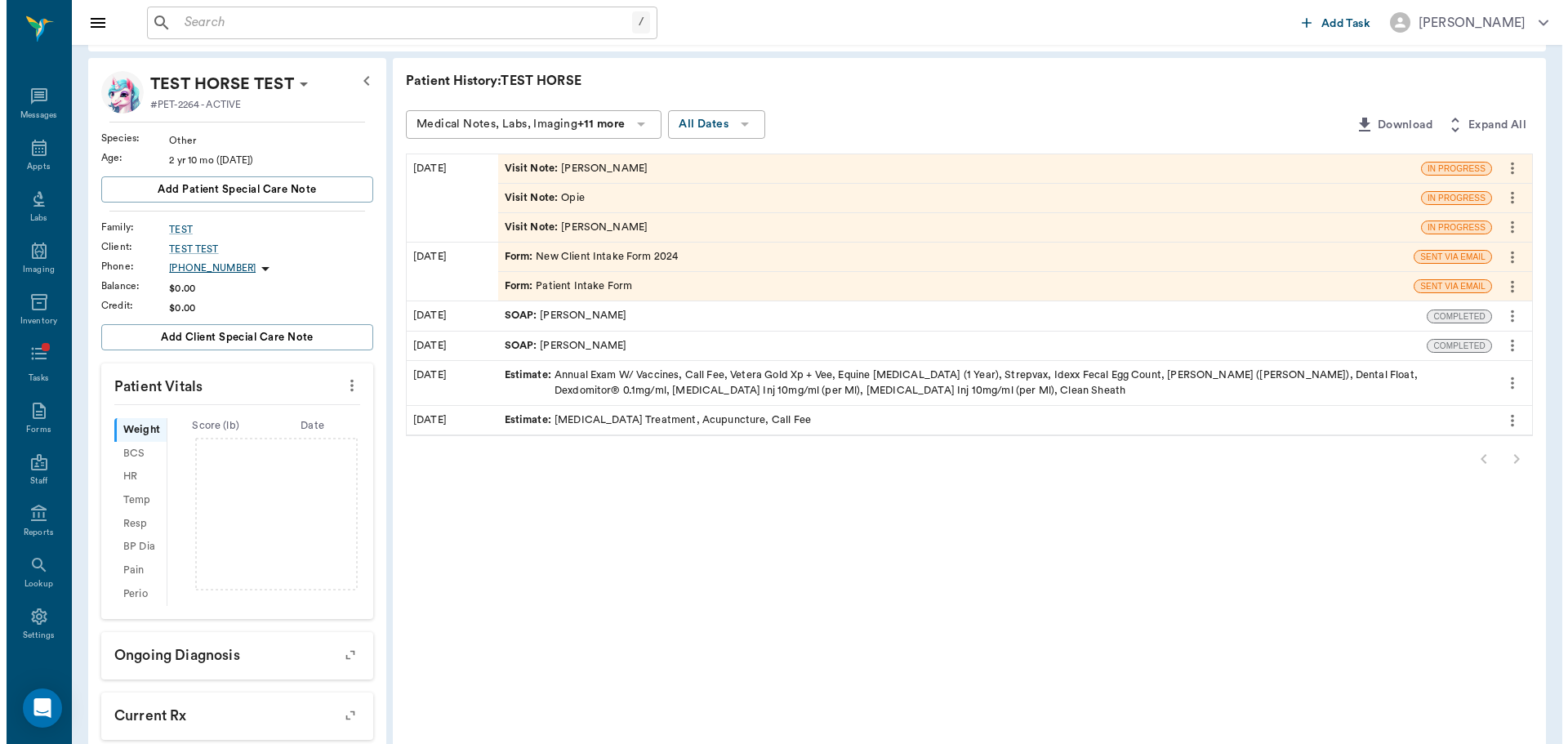
scroll to position [0, 0]
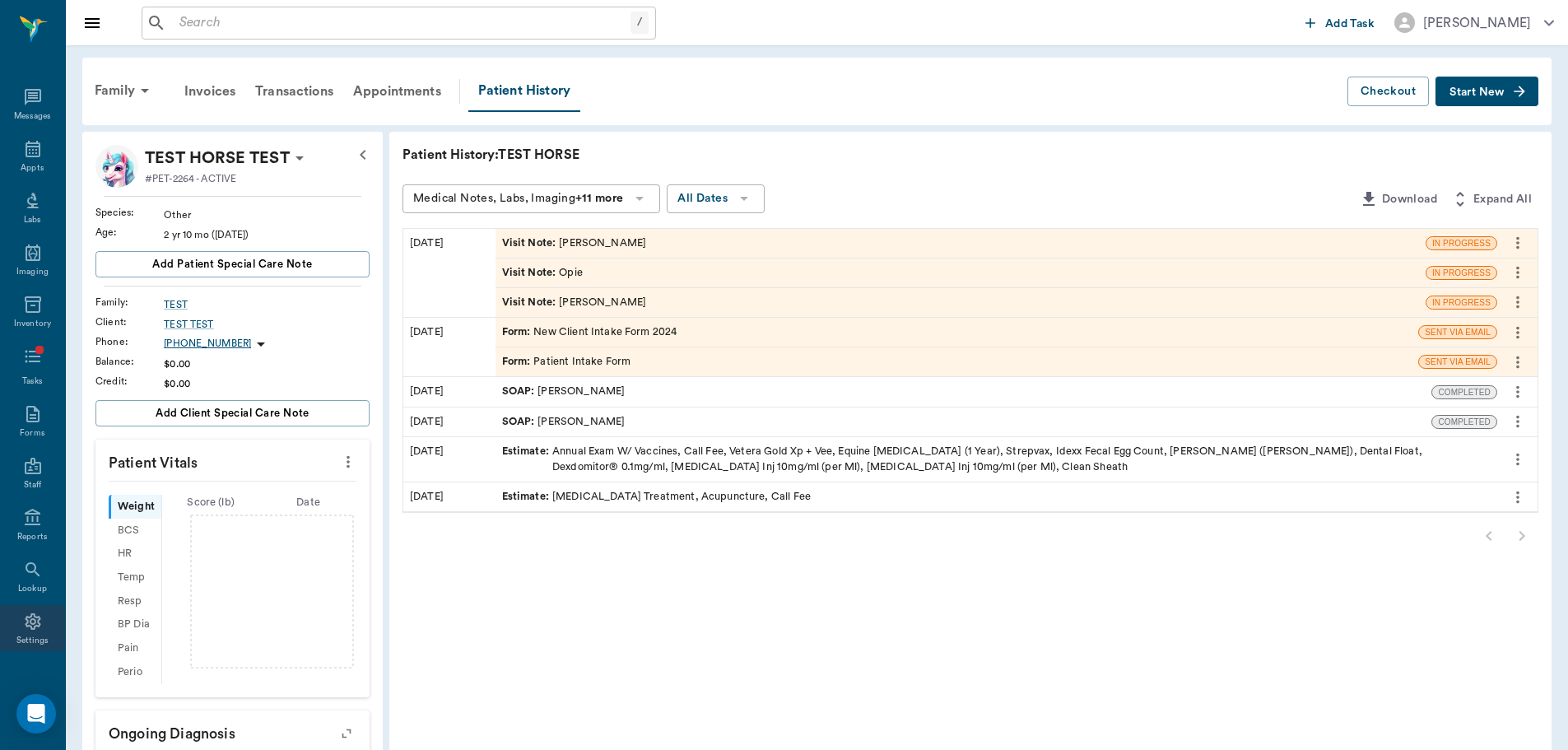
click at [33, 617] on icon at bounding box center [33, 622] width 16 height 17
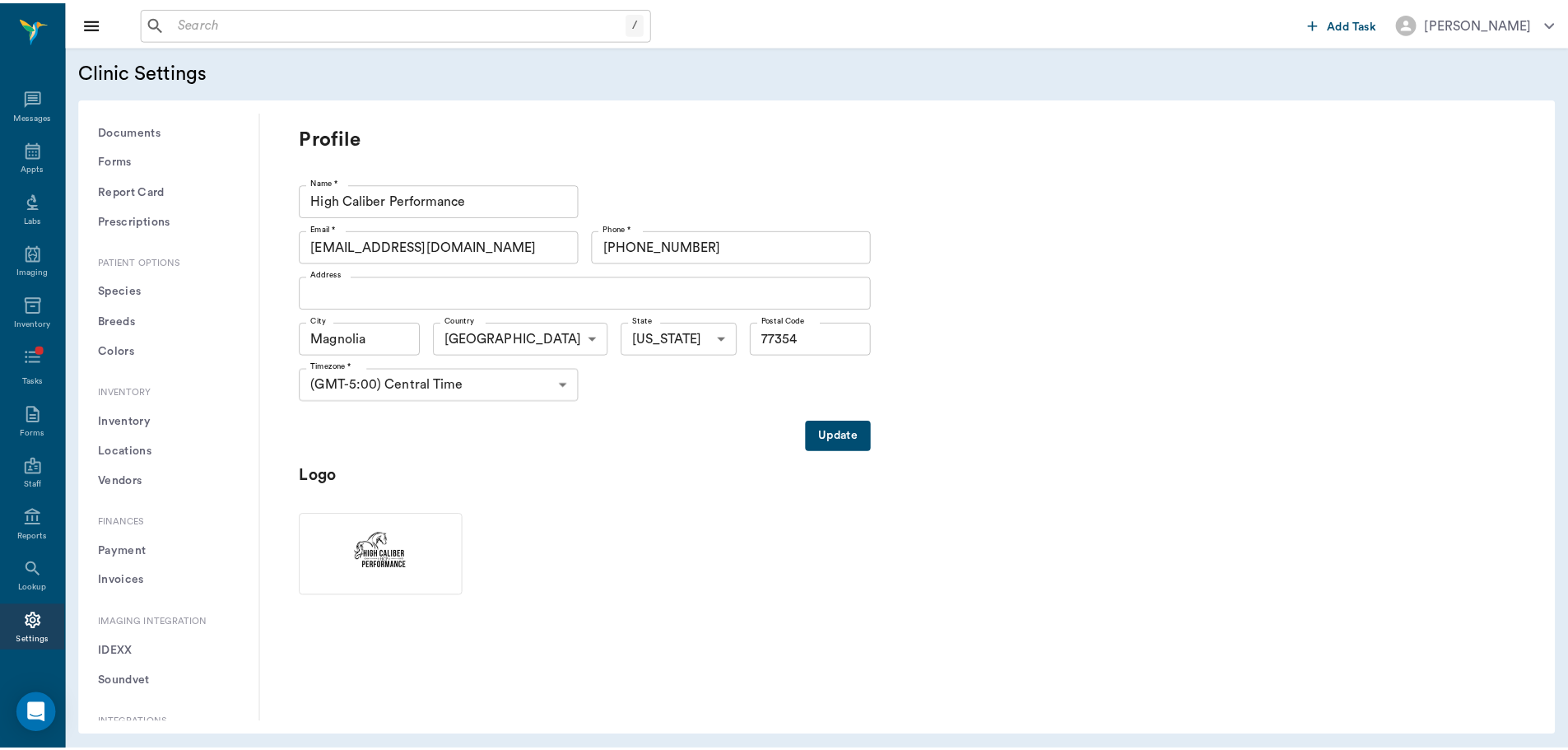
scroll to position [1182, 0]
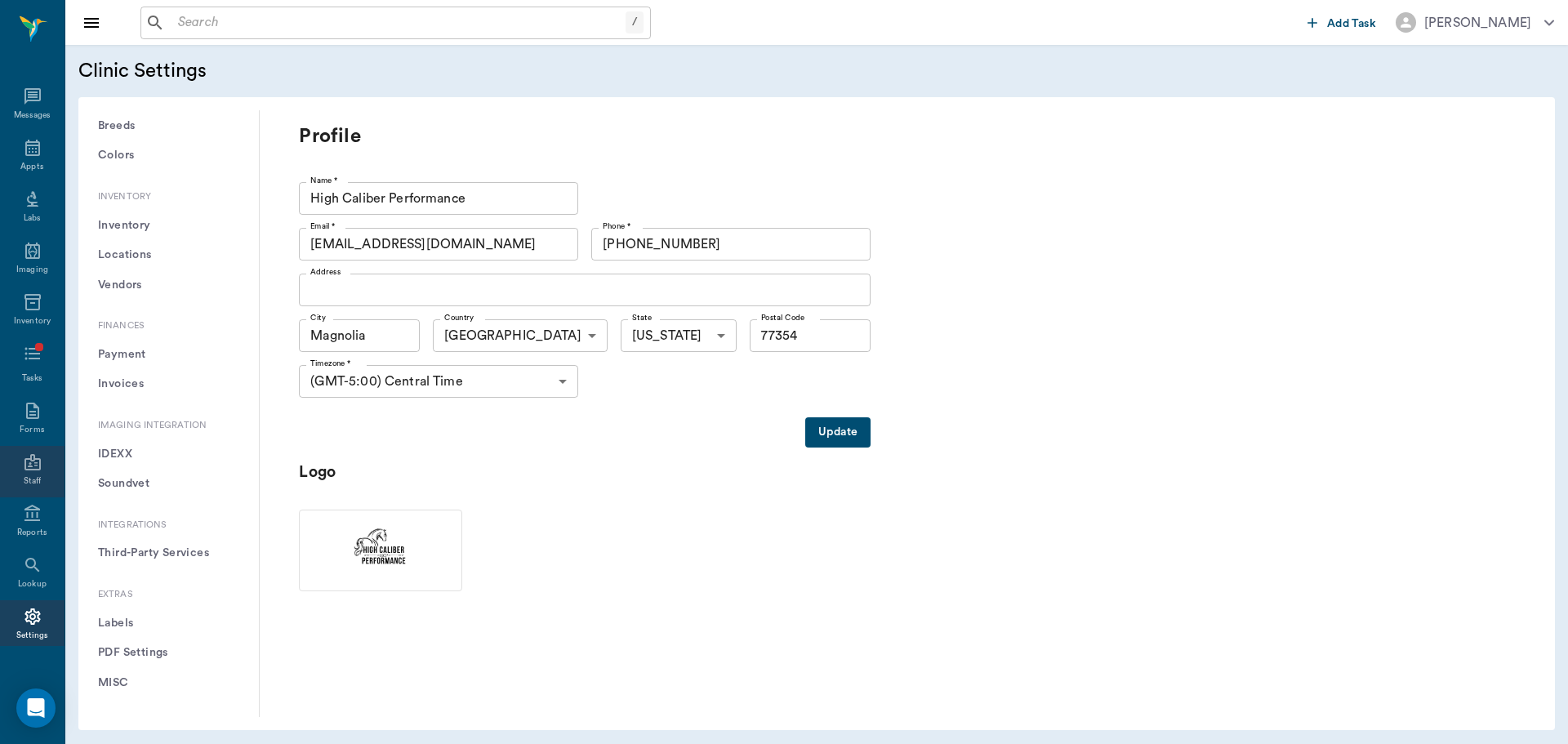
click at [25, 468] on icon at bounding box center [32, 462] width 19 height 19
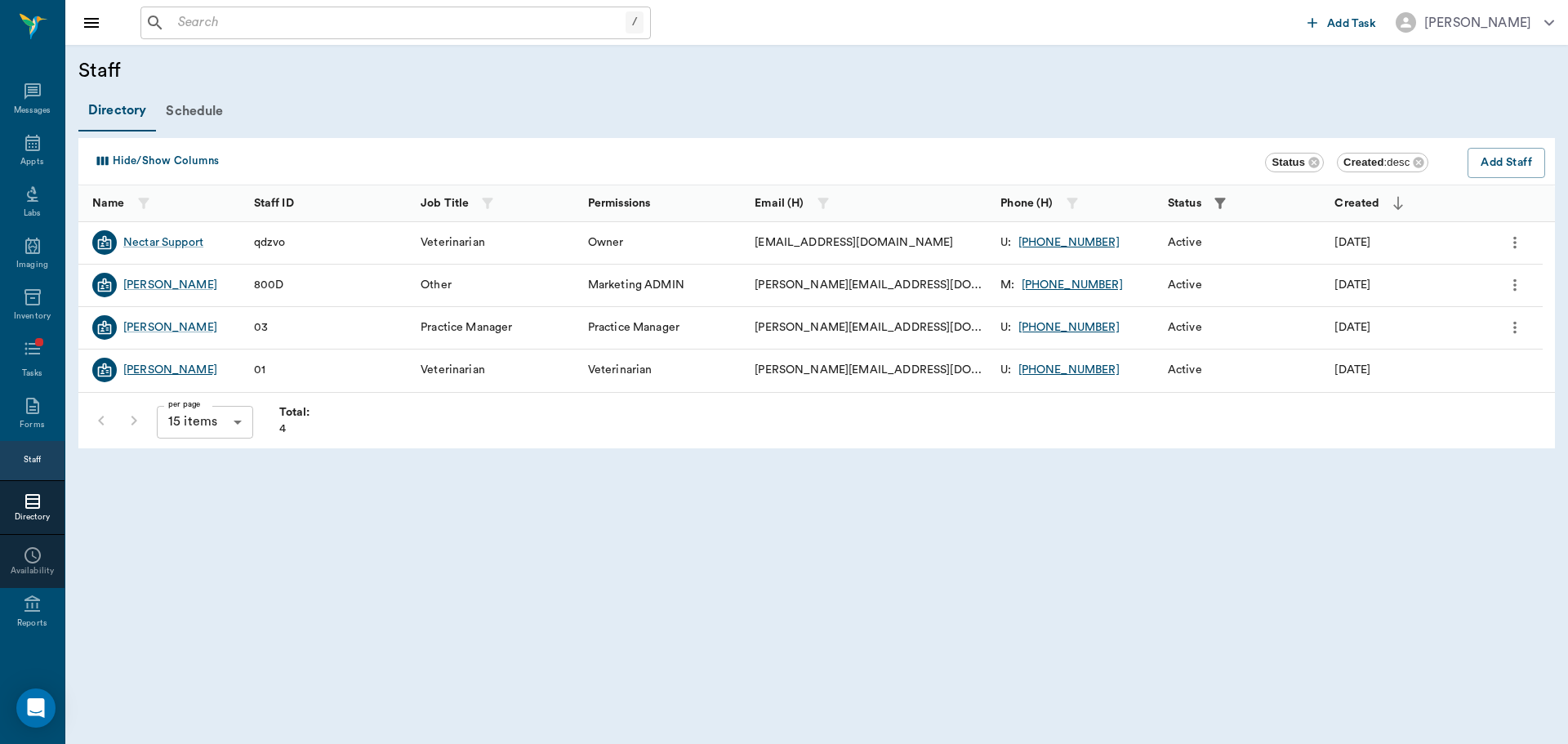
click at [191, 369] on div "[PERSON_NAME]" at bounding box center [171, 371] width 94 height 17
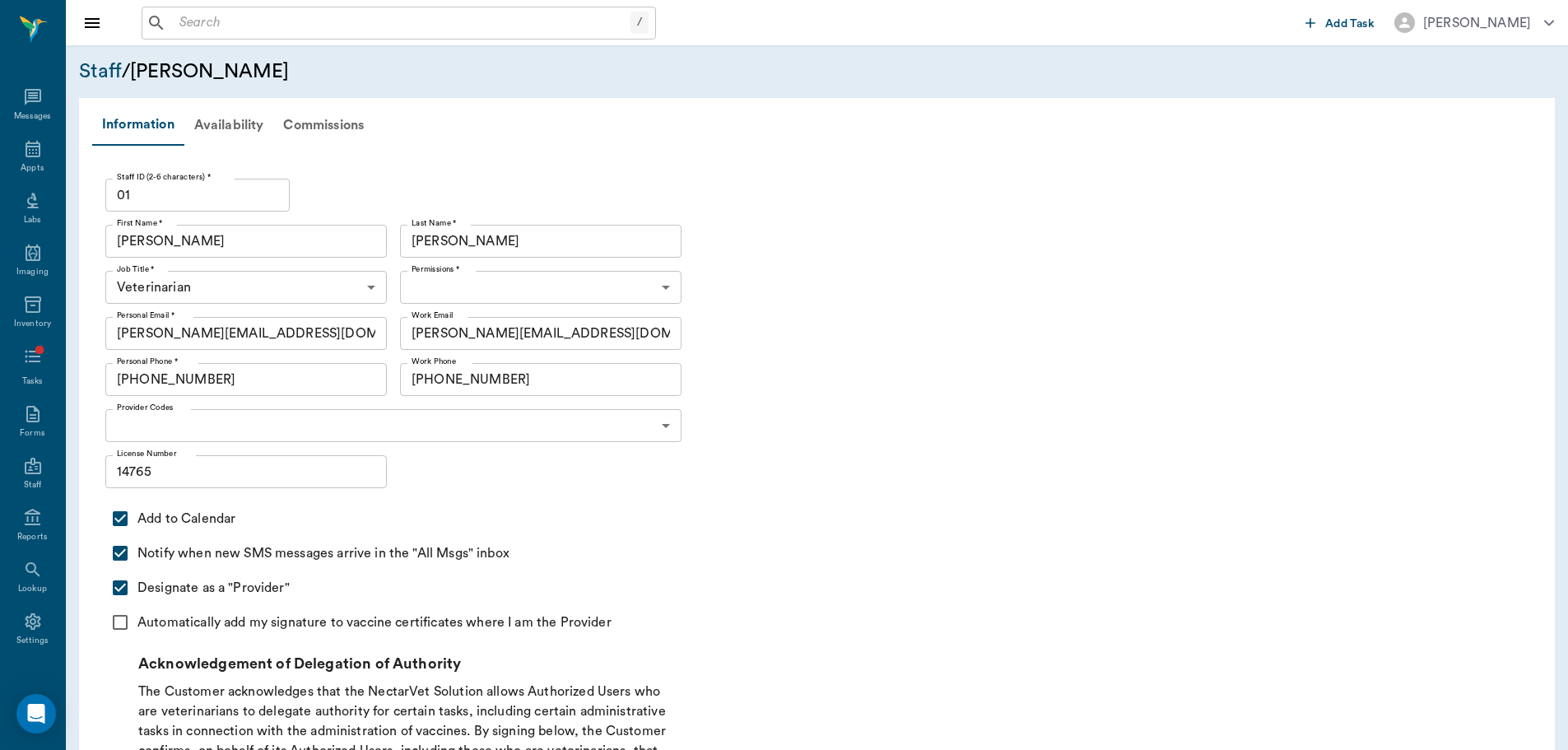
type input "6465b3ec318457f2b453253f"
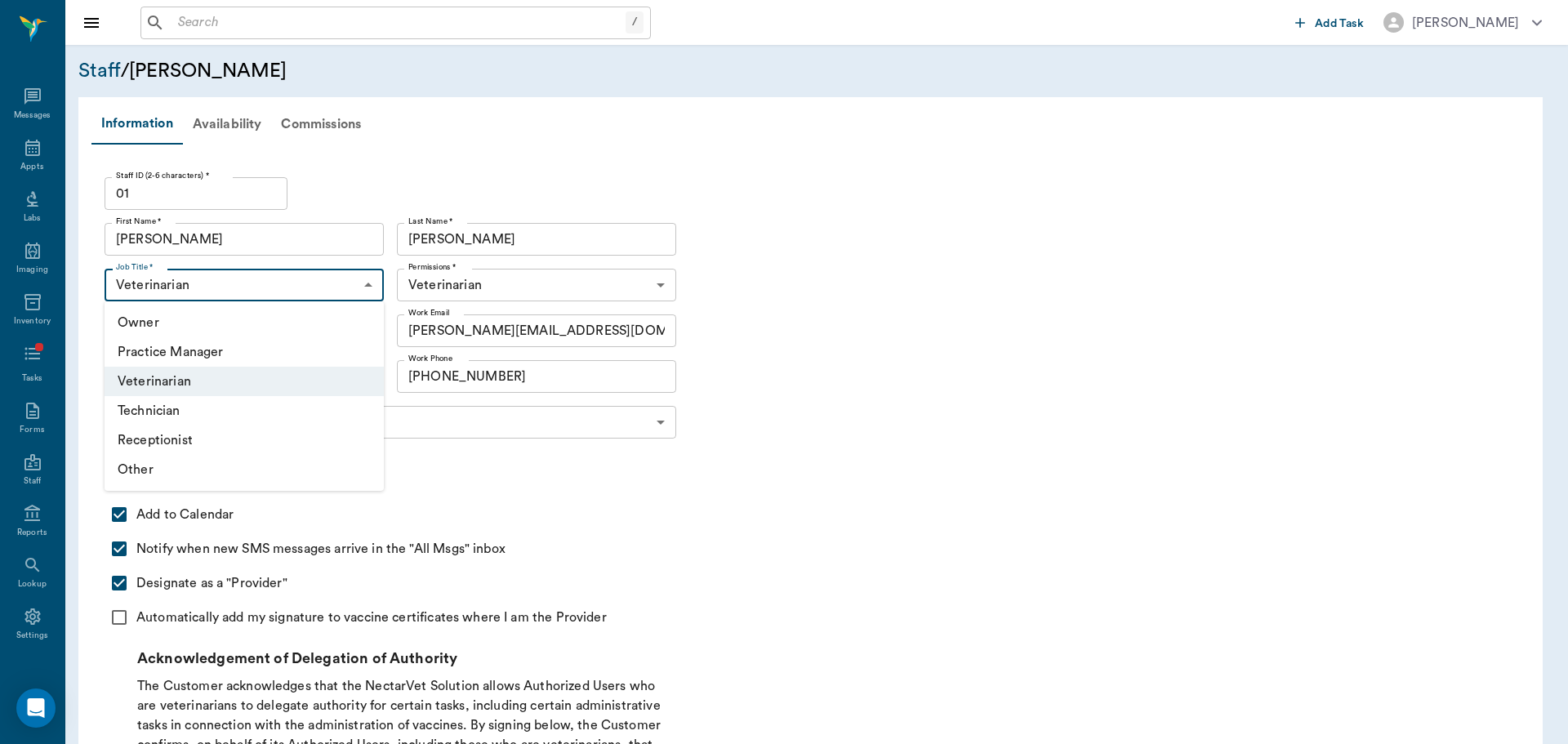
click at [312, 281] on body "/ ​ Add Task [PERSON_NAME] Nectar Messages Appts Labs Imaging Inventory Tasks F…" at bounding box center [784, 503] width 1568 height 1008
click at [728, 330] on div at bounding box center [784, 372] width 1568 height 744
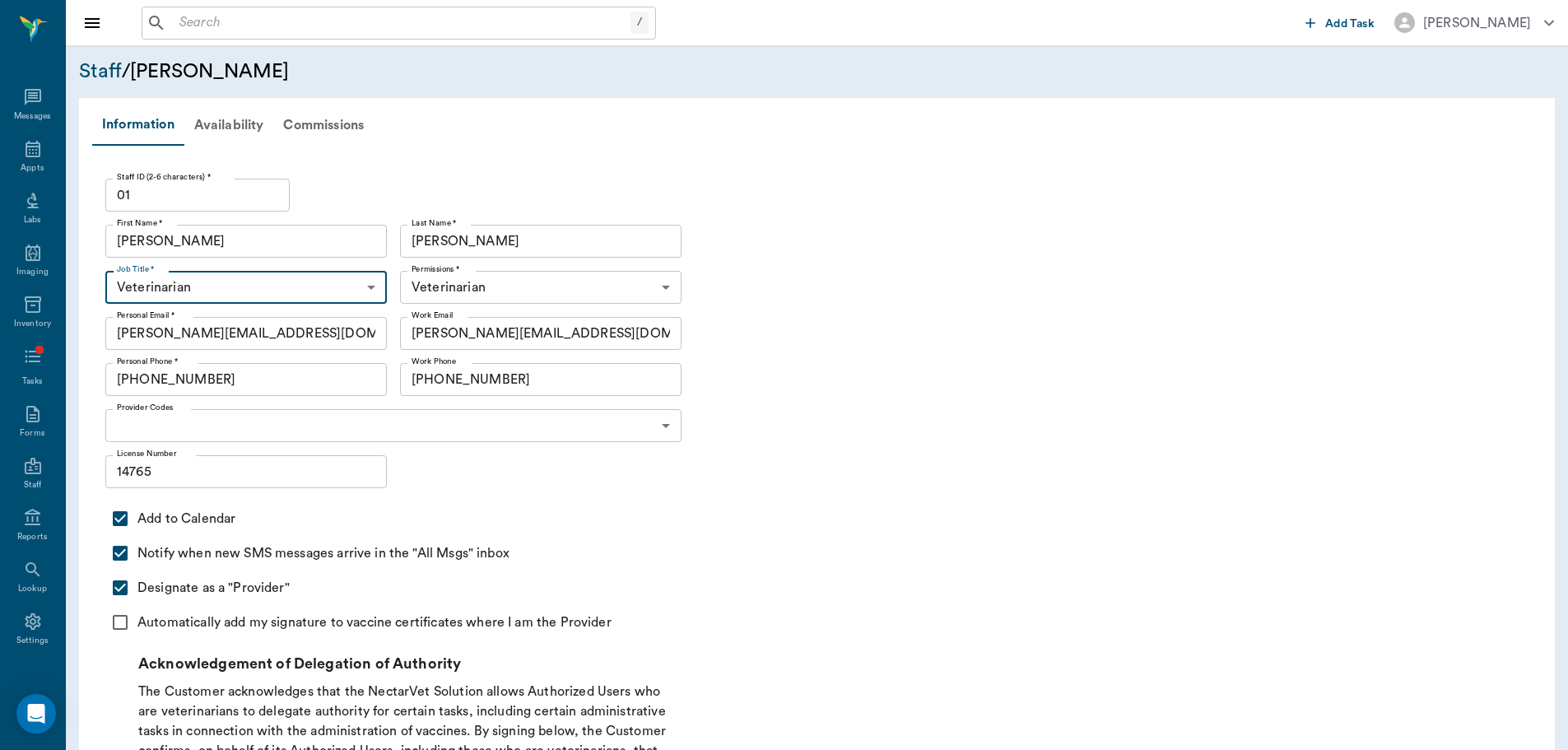
click at [542, 260] on div "Last Name * [PERSON_NAME] Last Name *" at bounding box center [538, 242] width 288 height 46
click at [545, 285] on body "/ ​ Add Task [PERSON_NAME] Nectar Messages Appts Labs Imaging Inventory Tasks F…" at bounding box center [784, 507] width 1568 height 1016
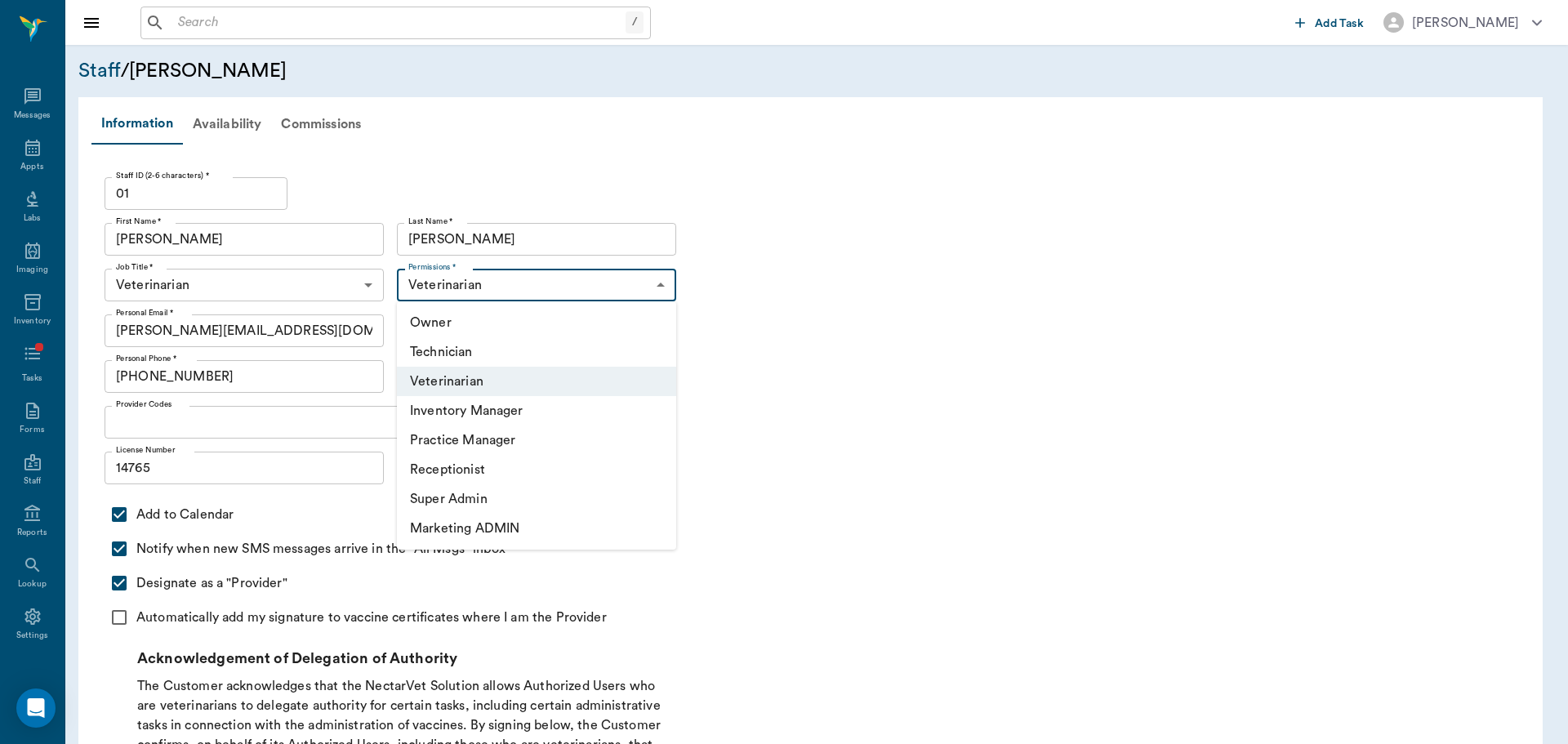
click at [844, 313] on div at bounding box center [784, 372] width 1568 height 744
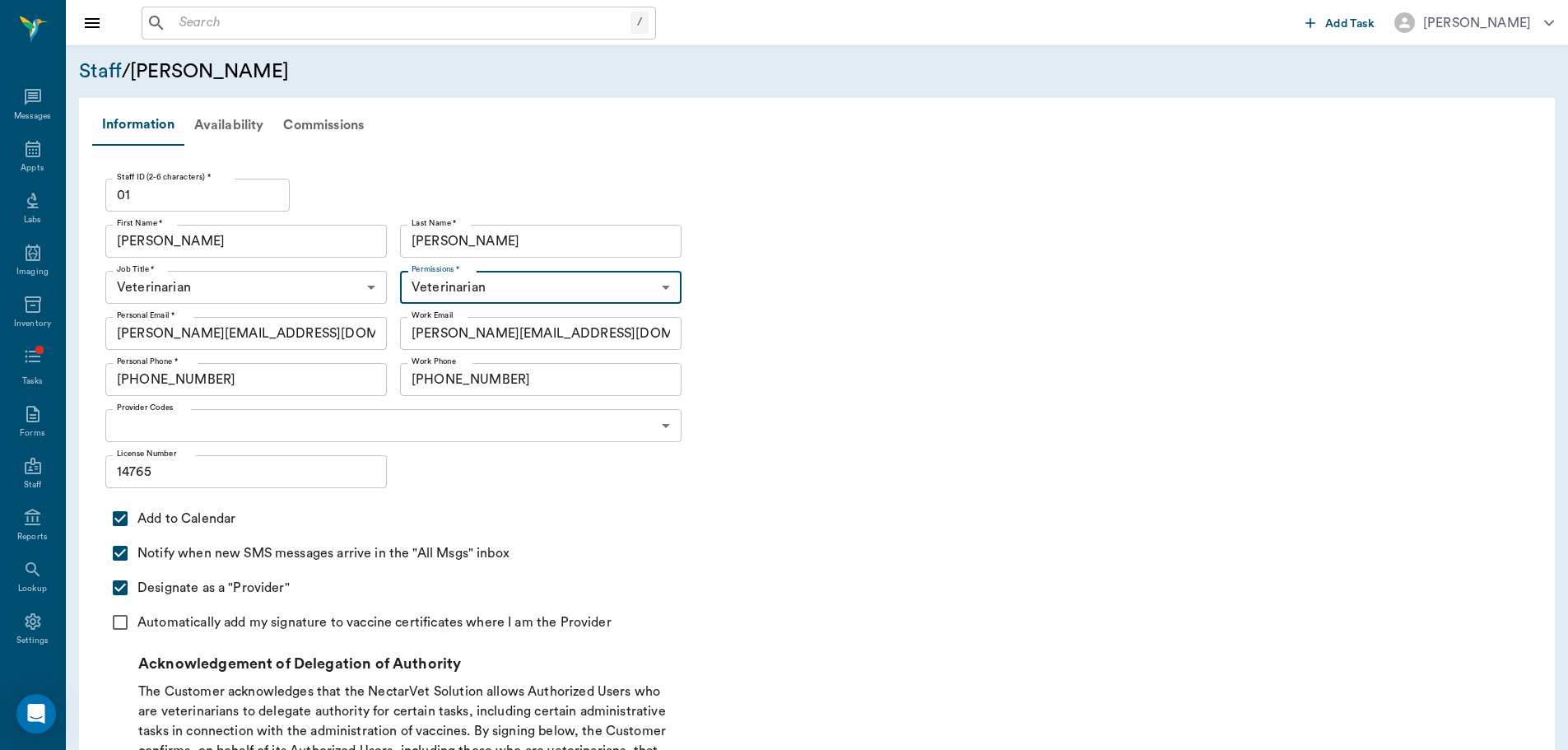
click at [416, 438] on body "/ ​ Add Task [PERSON_NAME] Nectar Messages Appts Labs Imaging Inventory Tasks F…" at bounding box center [784, 507] width 1568 height 1016
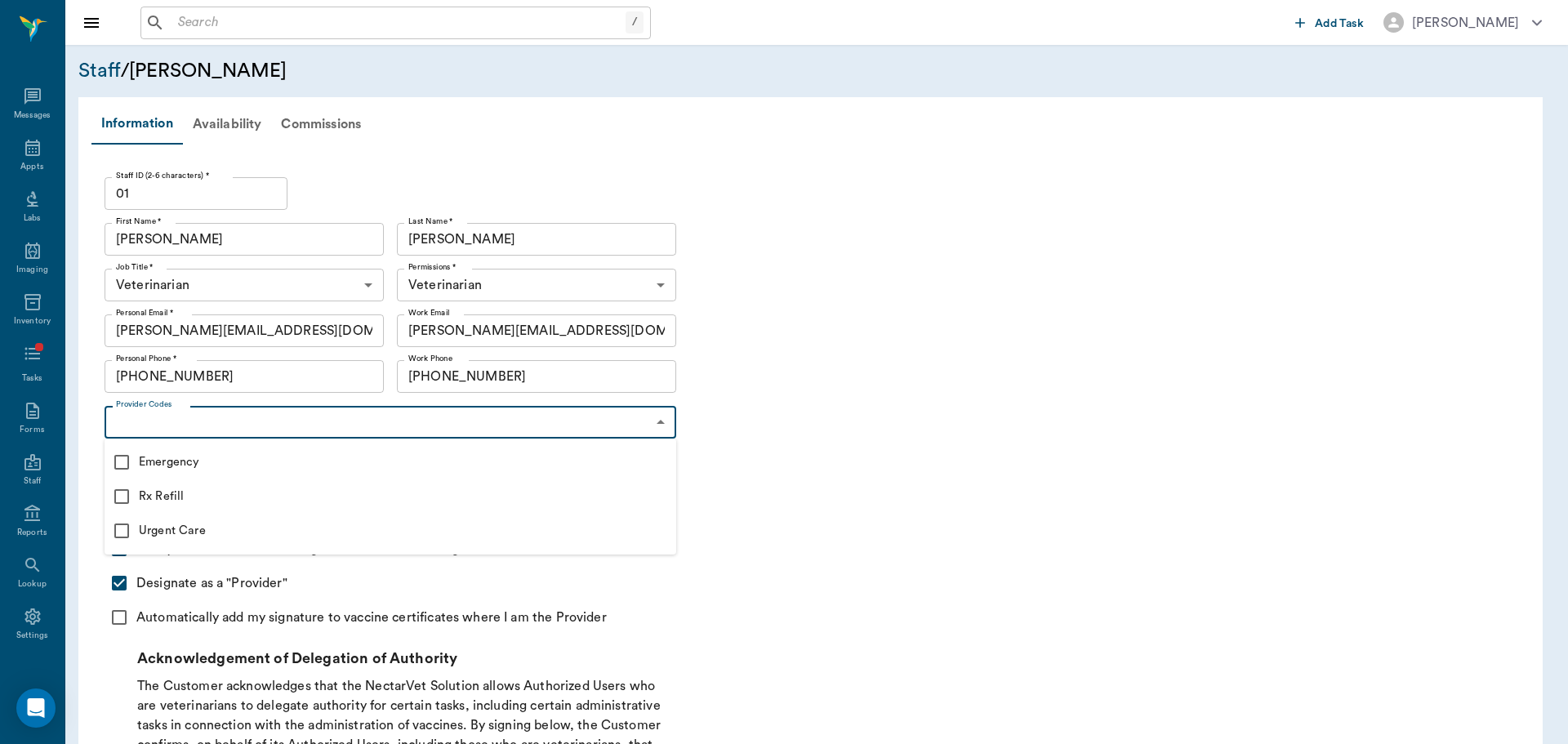
click at [707, 461] on div at bounding box center [784, 372] width 1568 height 744
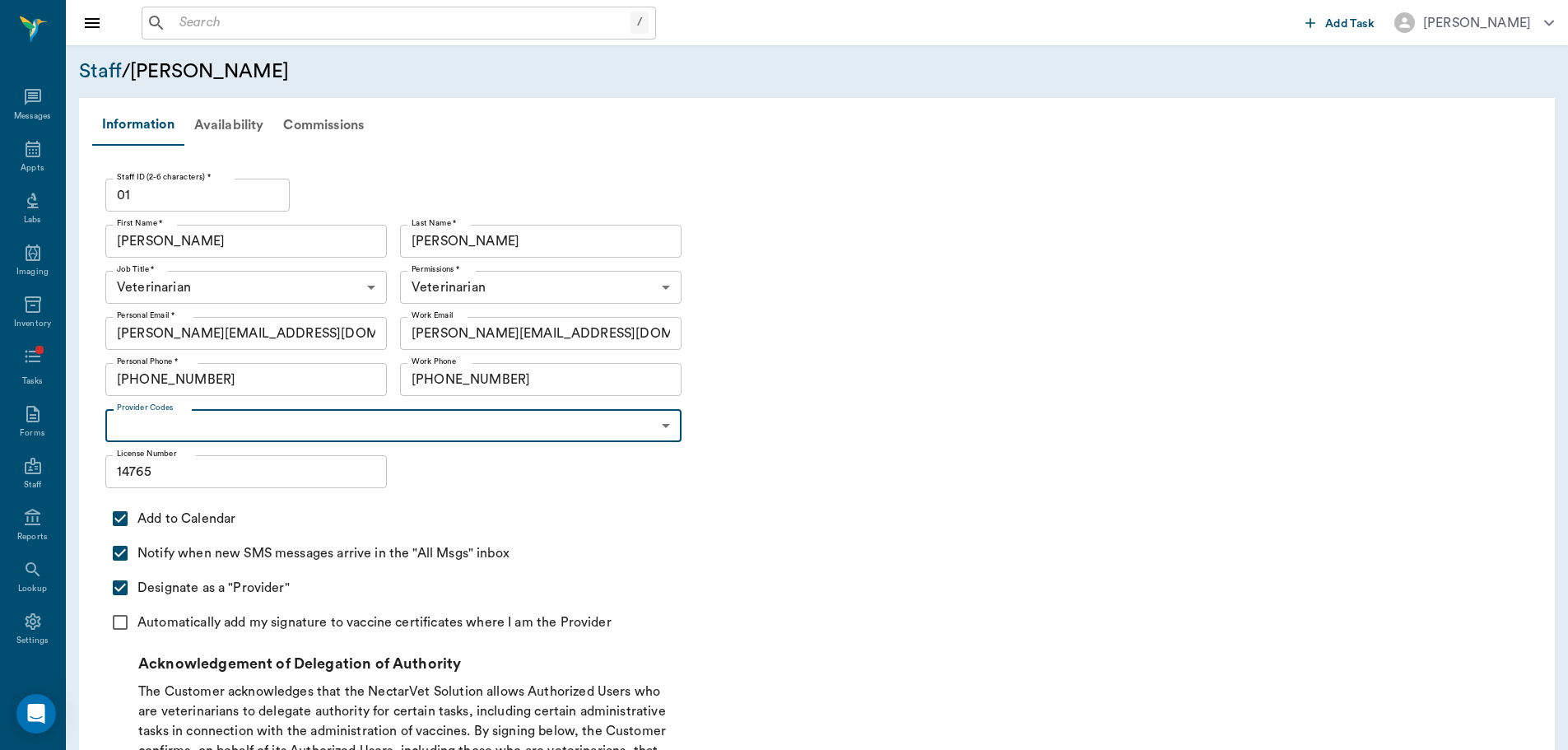
scroll to position [164, 0]
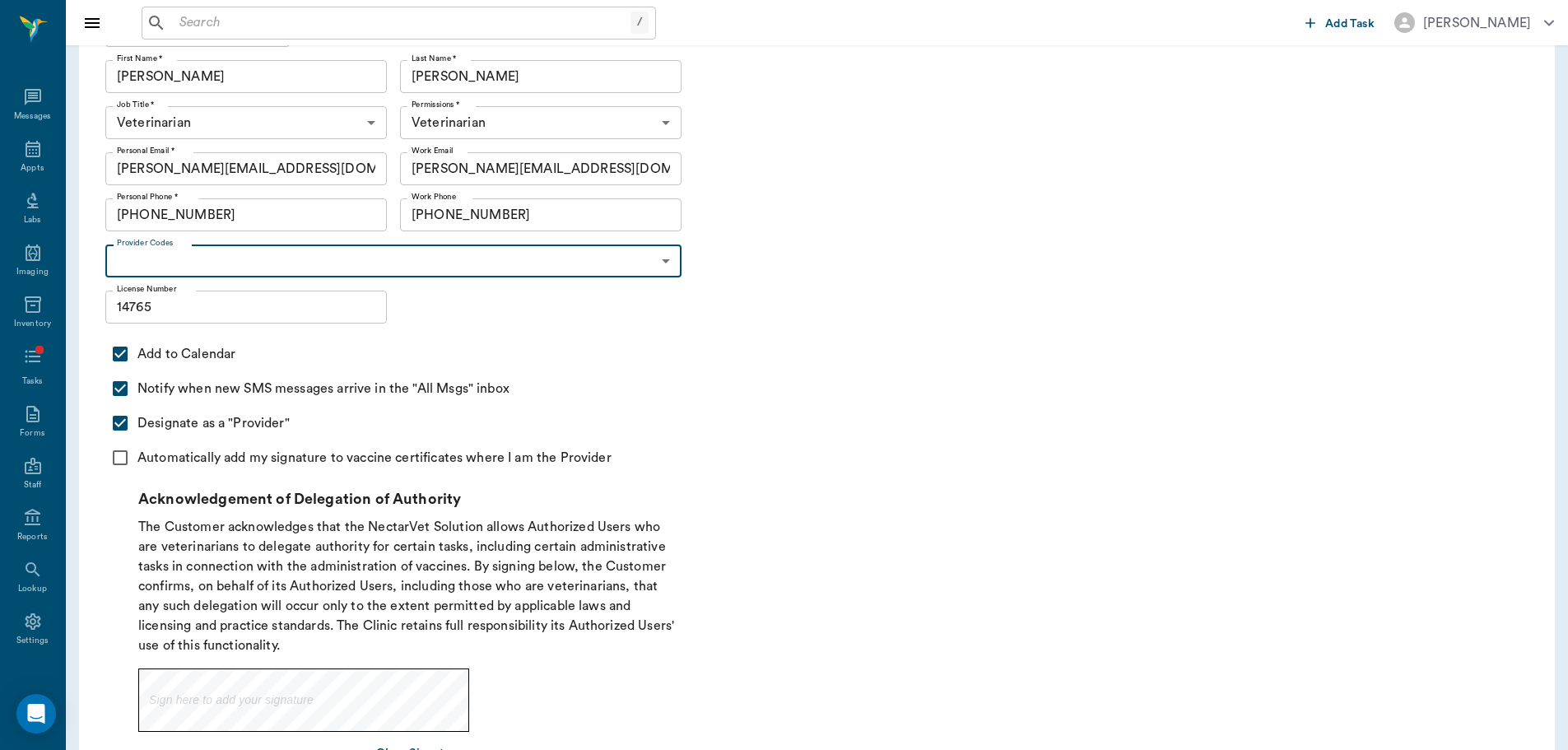
click at [128, 454] on input "Automatically add my signature to vaccine certificates where I am the Provider" at bounding box center [120, 457] width 34 height 34
checkbox input "true"
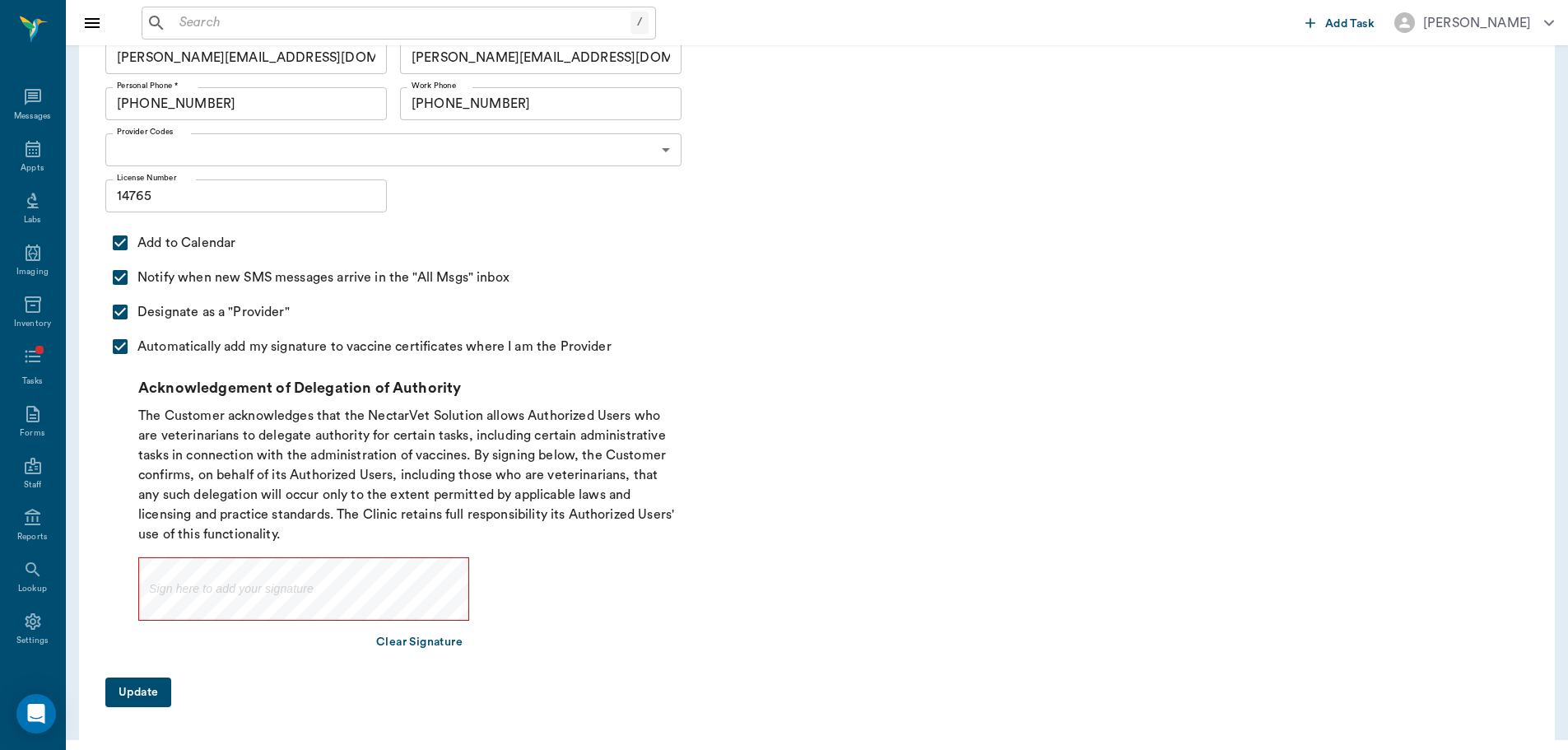
scroll to position [282, 0]
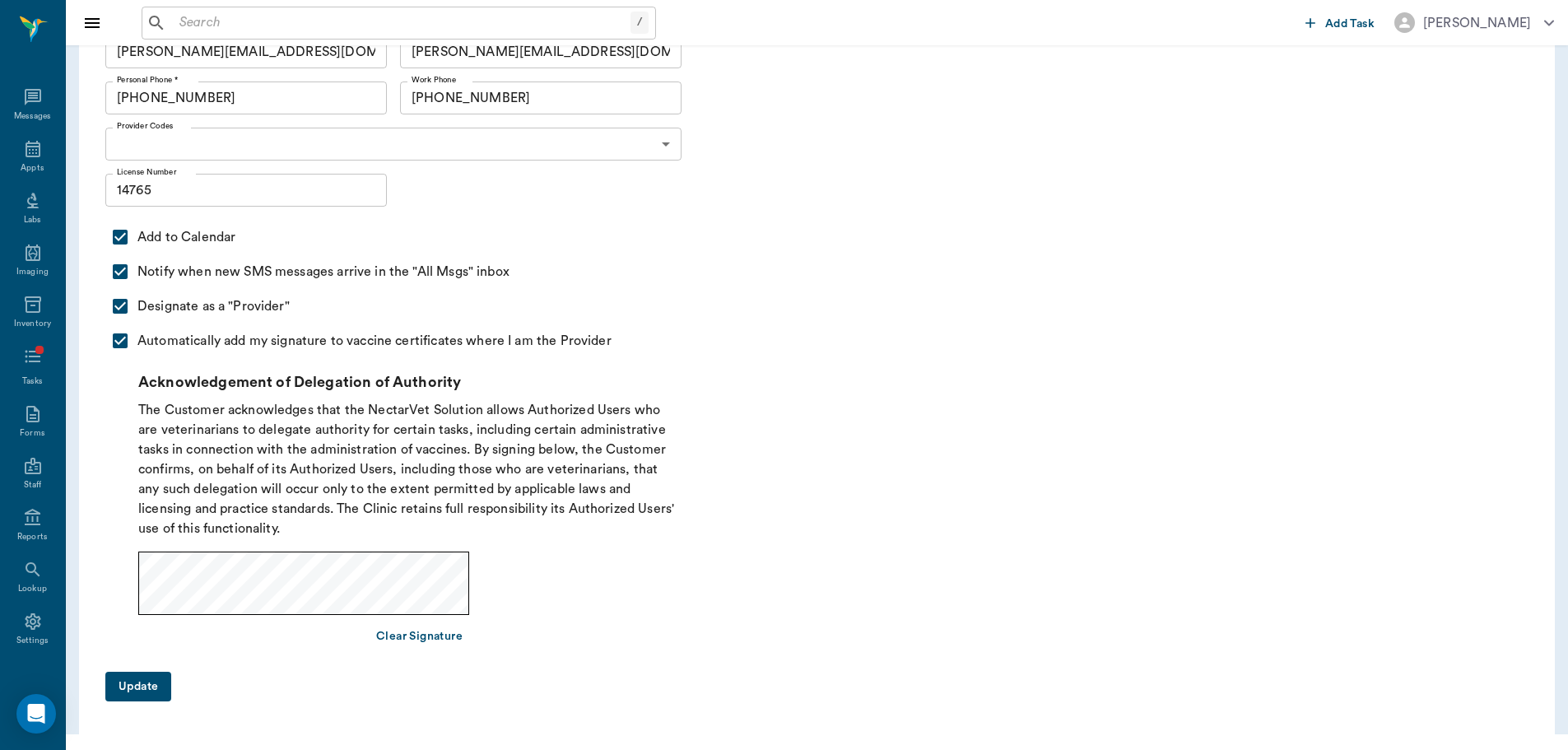
click at [163, 598] on div "Acknowledgement of Delegation of Authority The Customer acknowledges that the N…" at bounding box center [410, 512] width 543 height 281
click at [129, 675] on button "Update" at bounding box center [137, 687] width 66 height 31
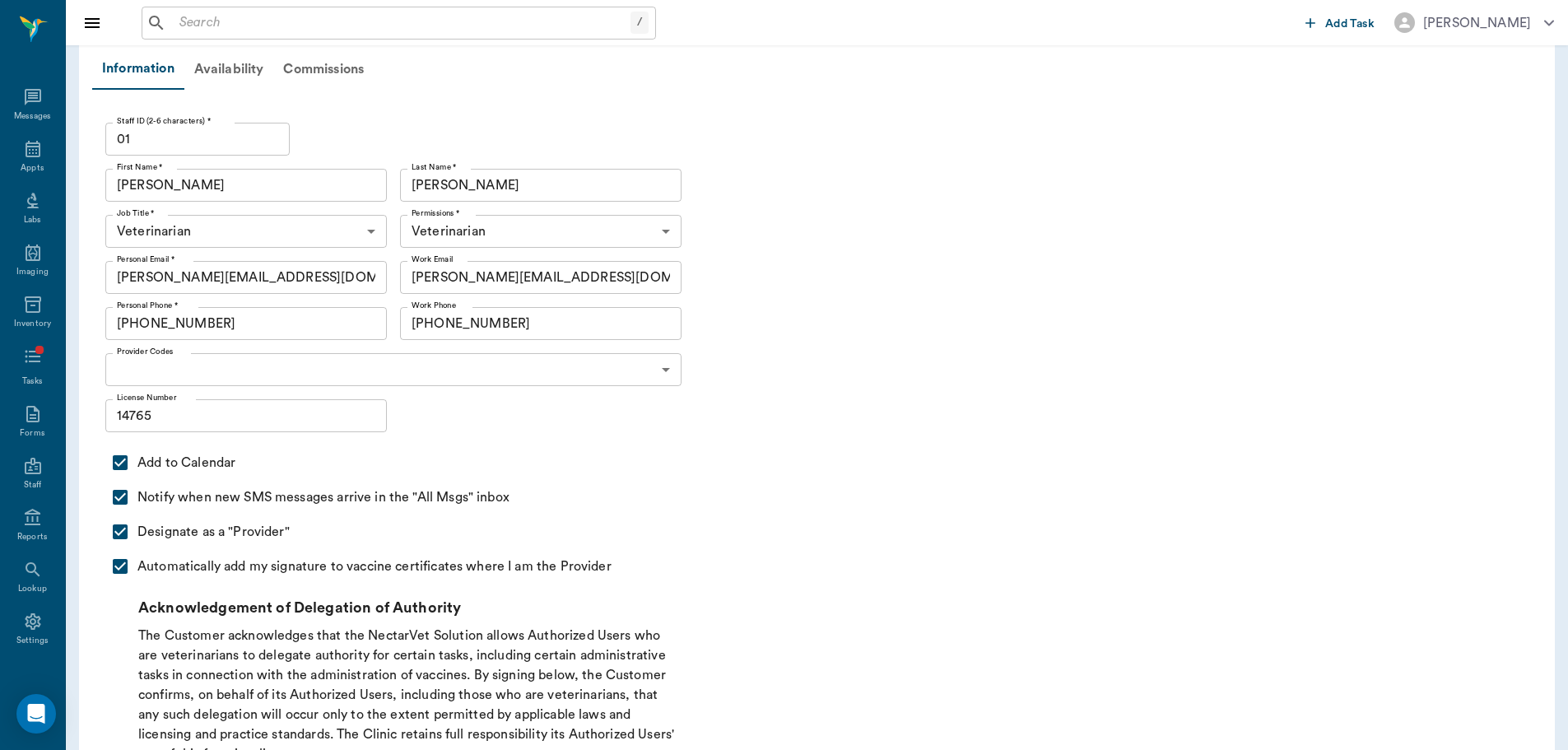
scroll to position [34, 0]
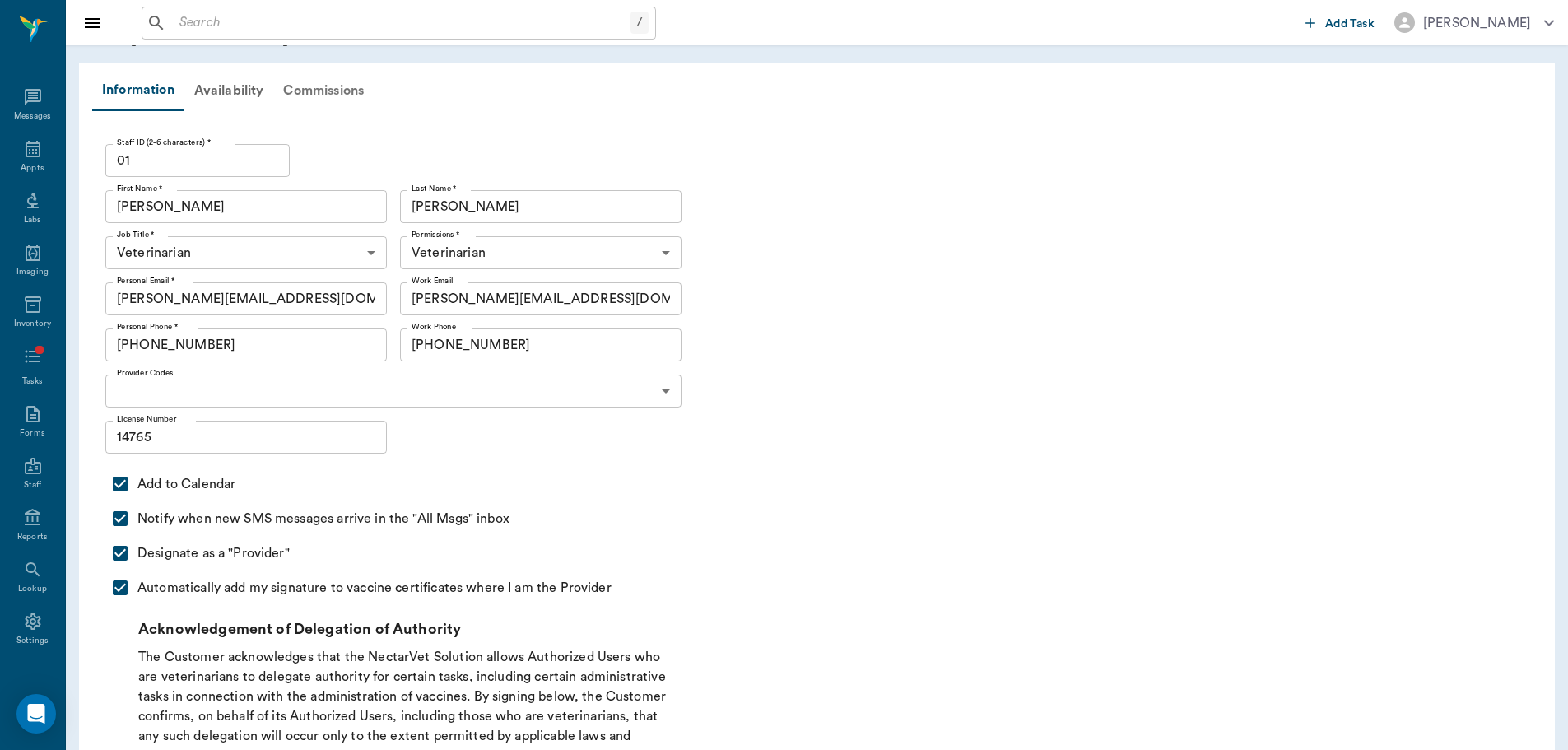
click at [357, 93] on div "Commissions" at bounding box center [323, 90] width 100 height 40
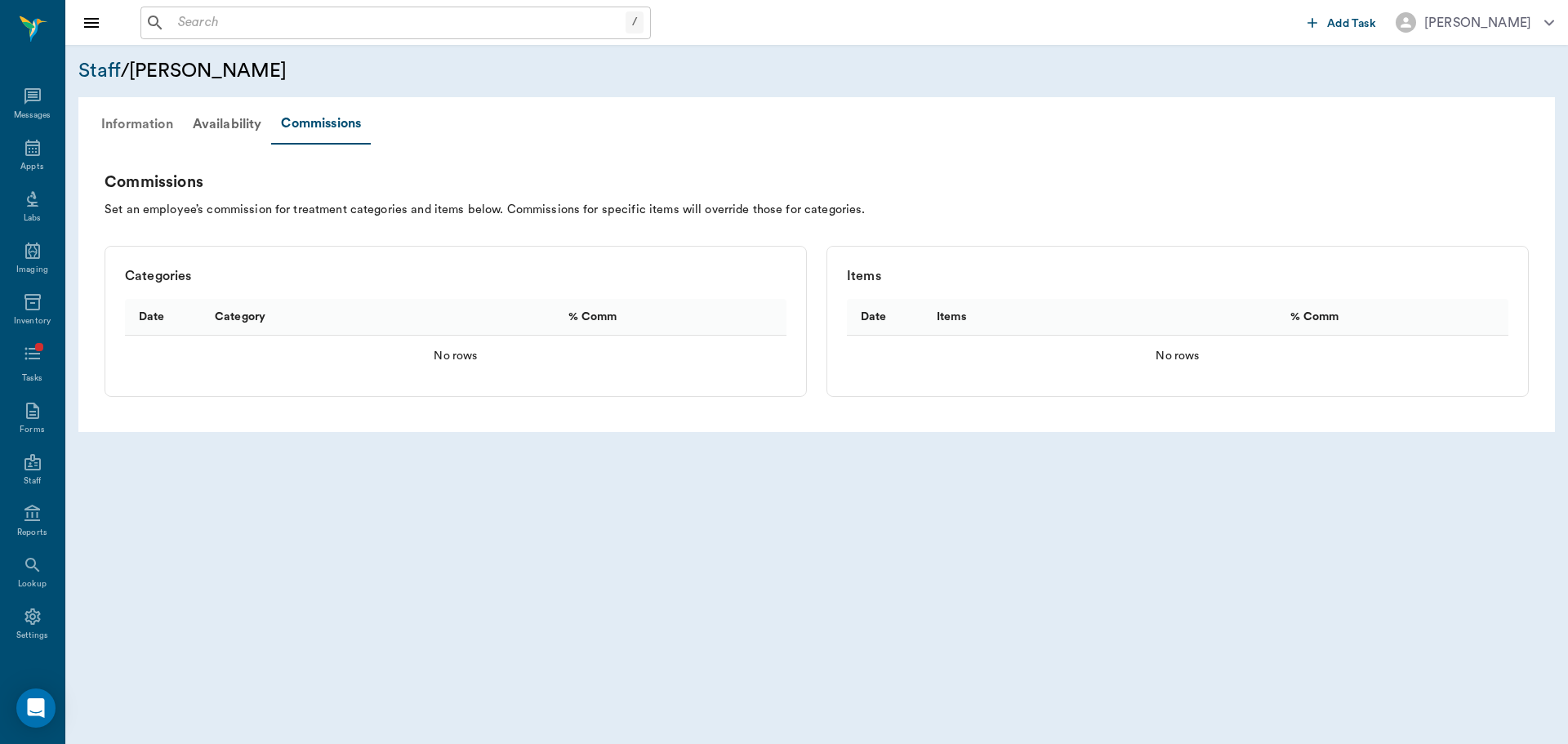
click at [140, 118] on div "Information" at bounding box center [136, 124] width 91 height 40
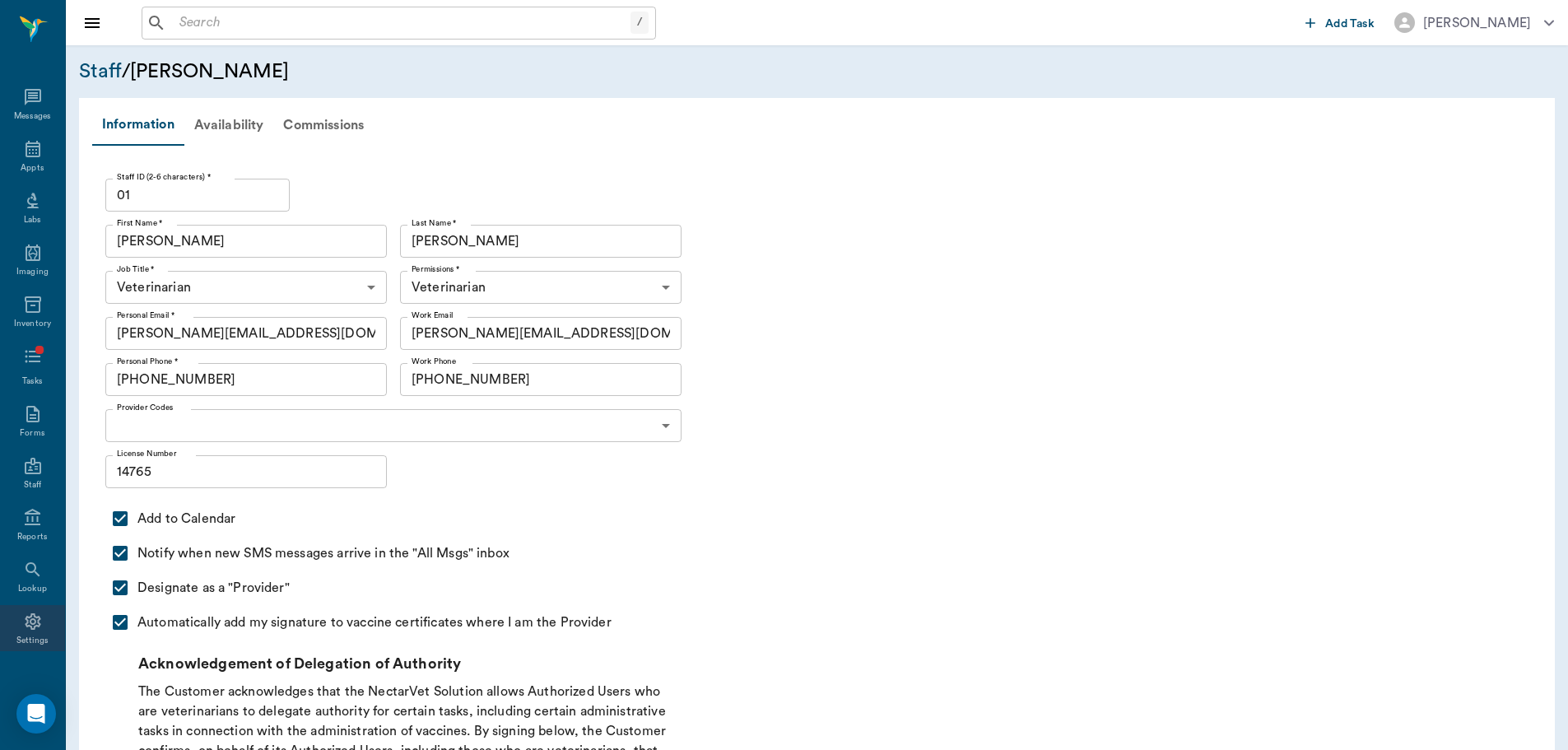
click at [34, 618] on icon at bounding box center [33, 621] width 20 height 20
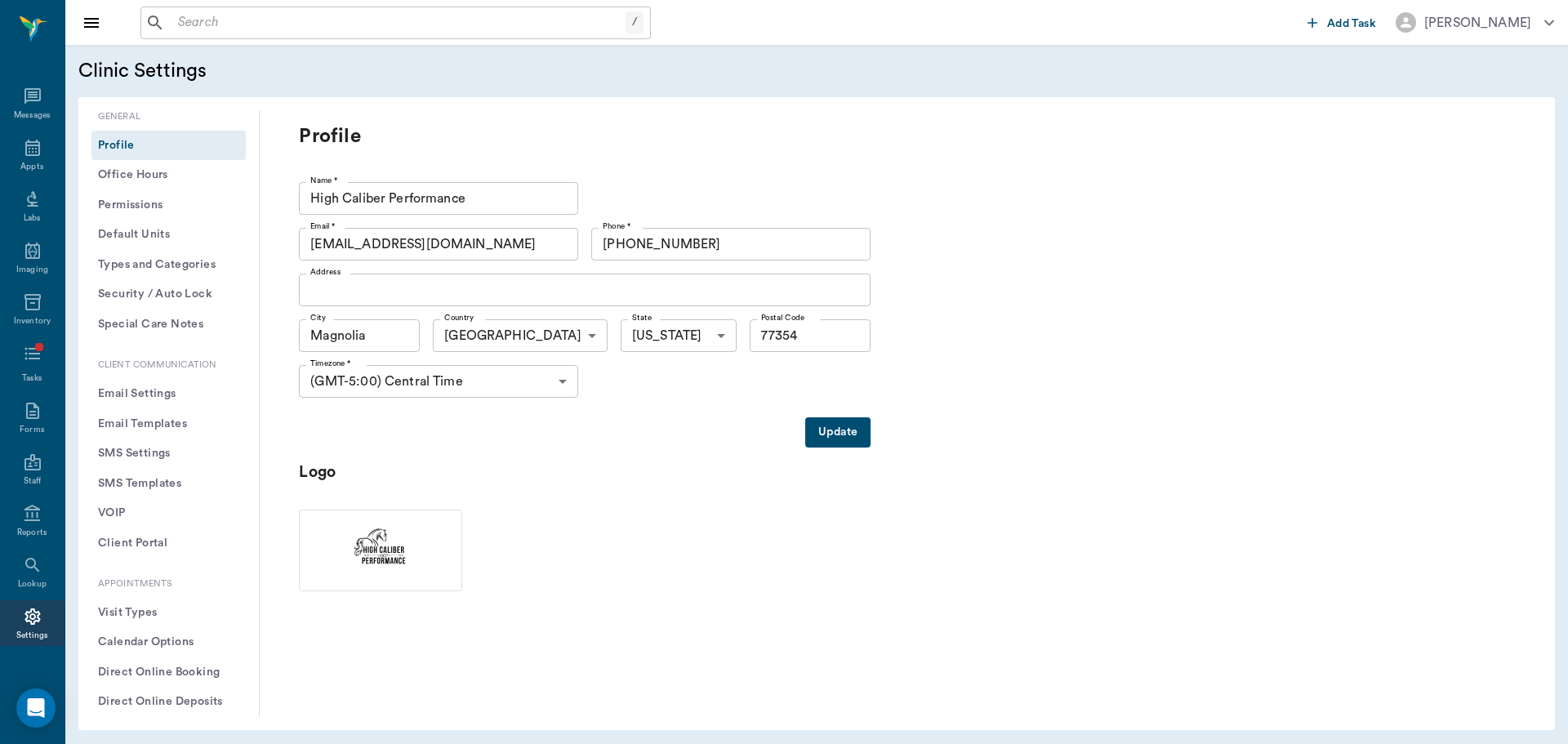
click at [184, 201] on button "Permissions" at bounding box center [168, 205] width 154 height 30
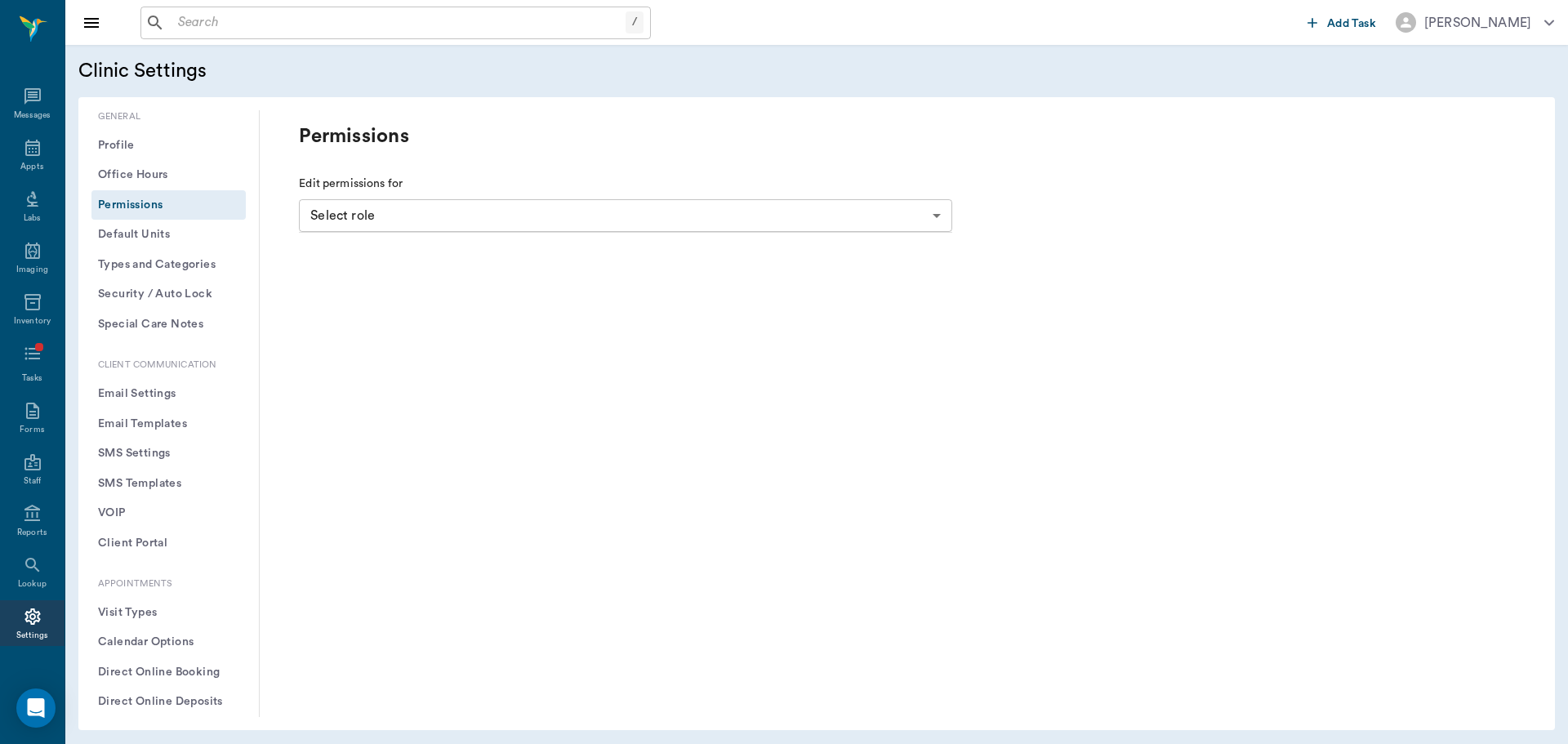
click at [337, 230] on body "/ ​ Add Task [PERSON_NAME] Nectar Messages Appts Labs Imaging Inventory Tasks F…" at bounding box center [784, 372] width 1568 height 744
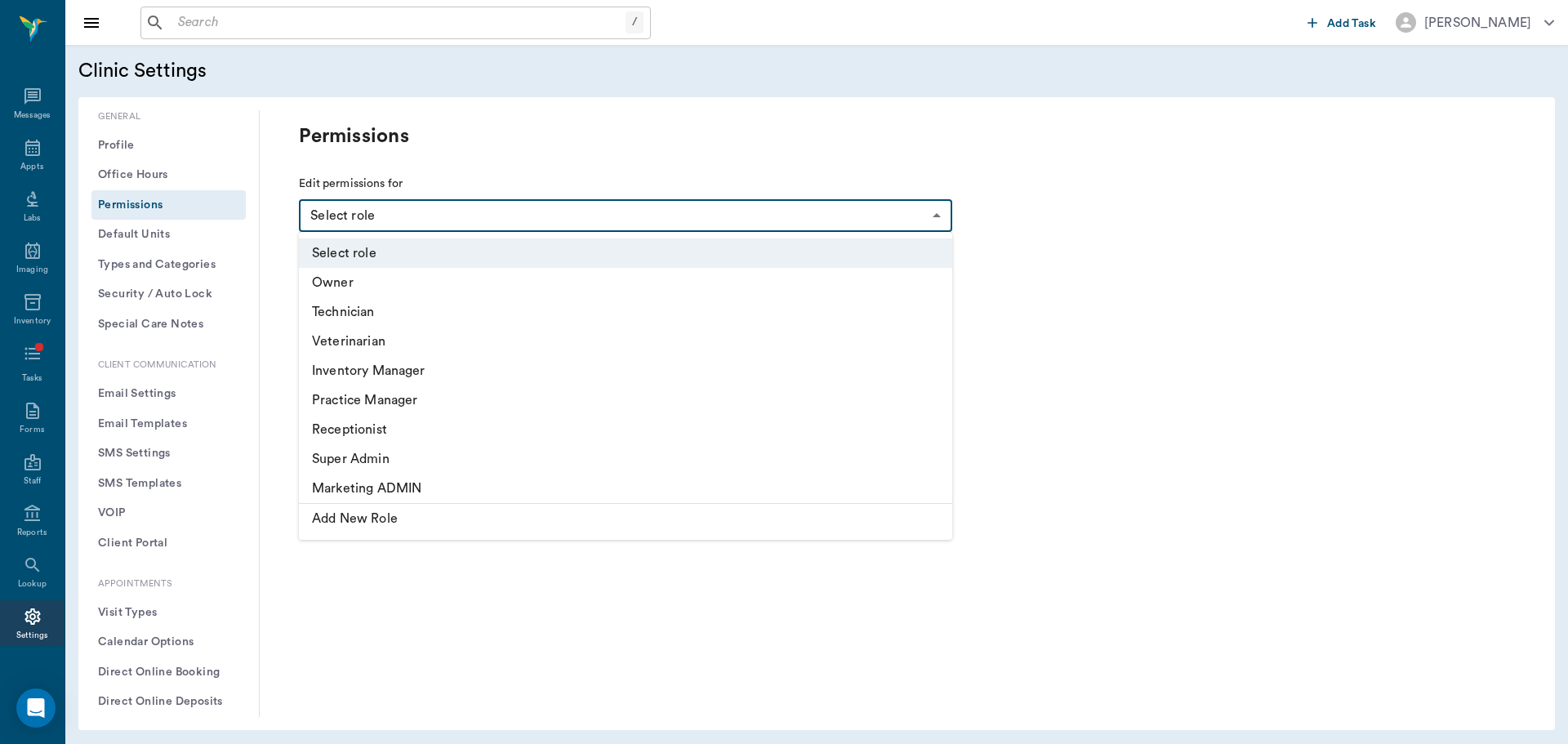
click at [383, 335] on li "Veterinarian" at bounding box center [625, 341] width 654 height 30
type input "6465b3ec318457f2b453253f"
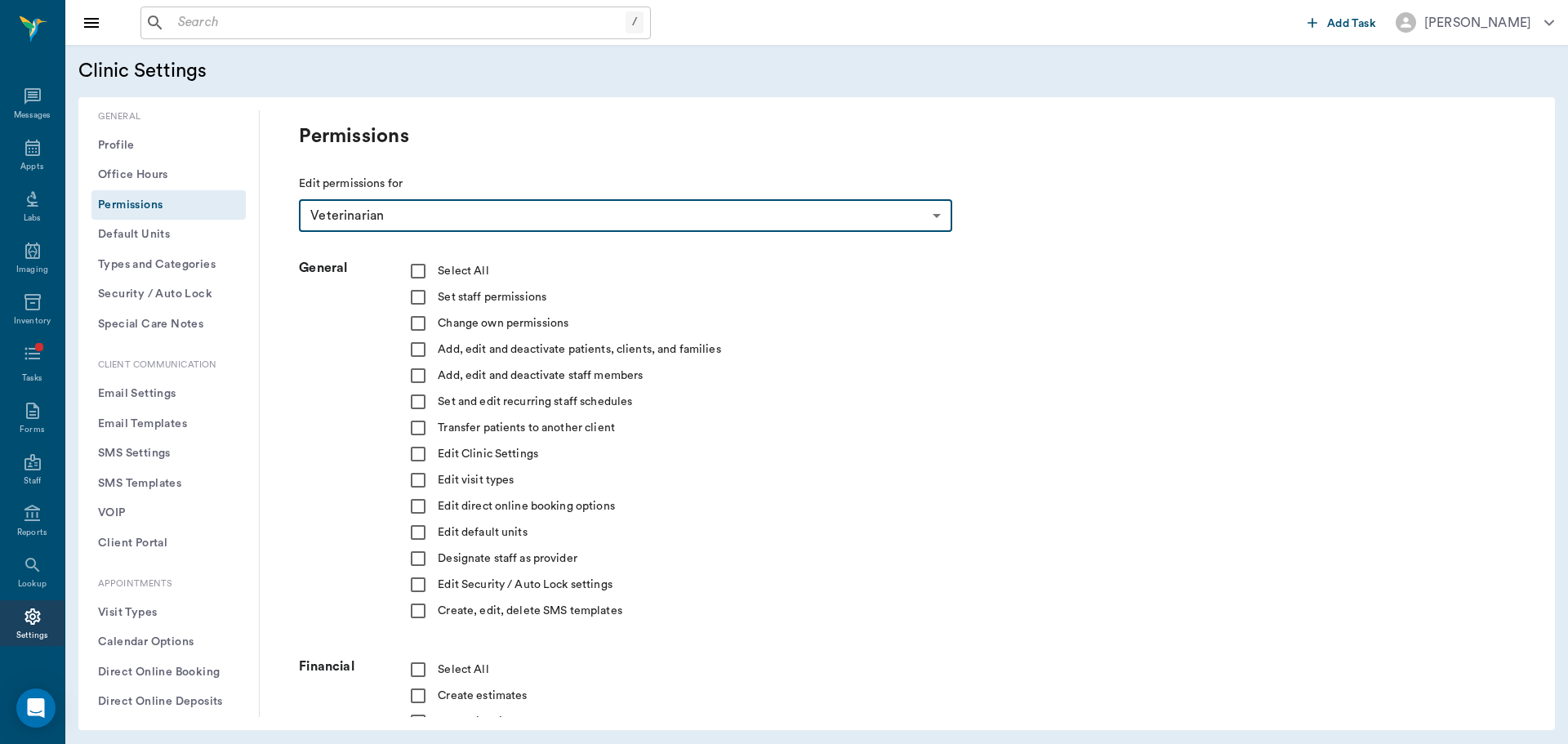
checkbox input "true"
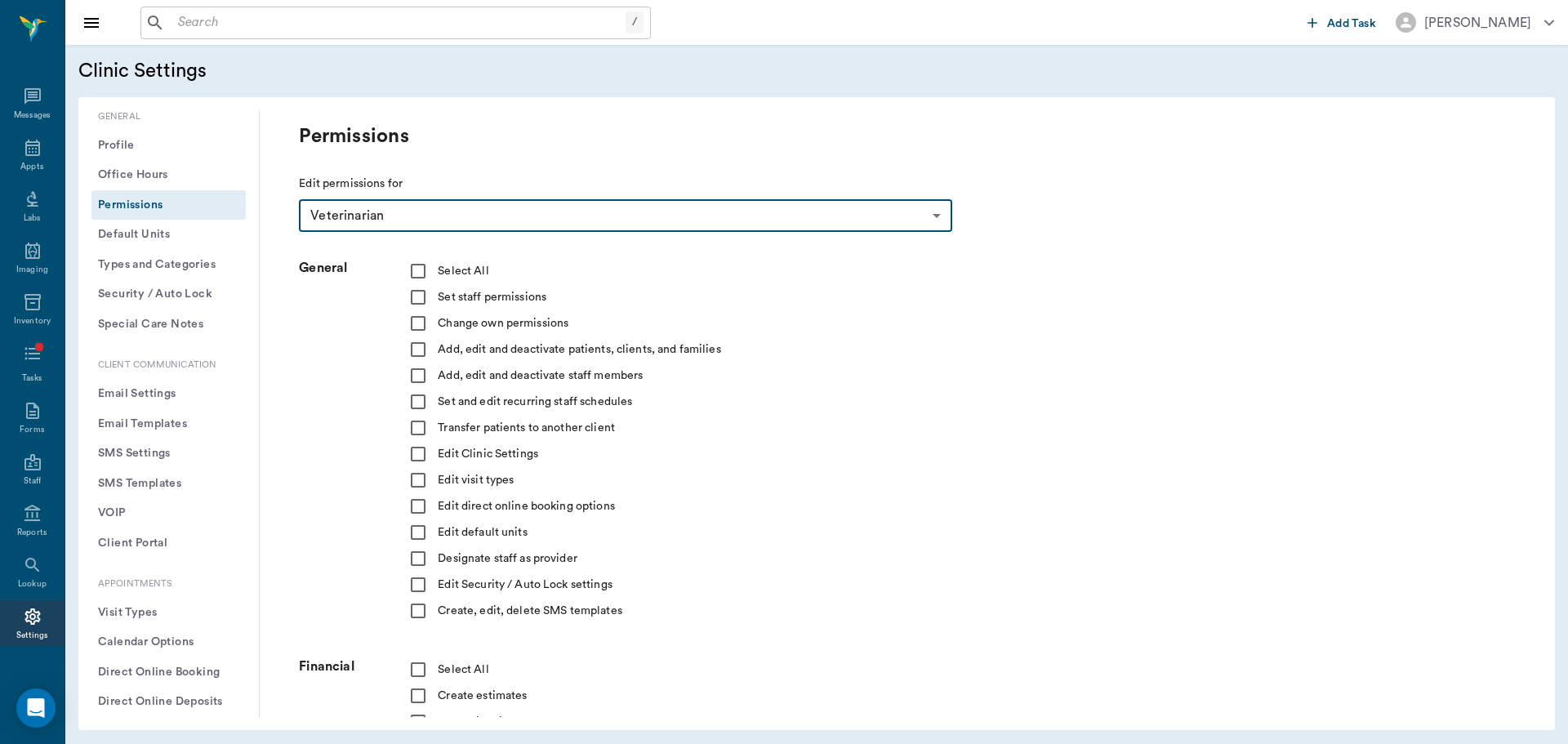
checkbox input "true"
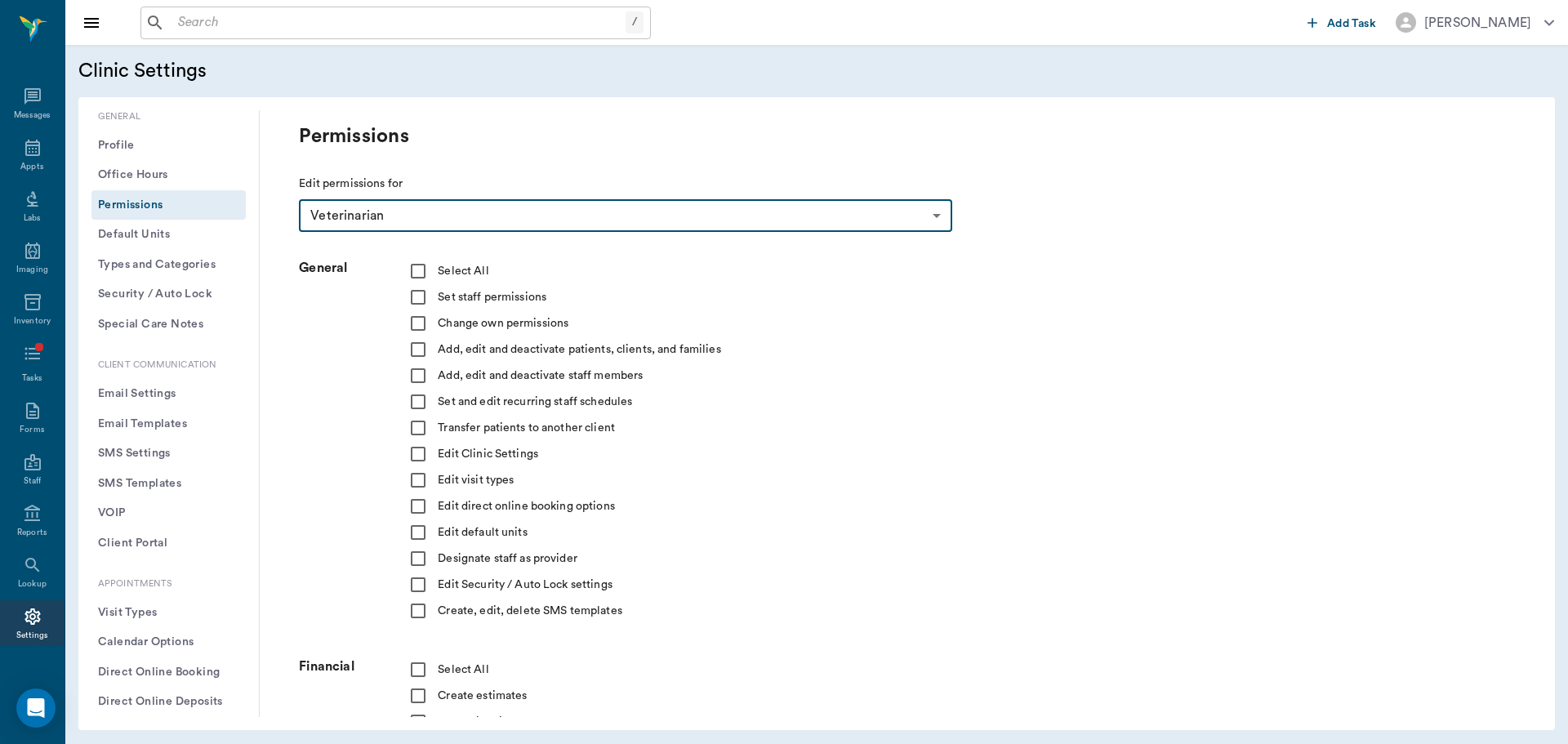
checkbox input "true"
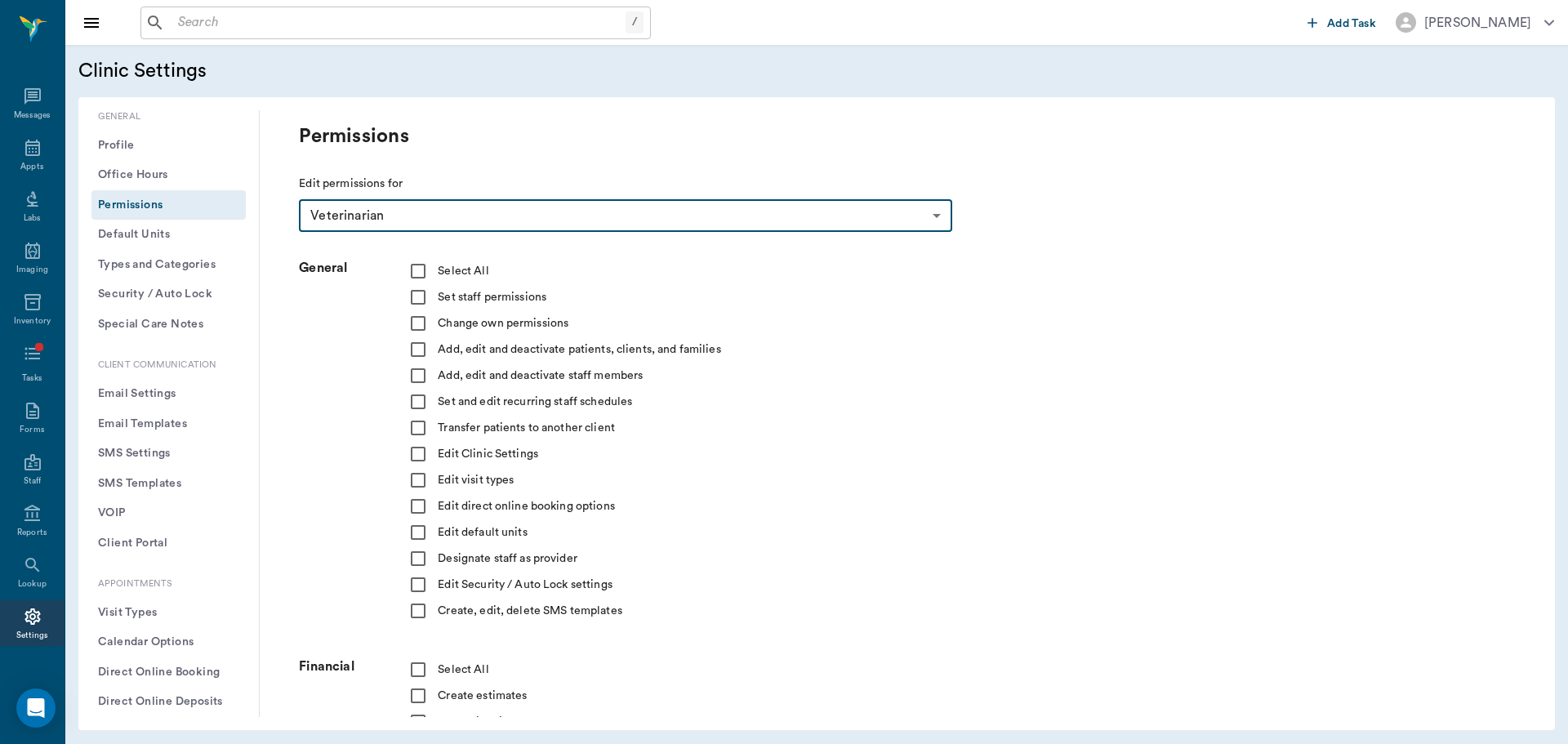
checkbox input "true"
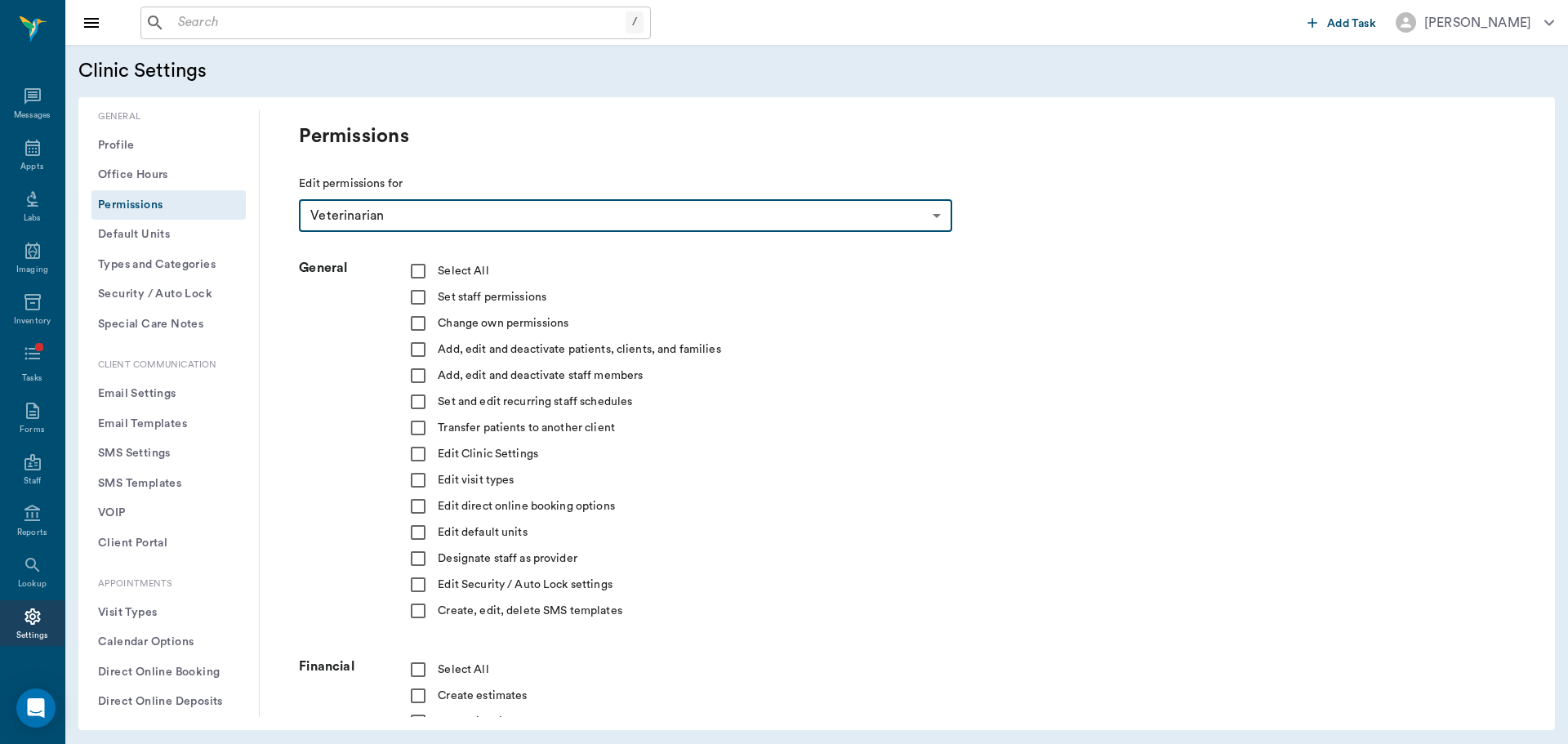
checkbox input "true"
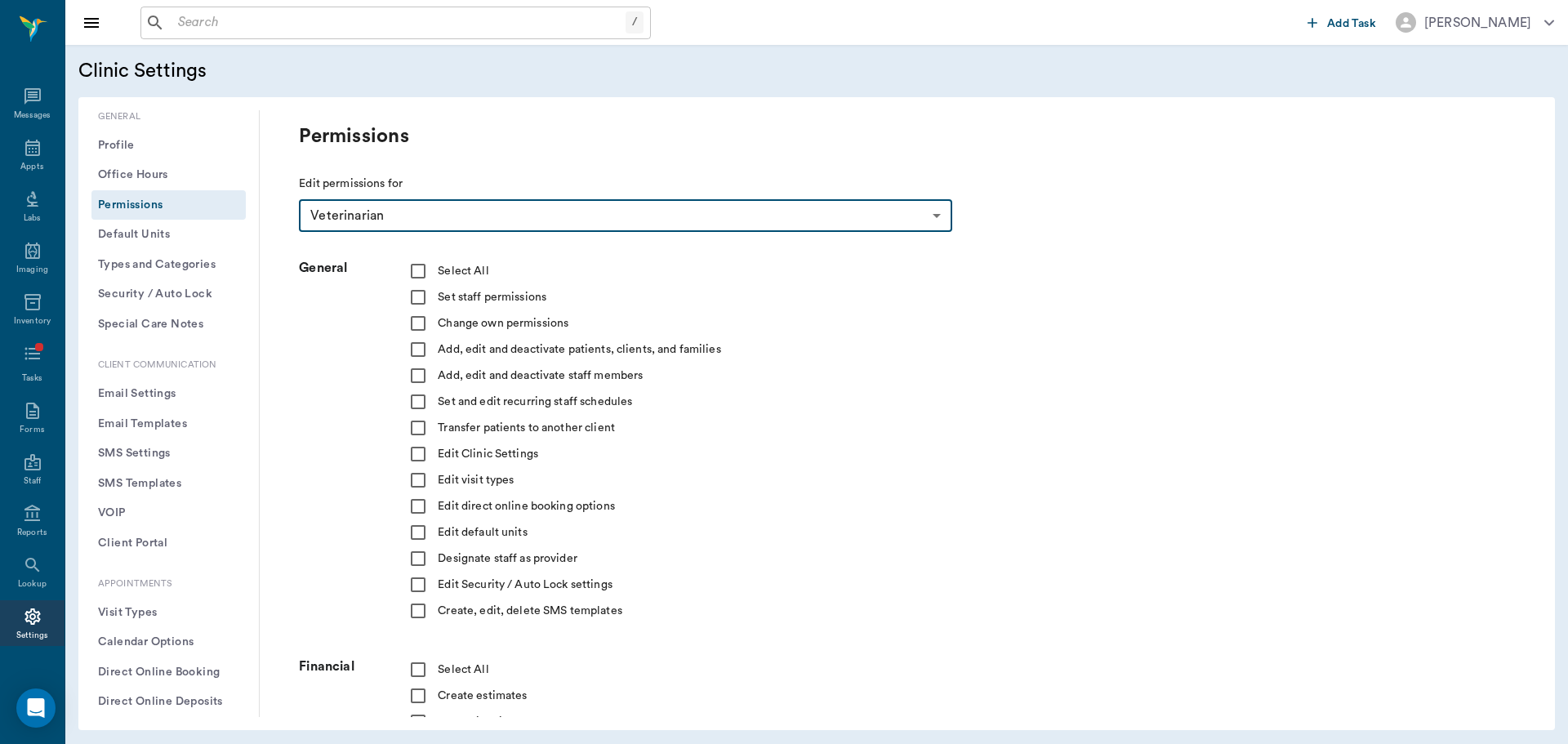
checkbox input "true"
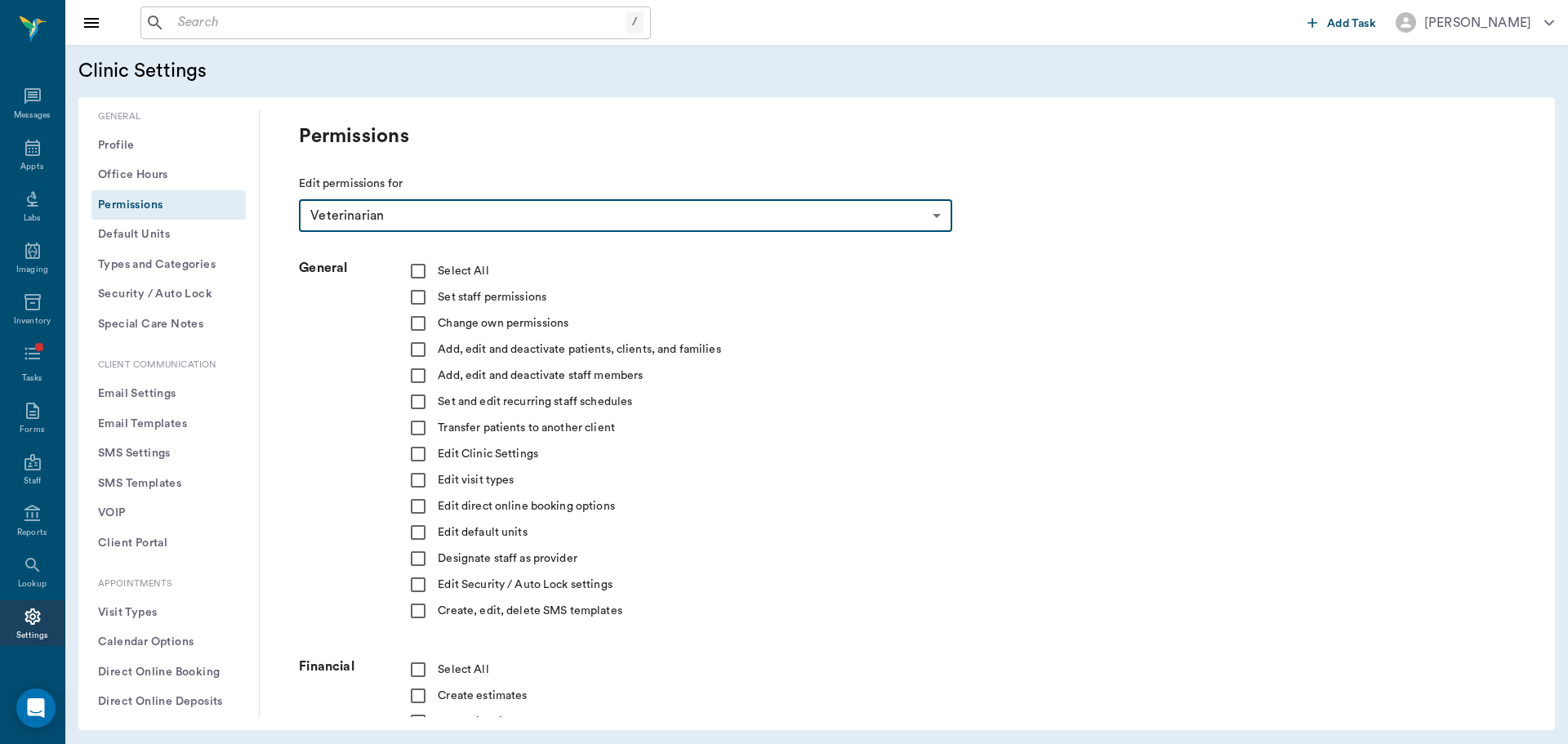
checkbox input "true"
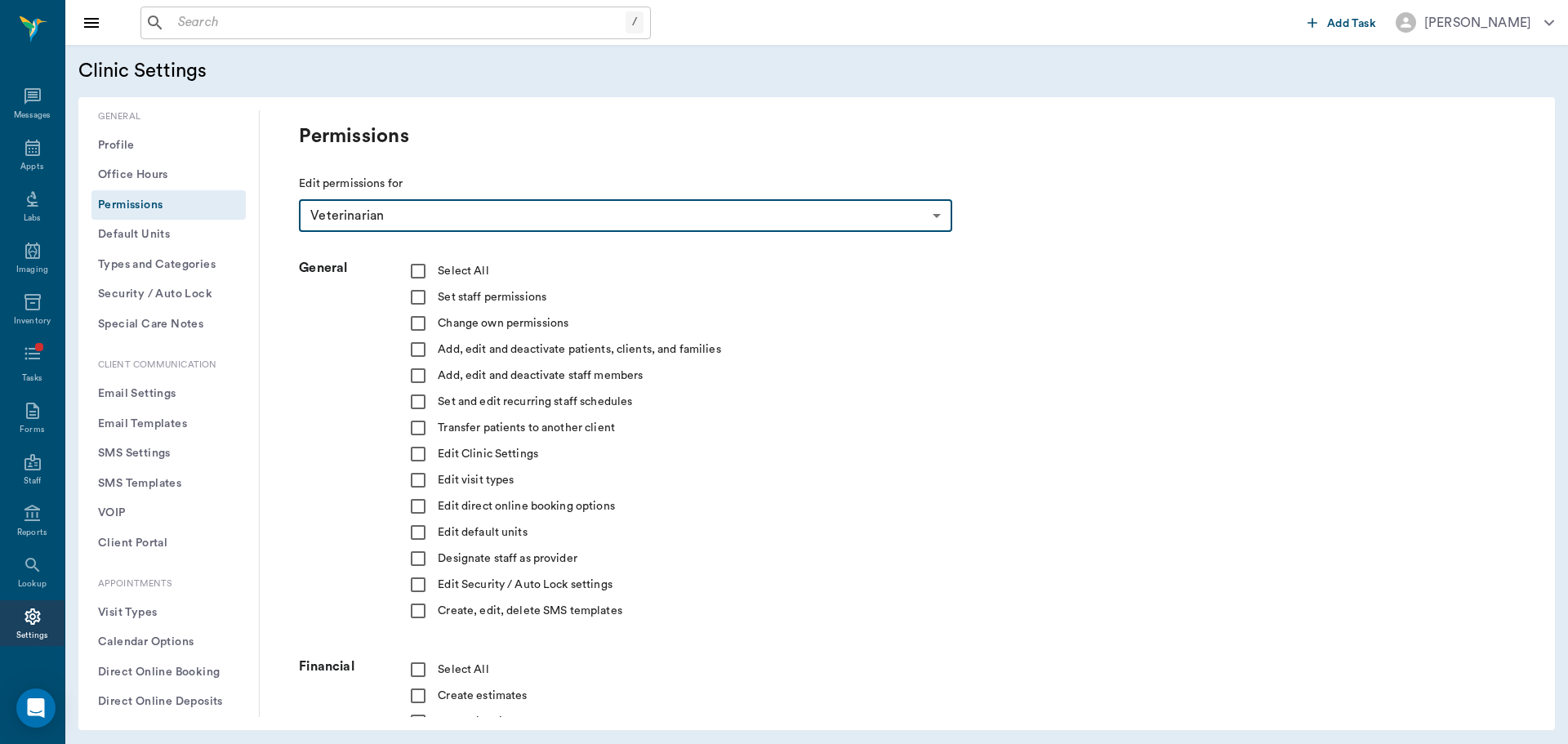
checkbox input "true"
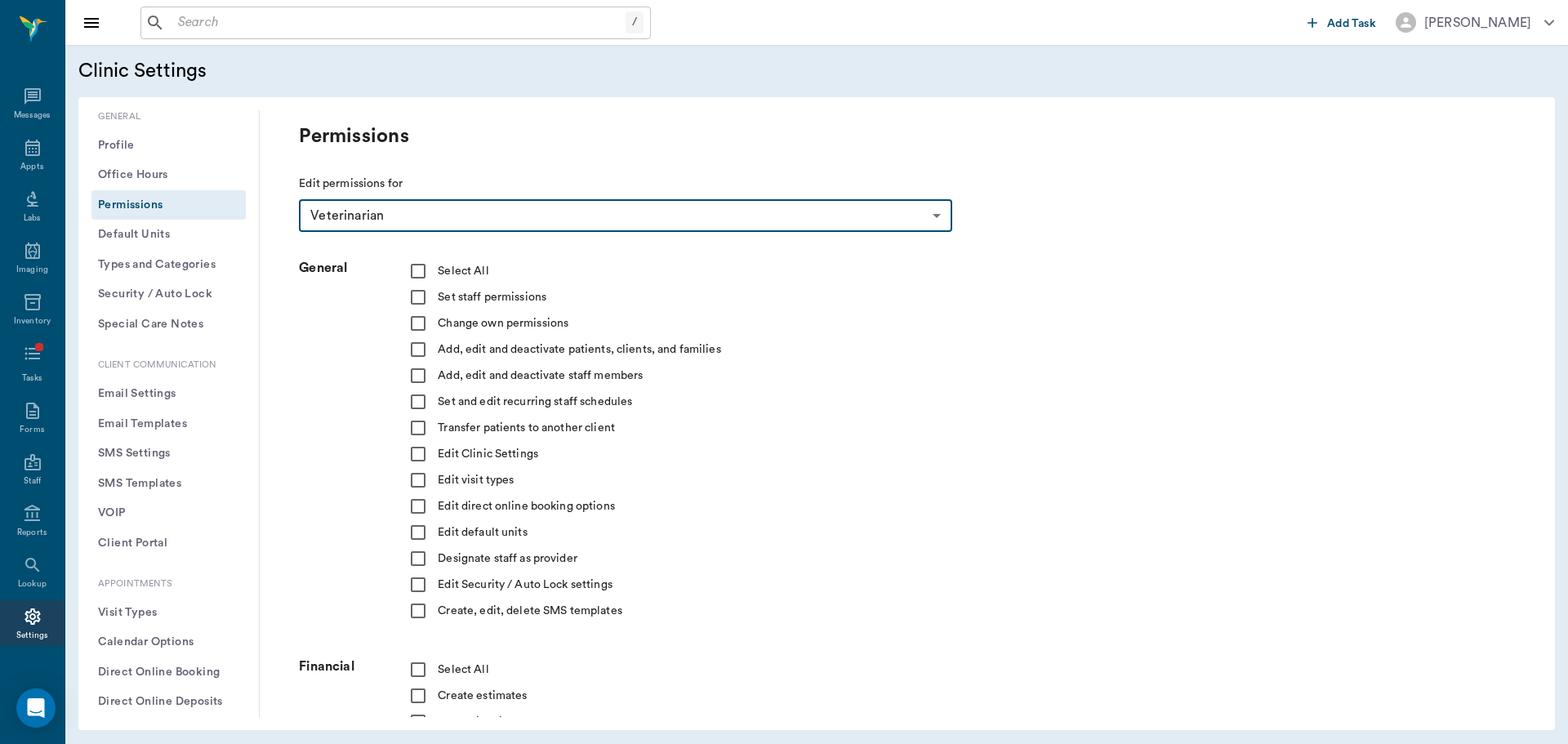
checkbox input "true"
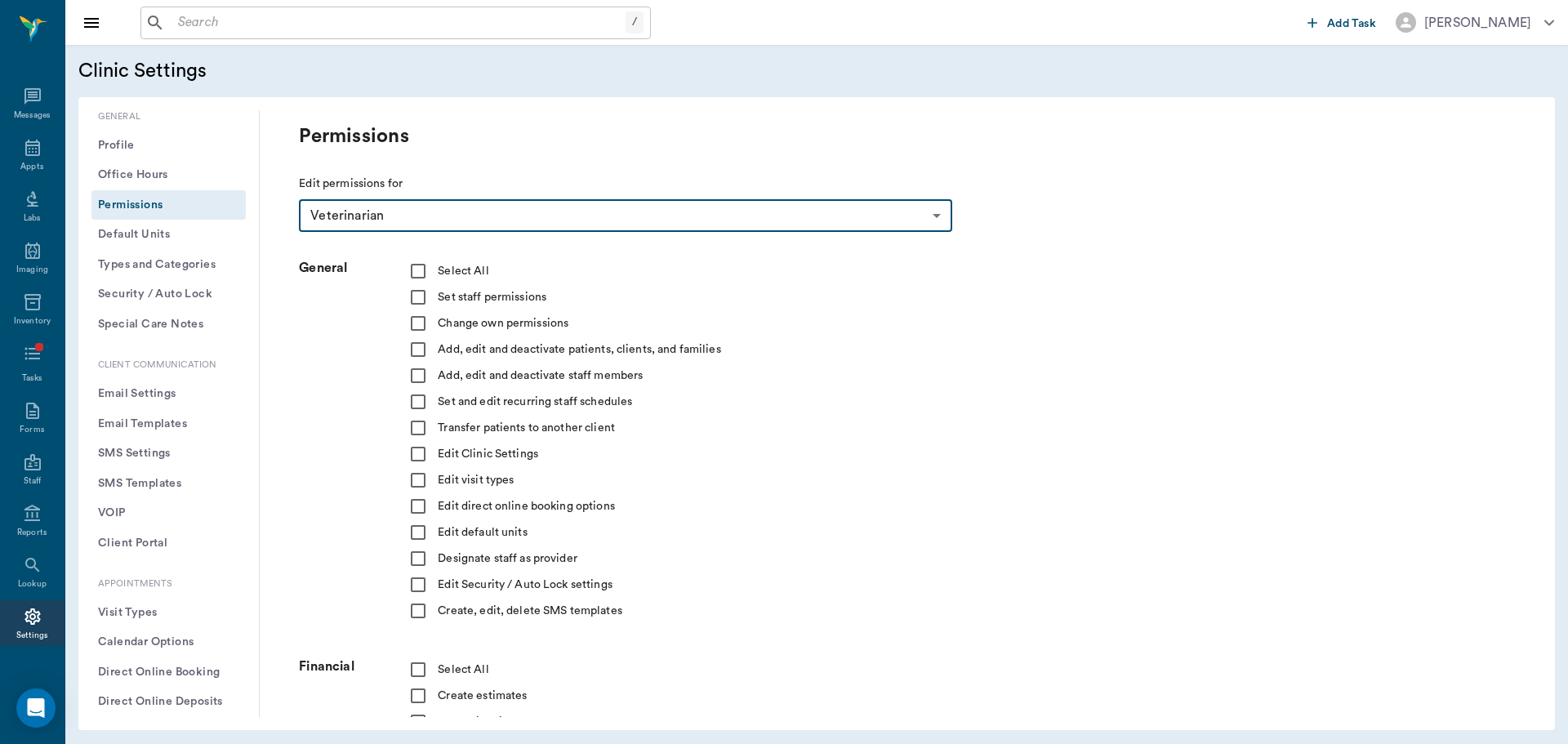
checkbox input "true"
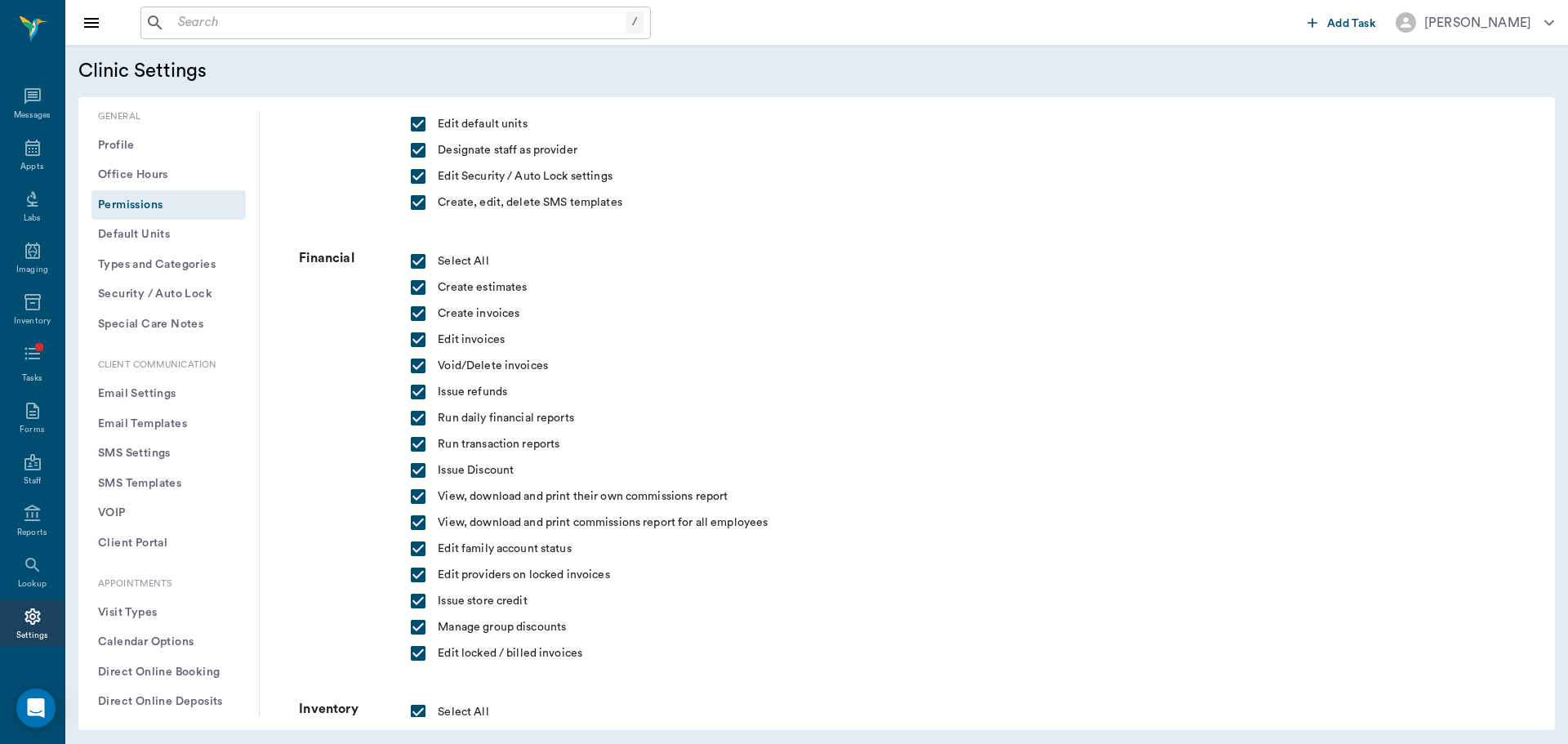
scroll to position [899, 0]
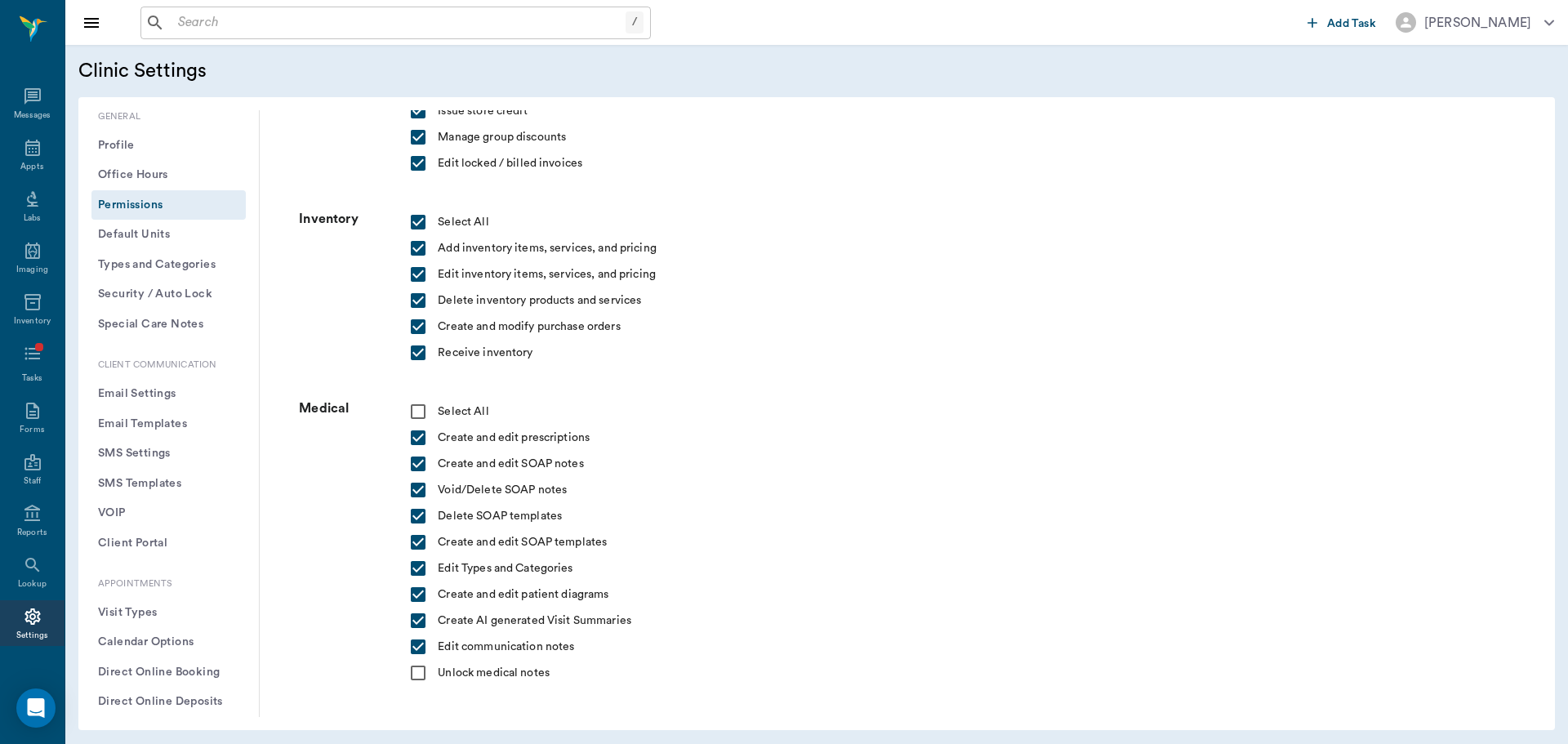
click at [417, 411] on input "checkbox" at bounding box center [418, 411] width 26 height 26
checkbox input "true"
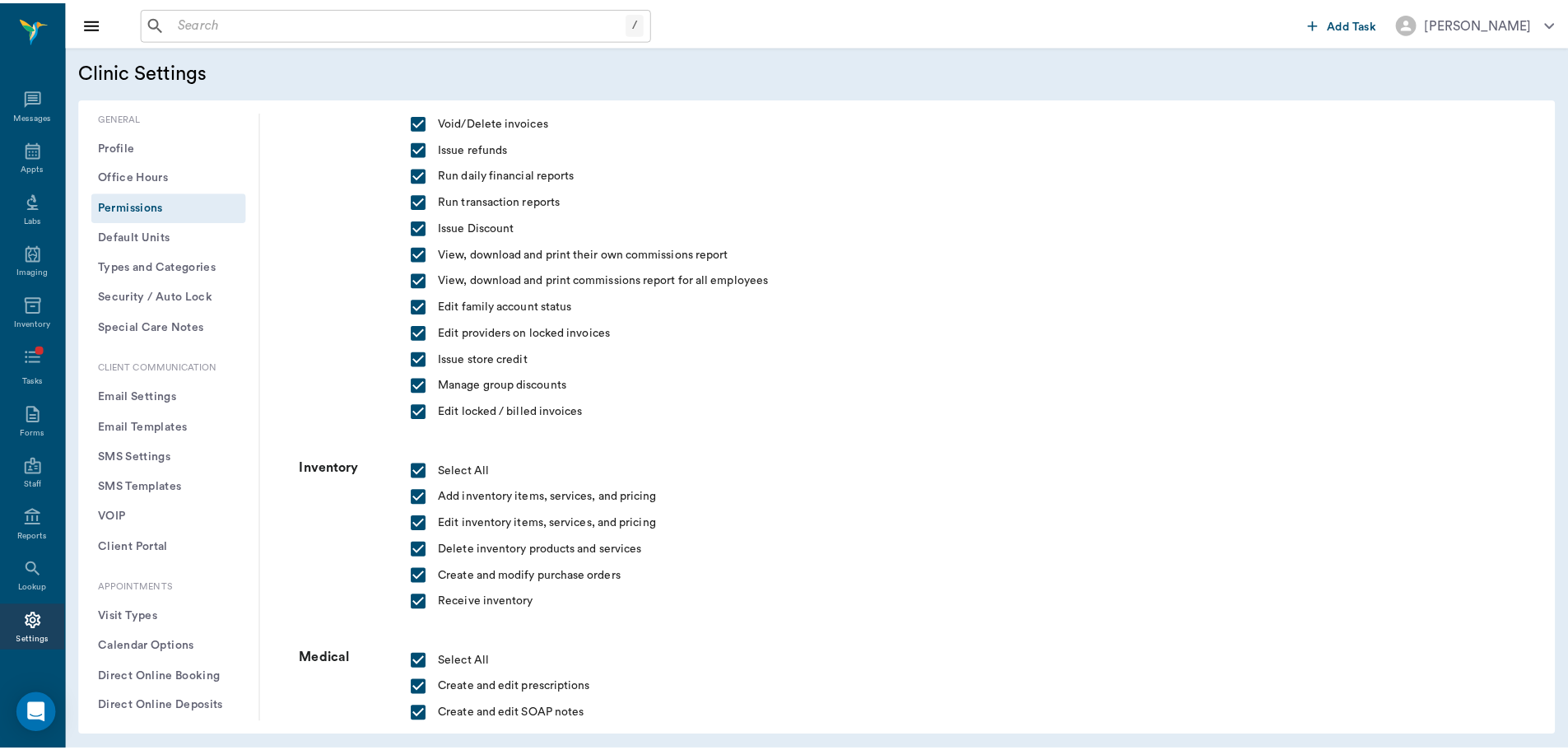
scroll to position [1090, 0]
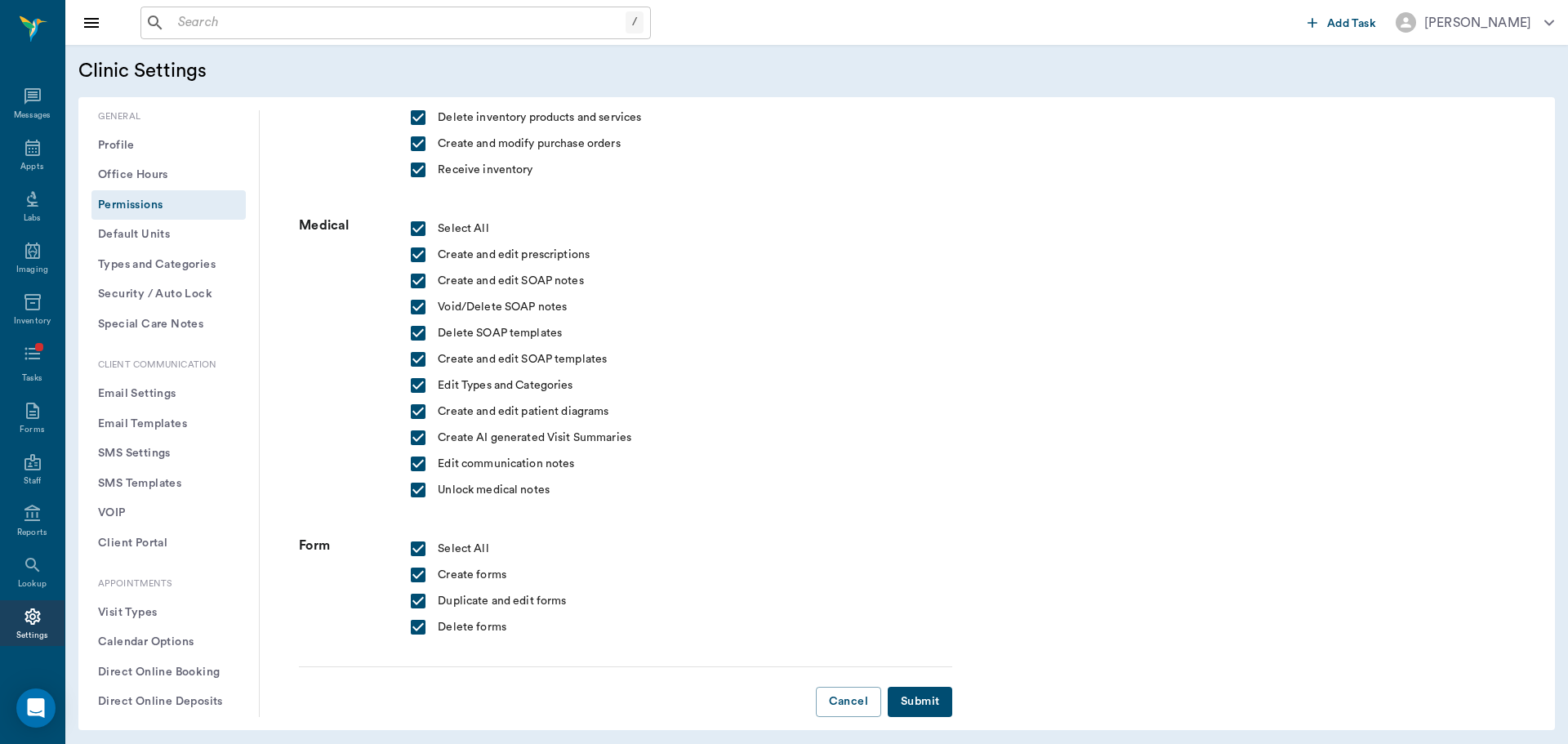
click at [904, 691] on button "Submit" at bounding box center [920, 702] width 65 height 30
click at [907, 699] on button "Submit" at bounding box center [920, 702] width 65 height 30
click at [228, 30] on input "text" at bounding box center [398, 22] width 454 height 23
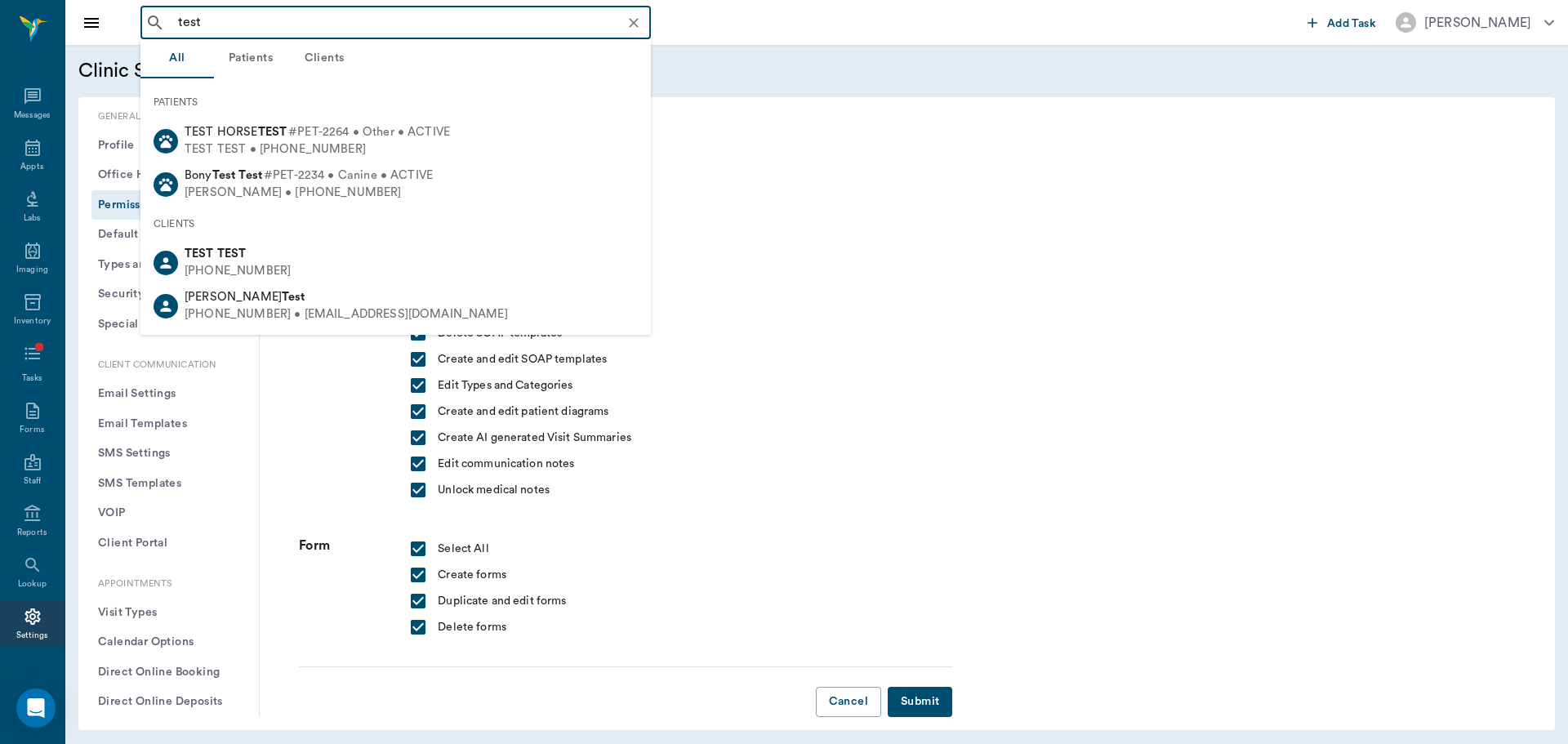
click at [262, 136] on b "TEST" at bounding box center [273, 131] width 29 height 12
type input "test"
